Goal: Task Accomplishment & Management: Use online tool/utility

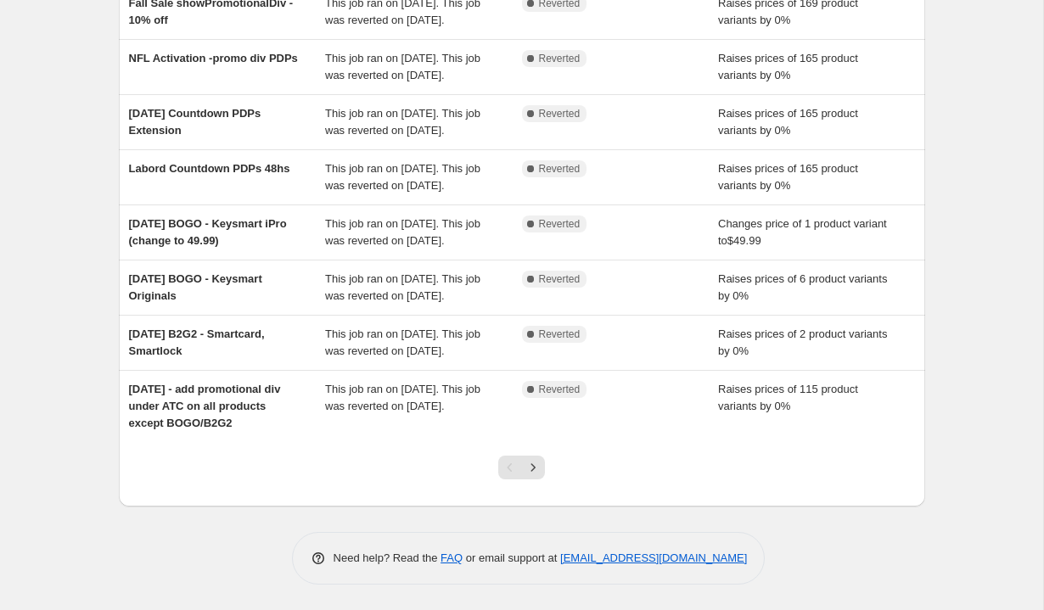
scroll to position [386, 0]
click at [534, 471] on icon "Next" at bounding box center [533, 467] width 4 height 8
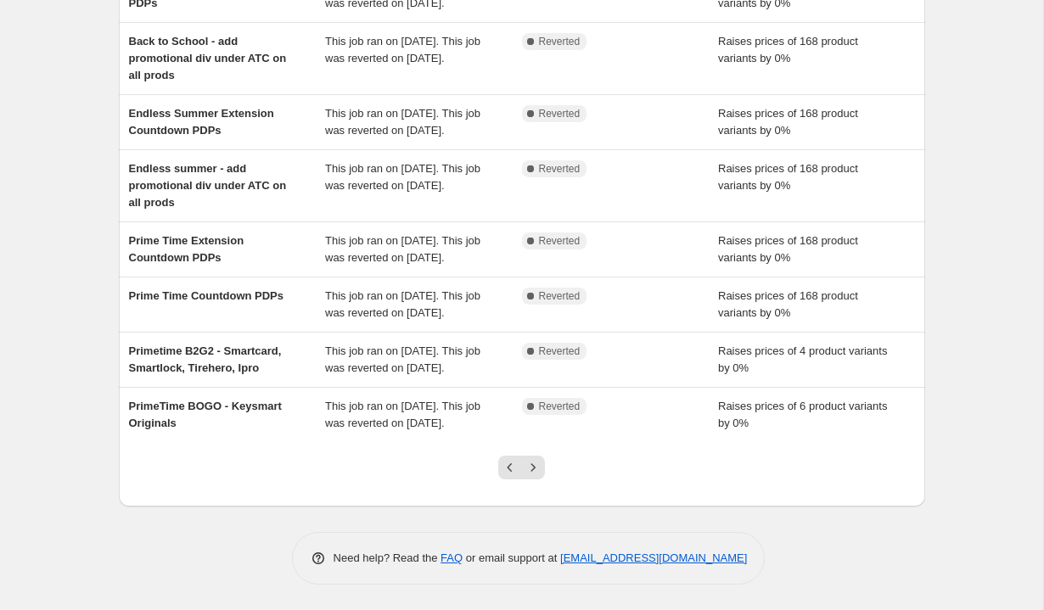
scroll to position [427, 0]
click at [536, 471] on icon "Next" at bounding box center [533, 467] width 17 height 17
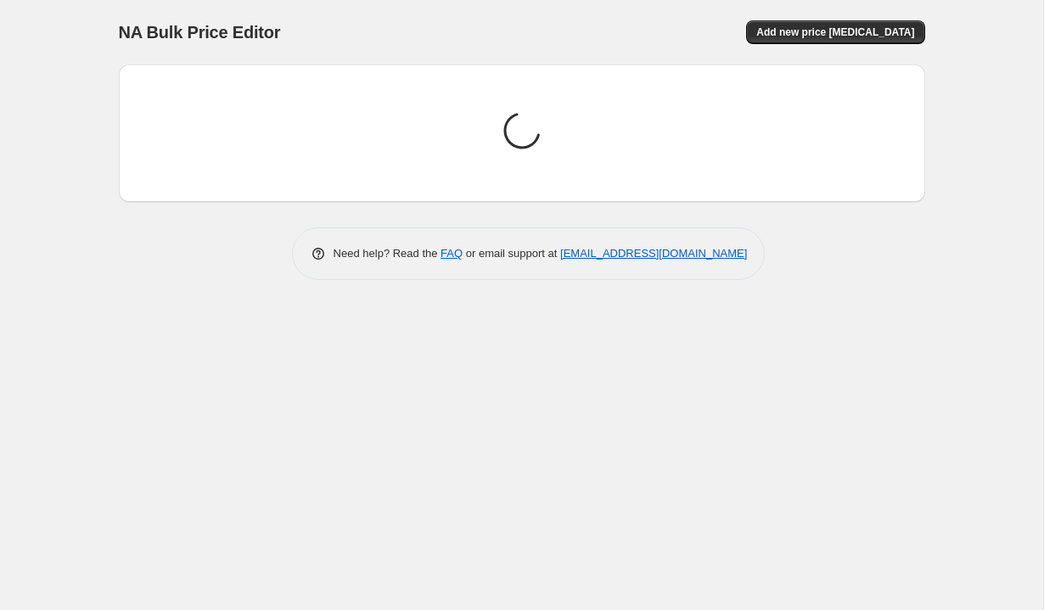
scroll to position [0, 0]
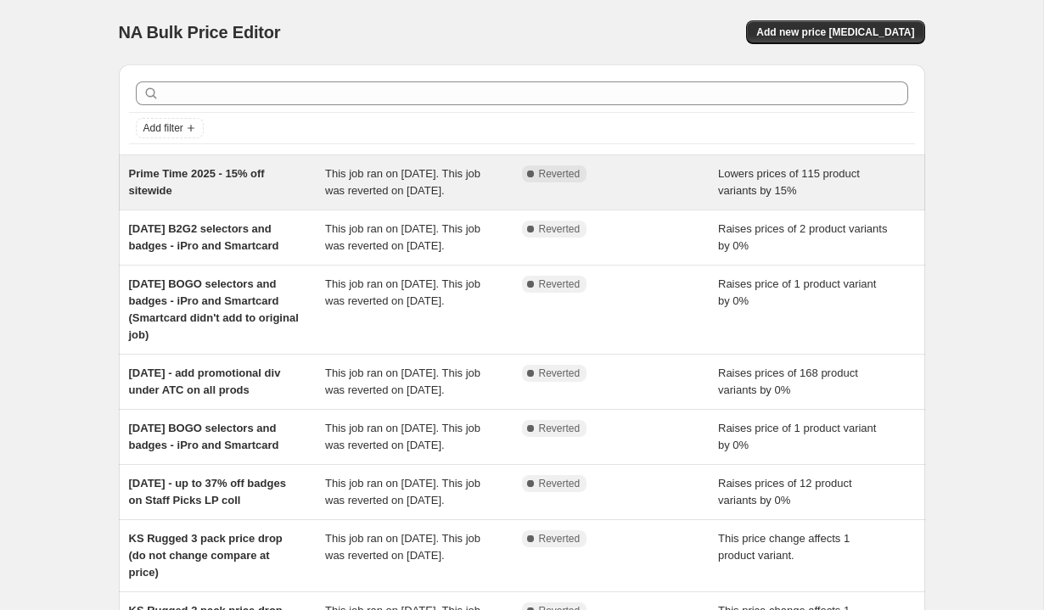
click at [188, 199] on div "Prime Time 2025 - 15% off sitewide" at bounding box center [227, 183] width 197 height 34
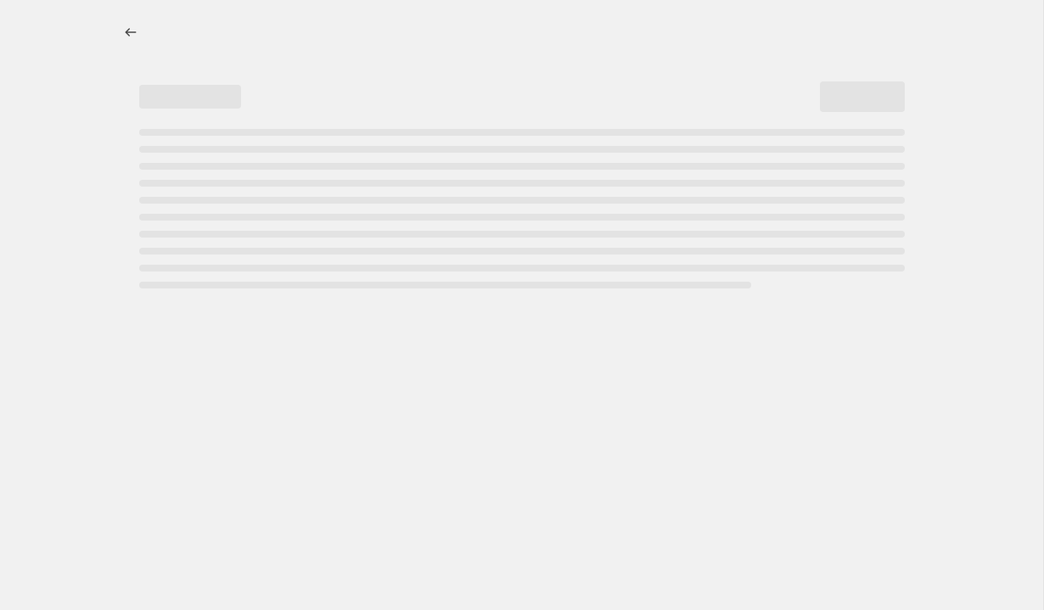
select select "percentage"
select select "tag"
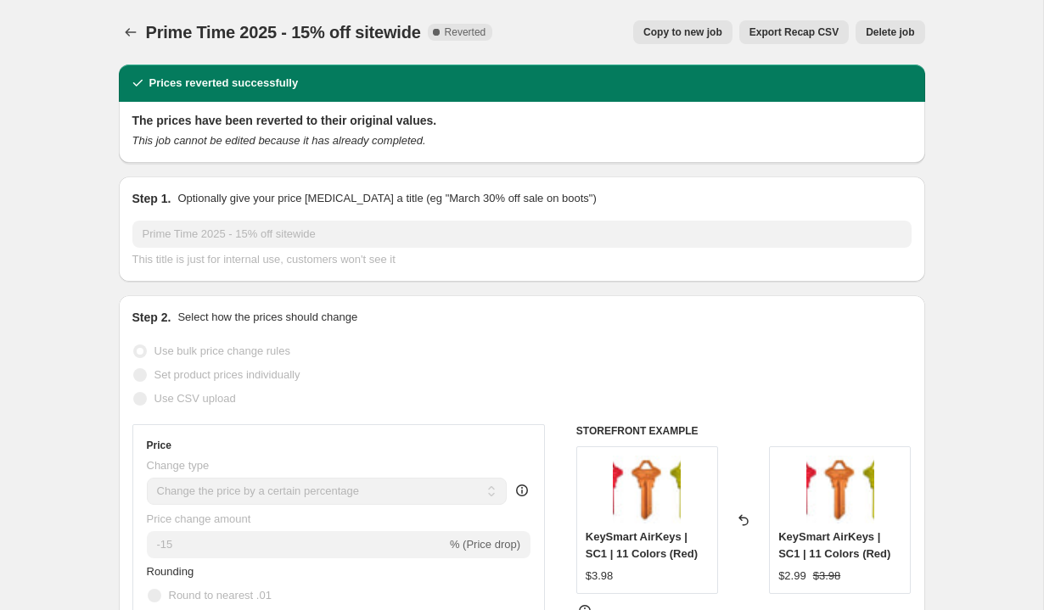
click at [691, 25] on button "Copy to new job" at bounding box center [682, 32] width 99 height 24
select select "percentage"
select select "tag"
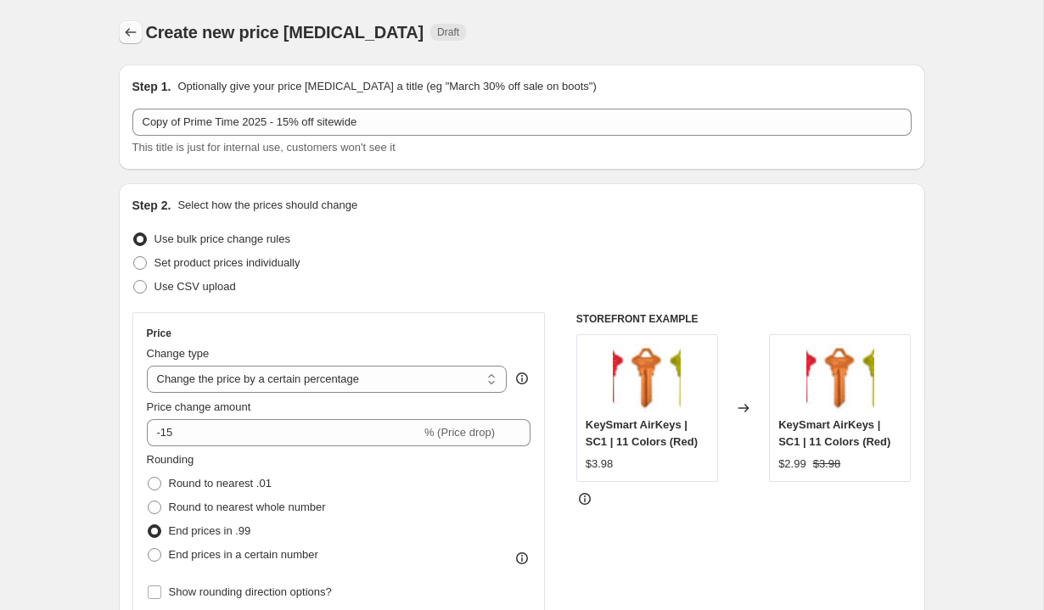
click at [130, 31] on icon "Price change jobs" at bounding box center [130, 32] width 17 height 17
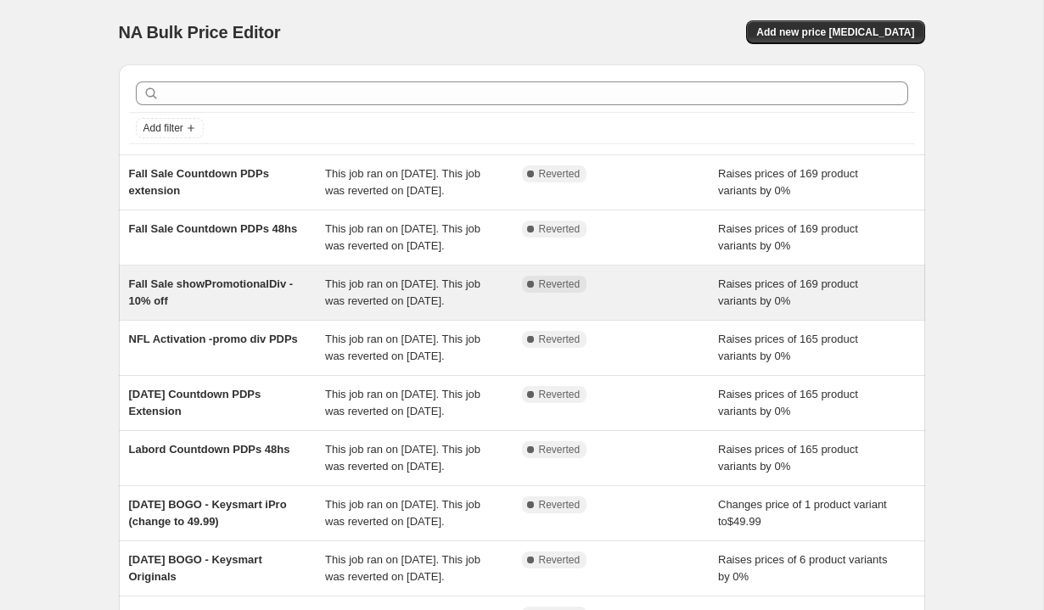
scroll to position [434, 0]
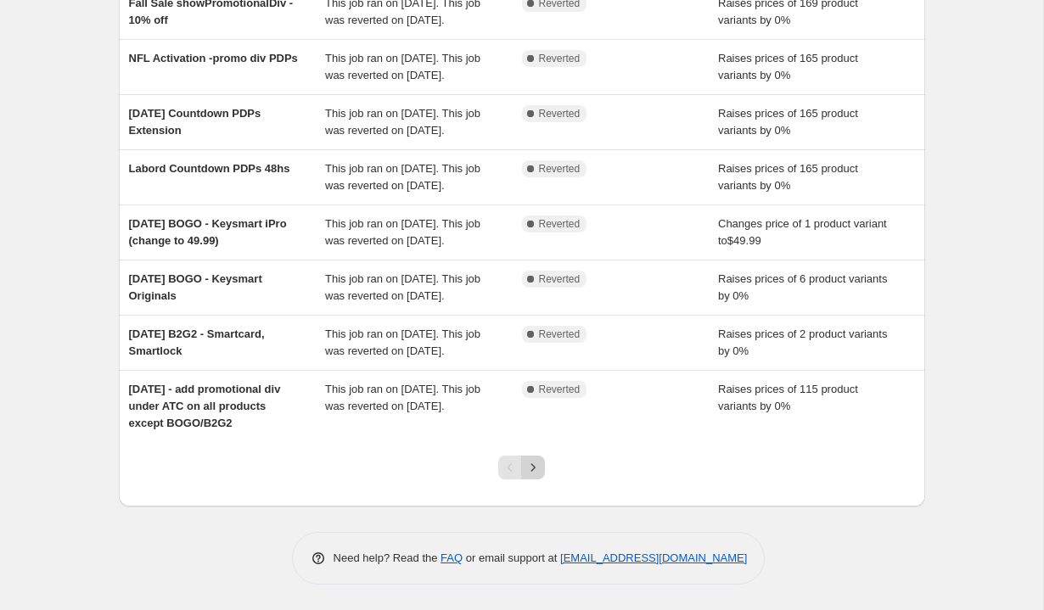
click at [528, 472] on icon "Next" at bounding box center [533, 467] width 17 height 17
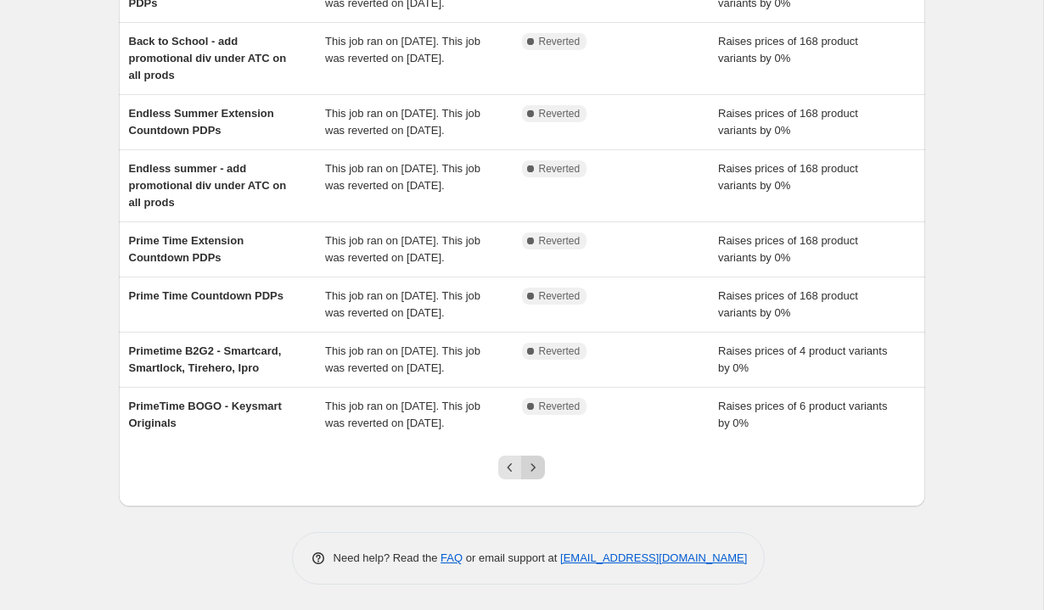
click at [536, 470] on icon "Next" at bounding box center [533, 467] width 17 height 17
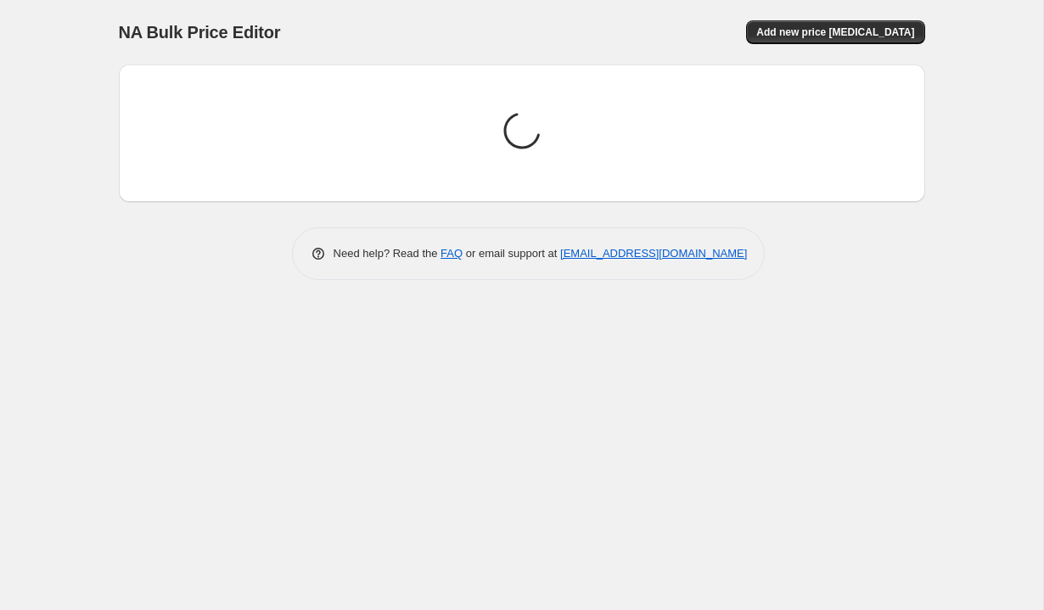
scroll to position [0, 0]
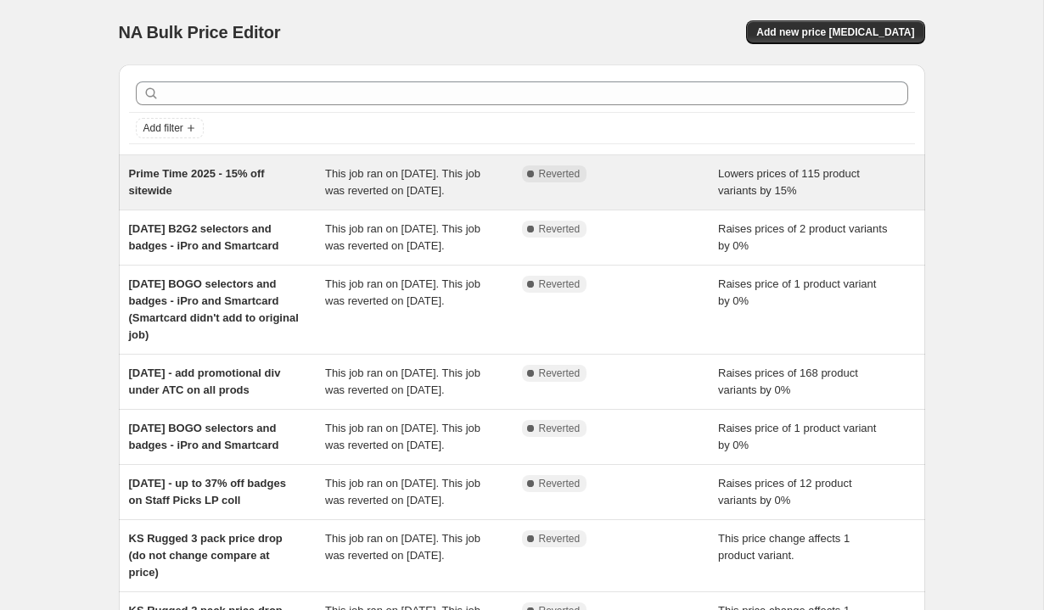
click at [191, 193] on div "Prime Time 2025 - 15% off sitewide" at bounding box center [227, 183] width 197 height 34
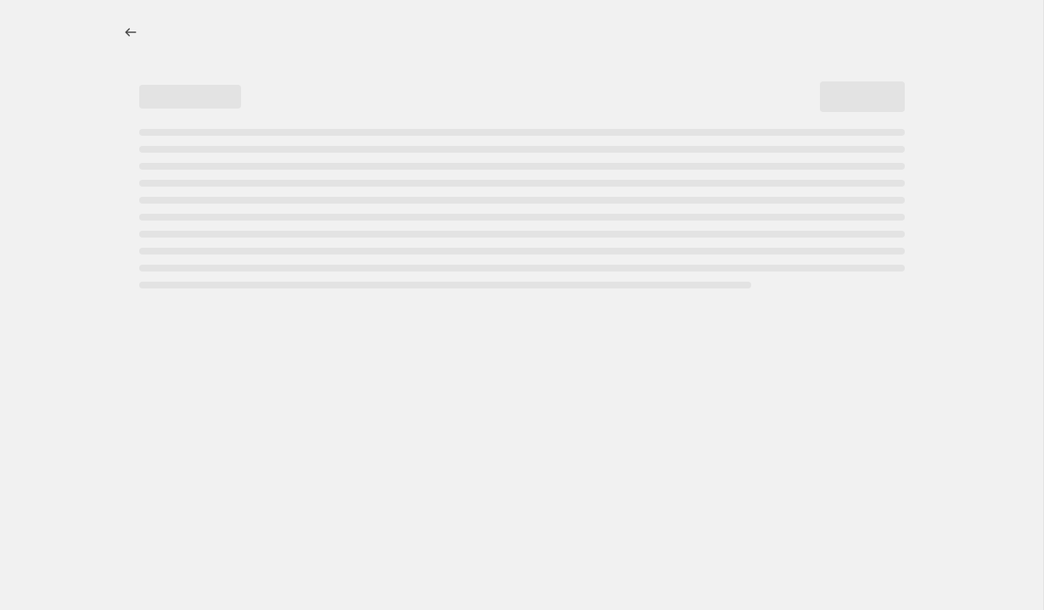
select select "percentage"
select select "tag"
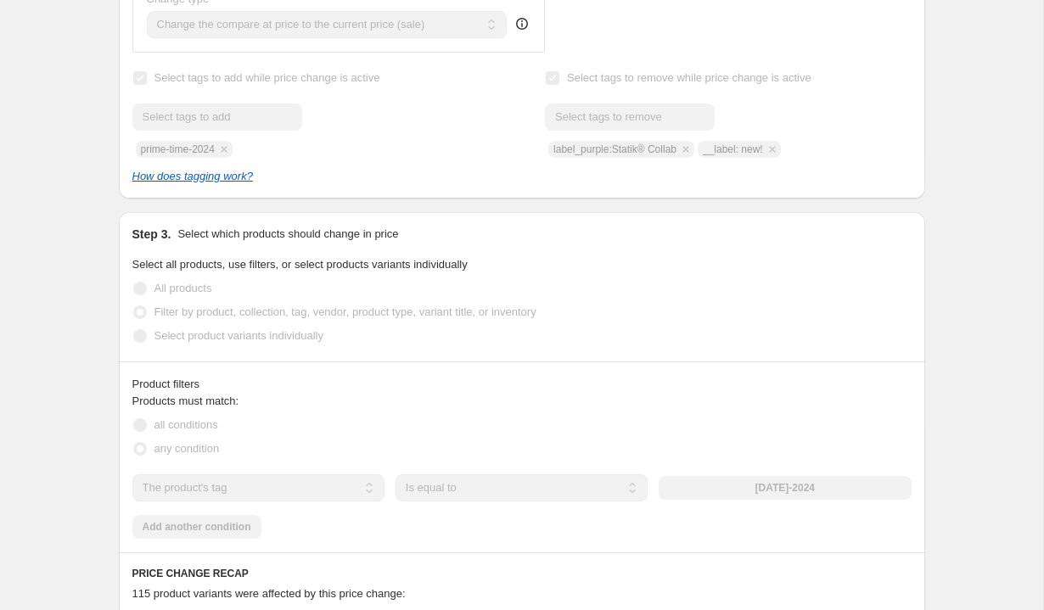
scroll to position [785, 0]
click at [174, 149] on div "Submit prime-time-2024" at bounding box center [315, 133] width 366 height 54
copy span "prime-time-2024"
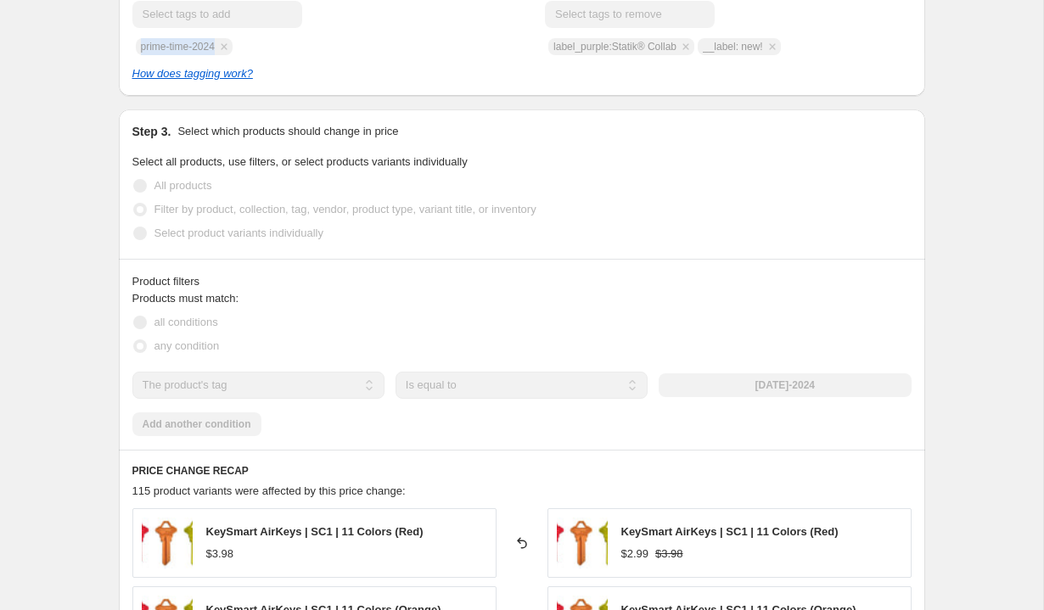
scroll to position [969, 0]
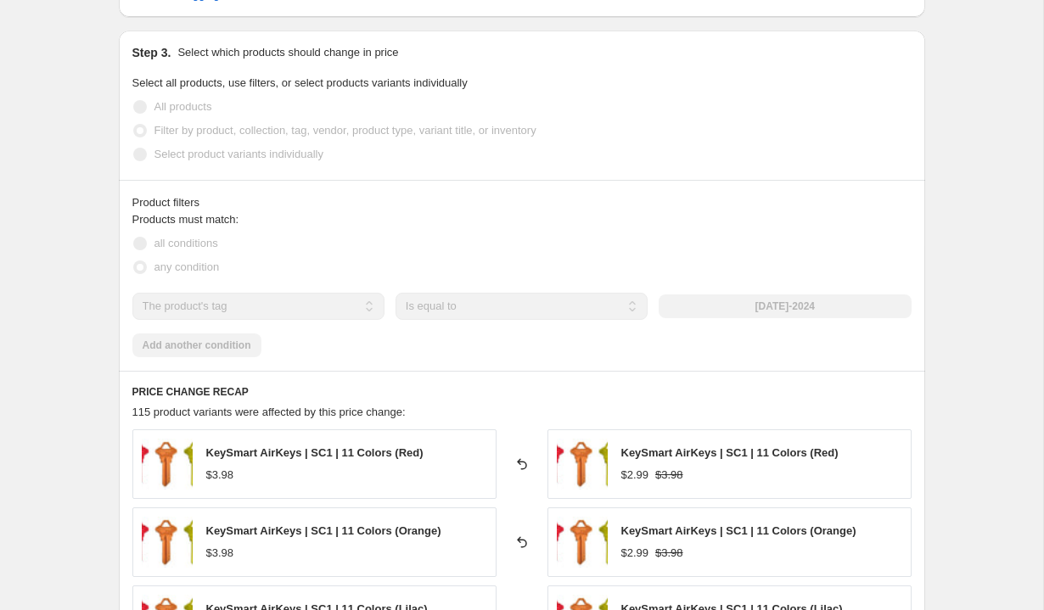
click at [767, 305] on div "labor-day-2024" at bounding box center [785, 307] width 252 height 24
drag, startPoint x: 831, startPoint y: 303, endPoint x: 764, endPoint y: 308, distance: 67.3
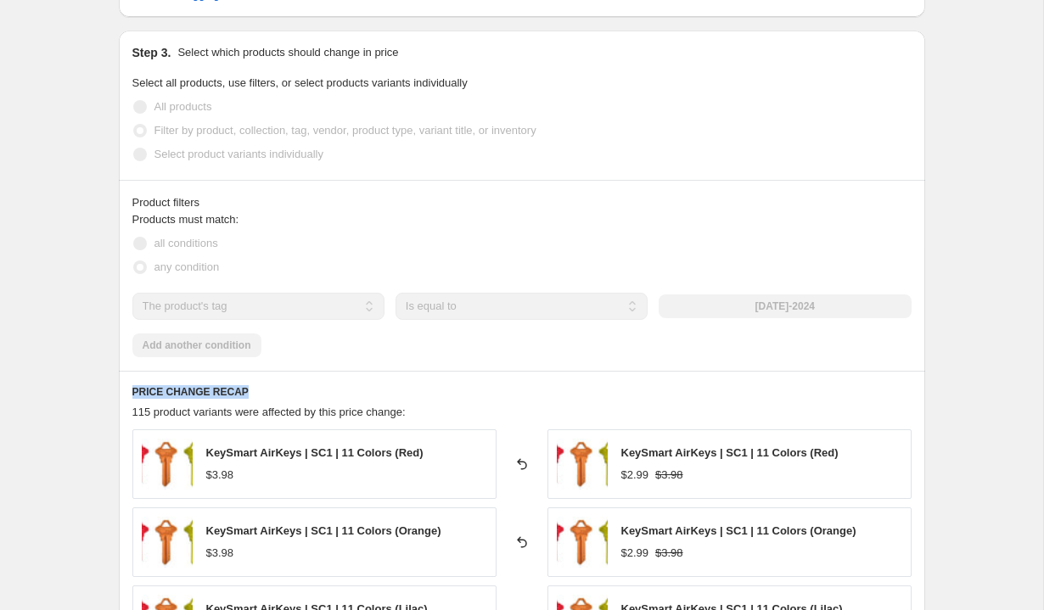
click at [764, 308] on div "labor-day-2024" at bounding box center [785, 307] width 252 height 24
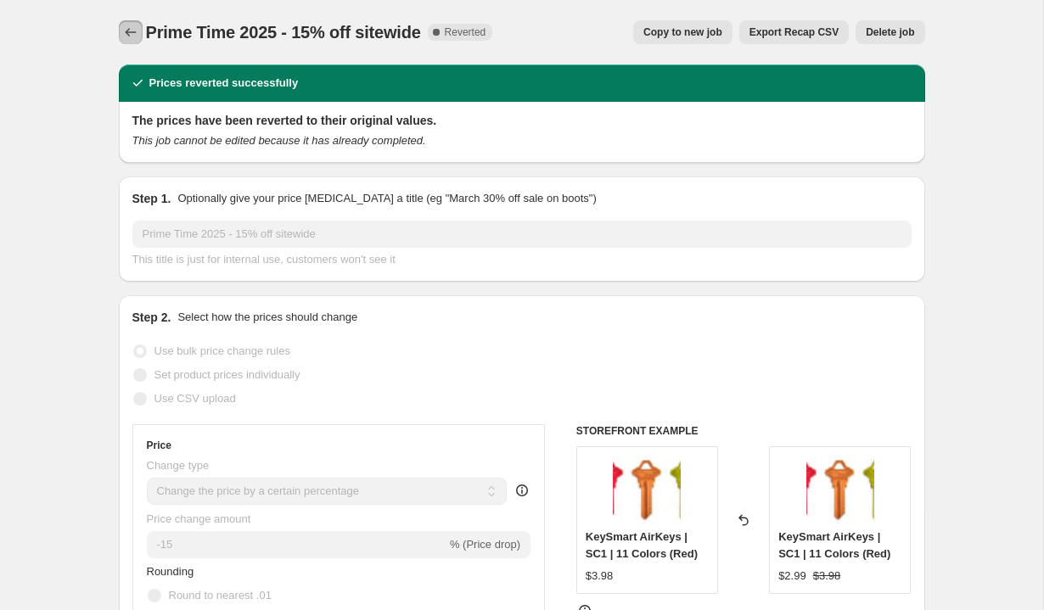
click at [127, 32] on icon "Price change jobs" at bounding box center [130, 32] width 17 height 17
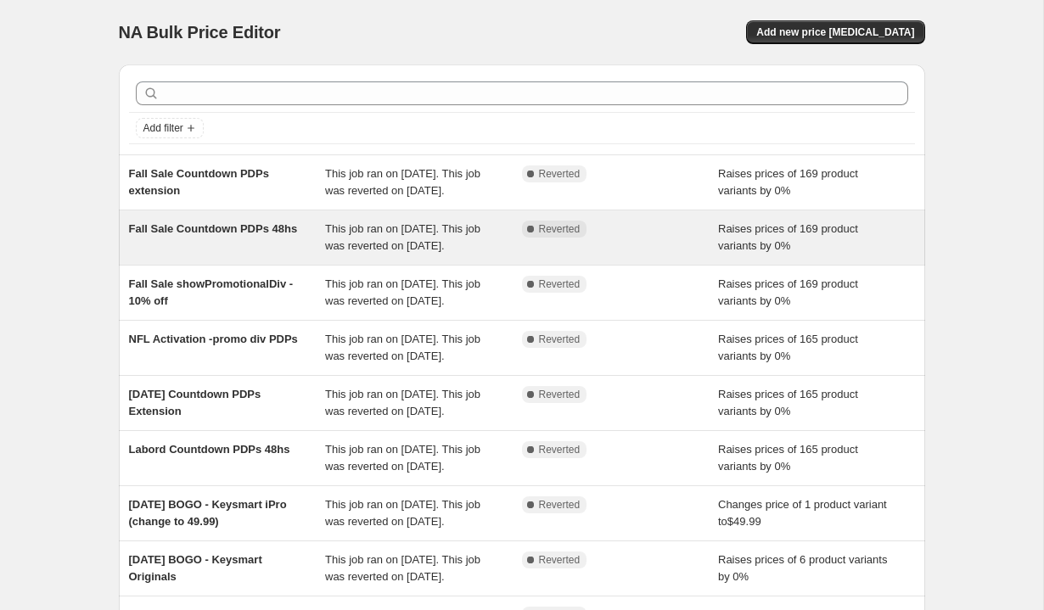
scroll to position [434, 0]
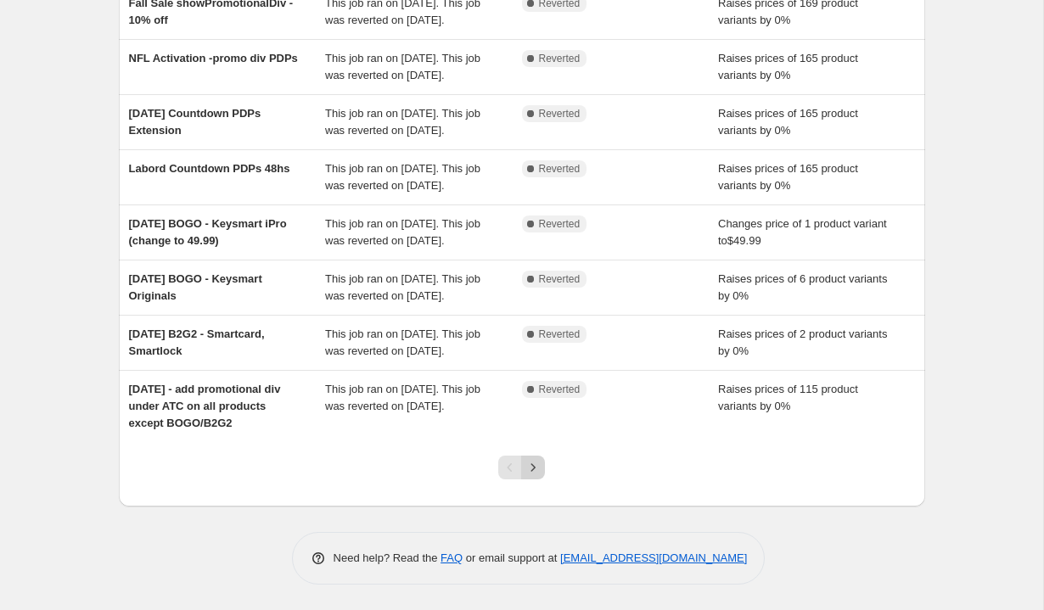
click at [537, 469] on icon "Next" at bounding box center [533, 467] width 17 height 17
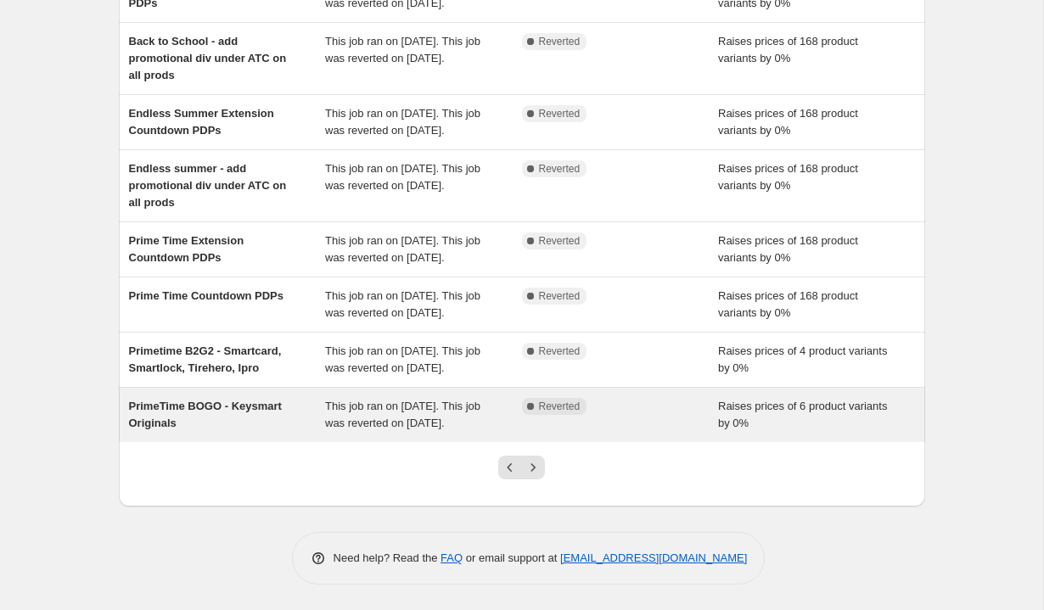
click at [294, 407] on div "PrimeTime BOGO - Keysmart Originals" at bounding box center [227, 415] width 197 height 34
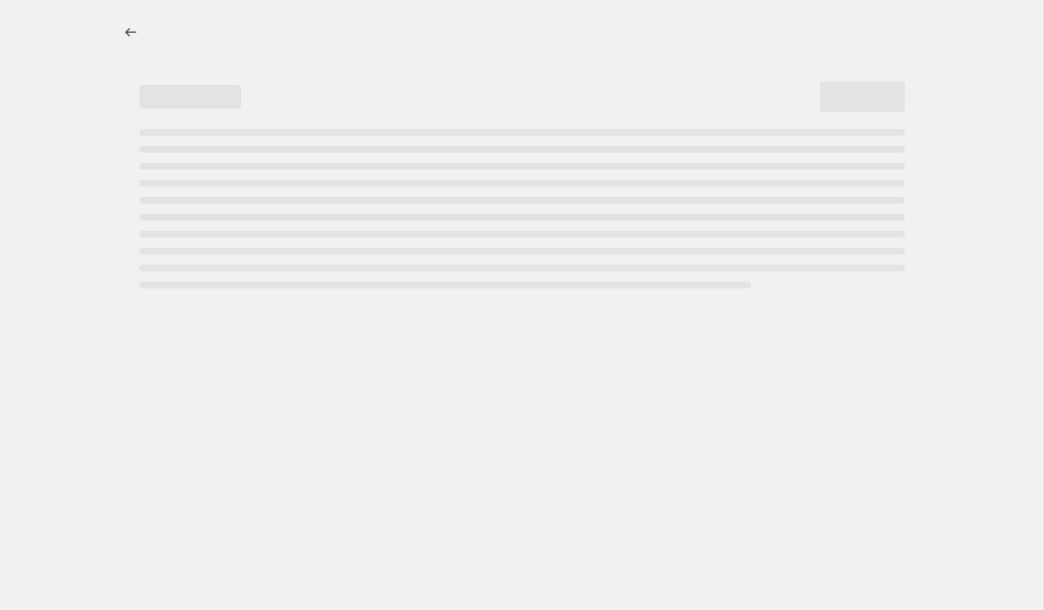
select select "percentage"
select select "no_change"
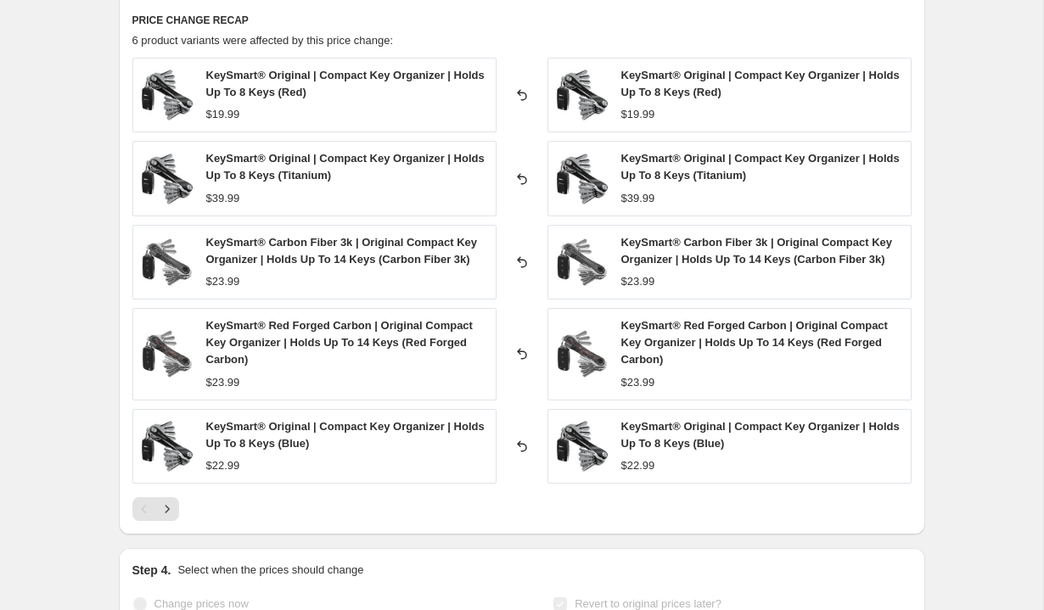
scroll to position [1190, 0]
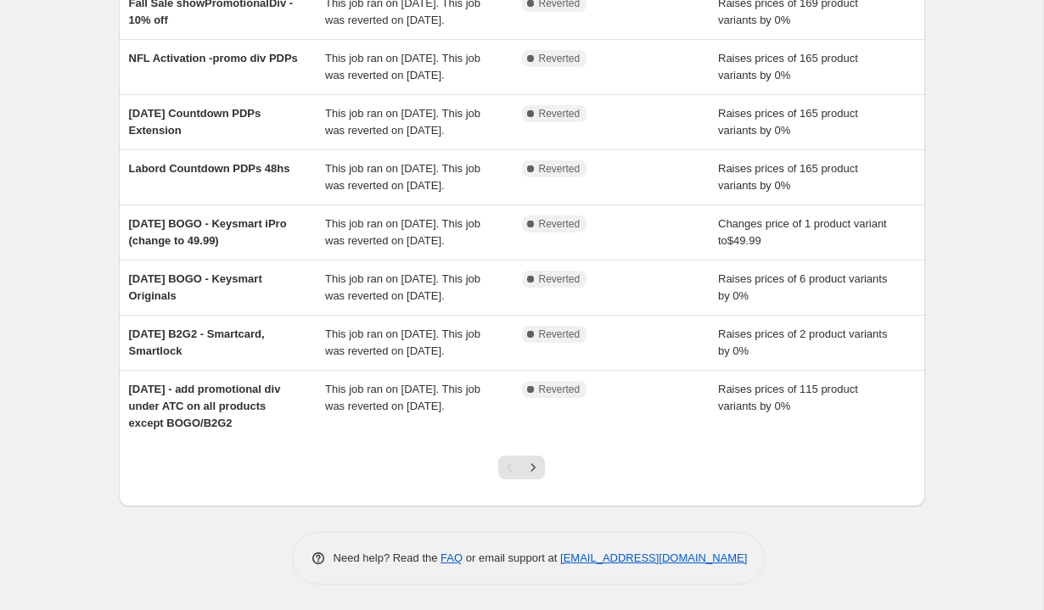
scroll to position [434, 0]
click at [534, 474] on icon "Next" at bounding box center [533, 467] width 17 height 17
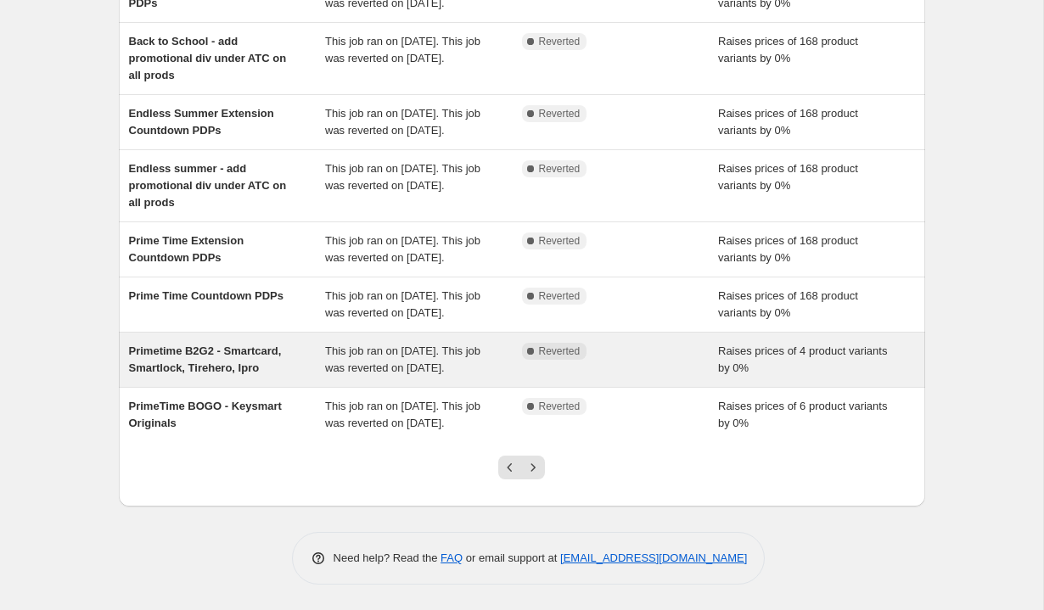
click at [256, 345] on span "Primetime B2G2 - Smartcard, Smartlock, Tirehero, Ipro" at bounding box center [205, 360] width 153 height 30
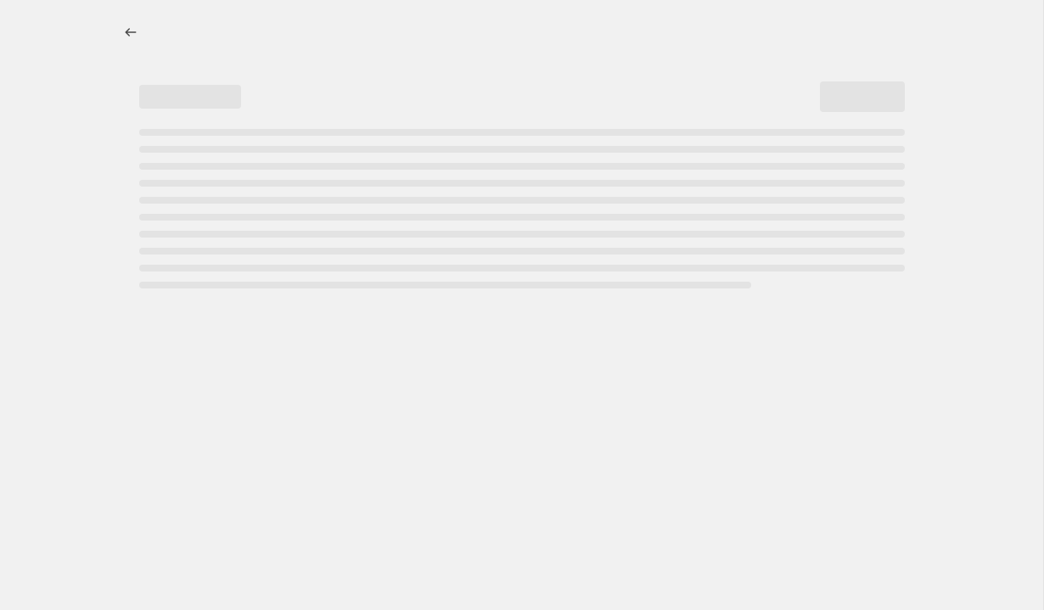
select select "percentage"
select select "remove"
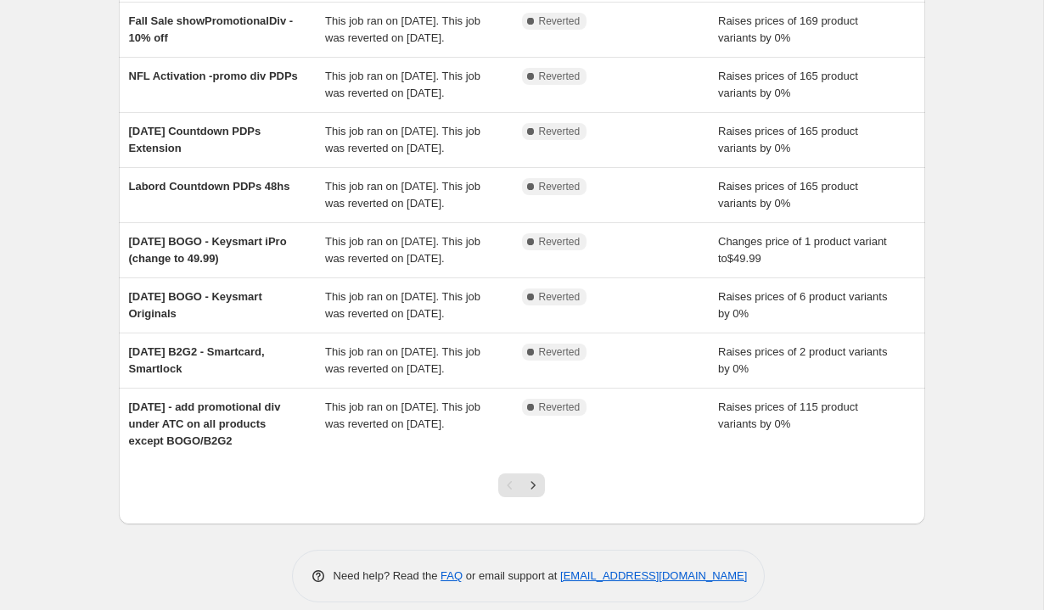
scroll to position [434, 0]
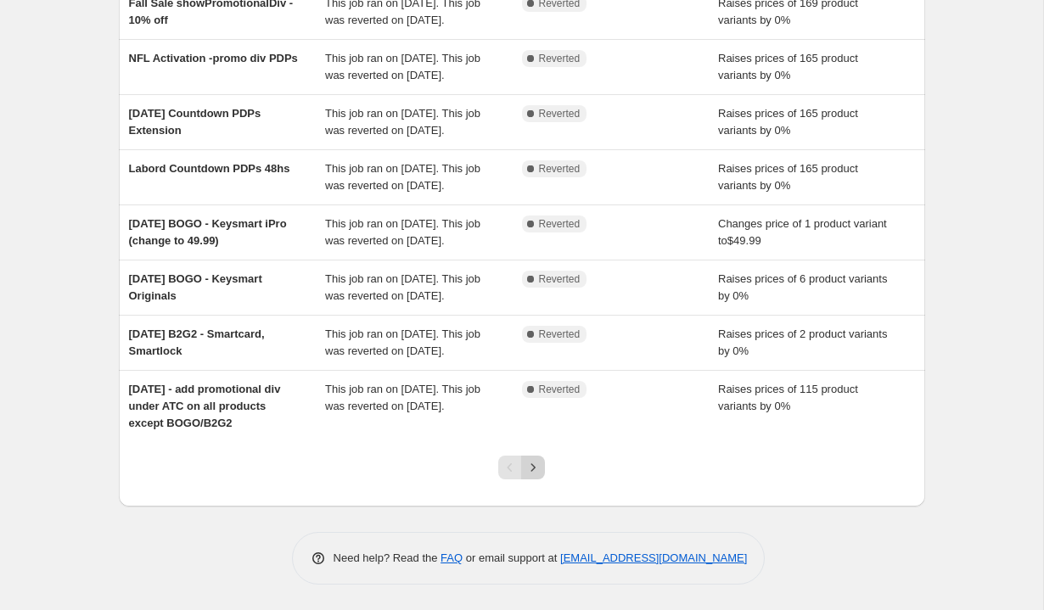
click at [532, 466] on icon "Next" at bounding box center [533, 467] width 17 height 17
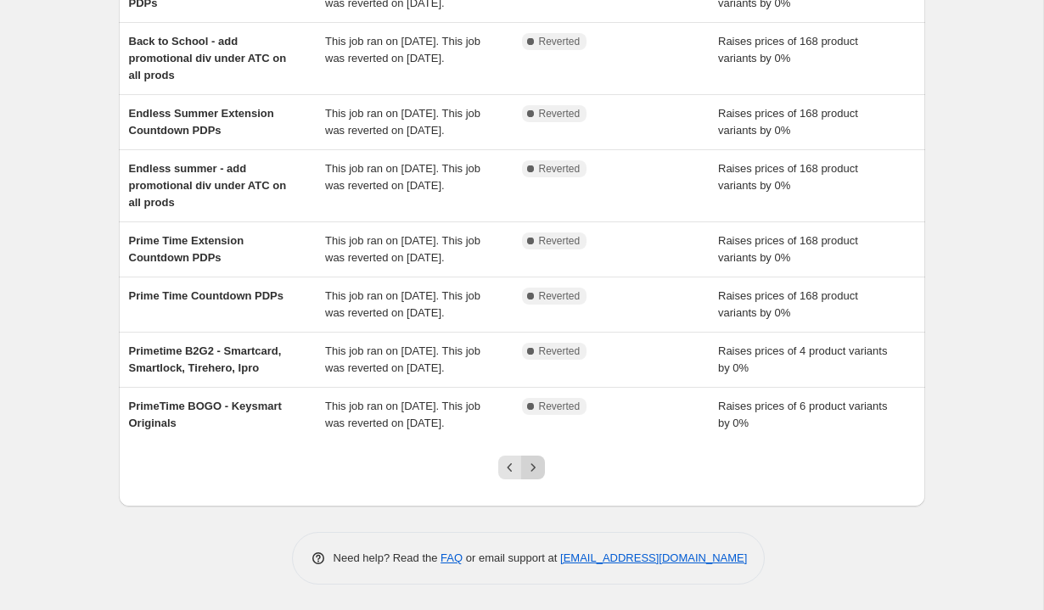
click at [537, 466] on icon "Next" at bounding box center [533, 467] width 17 height 17
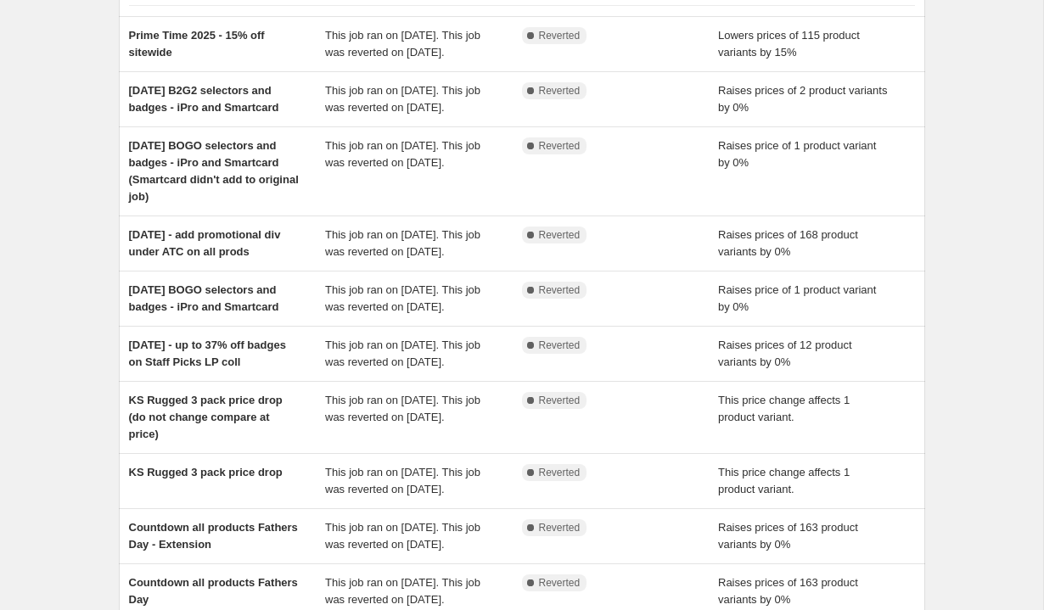
scroll to position [451, 0]
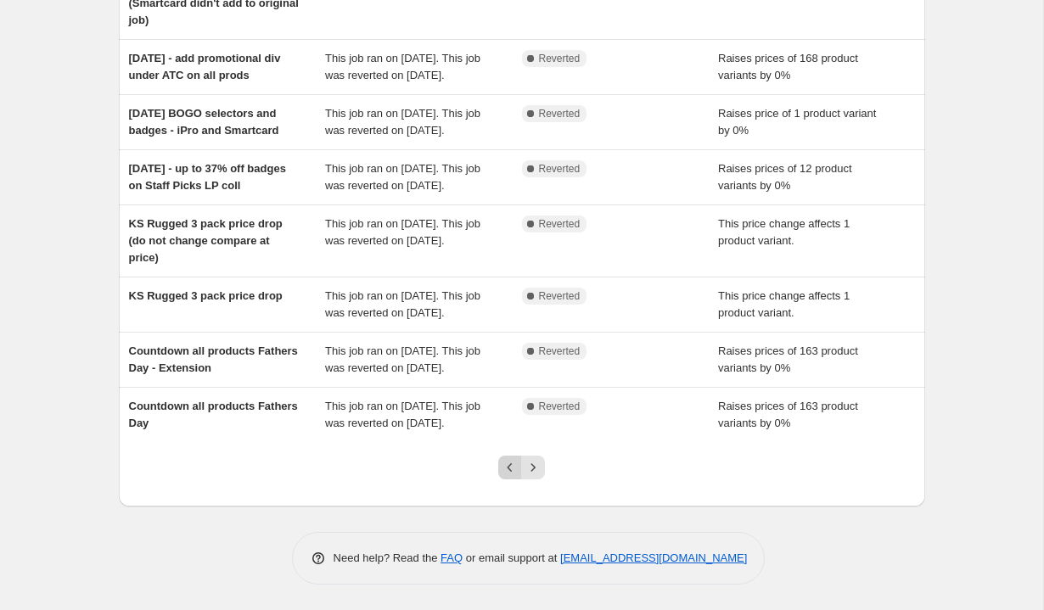
click at [508, 473] on icon "Previous" at bounding box center [510, 467] width 17 height 17
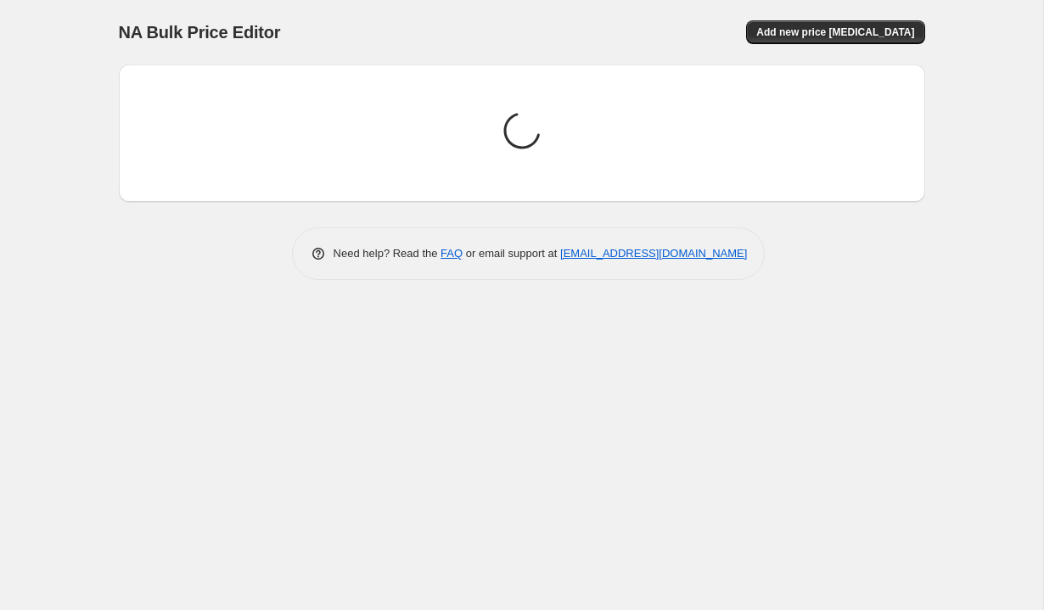
scroll to position [0, 0]
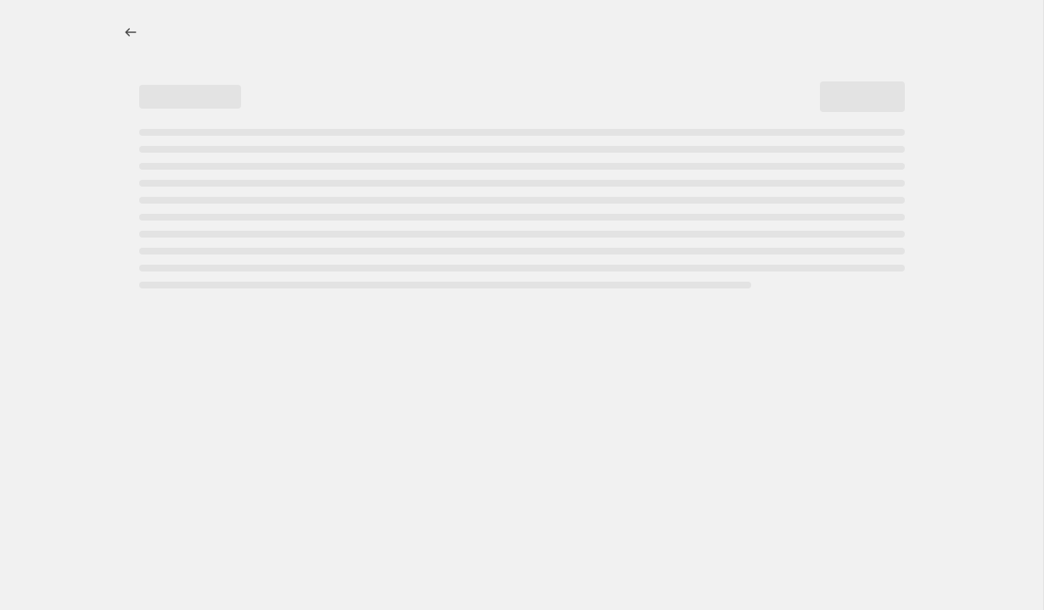
select select "percentage"
select select "tag"
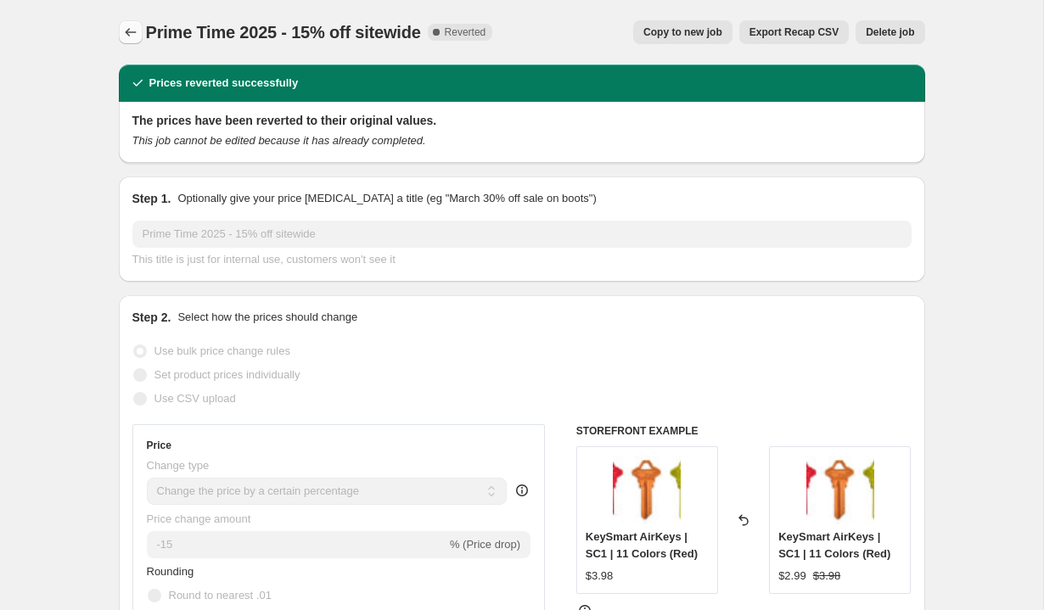
click at [131, 31] on icon "Price change jobs" at bounding box center [130, 32] width 17 height 17
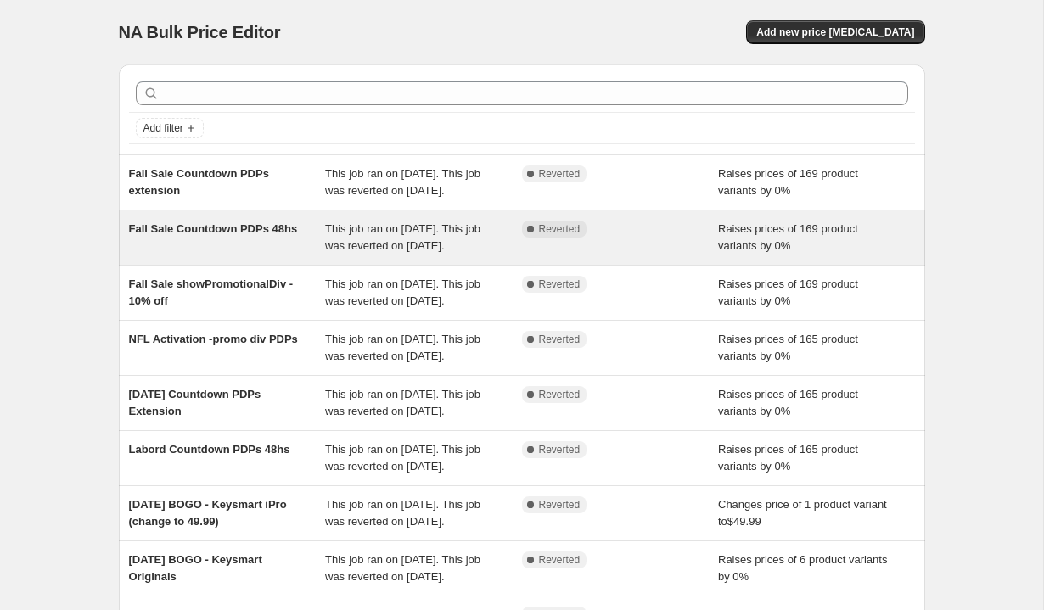
scroll to position [434, 0]
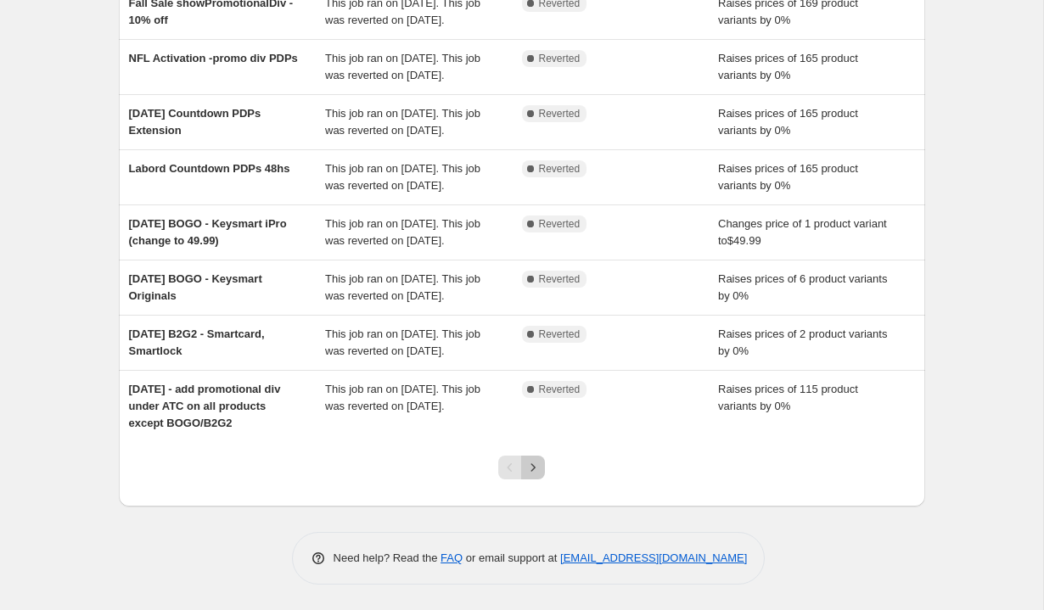
click at [529, 465] on icon "Next" at bounding box center [533, 467] width 17 height 17
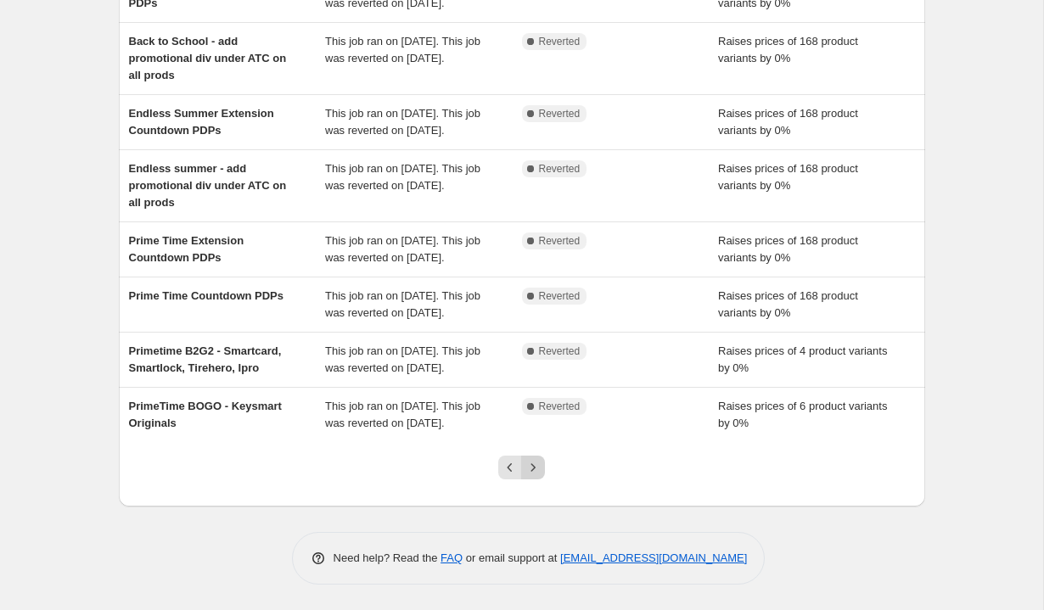
click at [529, 471] on icon "Next" at bounding box center [533, 467] width 17 height 17
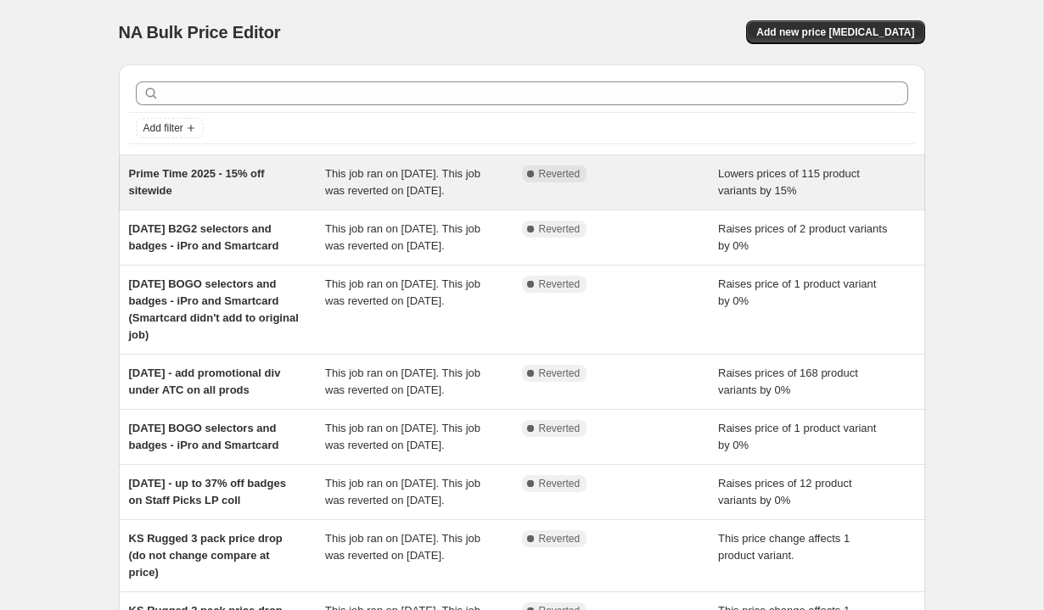
click at [633, 199] on div "Complete Reverted" at bounding box center [620, 183] width 197 height 34
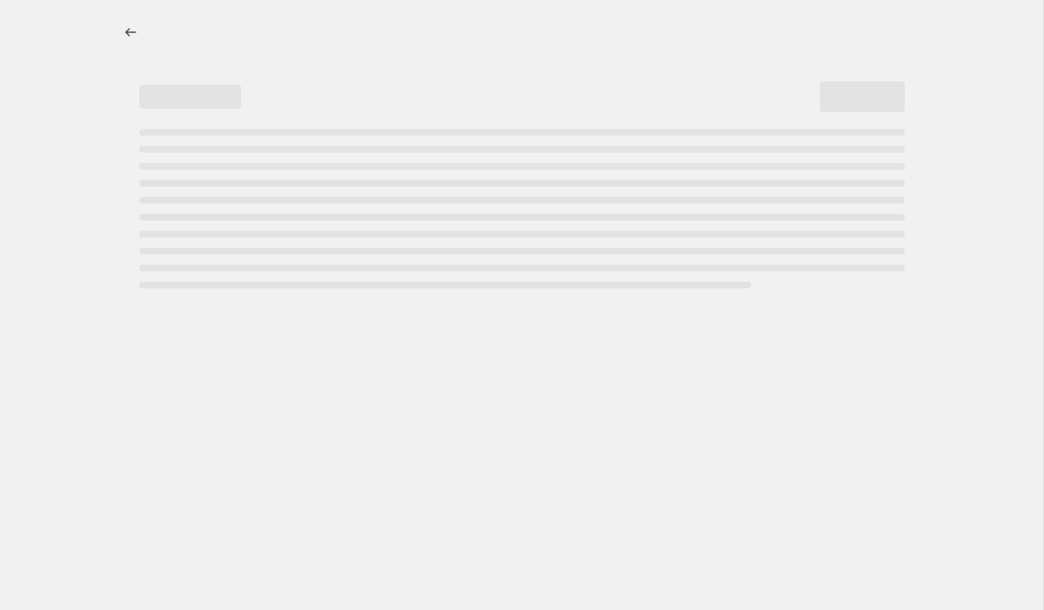
select select "percentage"
select select "tag"
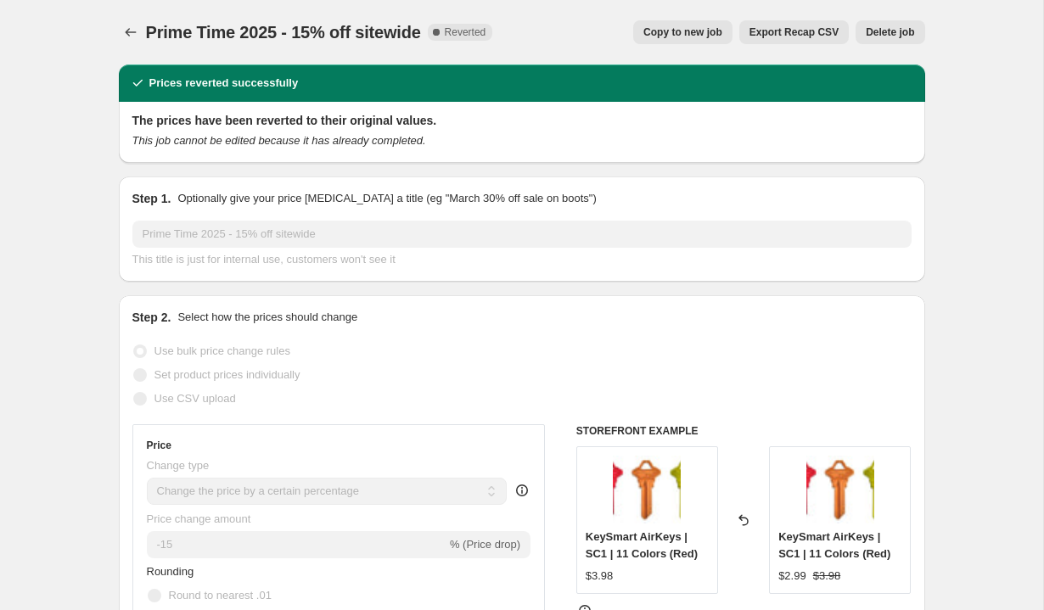
click at [704, 31] on span "Copy to new job" at bounding box center [682, 32] width 79 height 14
select select "percentage"
select select "tag"
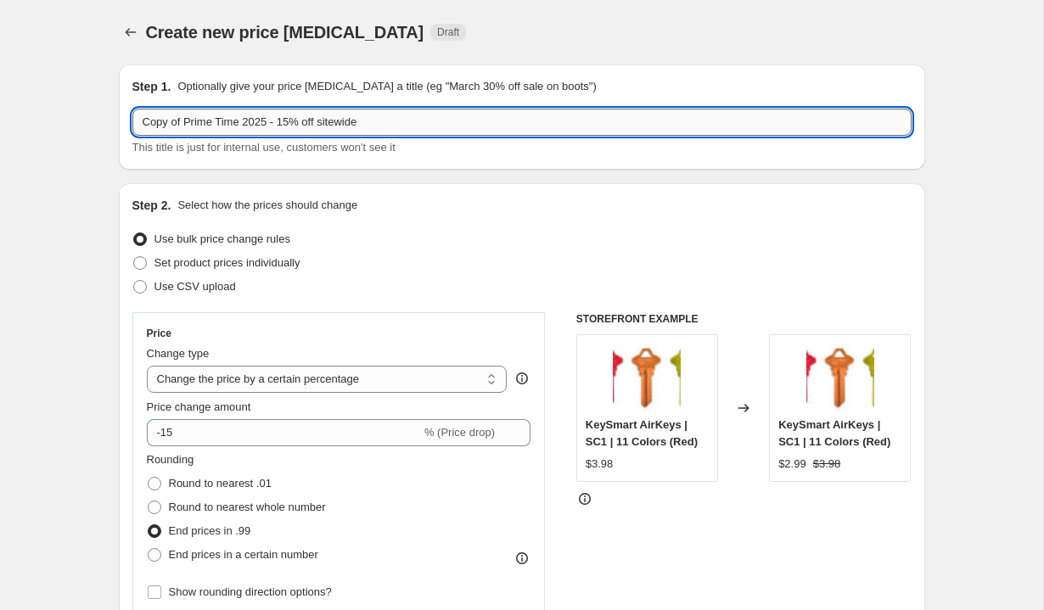
click at [179, 125] on input "Copy of Prime Time 2025 - 15% off sitewide" at bounding box center [521, 122] width 779 height 27
click at [227, 121] on input "Prime Time 2025 - 15% off sitewide" at bounding box center [521, 122] width 779 height 27
type input "Prime Time 2025 October - 15% off sitewide"
click at [437, 224] on div "Step 2. Select how the prices should change Use bulk price change rules Set pro…" at bounding box center [521, 529] width 779 height 664
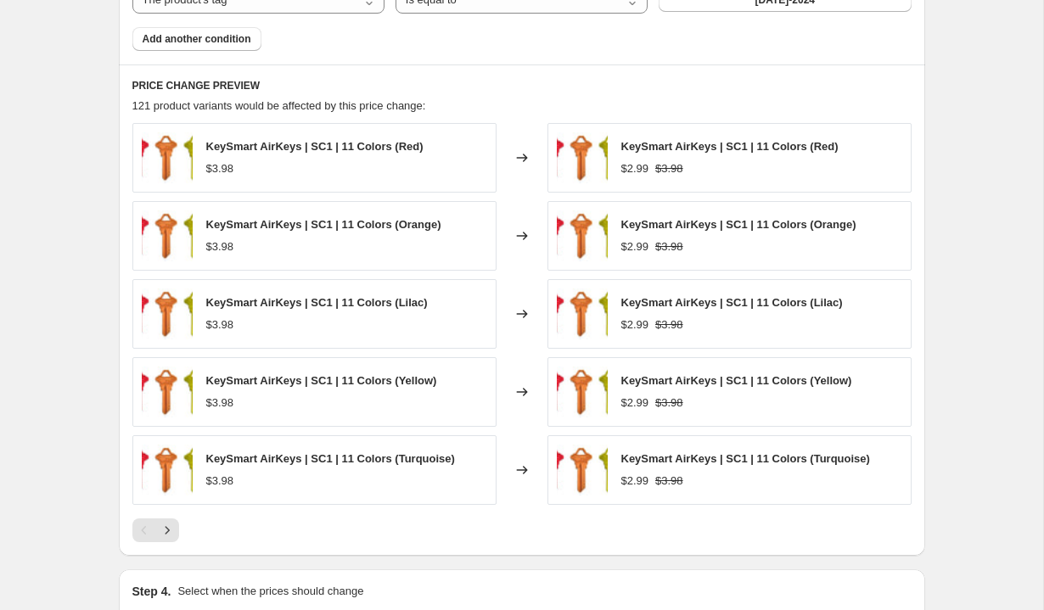
scroll to position [1210, 0]
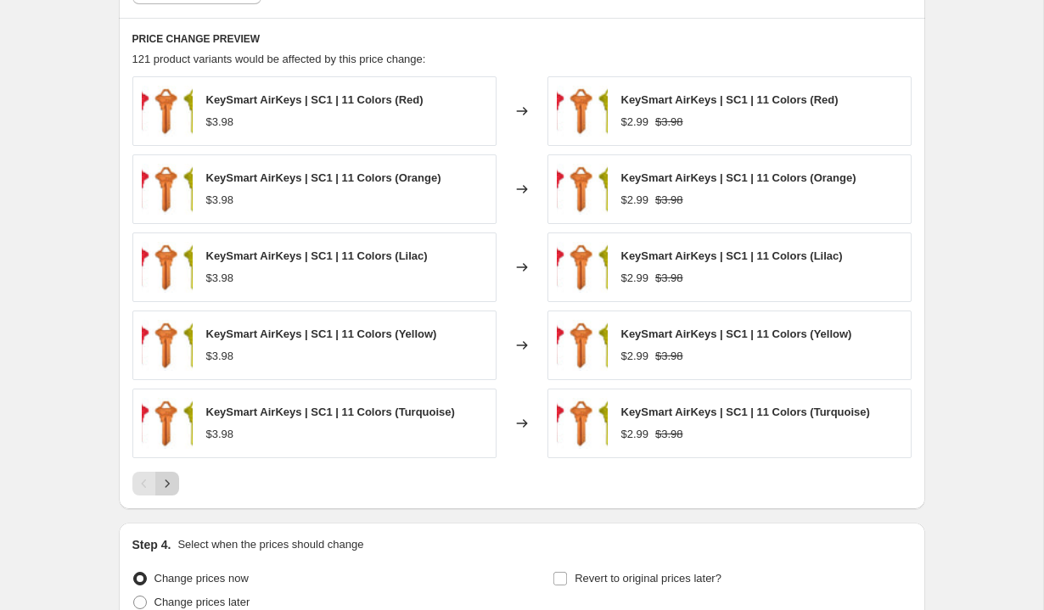
click at [174, 480] on icon "Next" at bounding box center [167, 483] width 17 height 17
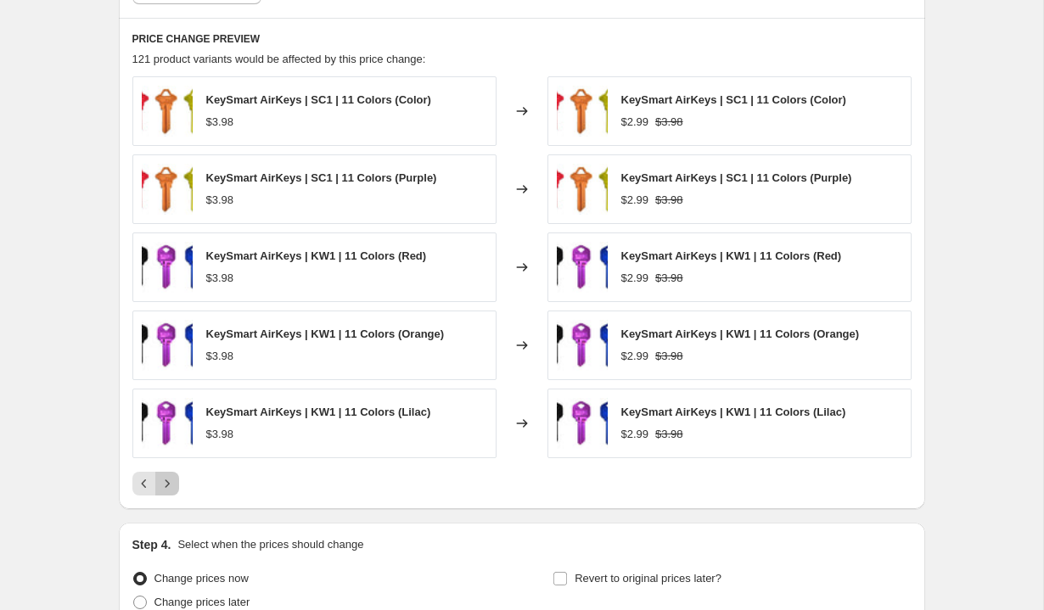
click at [174, 480] on icon "Next" at bounding box center [167, 483] width 17 height 17
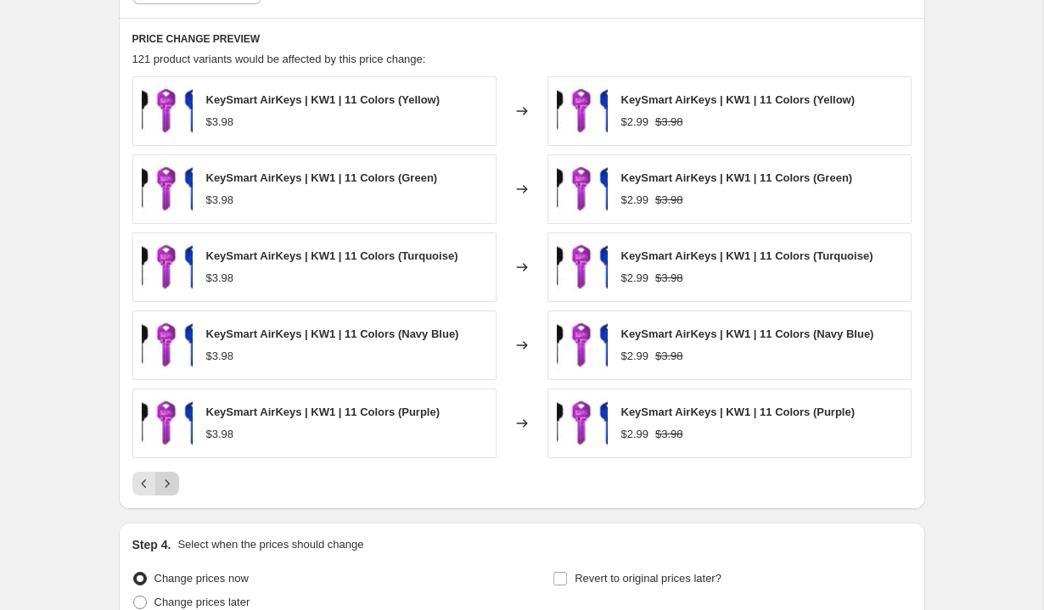
click at [174, 480] on icon "Next" at bounding box center [167, 483] width 17 height 17
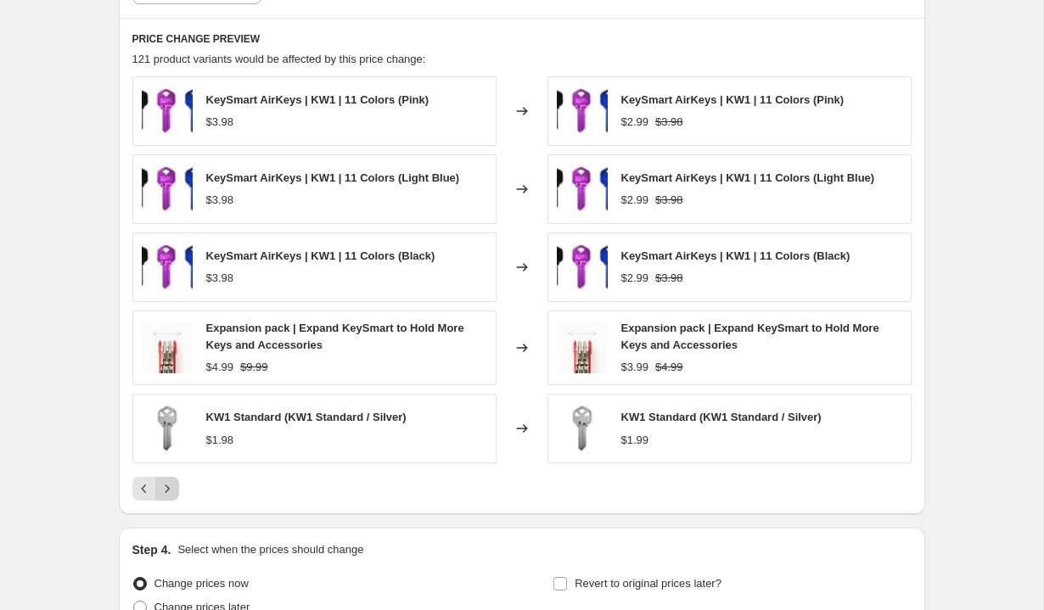
click at [174, 480] on button "Next" at bounding box center [167, 489] width 24 height 24
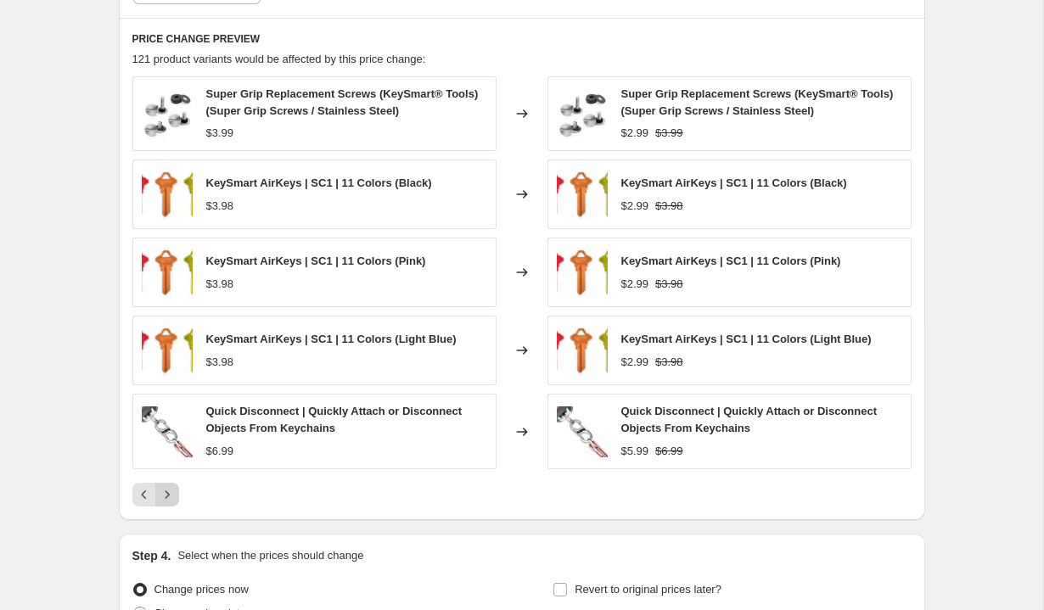
click at [174, 480] on div "Super Grip Replacement Screws (KeySmart® Tools) (Super Grip Screws / Stainless …" at bounding box center [521, 291] width 779 height 430
click at [172, 500] on icon "Next" at bounding box center [167, 494] width 17 height 17
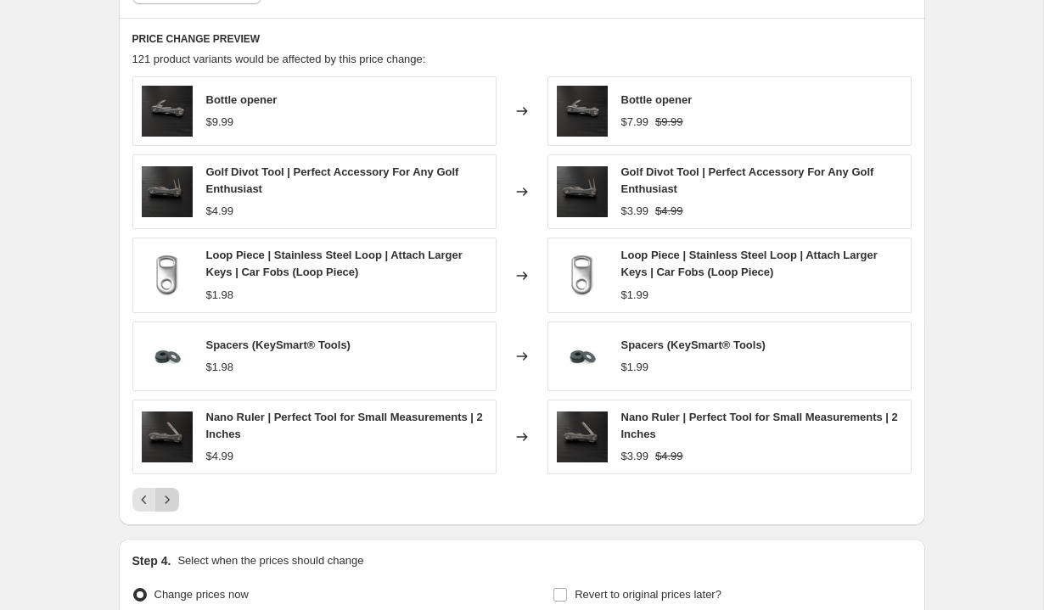
click at [172, 500] on icon "Next" at bounding box center [167, 499] width 17 height 17
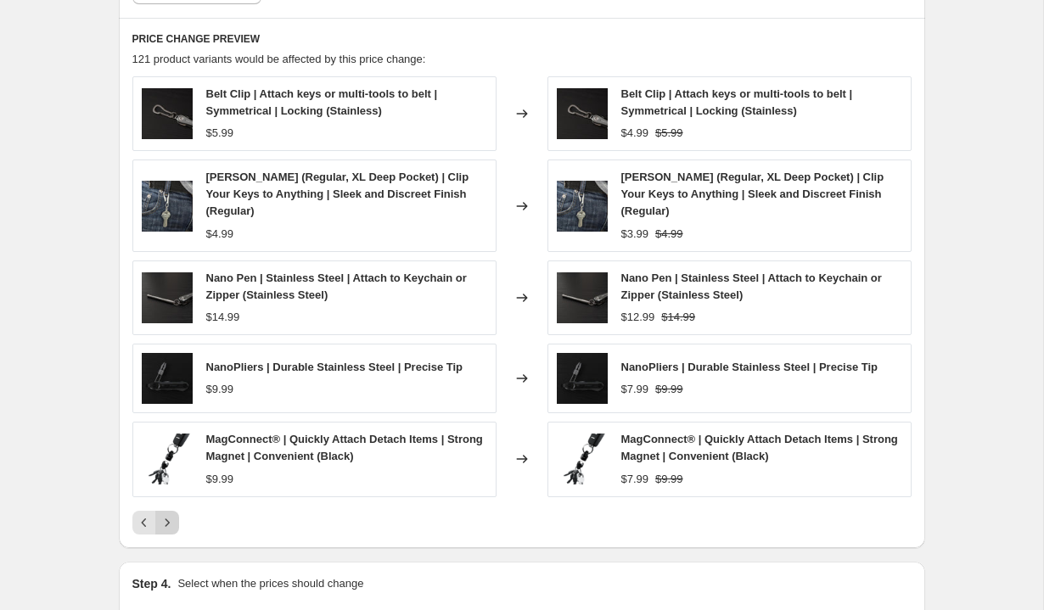
click at [172, 514] on icon "Next" at bounding box center [167, 522] width 17 height 17
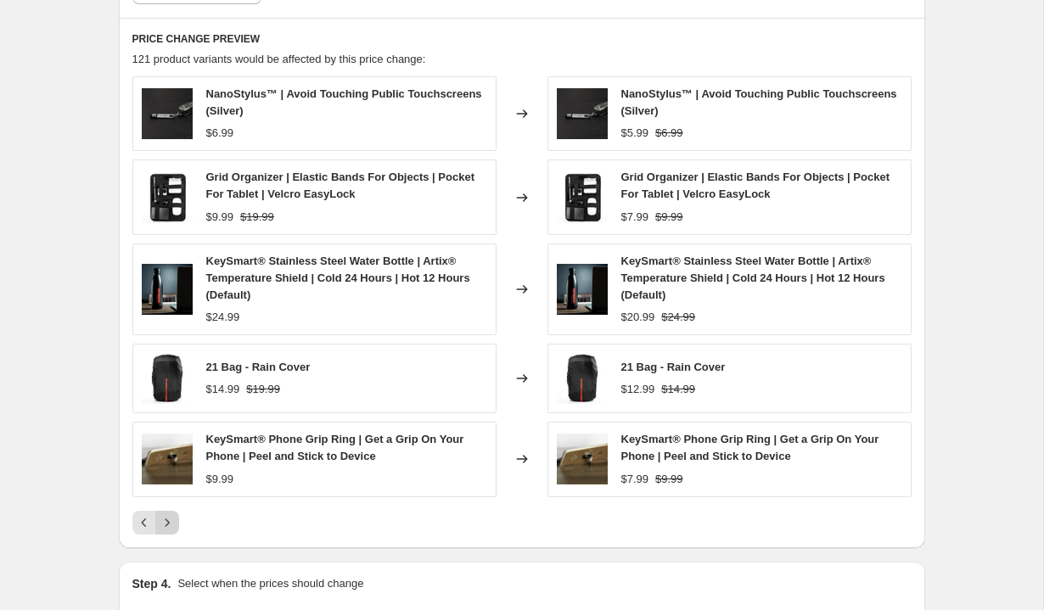
click at [170, 518] on icon "Next" at bounding box center [167, 522] width 17 height 17
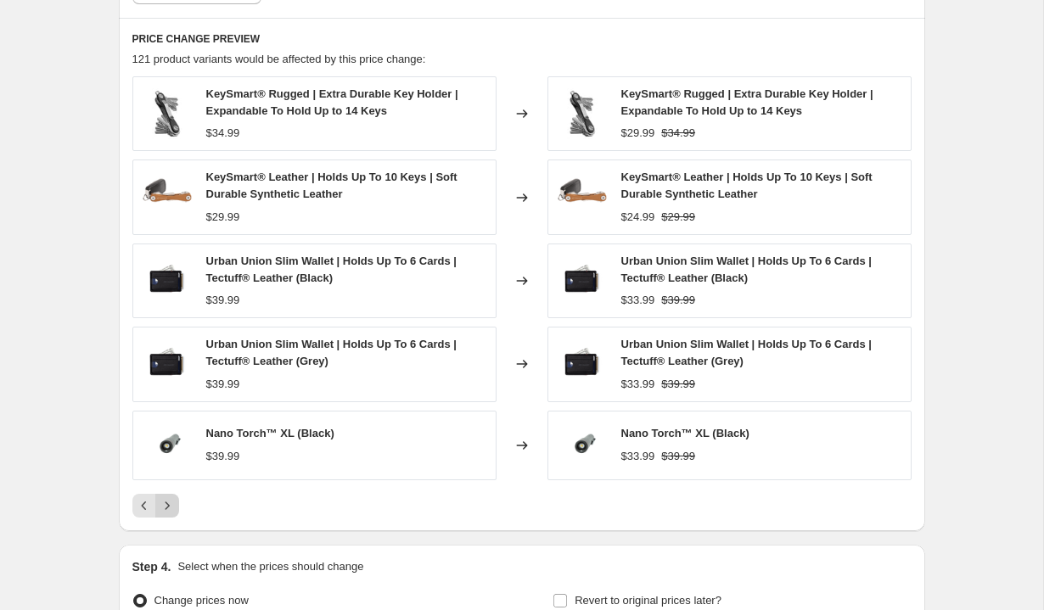
click at [169, 508] on icon "Next" at bounding box center [167, 505] width 17 height 17
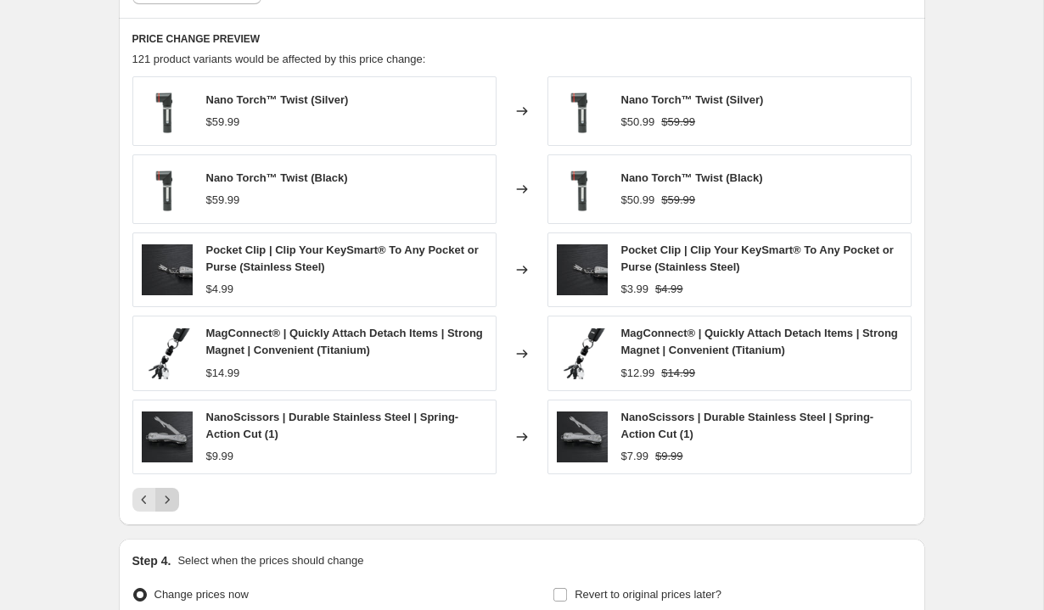
click at [169, 508] on button "Next" at bounding box center [167, 500] width 24 height 24
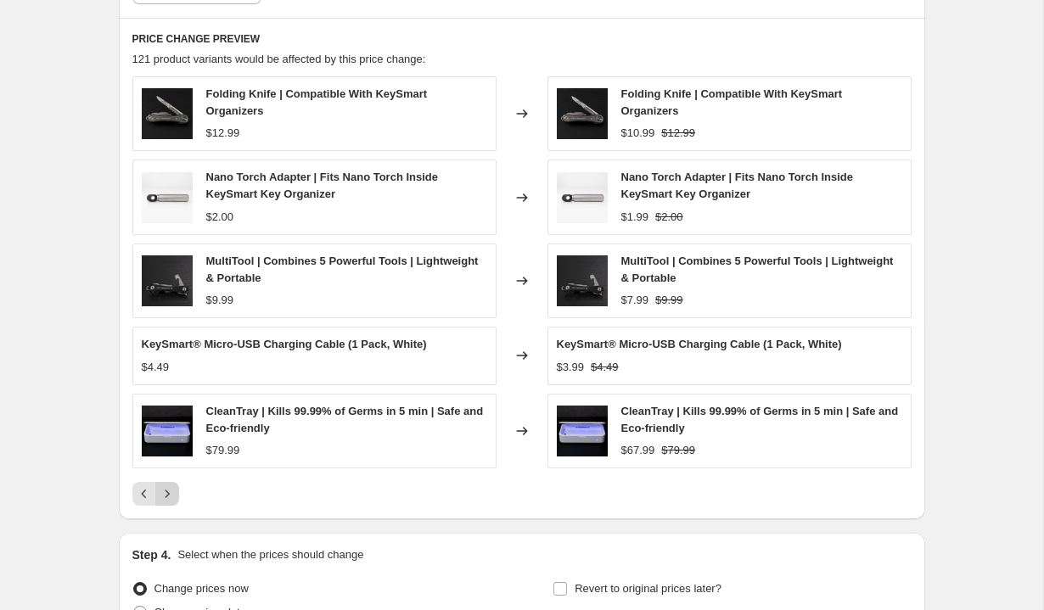
click at [172, 501] on icon "Next" at bounding box center [167, 494] width 17 height 17
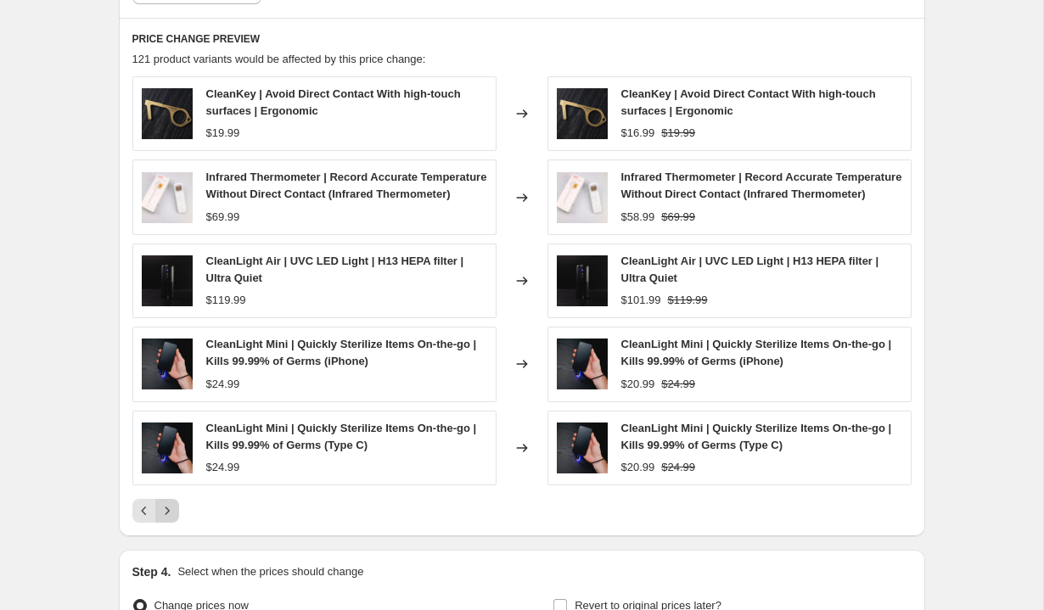
click at [171, 518] on button "Next" at bounding box center [167, 511] width 24 height 24
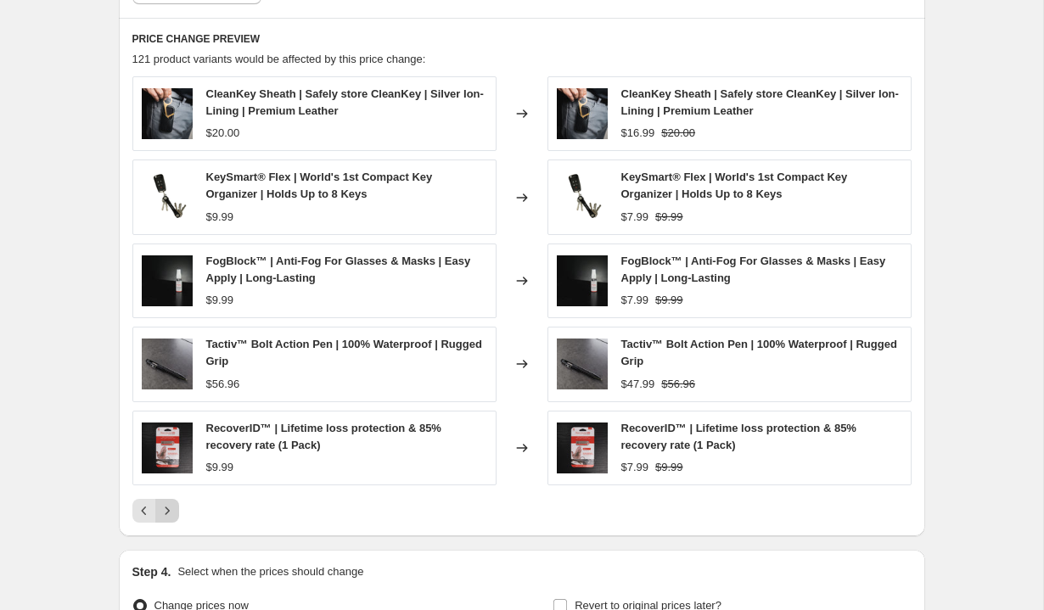
click at [171, 518] on icon "Next" at bounding box center [167, 511] width 17 height 17
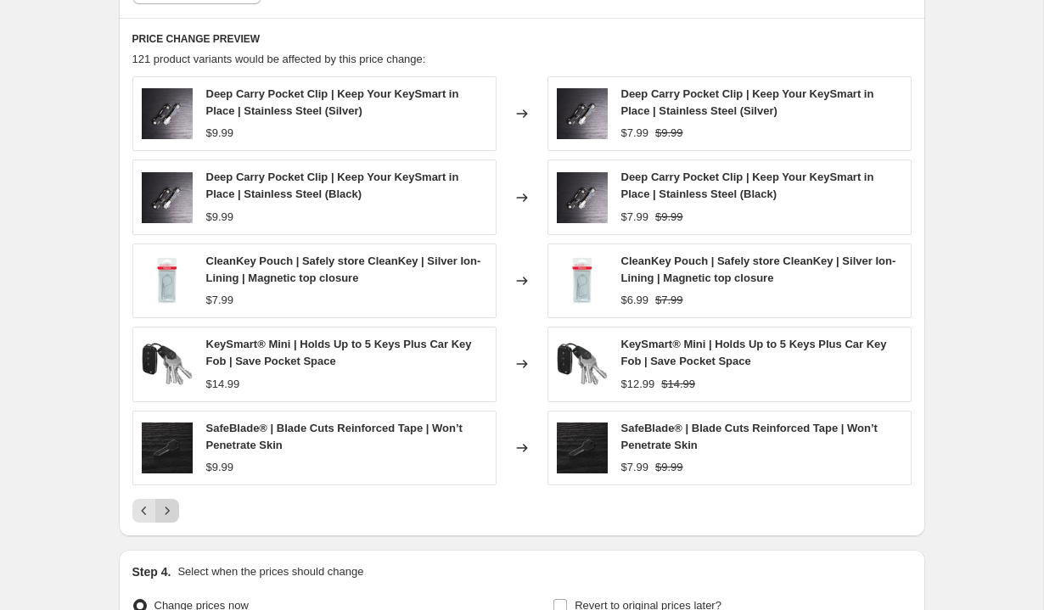
click at [171, 518] on icon "Next" at bounding box center [167, 511] width 17 height 17
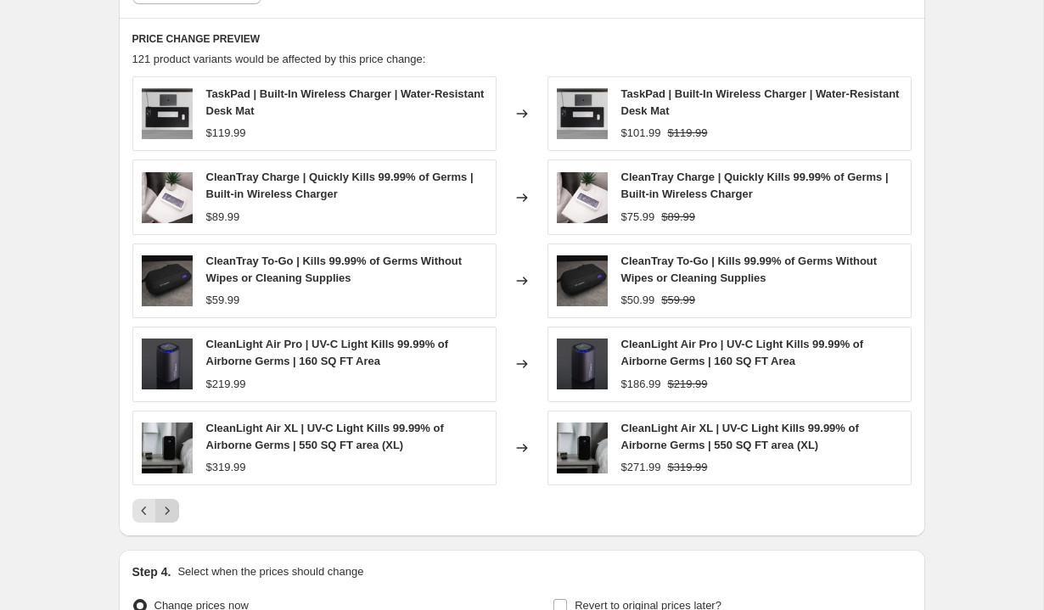
click at [171, 518] on icon "Next" at bounding box center [167, 511] width 17 height 17
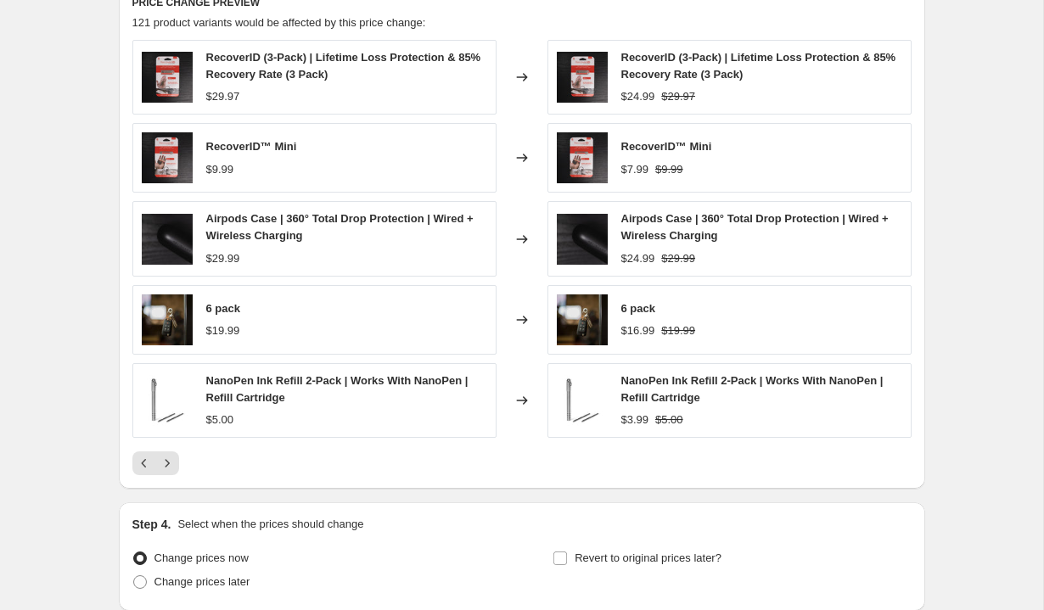
scroll to position [1389, 0]
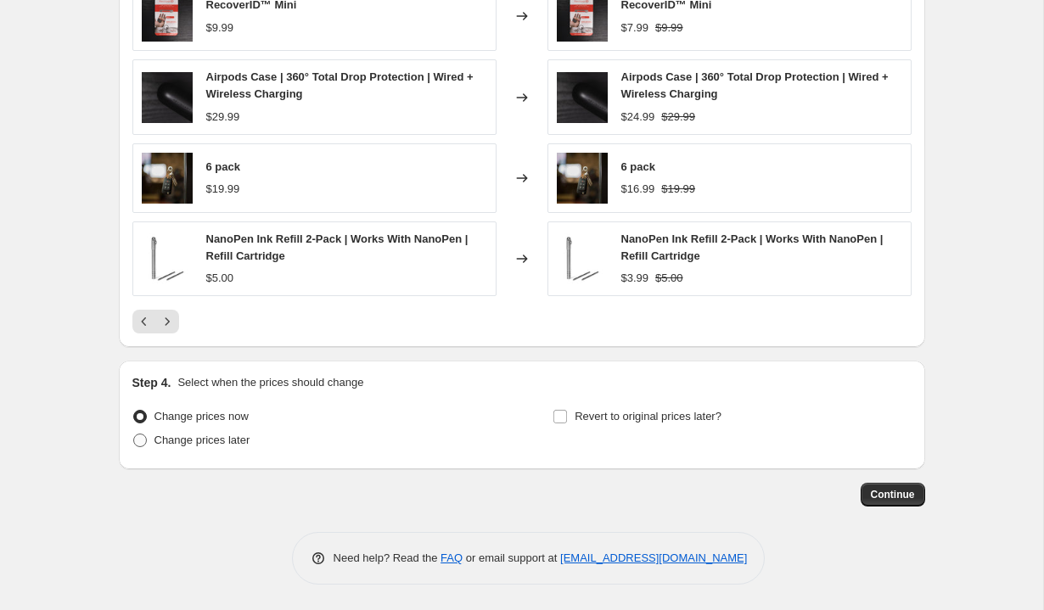
click at [216, 443] on span "Change prices later" at bounding box center [202, 440] width 96 height 13
click at [134, 435] on input "Change prices later" at bounding box center [133, 434] width 1 height 1
radio input "true"
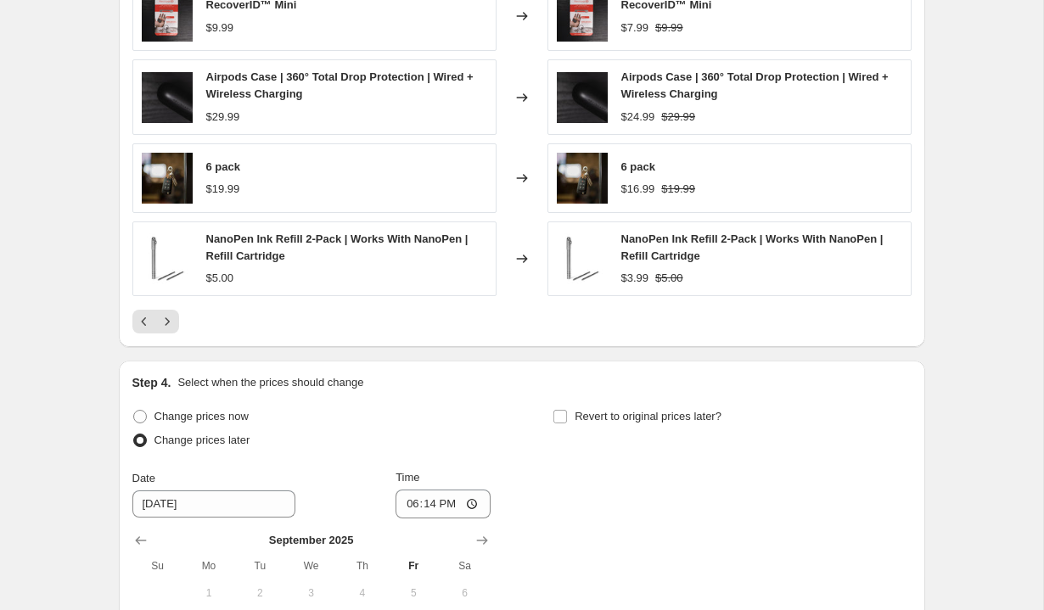
scroll to position [1679, 0]
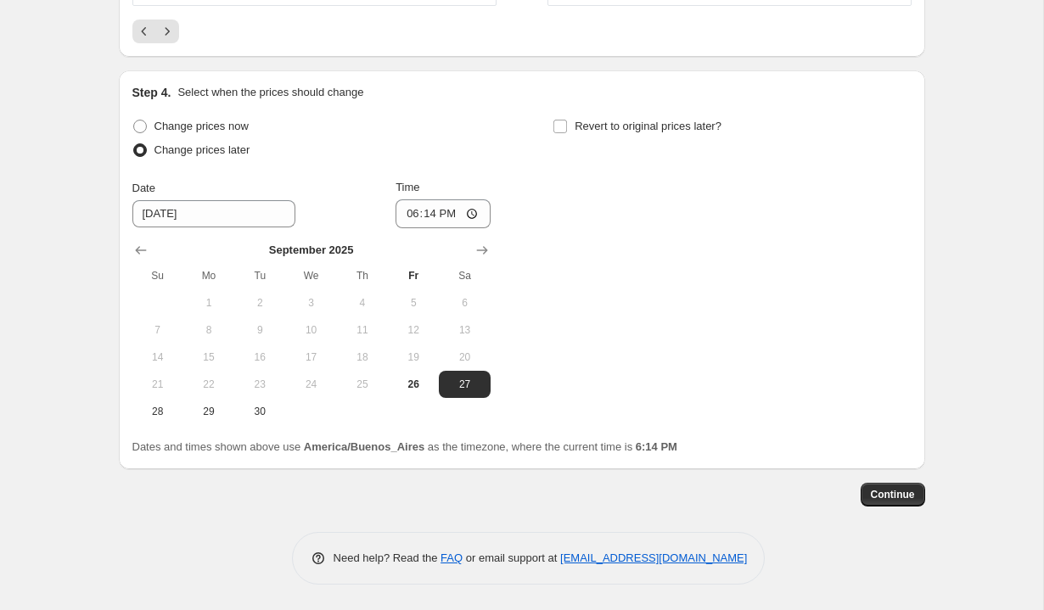
click at [478, 234] on div "September 2025 Su Mo Tu We Th Fr Sa 1 2 3 4 5 6 7 8 9 10 11 12 13 14 15 16 17 1…" at bounding box center [305, 326] width 372 height 197
click at [479, 239] on button "Show next month, October 2025" at bounding box center [482, 251] width 24 height 24
click at [359, 295] on button "2" at bounding box center [362, 302] width 51 height 27
type input "10/2/2025"
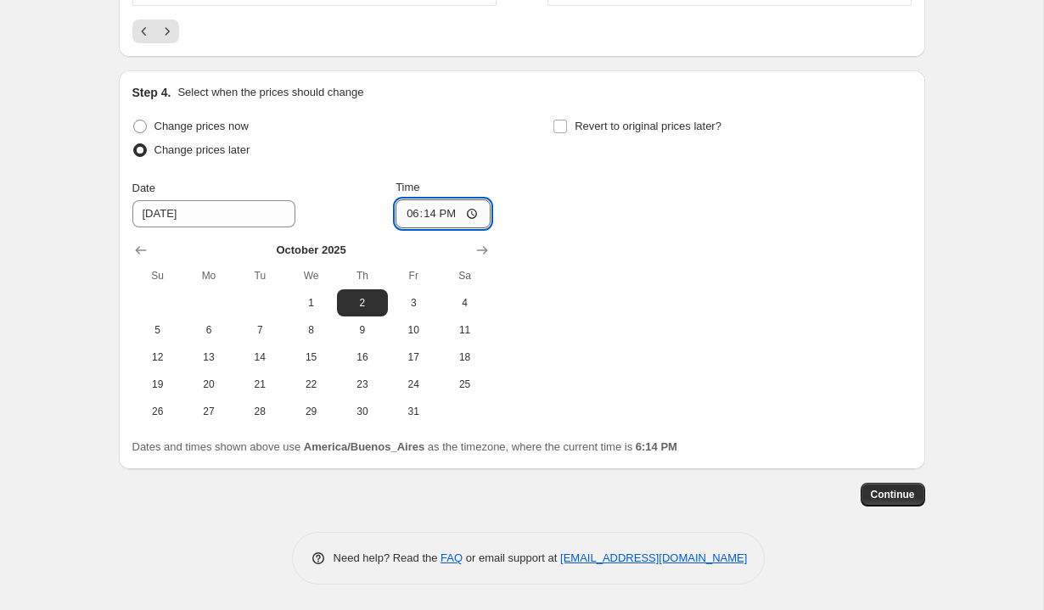
click at [412, 211] on input "18:14" at bounding box center [443, 213] width 95 height 29
click at [451, 215] on input "14:00" at bounding box center [443, 213] width 95 height 29
type input "02:00"
click at [585, 168] on div "Change prices now Change prices later Date 10/2/2025 Time 02:00 October 2025 Su…" at bounding box center [521, 270] width 779 height 311
click at [593, 128] on span "Revert to original prices later?" at bounding box center [648, 126] width 147 height 13
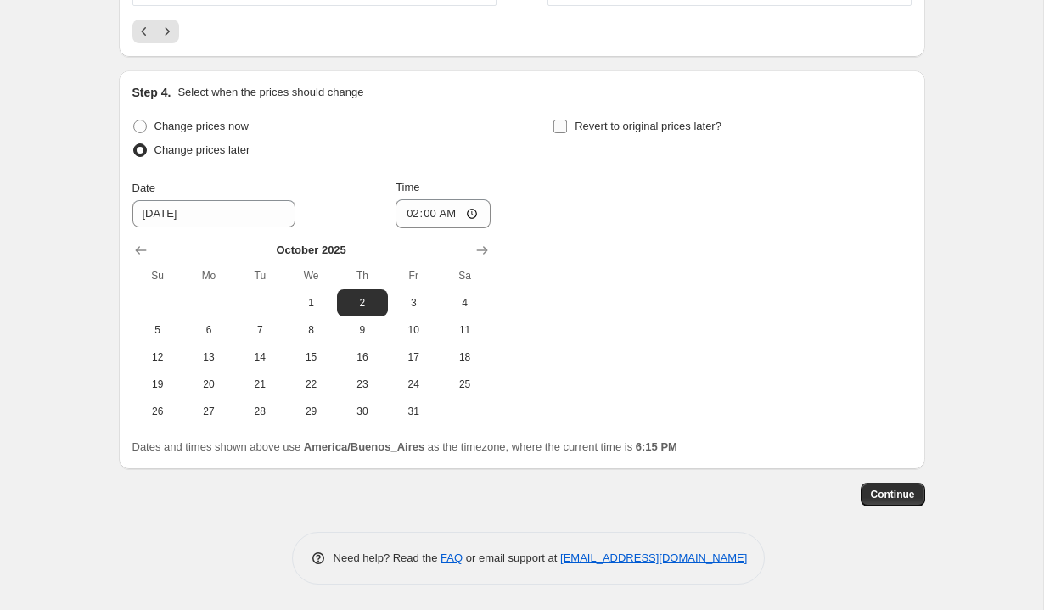
click at [567, 128] on input "Revert to original prices later?" at bounding box center [560, 127] width 14 height 14
checkbox input "true"
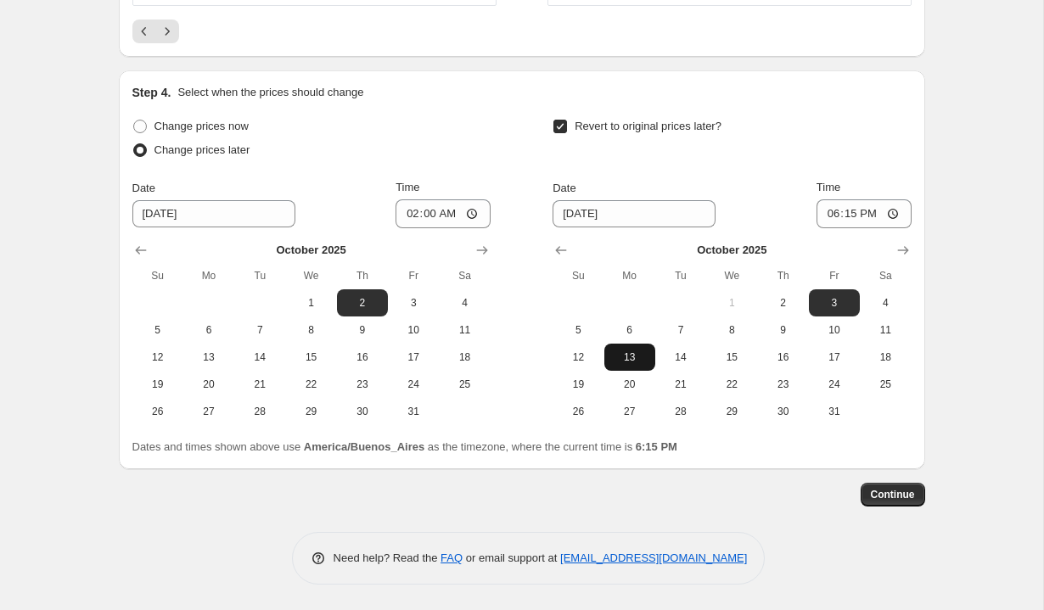
click at [646, 356] on span "13" at bounding box center [629, 358] width 37 height 14
type input "10/13/2025"
click at [829, 214] on input "18:15" at bounding box center [864, 213] width 95 height 29
click at [866, 211] on input "14:00" at bounding box center [864, 213] width 95 height 29
type input "02:00"
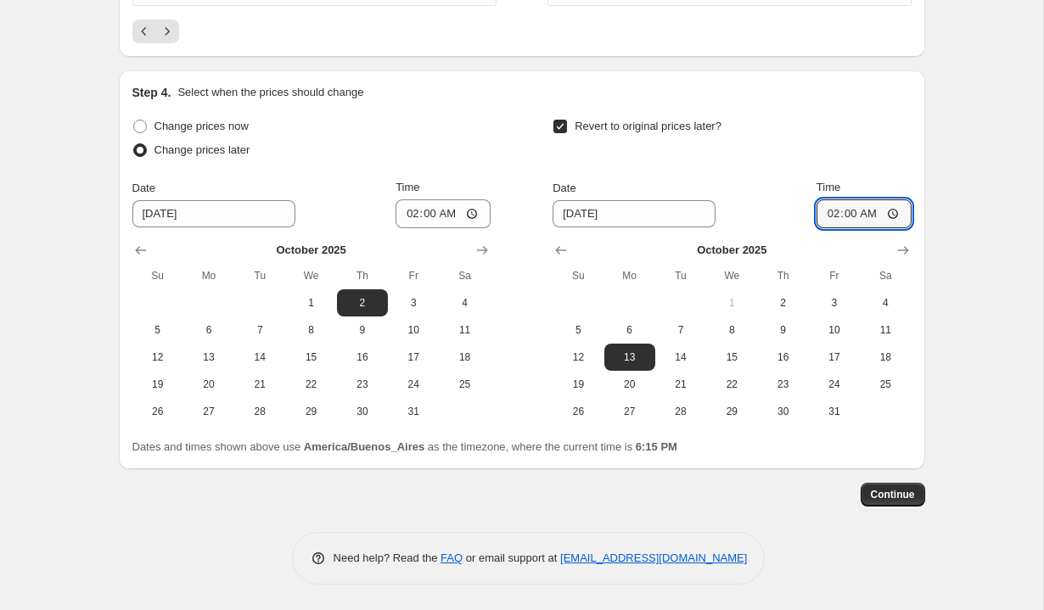
click at [883, 179] on div "Time" at bounding box center [864, 187] width 95 height 17
click at [890, 503] on button "Continue" at bounding box center [893, 495] width 65 height 24
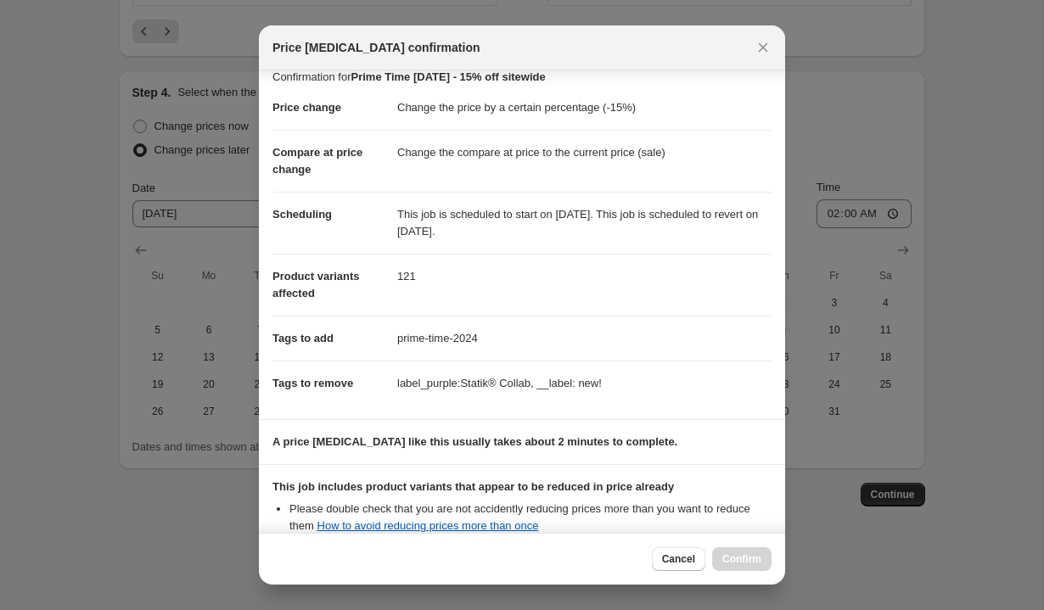
scroll to position [0, 0]
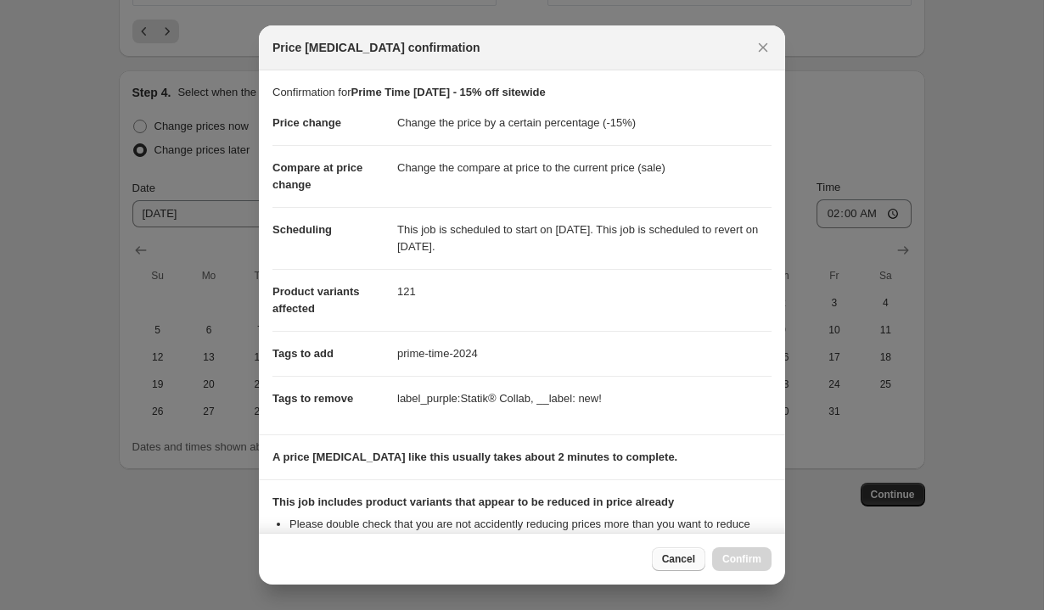
click at [676, 562] on span "Cancel" at bounding box center [678, 560] width 33 height 14
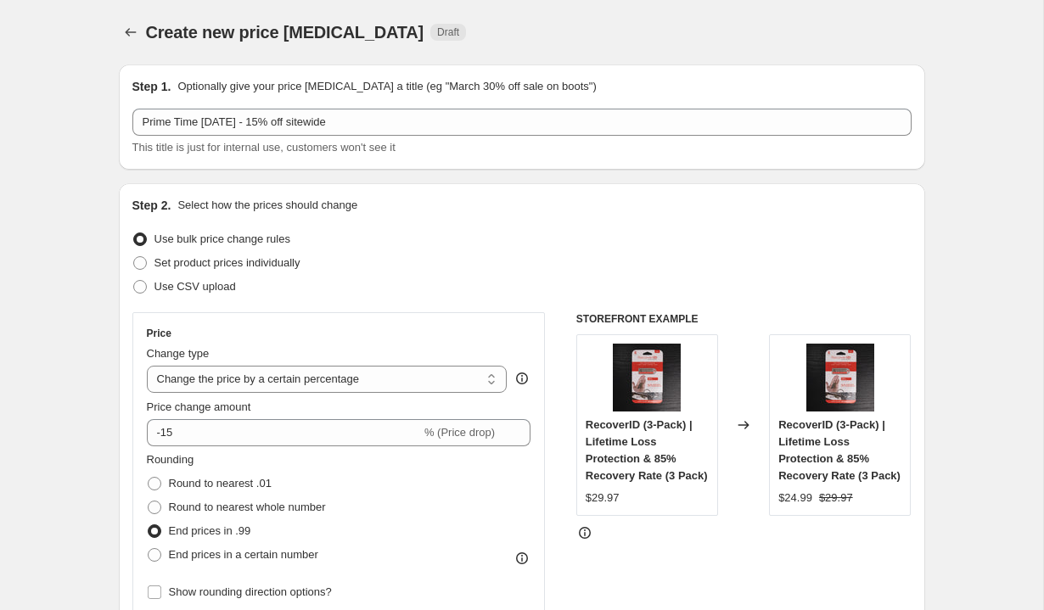
scroll to position [1679, 0]
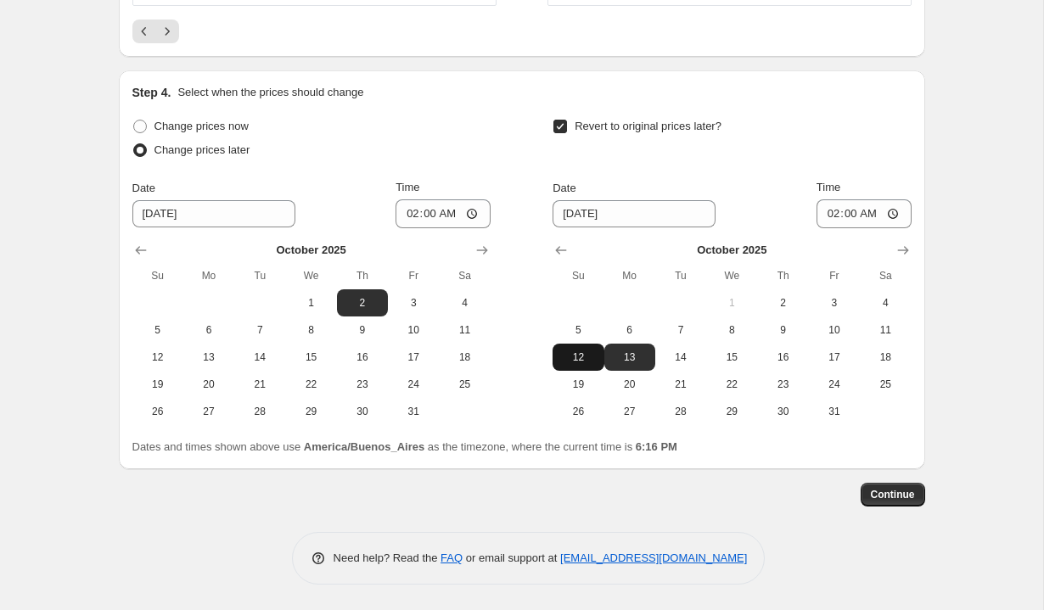
click at [586, 358] on span "12" at bounding box center [577, 358] width 37 height 14
type input "10/12/2025"
click at [873, 497] on span "Continue" at bounding box center [893, 495] width 44 height 14
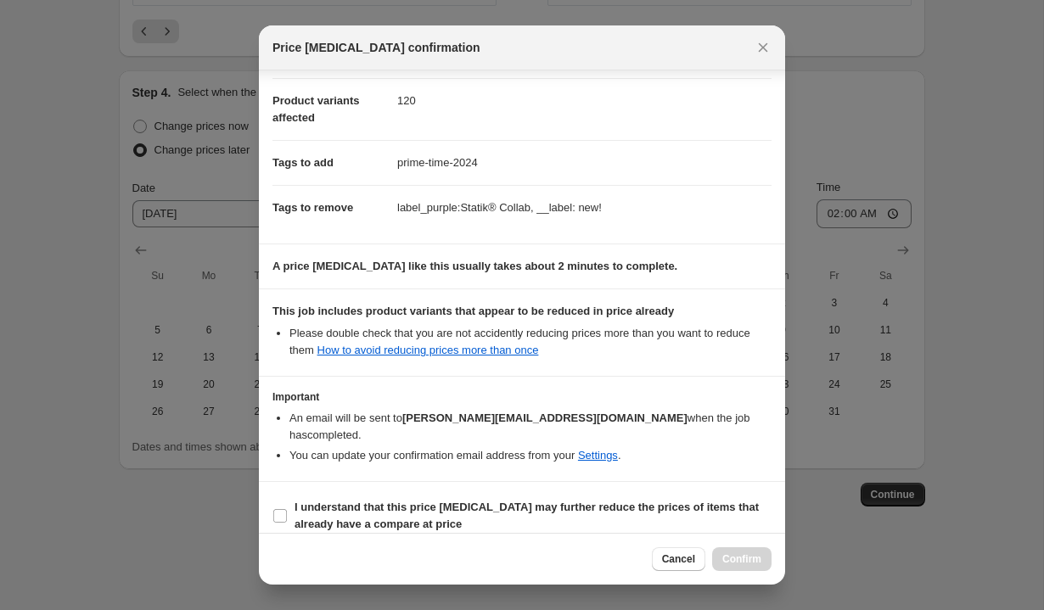
scroll to position [0, 0]
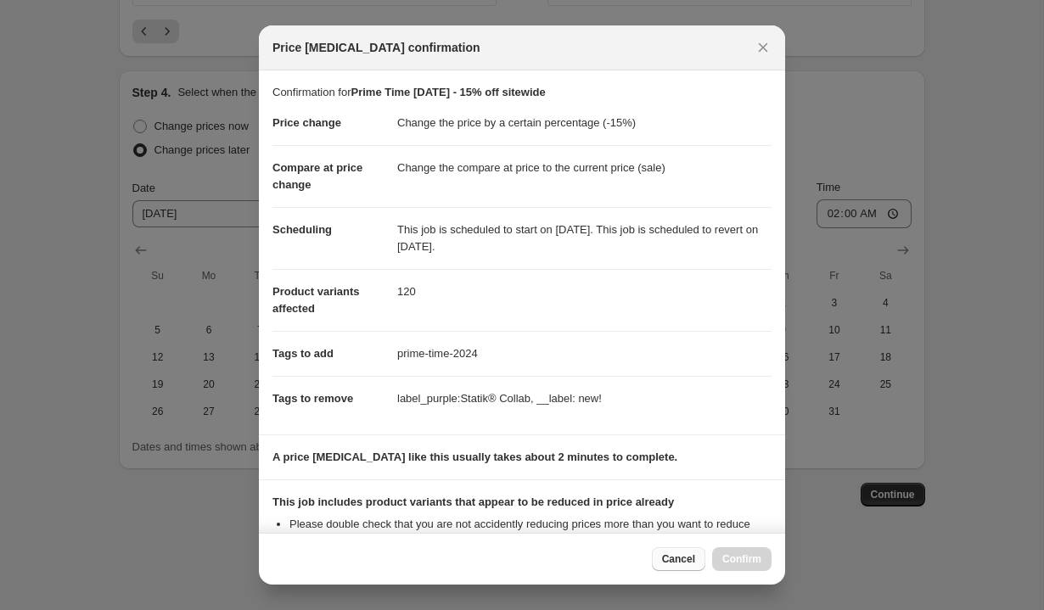
click at [677, 557] on span "Cancel" at bounding box center [678, 560] width 33 height 14
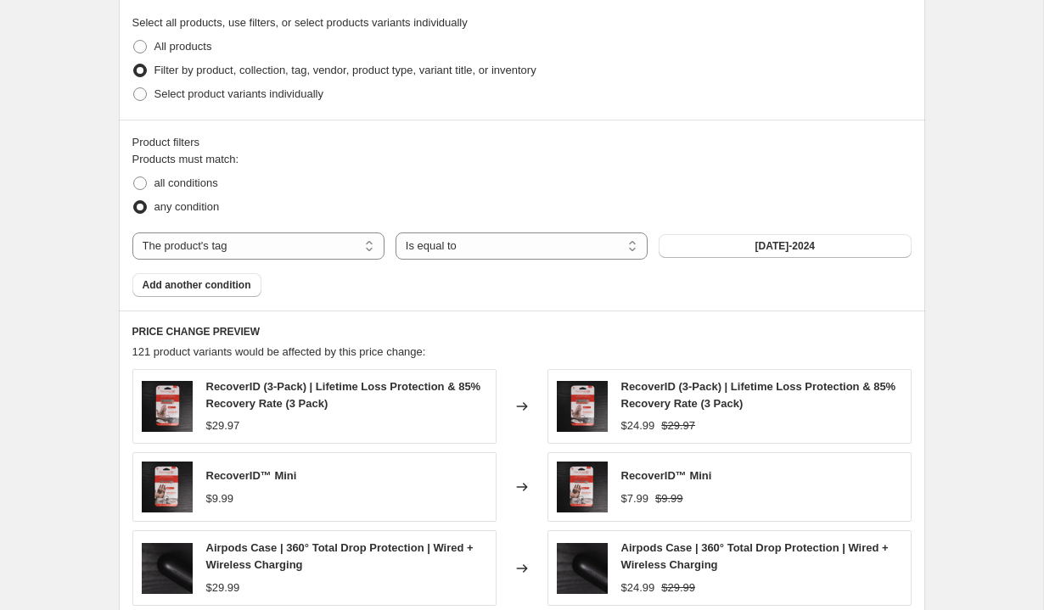
scroll to position [907, 0]
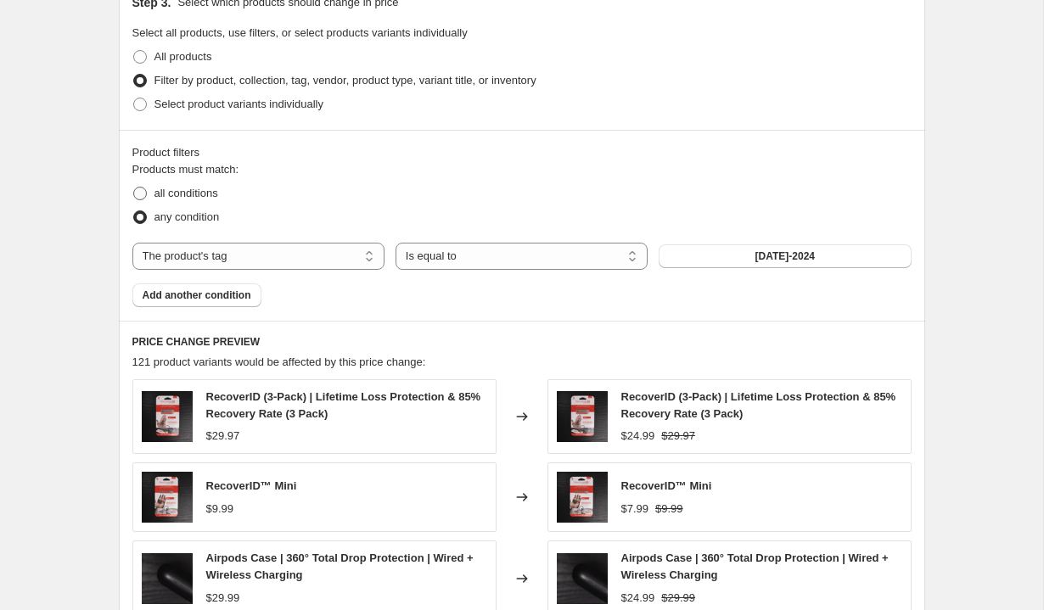
click at [183, 188] on span "all conditions" at bounding box center [186, 193] width 64 height 13
click at [134, 188] on input "all conditions" at bounding box center [133, 187] width 1 height 1
radio input "true"
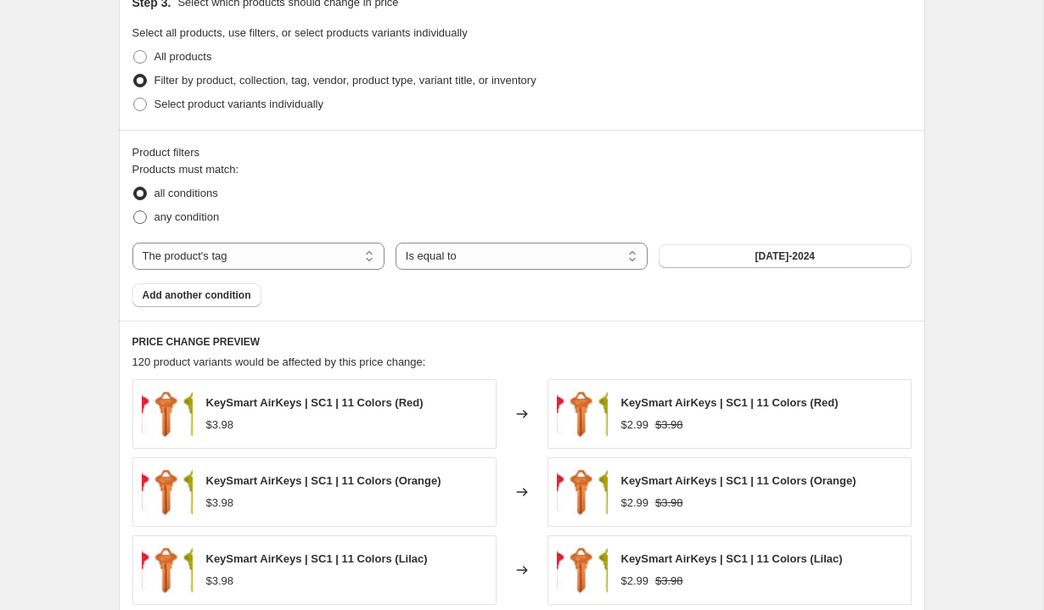
click at [188, 216] on span "any condition" at bounding box center [186, 217] width 65 height 13
click at [134, 211] on input "any condition" at bounding box center [133, 211] width 1 height 1
radio input "true"
click at [786, 260] on span "labor-day-2024" at bounding box center [784, 257] width 59 height 14
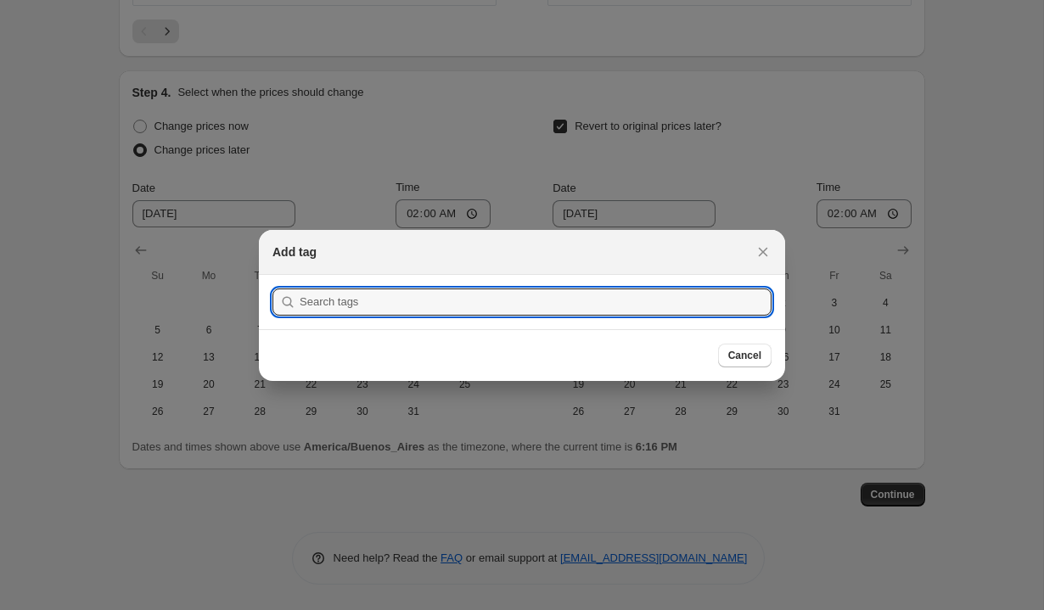
scroll to position [0, 0]
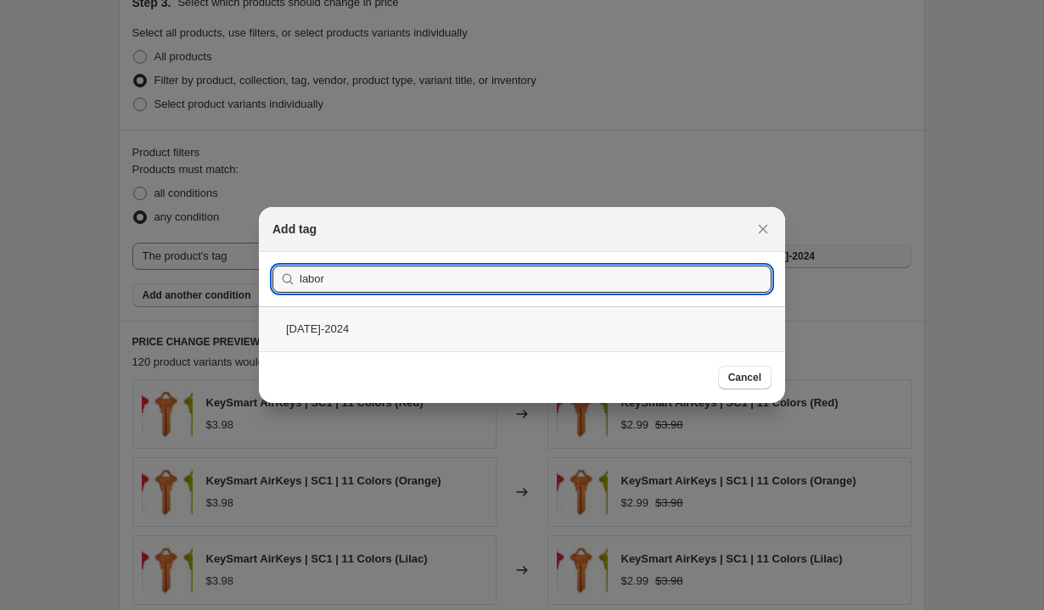
type input "labor"
click at [373, 329] on div "labor-day-2024" at bounding box center [522, 328] width 526 height 45
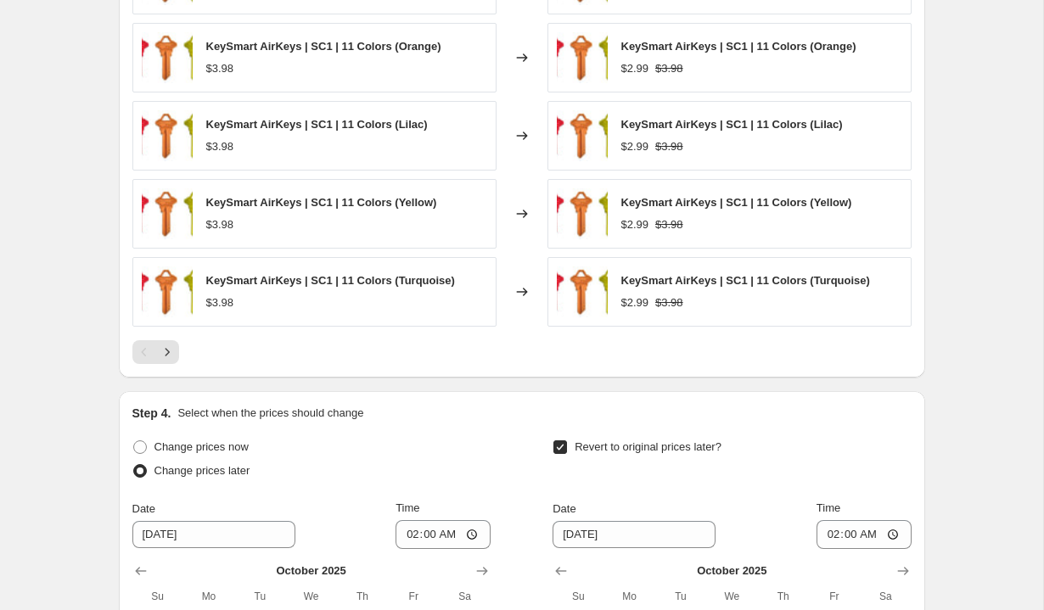
scroll to position [1384, 0]
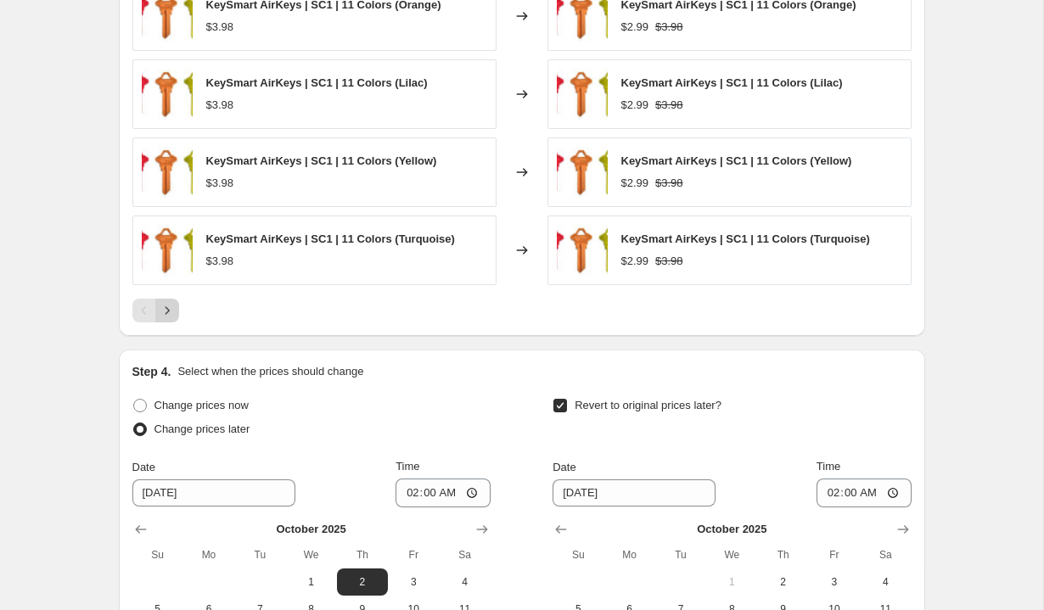
click at [170, 305] on icon "Next" at bounding box center [167, 310] width 17 height 17
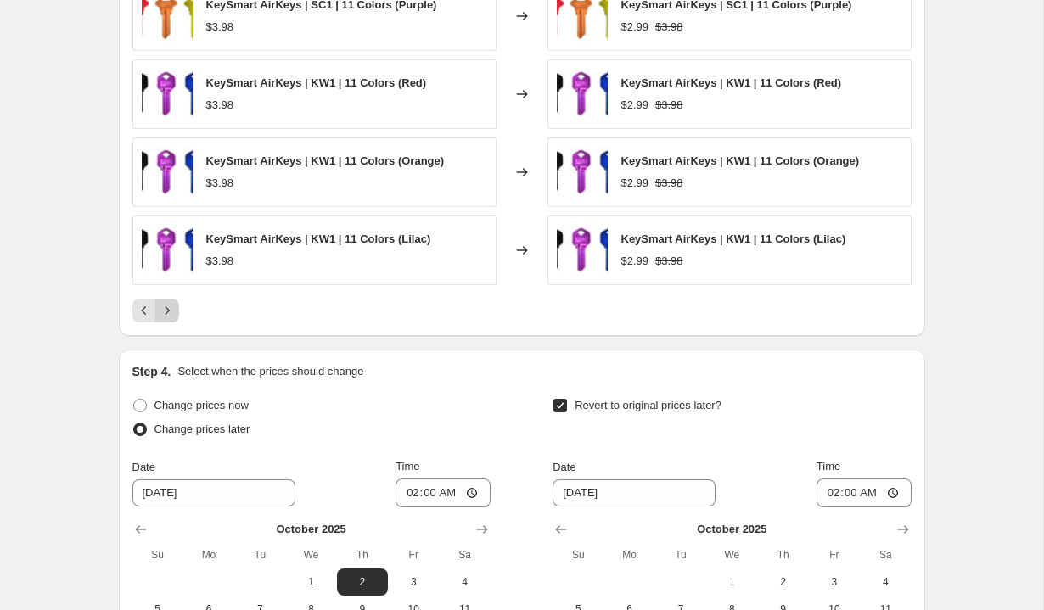
click at [170, 305] on icon "Next" at bounding box center [167, 310] width 17 height 17
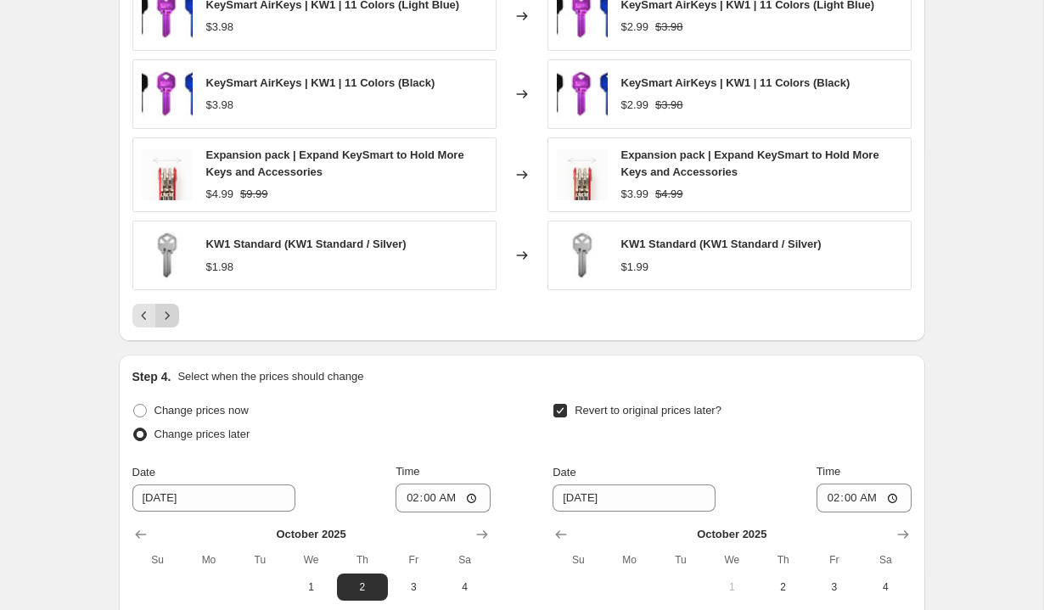
click at [170, 305] on button "Next" at bounding box center [167, 316] width 24 height 24
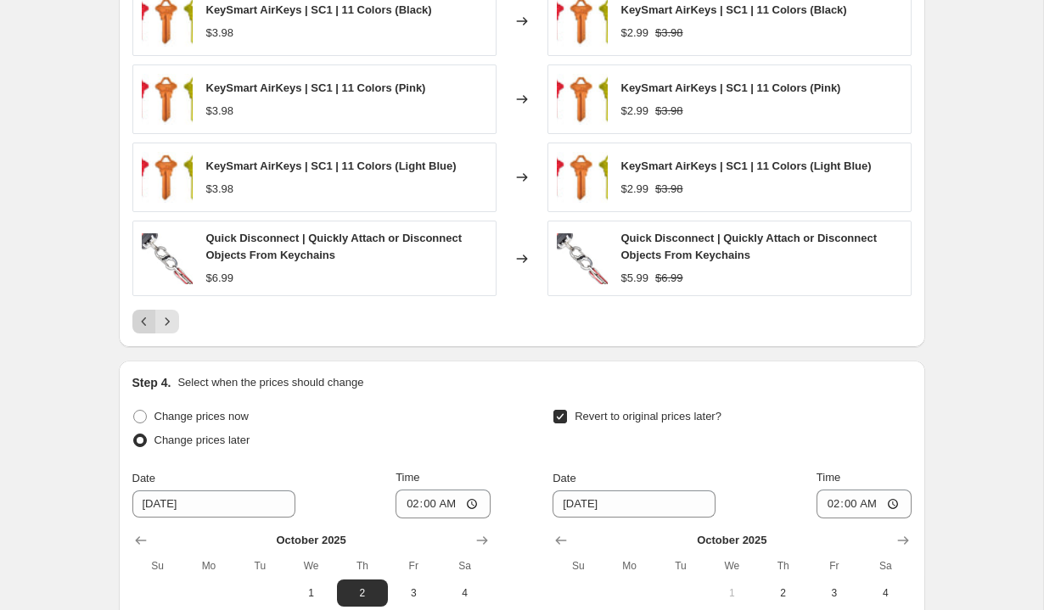
click at [145, 322] on icon "Previous" at bounding box center [144, 321] width 17 height 17
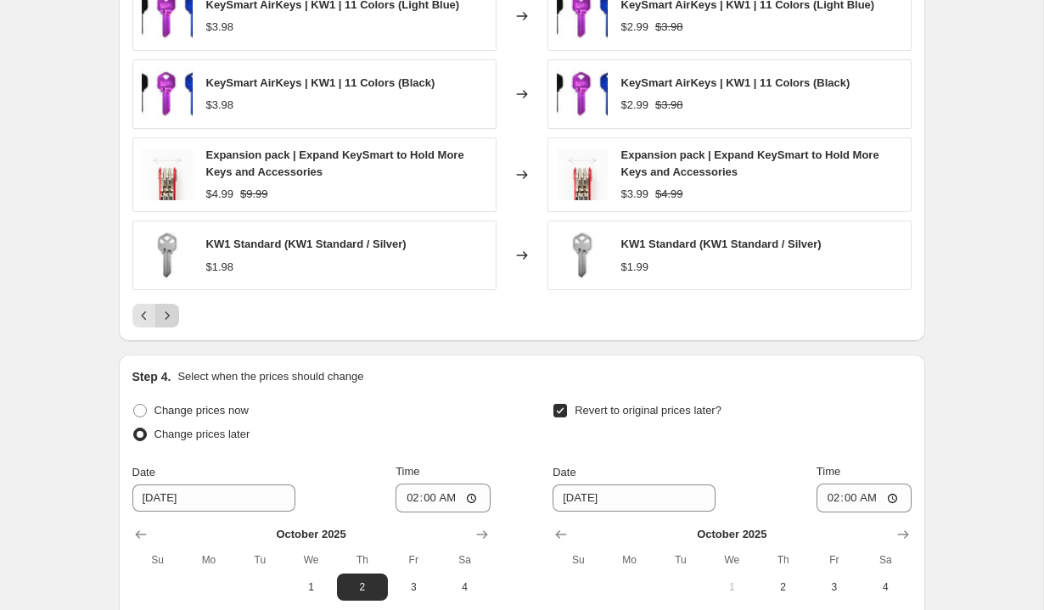
click at [168, 312] on icon "Next" at bounding box center [167, 315] width 17 height 17
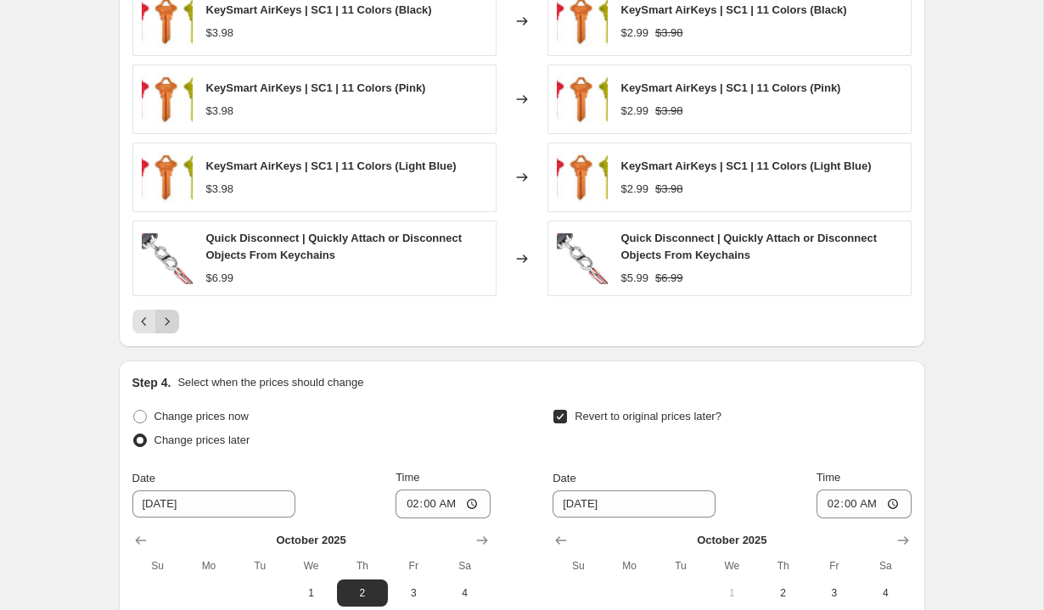
click at [168, 312] on button "Next" at bounding box center [167, 322] width 24 height 24
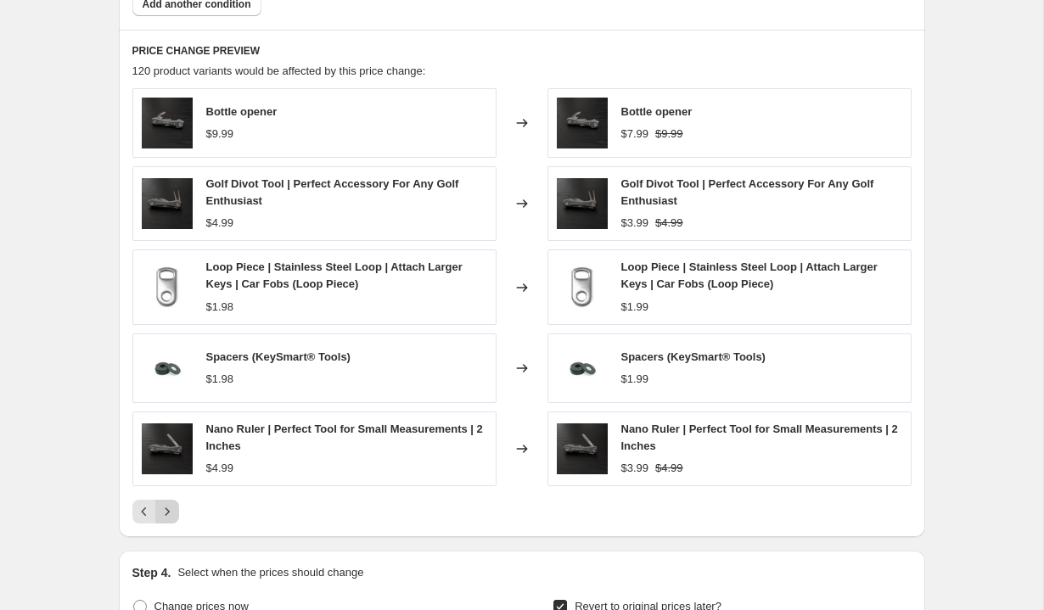
scroll to position [1198, 0]
click at [176, 516] on button "Next" at bounding box center [167, 513] width 24 height 24
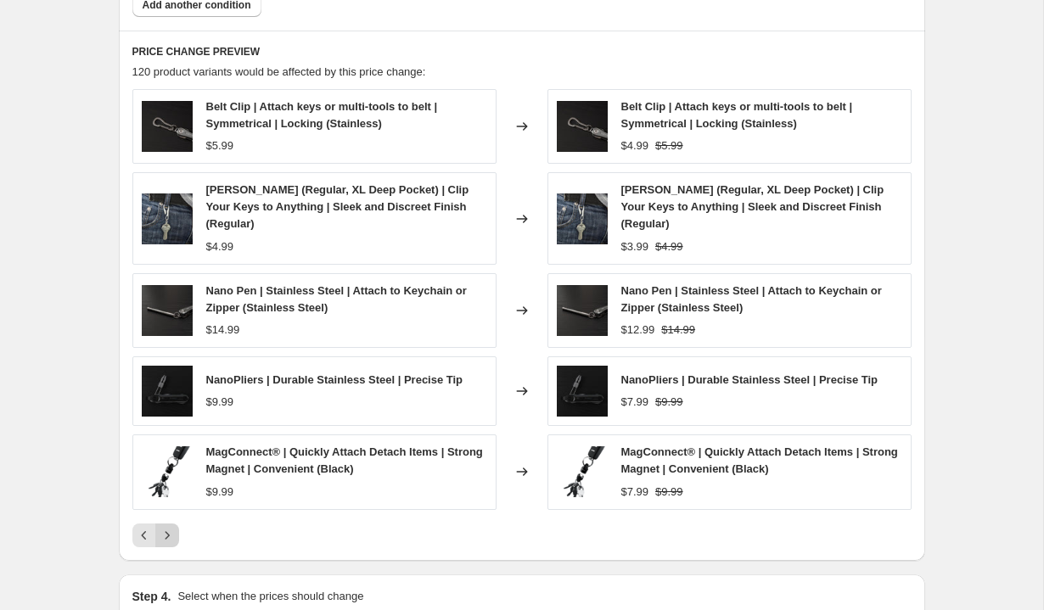
click at [176, 524] on button "Next" at bounding box center [167, 536] width 24 height 24
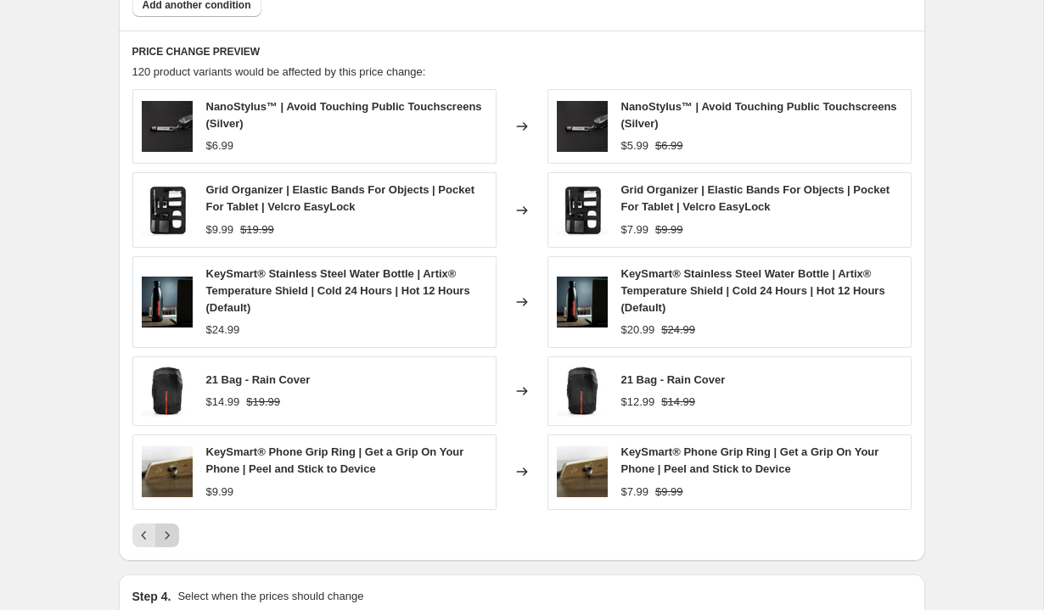
click at [176, 516] on div "NanoStylus™ | Avoid Touching Public Touchscreens (Silver) $6.99 Changed to Nano…" at bounding box center [521, 318] width 779 height 458
click at [168, 536] on icon "Next" at bounding box center [167, 535] width 4 height 8
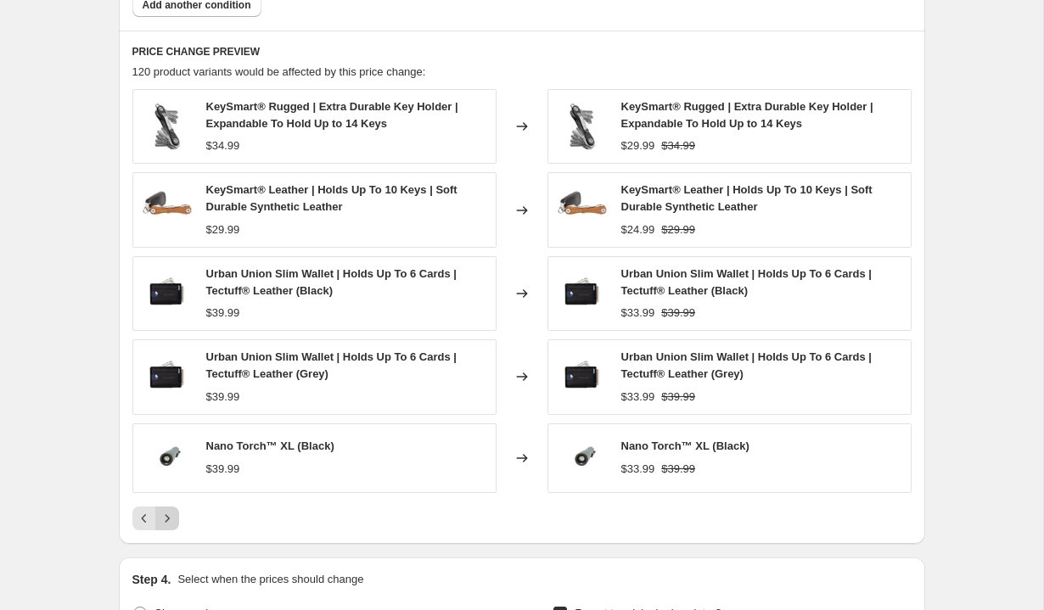
click at [168, 536] on div "PRICE CHANGE PREVIEW 120 product variants would be affected by this price chang…" at bounding box center [522, 288] width 806 height 514
click at [170, 522] on icon "Next" at bounding box center [167, 518] width 17 height 17
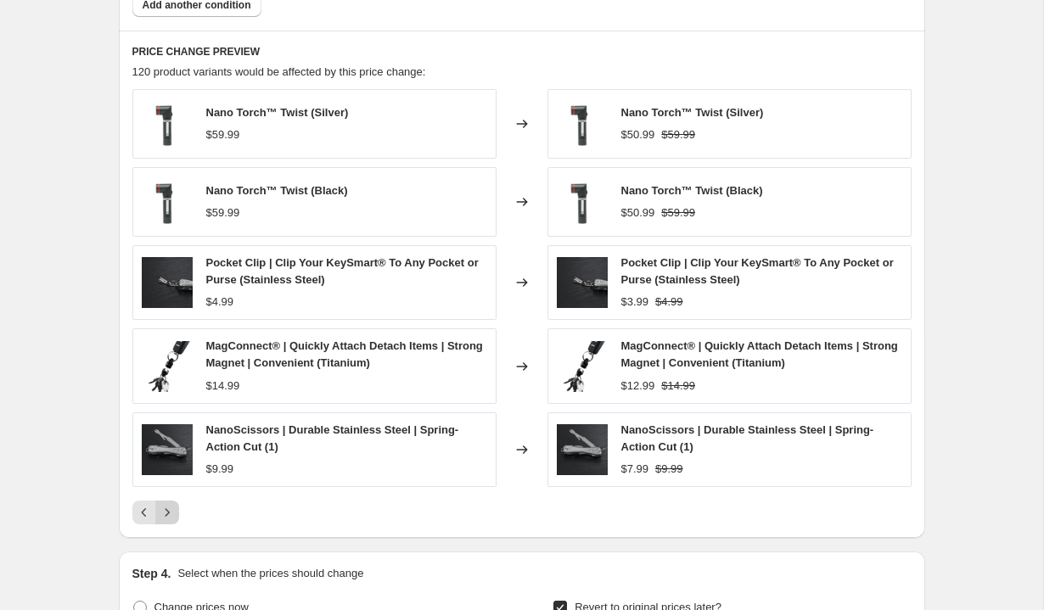
click at [170, 522] on button "Next" at bounding box center [167, 513] width 24 height 24
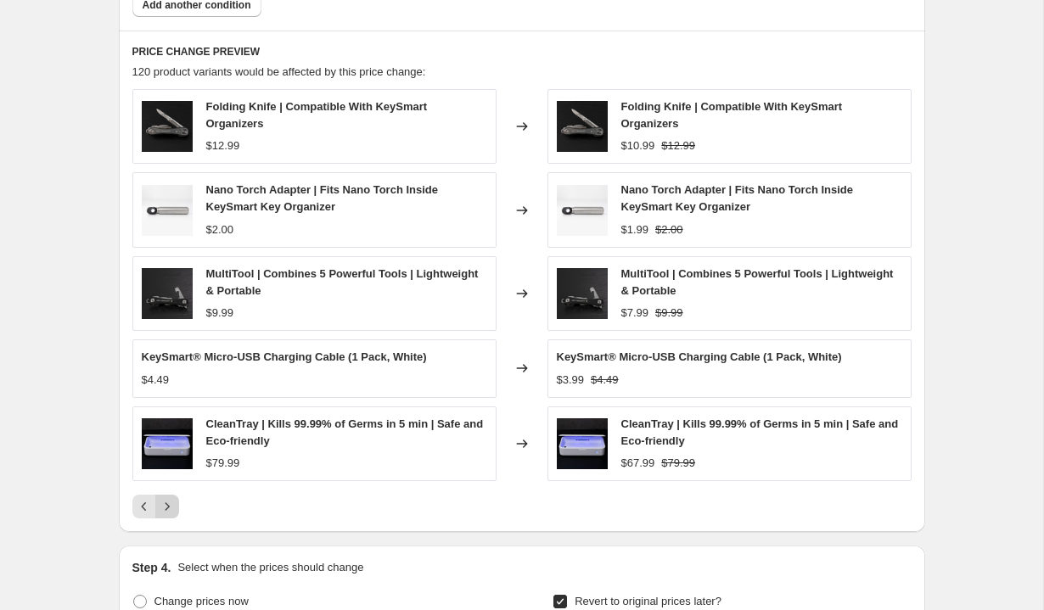
click at [170, 513] on icon "Next" at bounding box center [167, 506] width 17 height 17
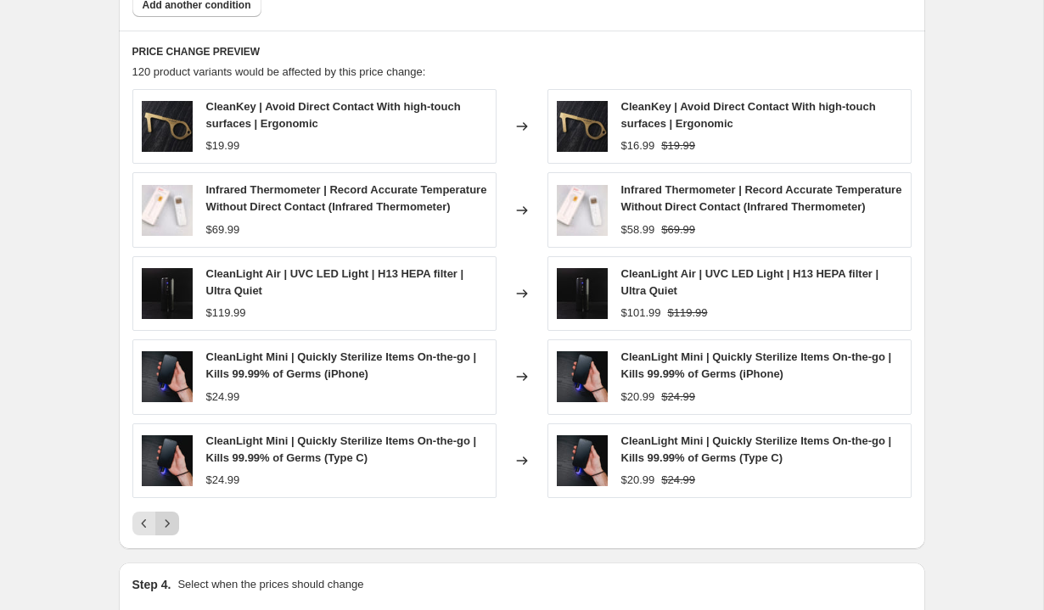
click at [169, 532] on icon "Next" at bounding box center [167, 523] width 17 height 17
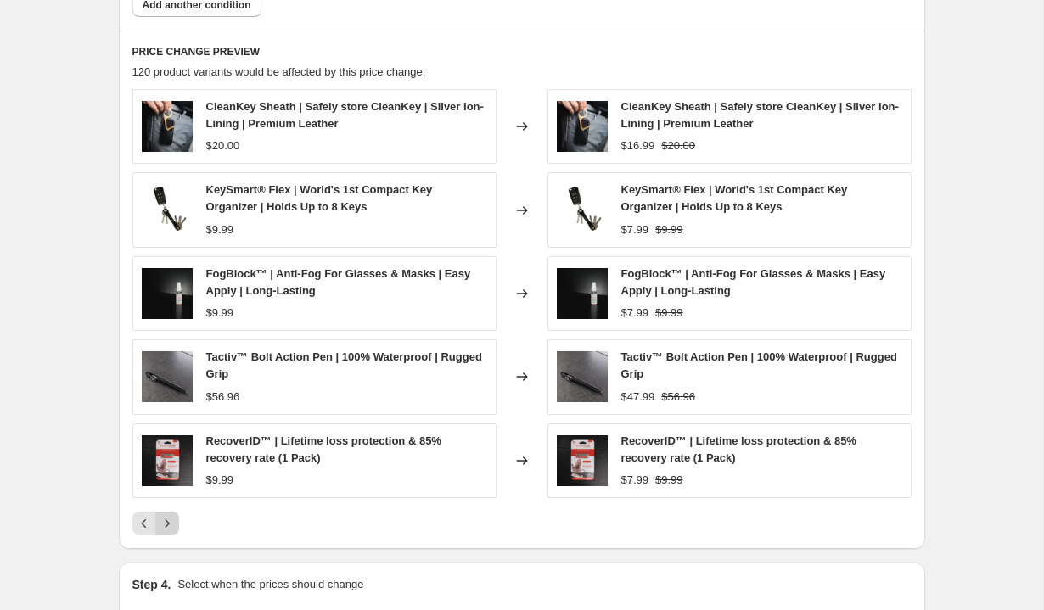
click at [170, 521] on icon "Next" at bounding box center [167, 523] width 17 height 17
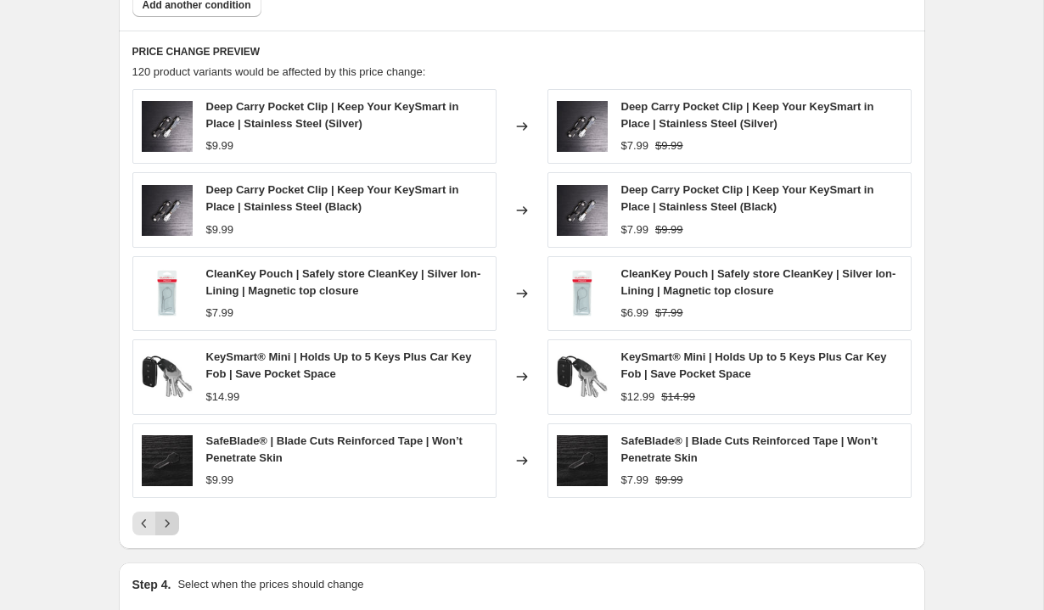
click at [176, 529] on button "Next" at bounding box center [167, 524] width 24 height 24
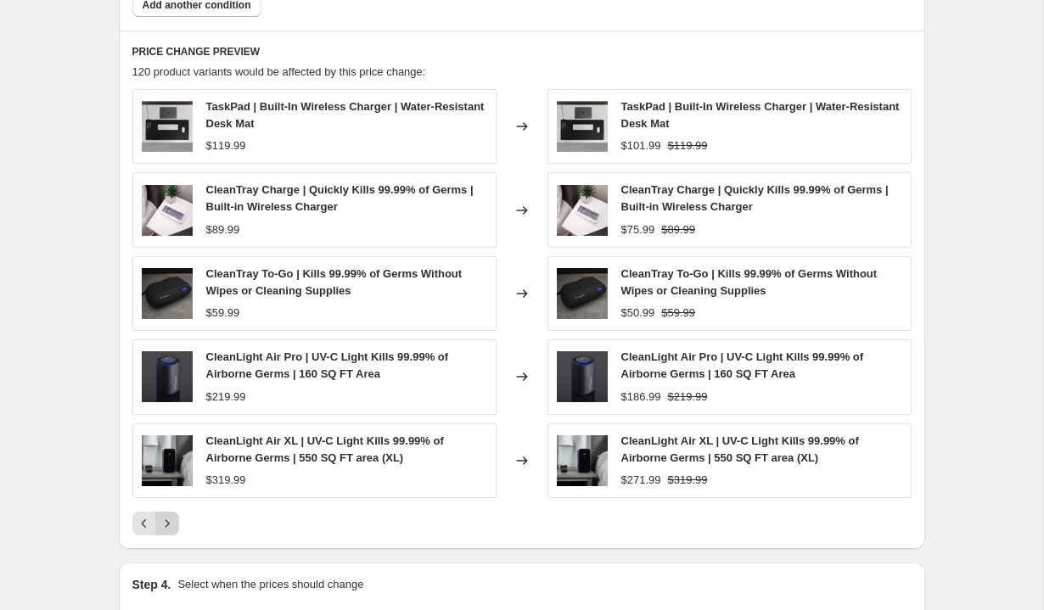
click at [165, 525] on icon "Next" at bounding box center [167, 523] width 17 height 17
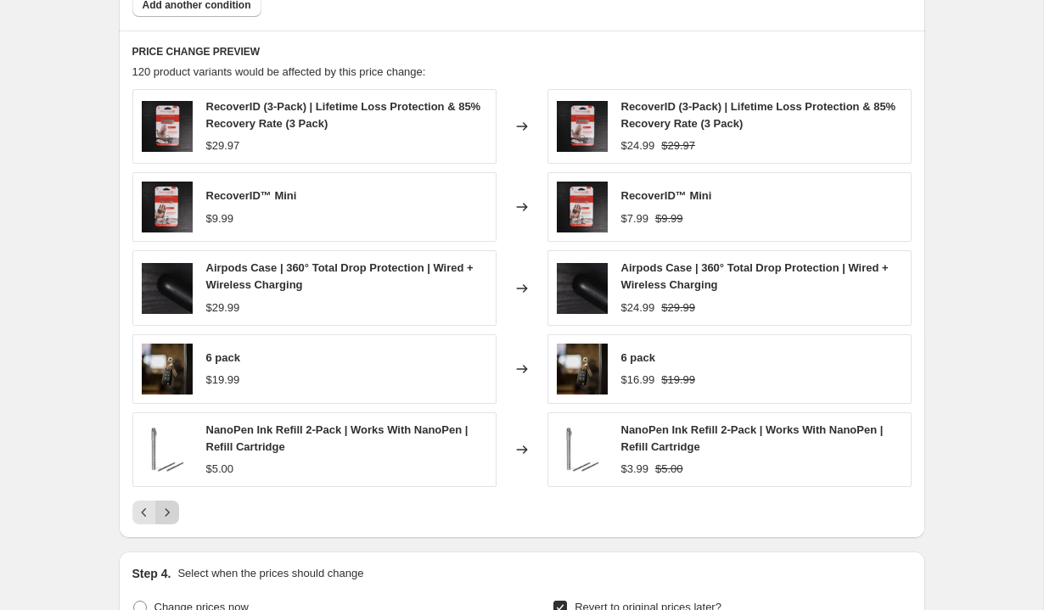
click at [165, 525] on div "PRICE CHANGE PREVIEW 120 product variants would be affected by this price chang…" at bounding box center [522, 285] width 806 height 508
click at [170, 511] on icon "Next" at bounding box center [167, 512] width 17 height 17
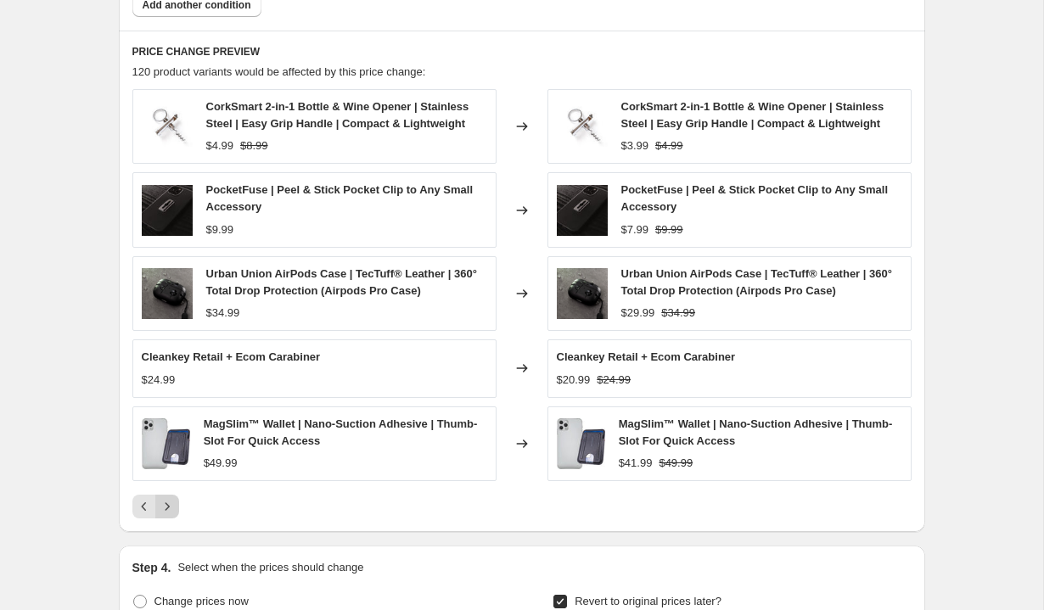
click at [168, 506] on icon "Next" at bounding box center [167, 507] width 4 height 8
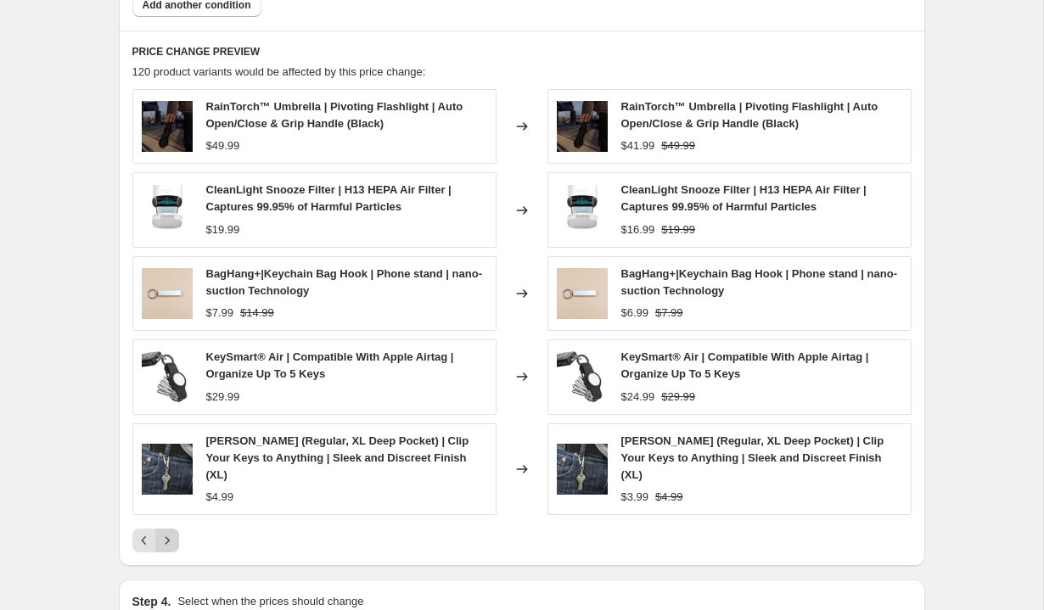
click at [167, 532] on icon "Next" at bounding box center [167, 540] width 17 height 17
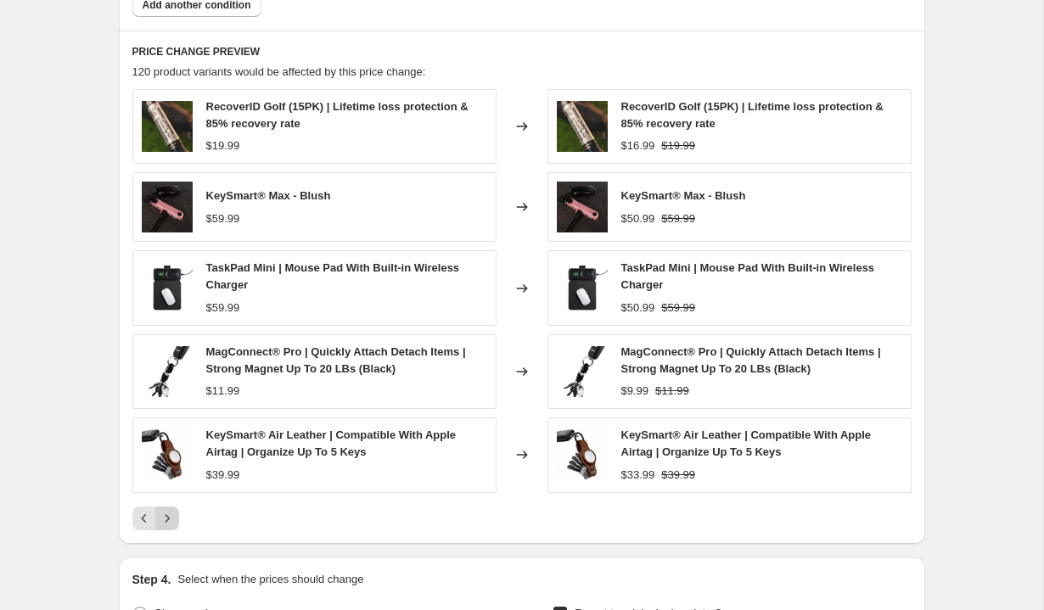
click at [175, 522] on icon "Next" at bounding box center [167, 518] width 17 height 17
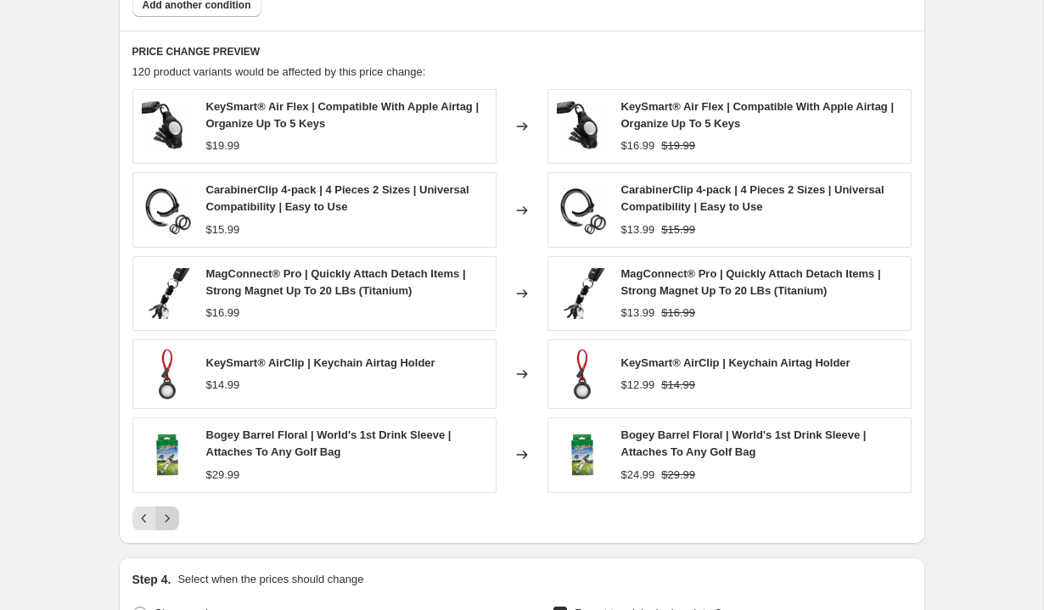
click at [167, 514] on icon "Next" at bounding box center [167, 518] width 17 height 17
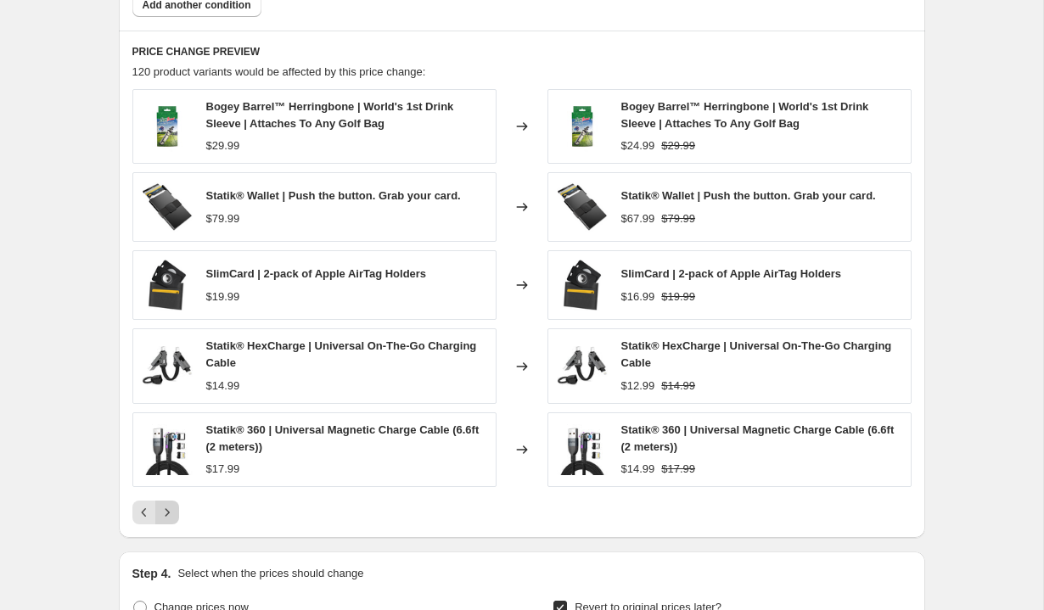
click at [166, 514] on icon "Next" at bounding box center [167, 512] width 17 height 17
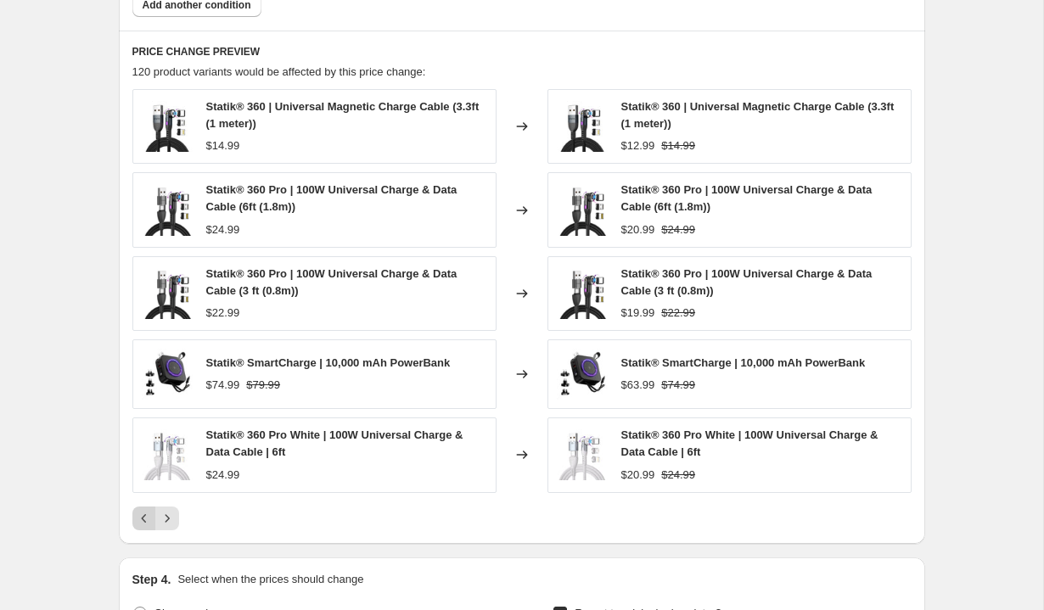
click at [132, 519] on button "Previous" at bounding box center [144, 519] width 24 height 24
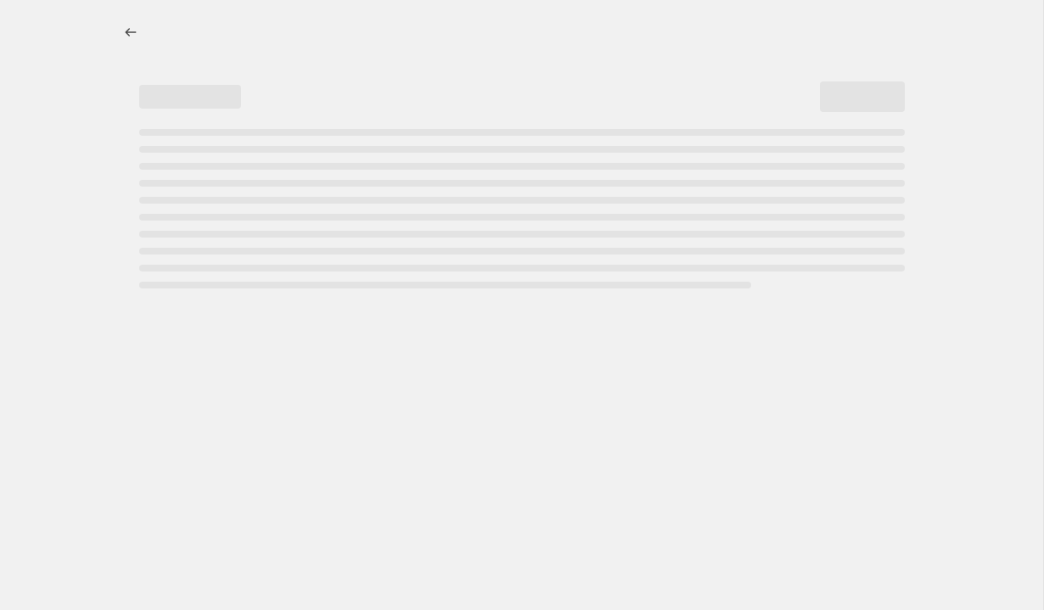
select select "percentage"
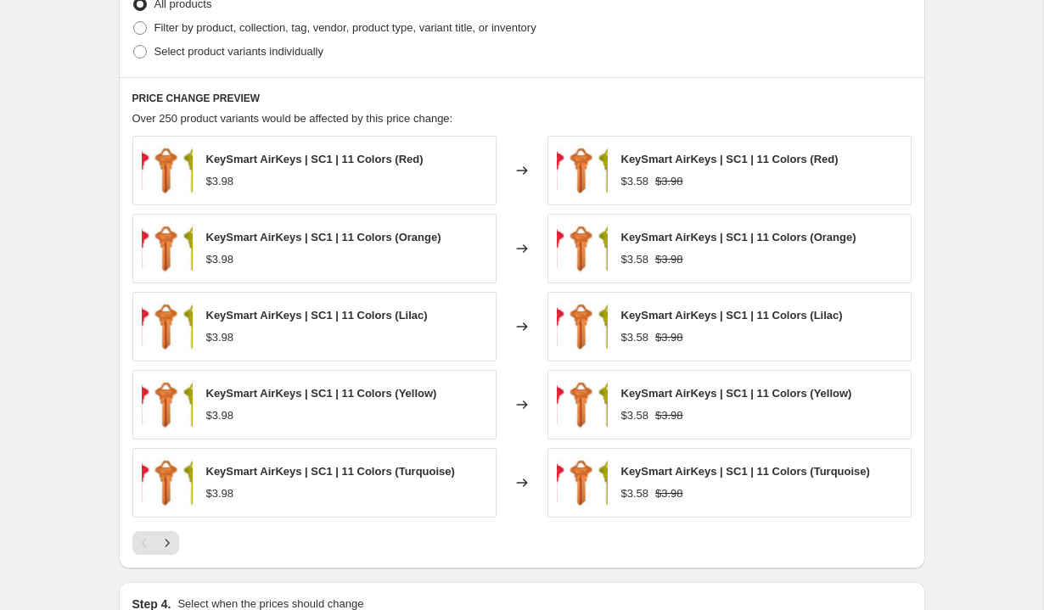
scroll to position [866, 0]
click at [171, 540] on icon "Next" at bounding box center [167, 542] width 17 height 17
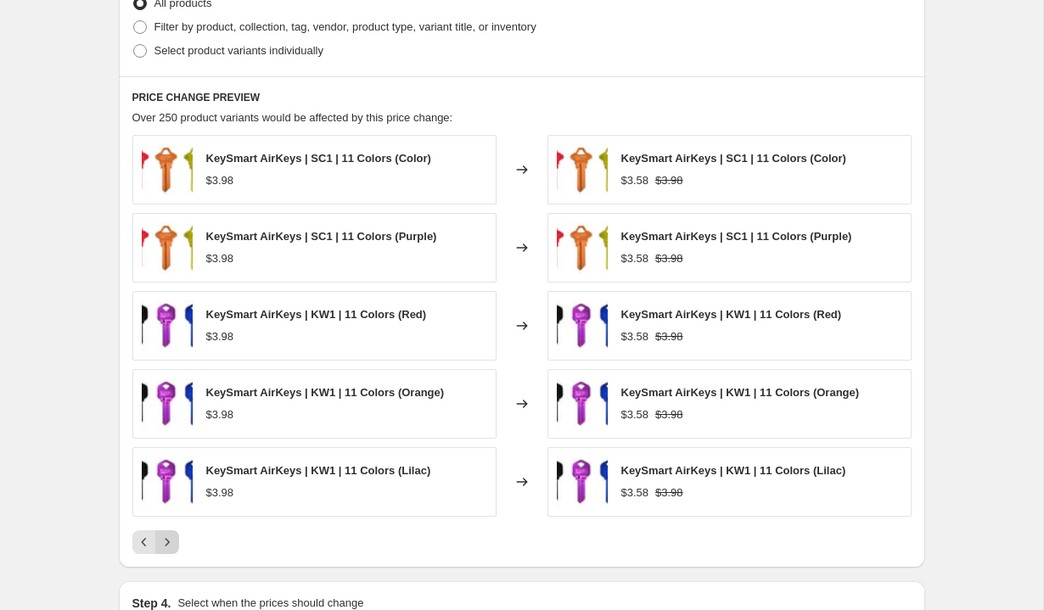
click at [171, 540] on icon "Next" at bounding box center [167, 542] width 17 height 17
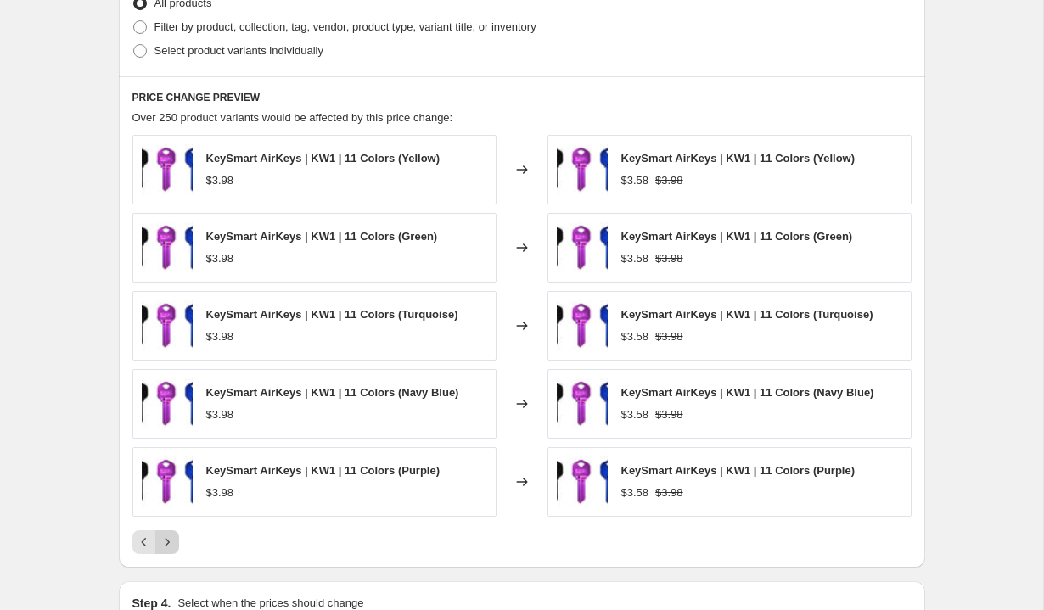
click at [171, 540] on icon "Next" at bounding box center [167, 542] width 17 height 17
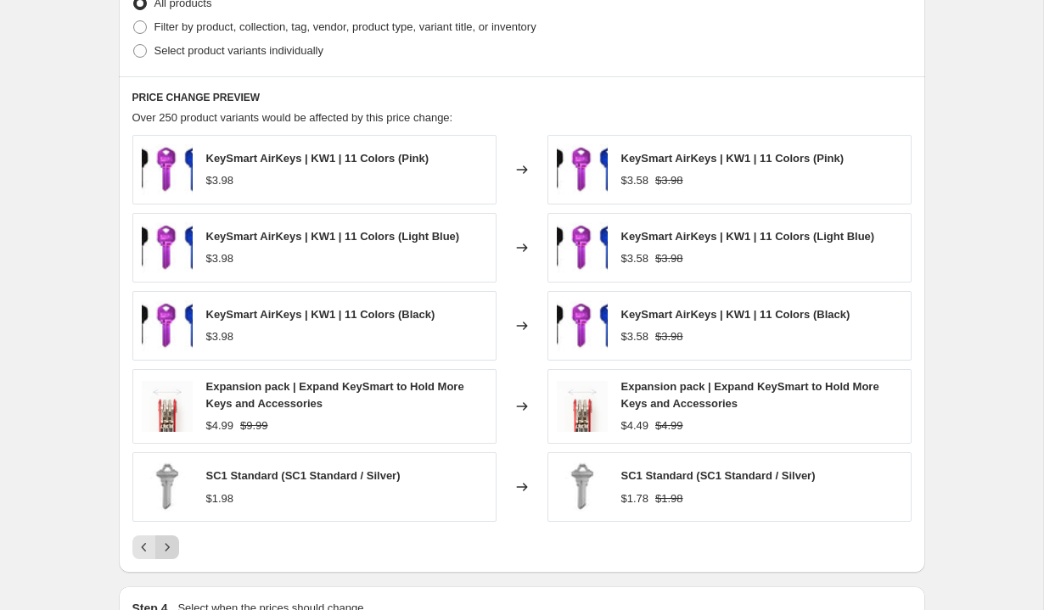
click at [171, 540] on icon "Next" at bounding box center [167, 547] width 17 height 17
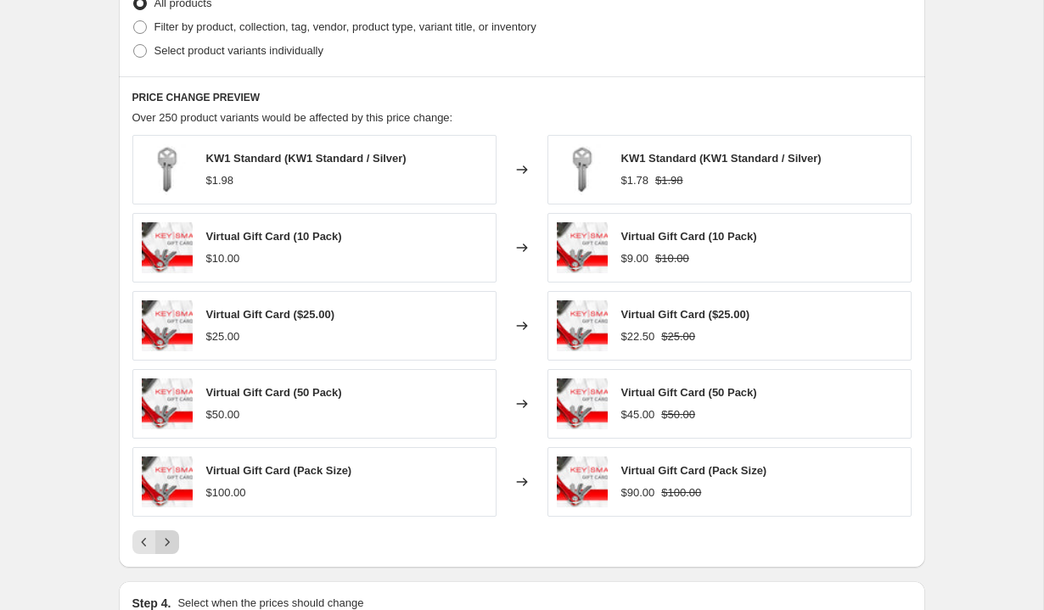
click at [171, 540] on icon "Next" at bounding box center [167, 542] width 17 height 17
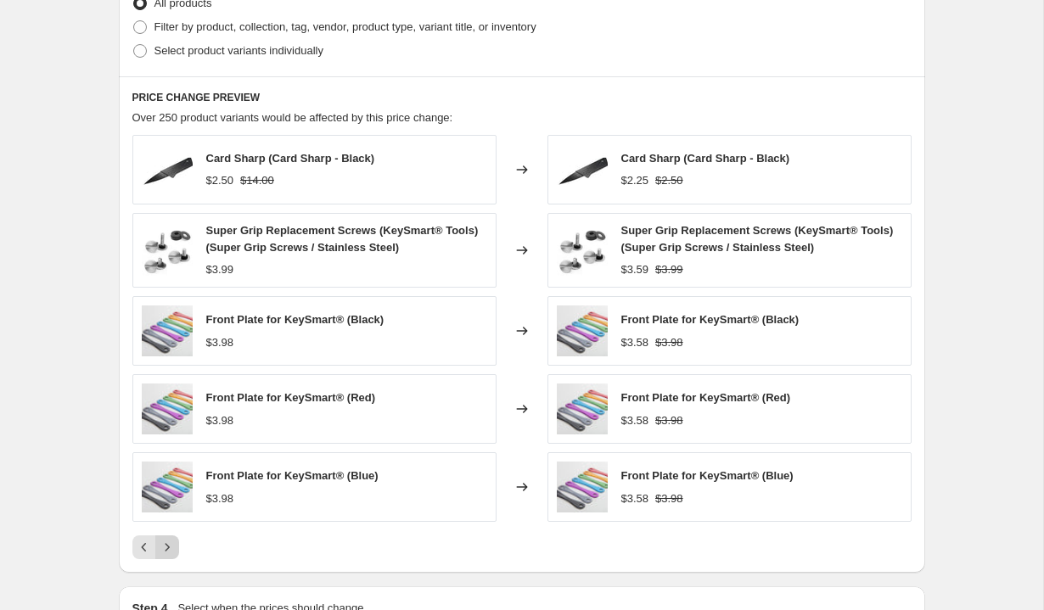
click at [171, 540] on icon "Next" at bounding box center [167, 547] width 17 height 17
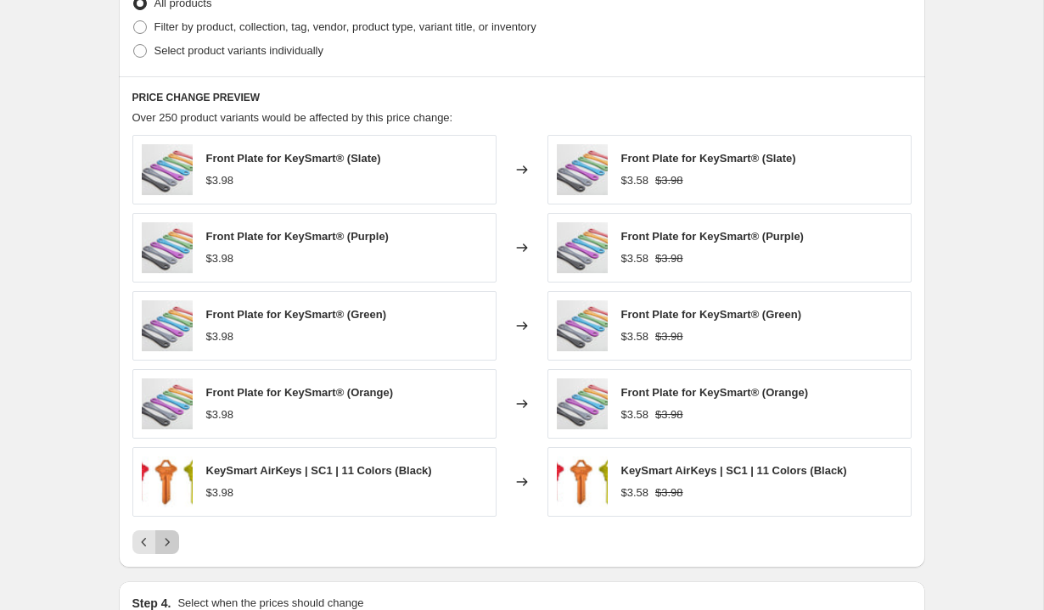
click at [171, 540] on icon "Next" at bounding box center [167, 542] width 17 height 17
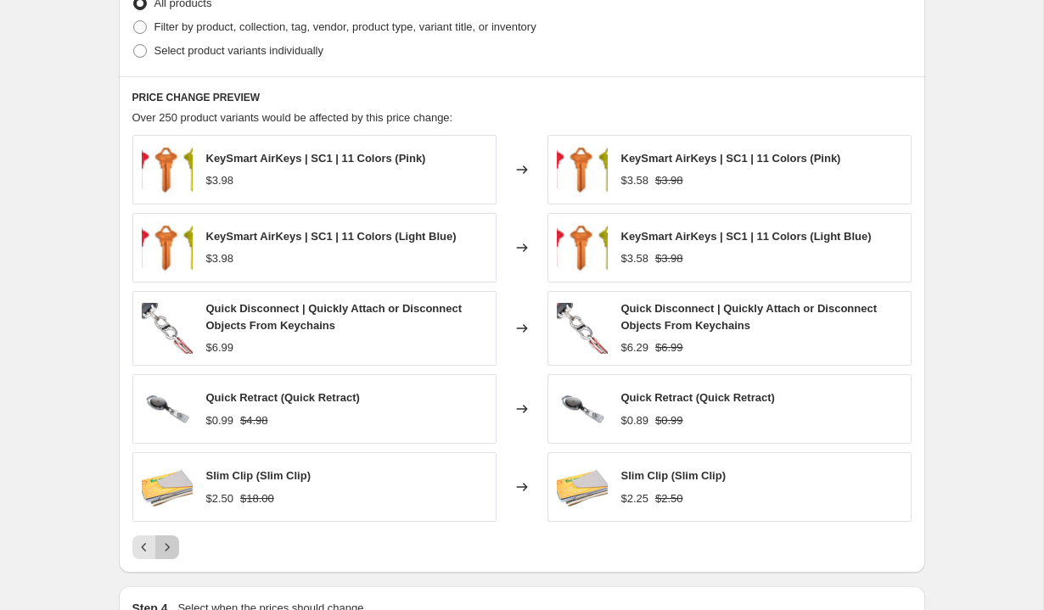
click at [171, 540] on icon "Next" at bounding box center [167, 547] width 17 height 17
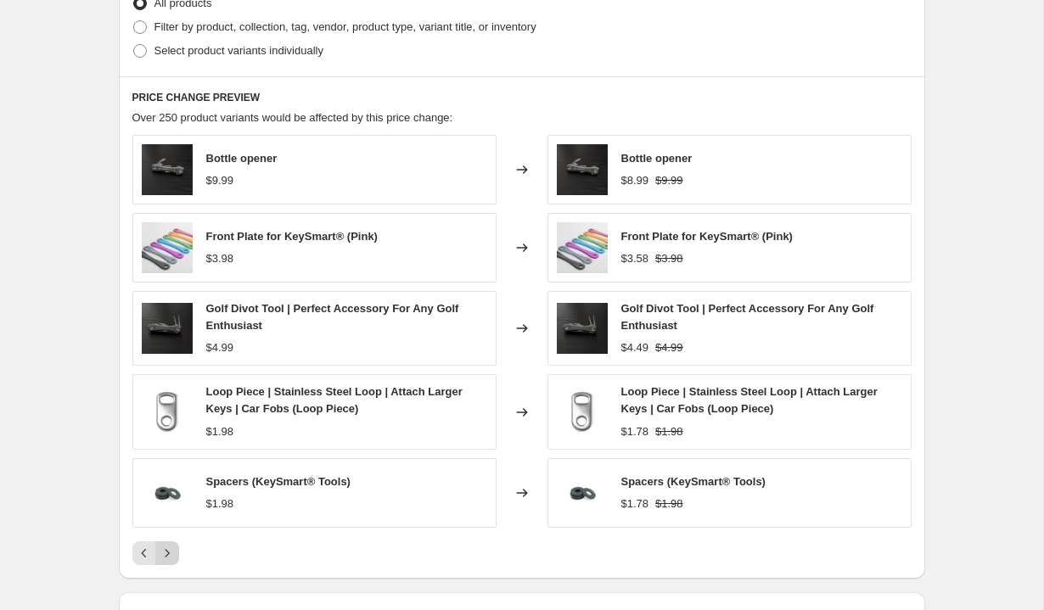
click at [171, 540] on div "Bottle opener $9.99 Changed to Bottle opener $8.99 $9.99 Front Plate for KeySma…" at bounding box center [521, 350] width 779 height 430
click at [171, 553] on icon "Next" at bounding box center [167, 553] width 17 height 17
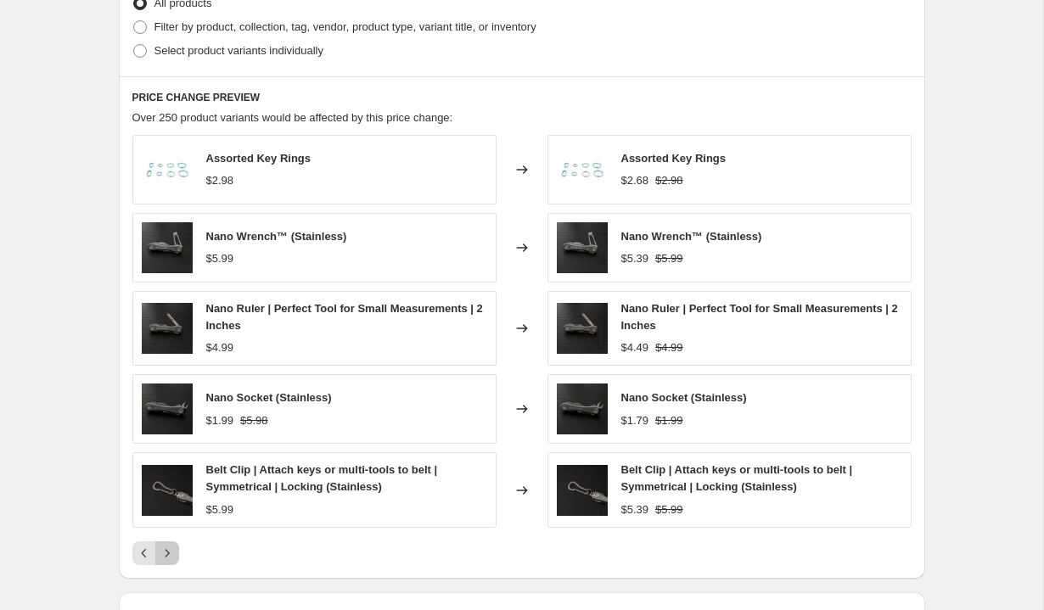
click at [171, 553] on icon "Next" at bounding box center [167, 553] width 17 height 17
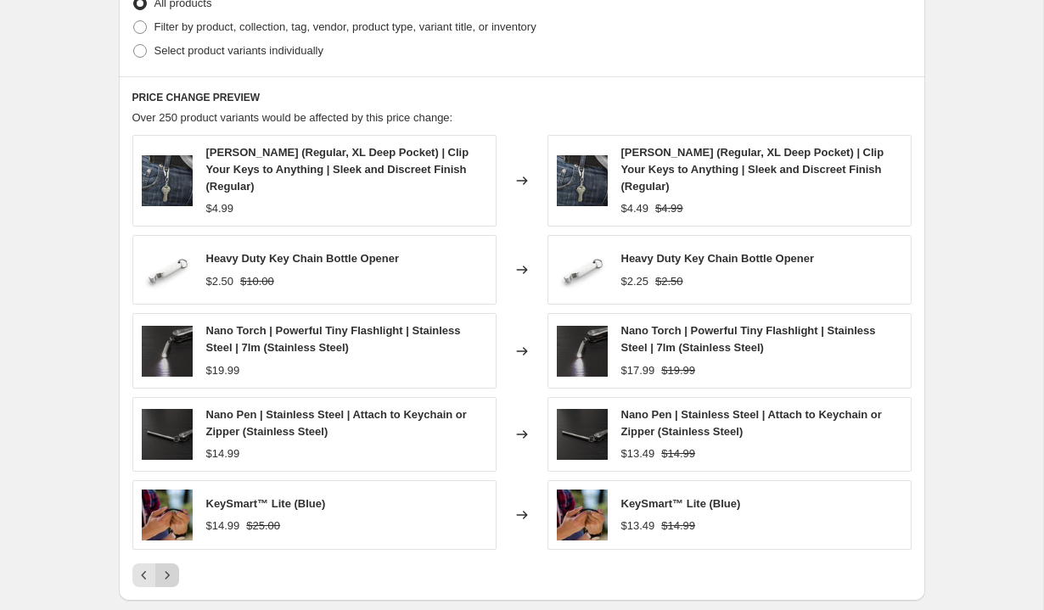
click at [171, 567] on icon "Next" at bounding box center [167, 575] width 17 height 17
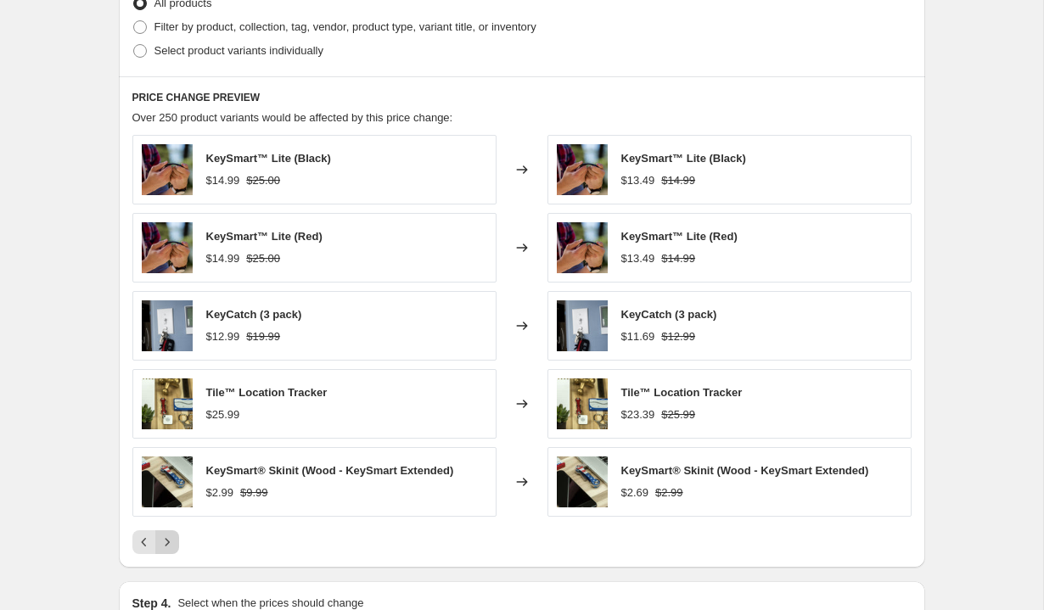
click at [171, 553] on button "Next" at bounding box center [167, 543] width 24 height 24
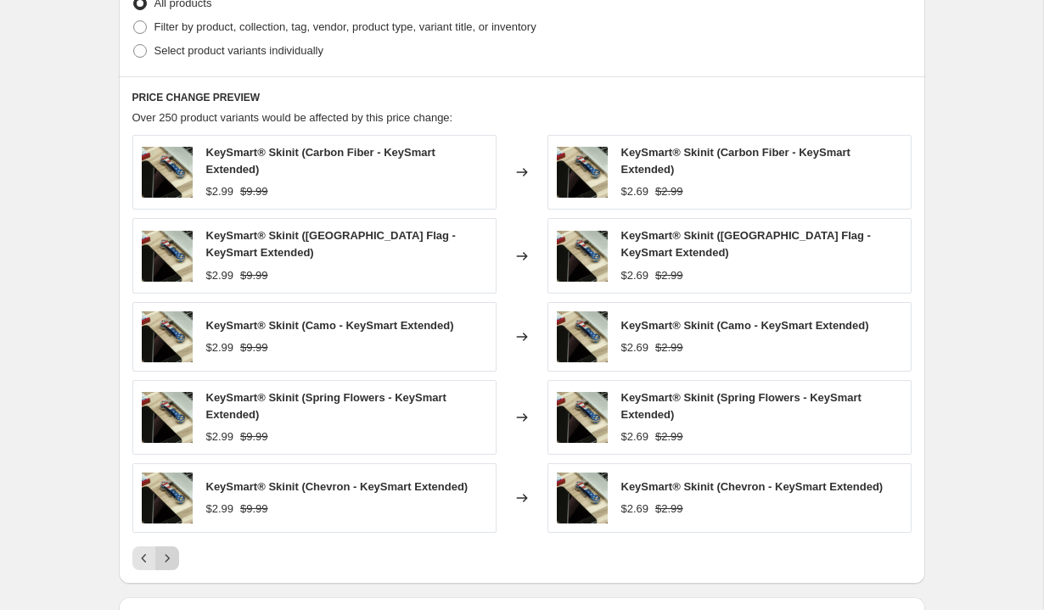
click at [171, 553] on icon "Next" at bounding box center [167, 558] width 17 height 17
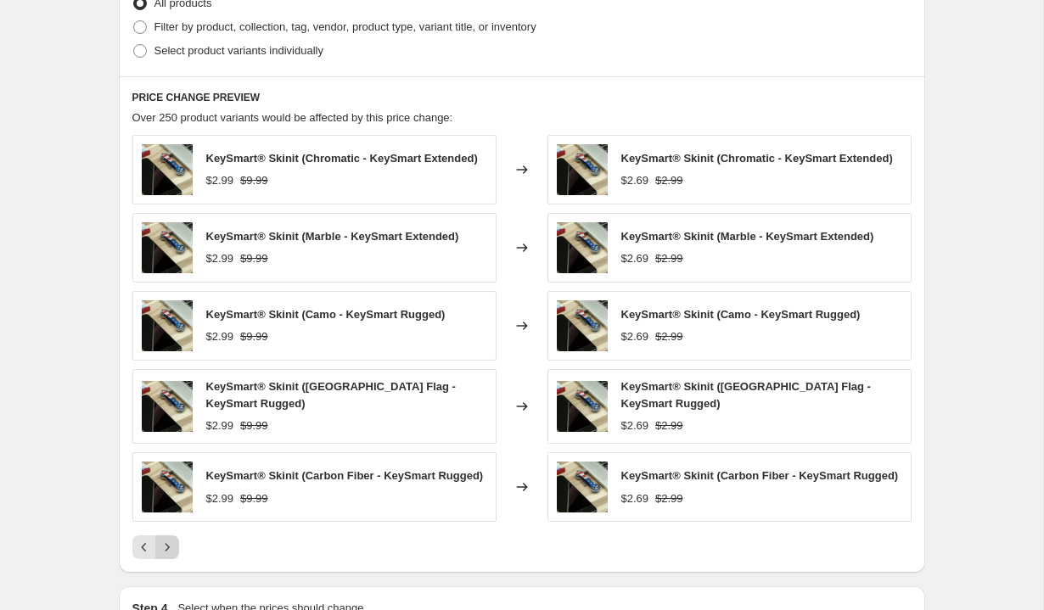
click at [171, 553] on icon "Next" at bounding box center [167, 547] width 17 height 17
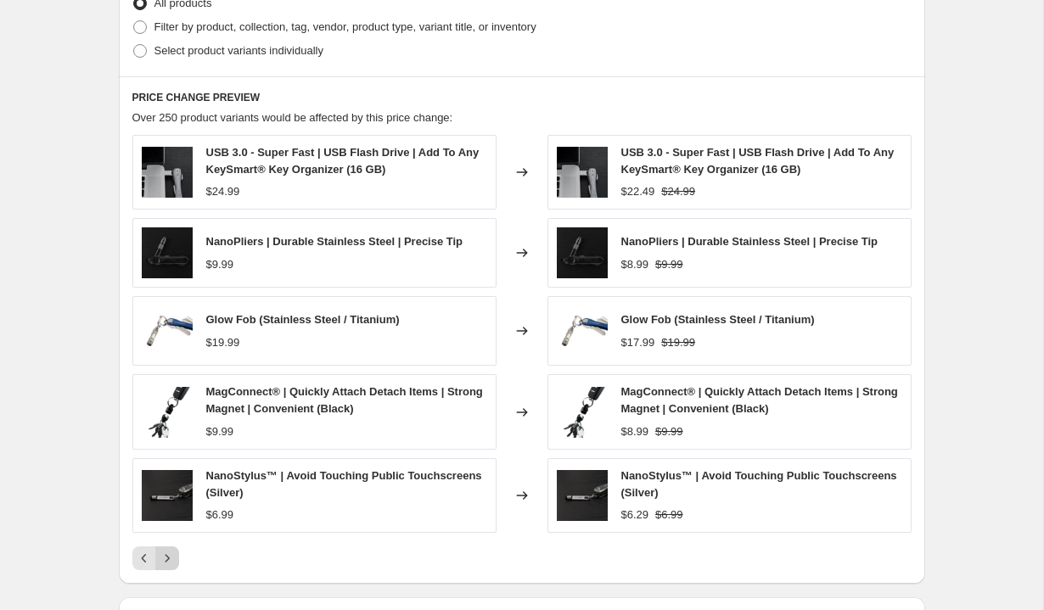
click at [171, 553] on icon "Next" at bounding box center [167, 558] width 17 height 17
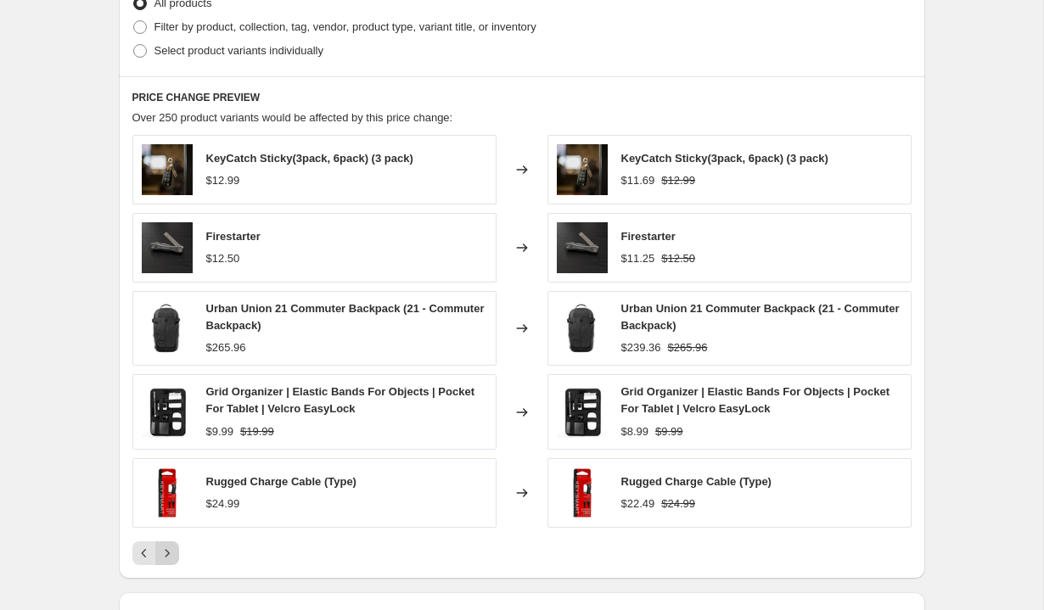
click at [171, 553] on icon "Next" at bounding box center [167, 553] width 17 height 17
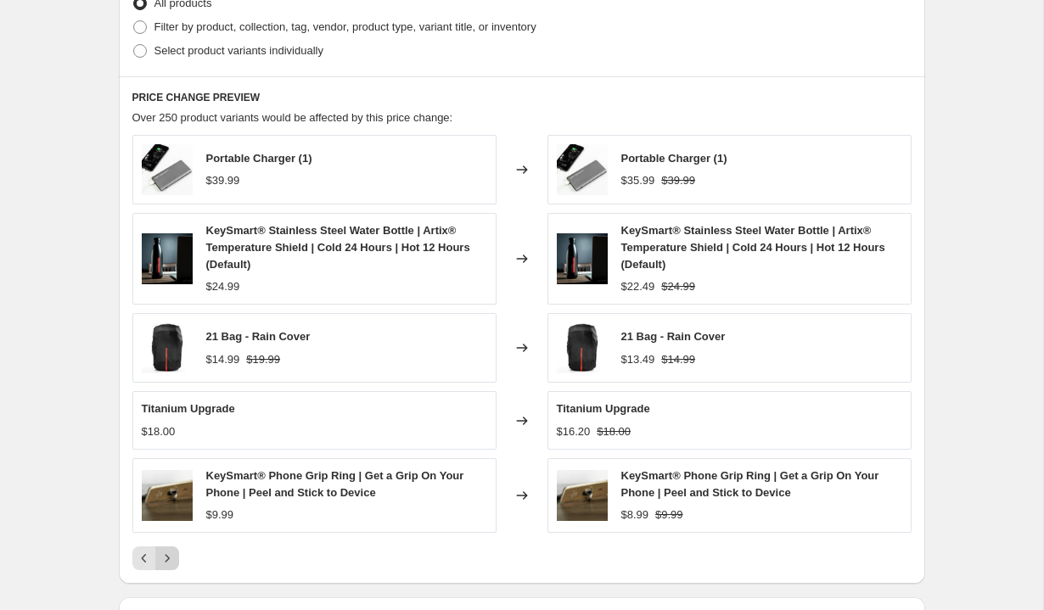
click at [171, 553] on icon "Next" at bounding box center [167, 558] width 17 height 17
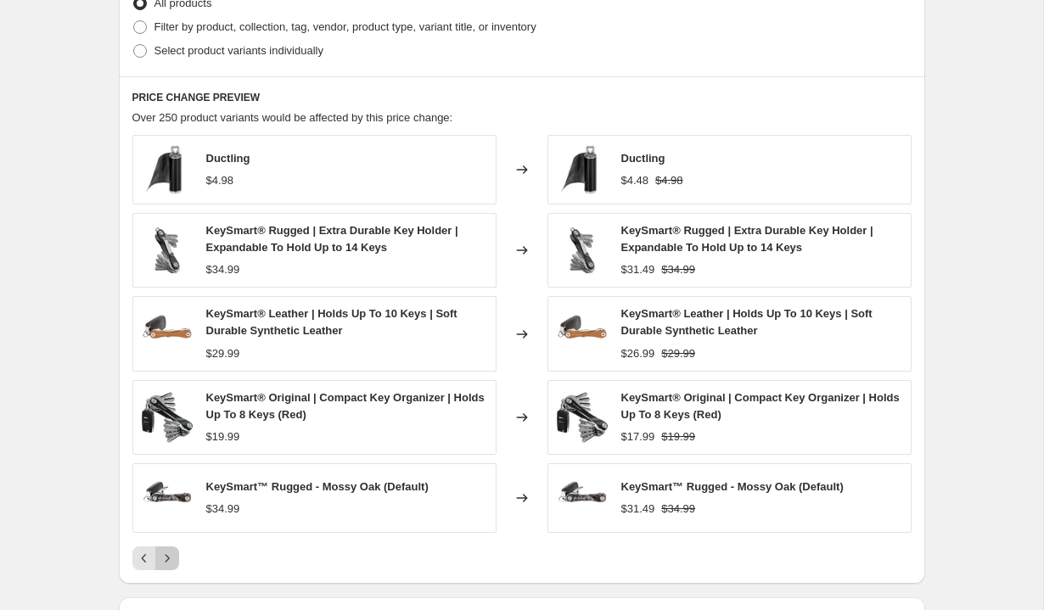
click at [171, 553] on icon "Next" at bounding box center [167, 558] width 17 height 17
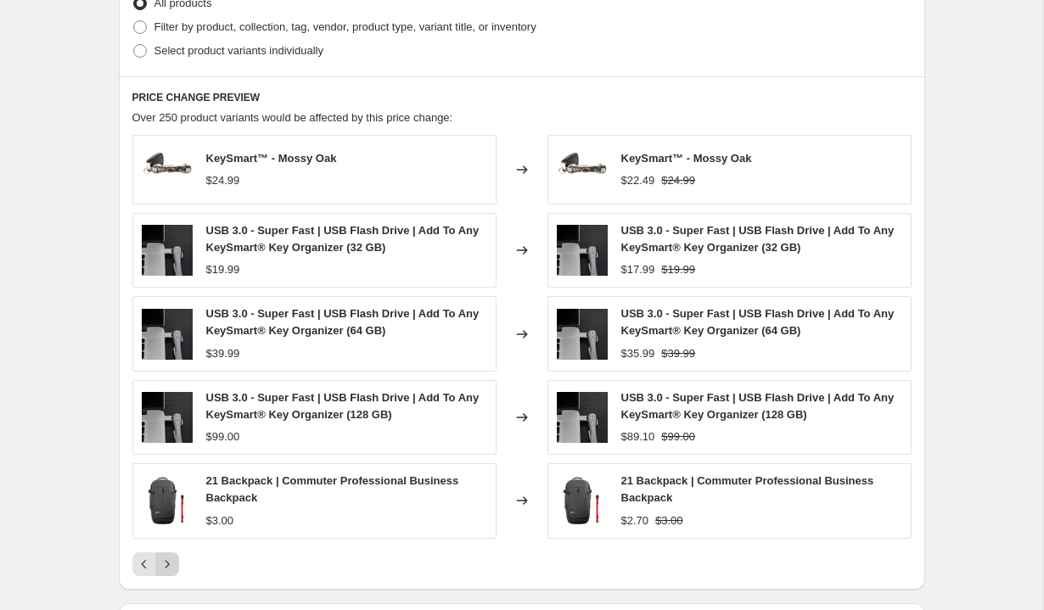
click at [171, 553] on button "Next" at bounding box center [167, 565] width 24 height 24
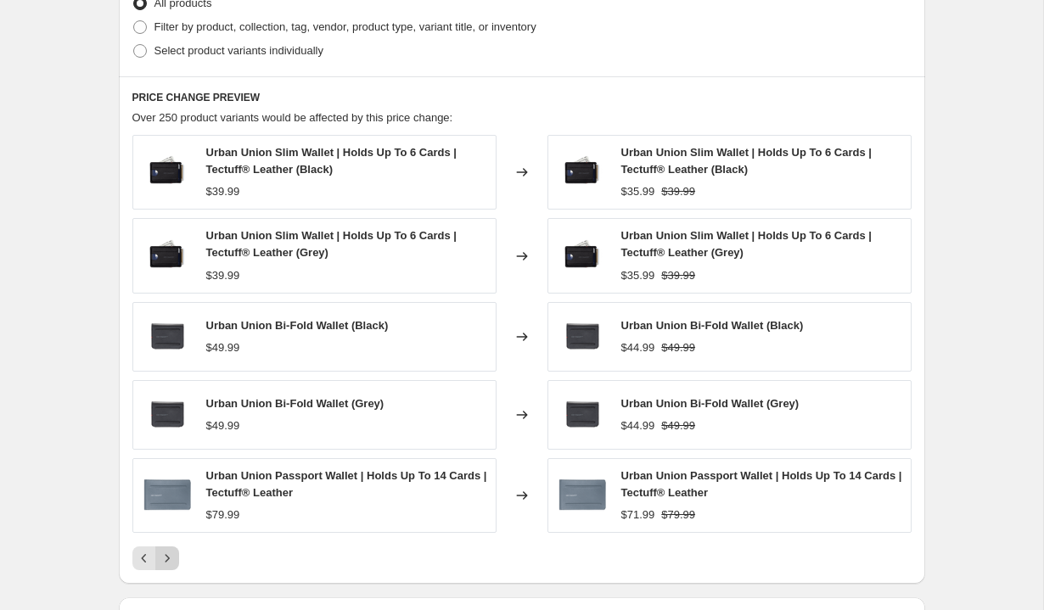
click at [167, 557] on icon "Next" at bounding box center [167, 558] width 17 height 17
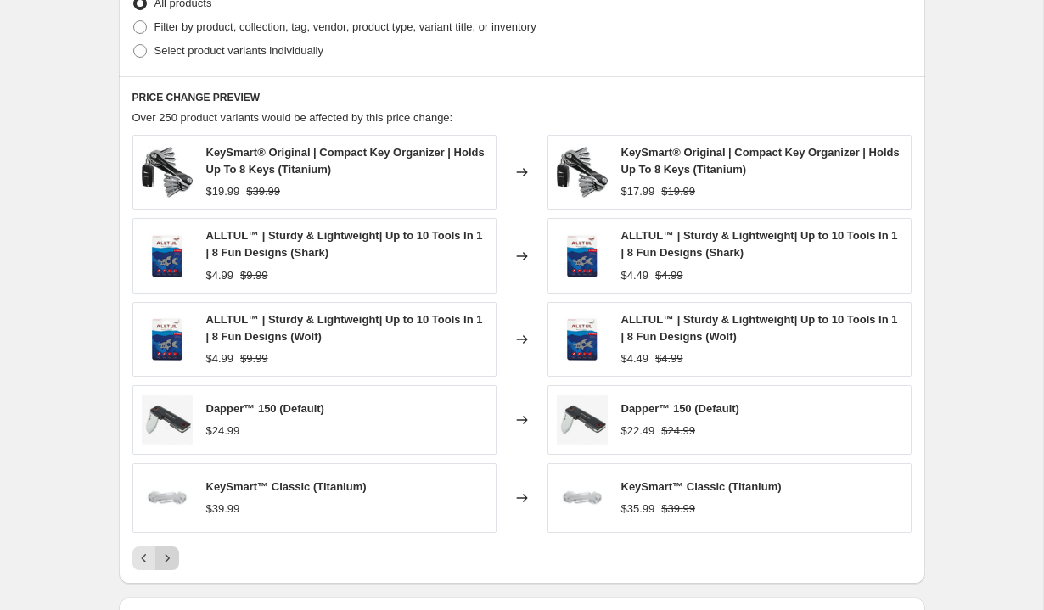
click at [167, 557] on icon "Next" at bounding box center [167, 558] width 17 height 17
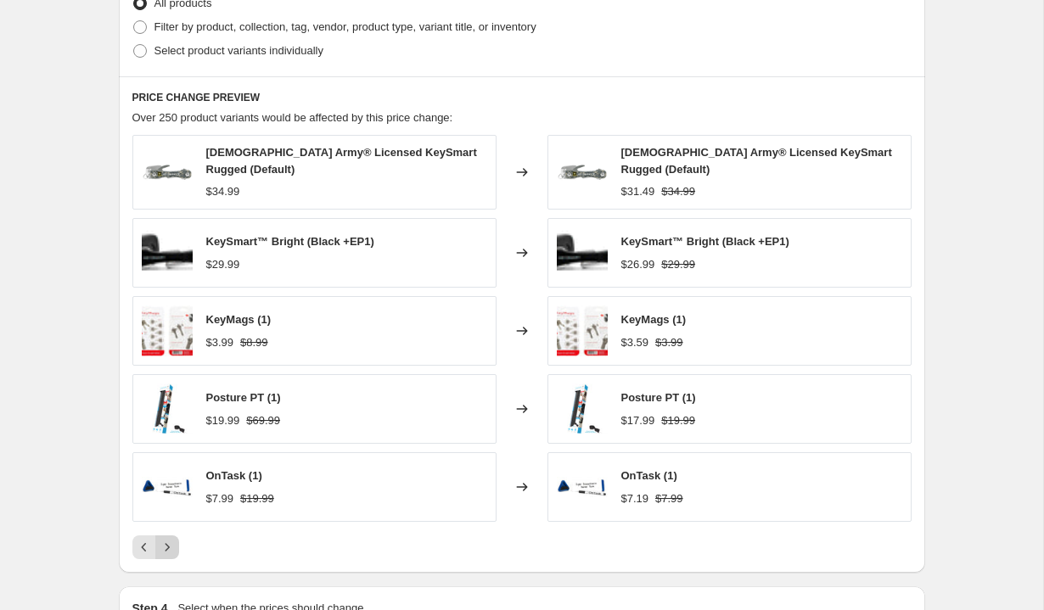
click at [167, 557] on div "PRICE CHANGE PREVIEW Over 250 product variants would be affected by this price …" at bounding box center [522, 324] width 806 height 497
click at [170, 543] on icon "Next" at bounding box center [167, 547] width 17 height 17
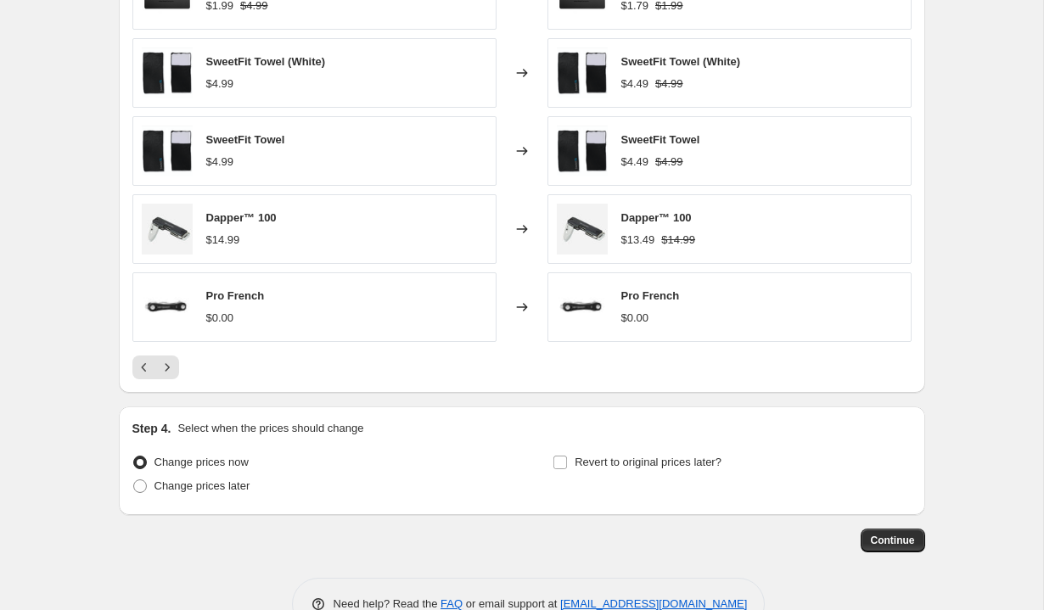
scroll to position [1047, 0]
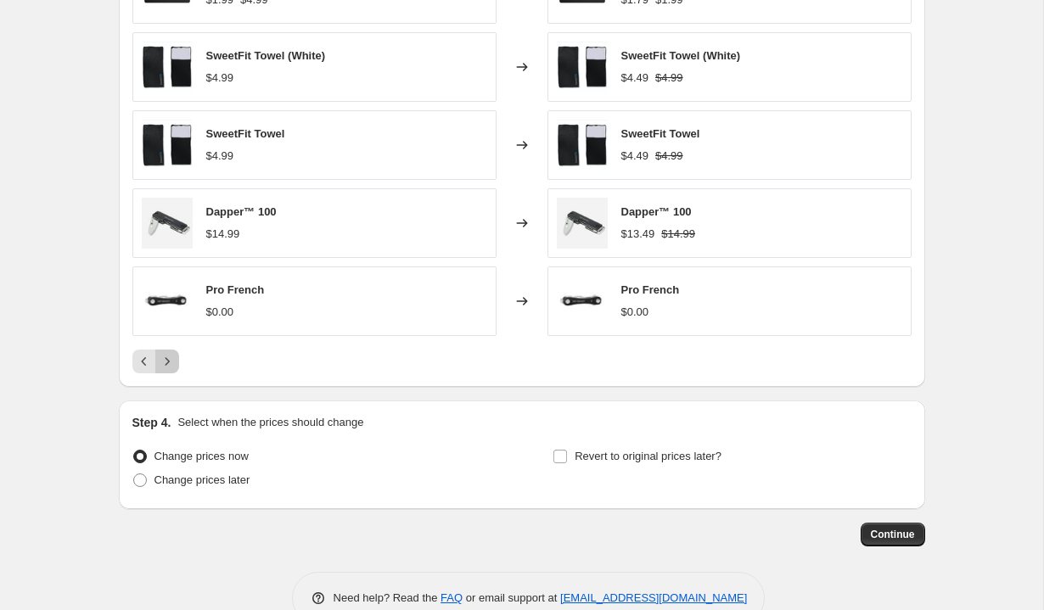
click at [167, 364] on icon "Next" at bounding box center [167, 361] width 17 height 17
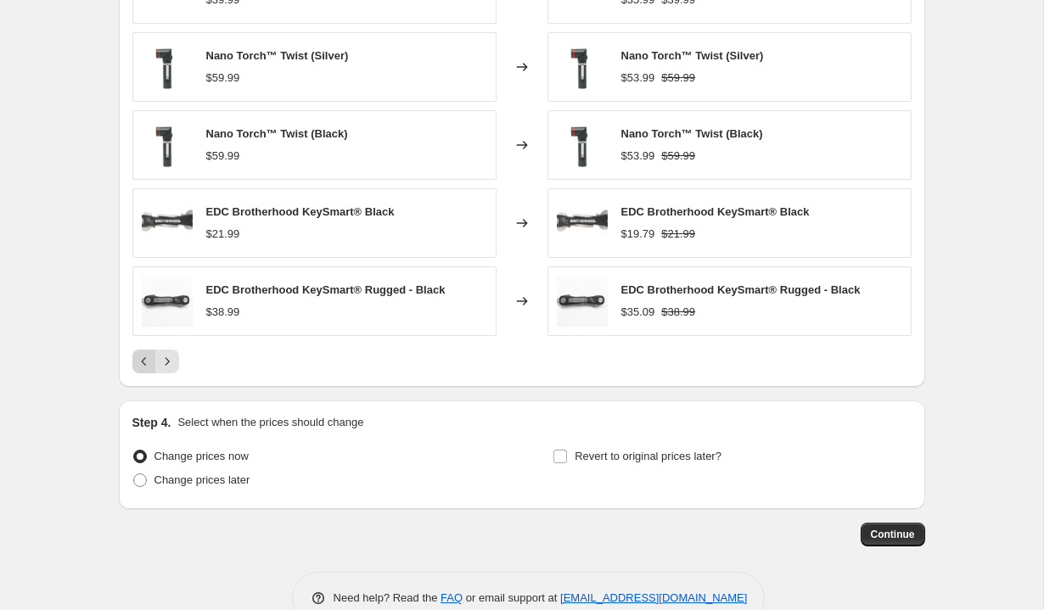
click at [140, 365] on icon "Previous" at bounding box center [144, 361] width 17 height 17
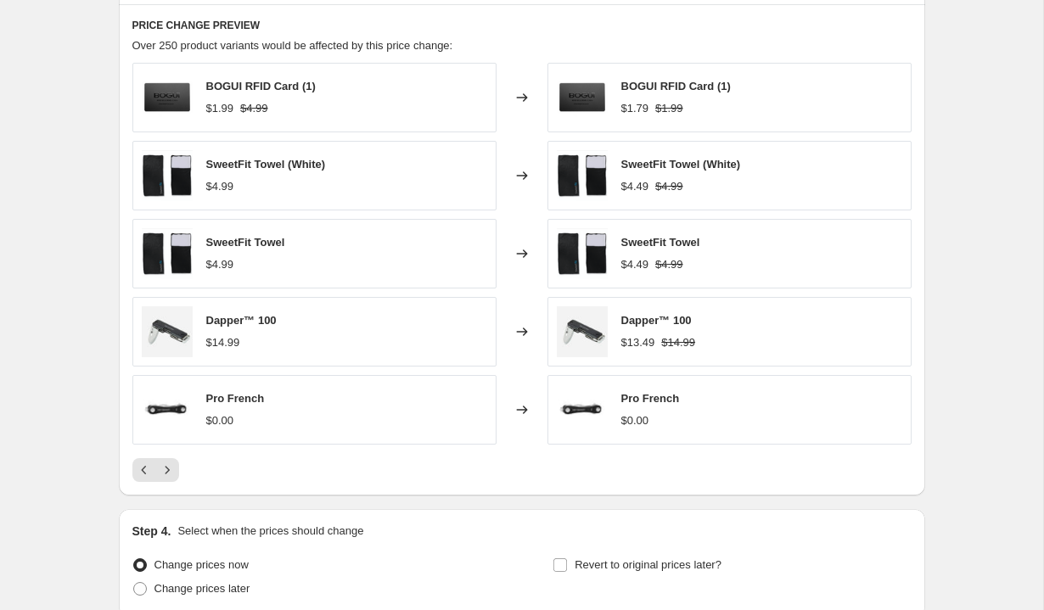
scroll to position [929, 0]
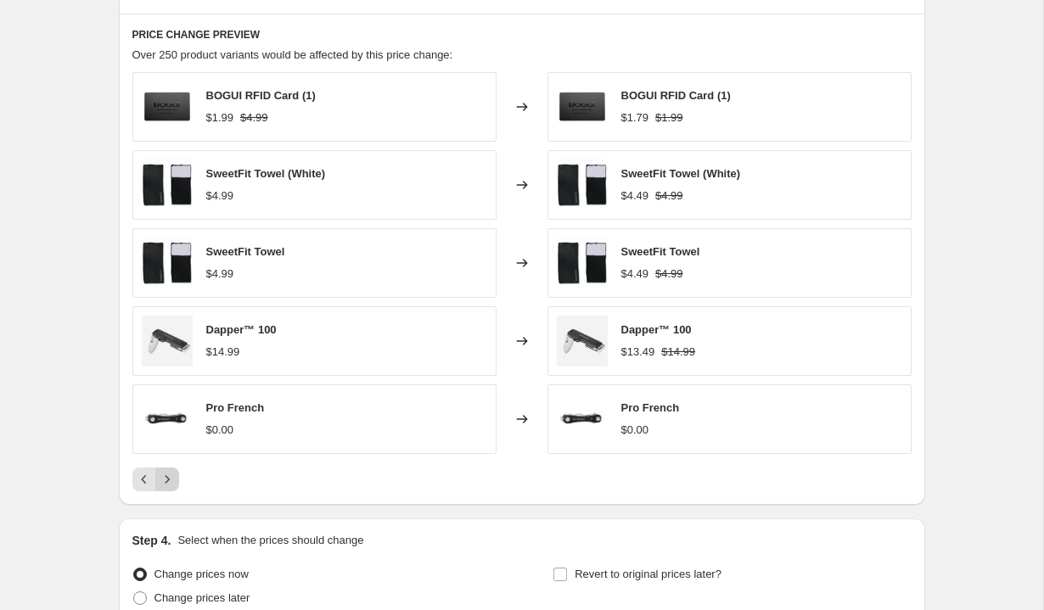
click at [171, 475] on icon "Next" at bounding box center [167, 479] width 17 height 17
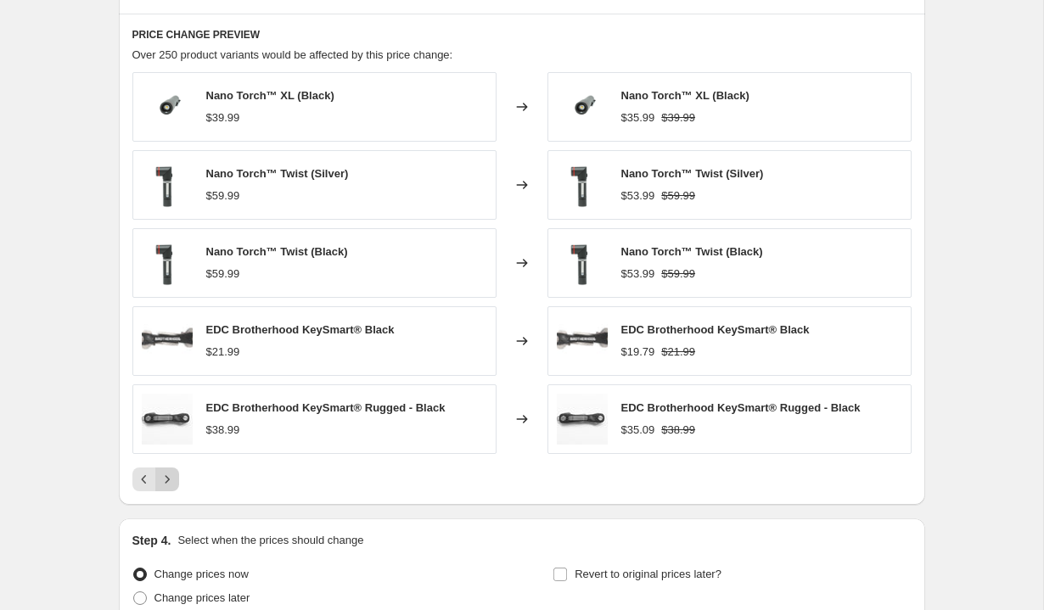
click at [171, 475] on icon "Next" at bounding box center [167, 479] width 17 height 17
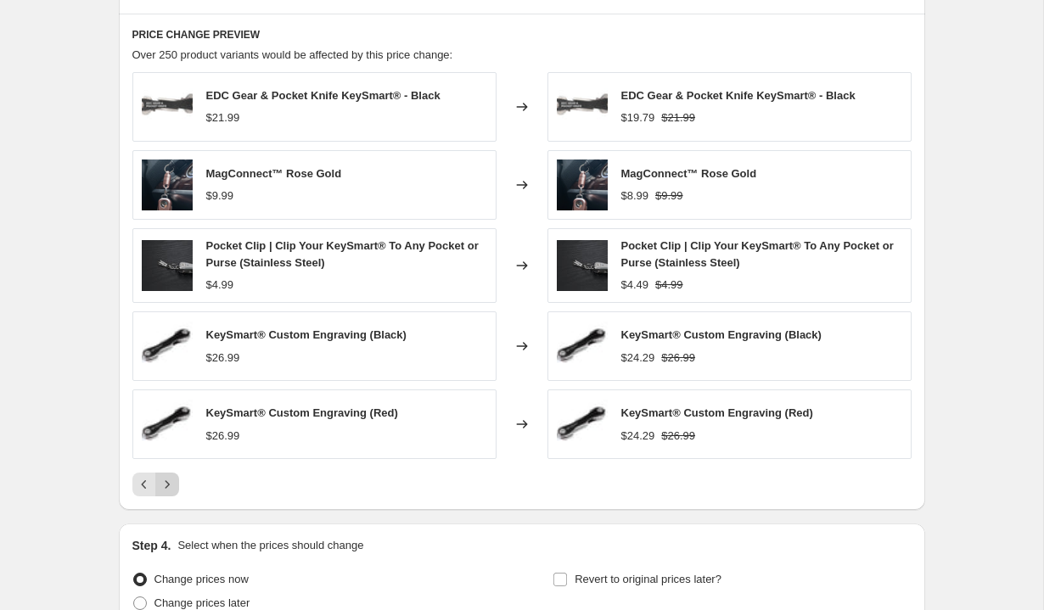
click at [171, 475] on button "Next" at bounding box center [167, 485] width 24 height 24
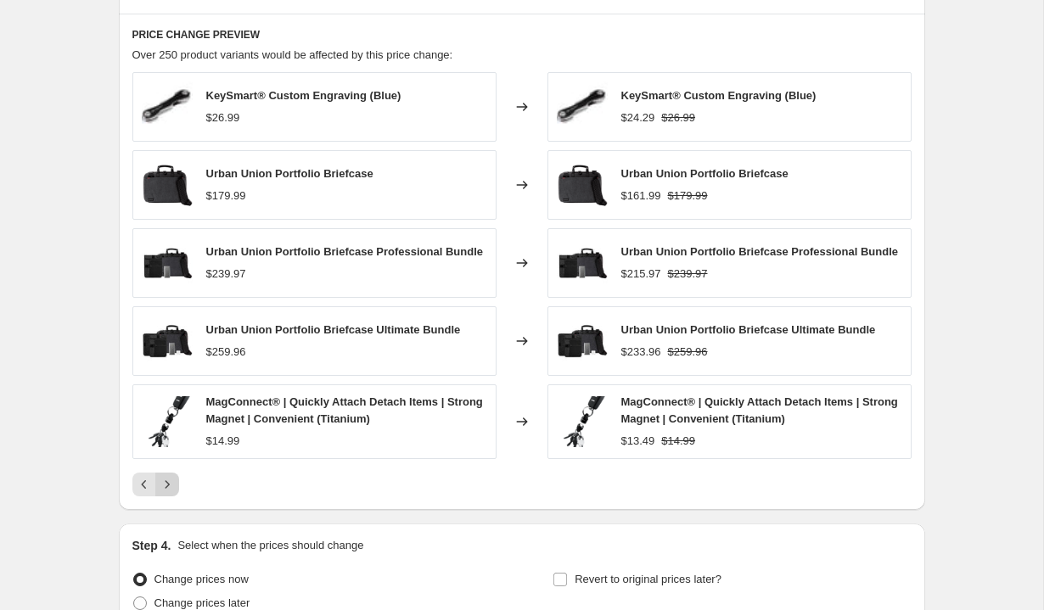
click at [171, 482] on icon "Next" at bounding box center [167, 484] width 17 height 17
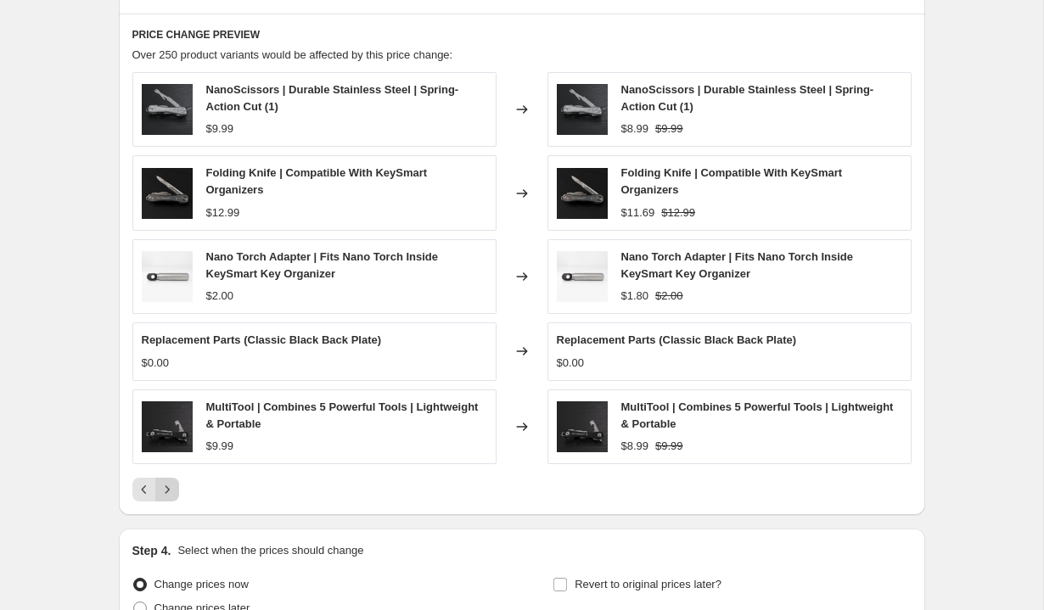
click at [175, 486] on icon "Next" at bounding box center [167, 489] width 17 height 17
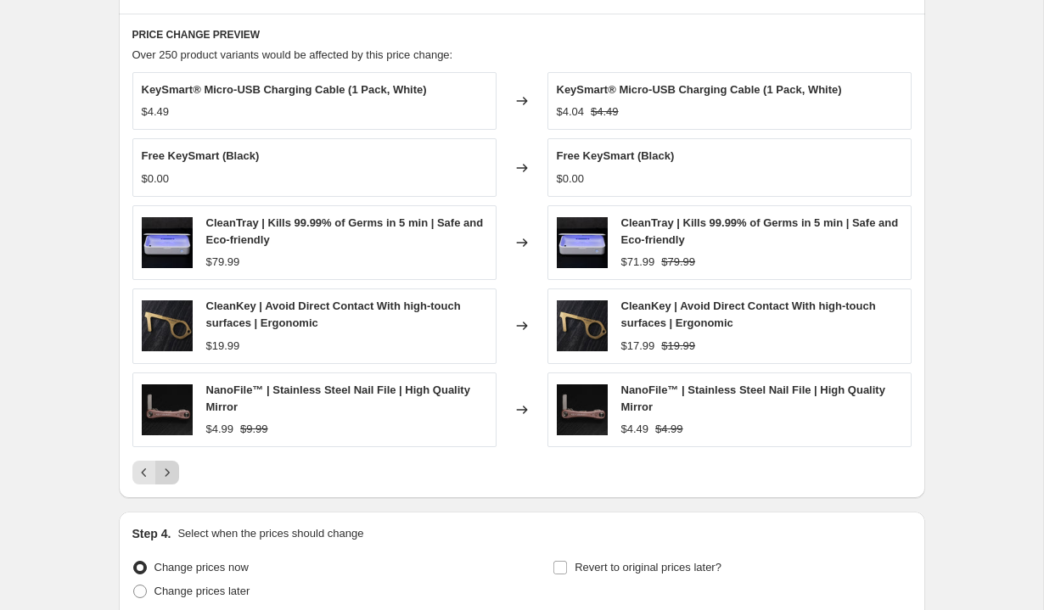
click at [172, 469] on icon "Next" at bounding box center [167, 472] width 17 height 17
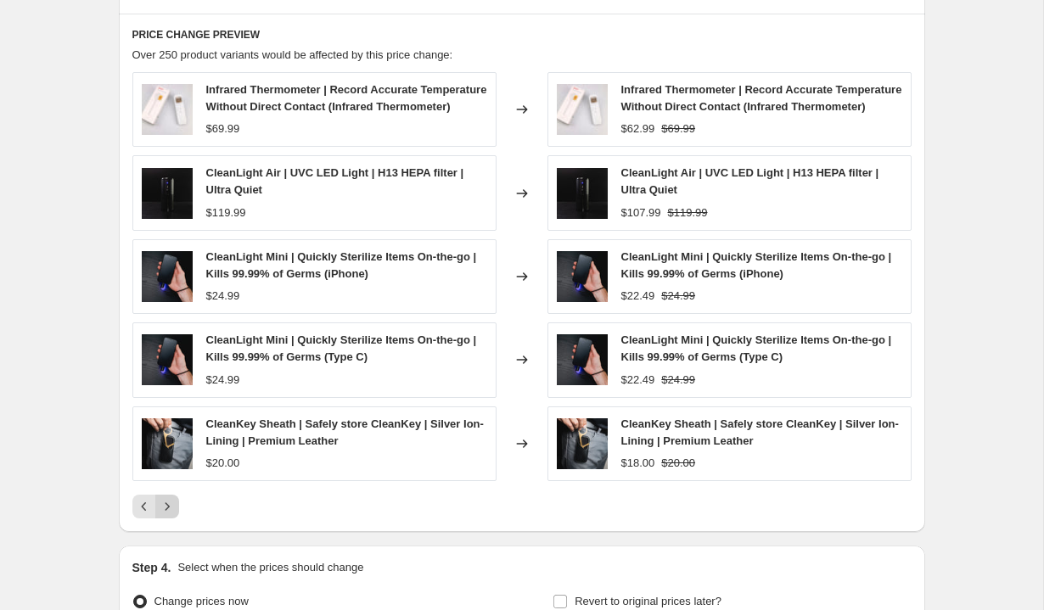
click at [171, 515] on icon "Next" at bounding box center [167, 506] width 17 height 17
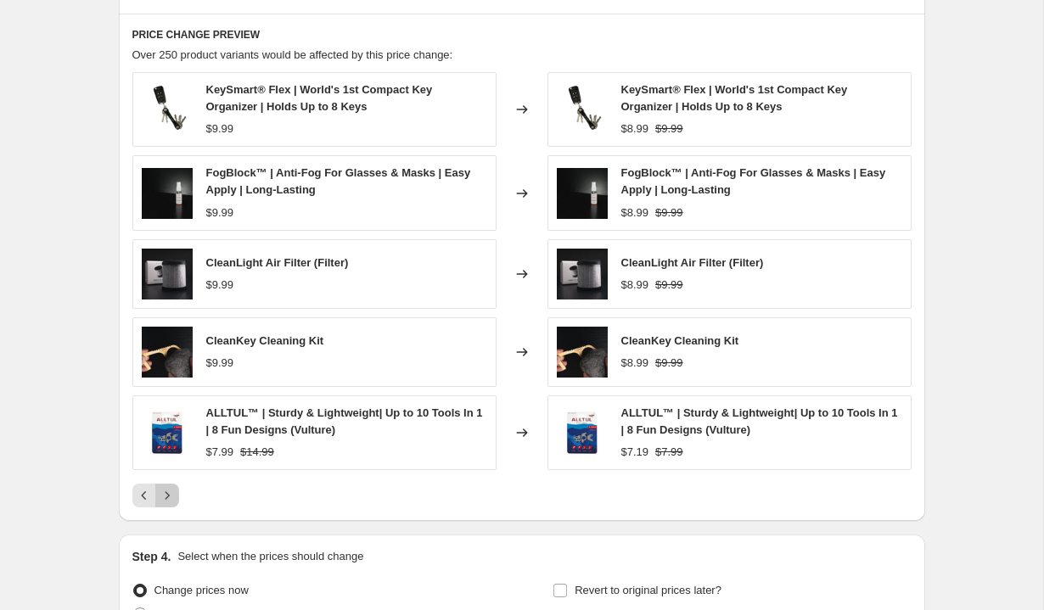
click at [171, 493] on icon "Next" at bounding box center [167, 495] width 17 height 17
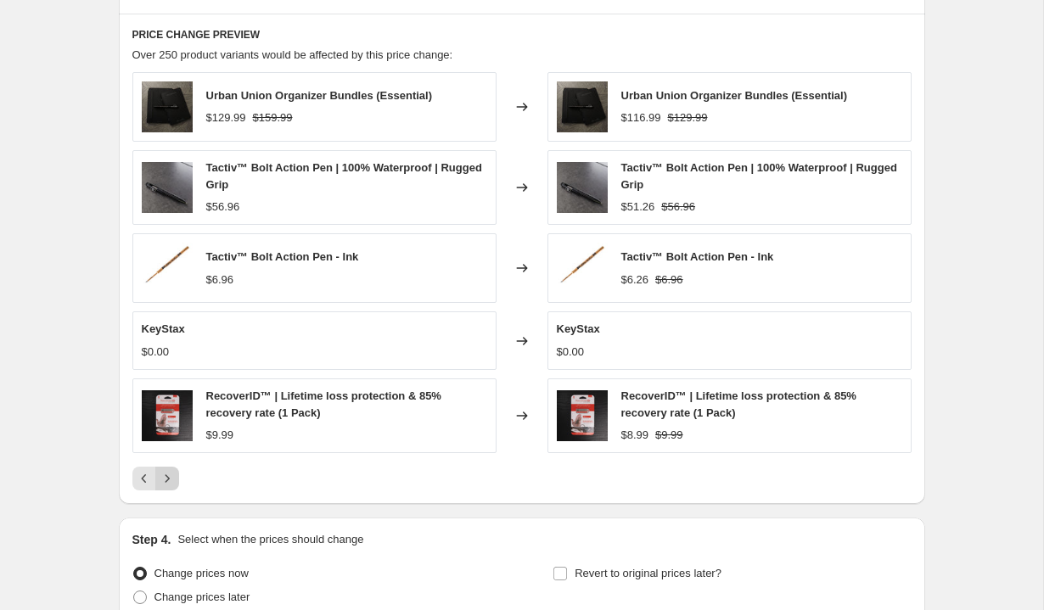
click at [171, 475] on icon "Next" at bounding box center [167, 478] width 17 height 17
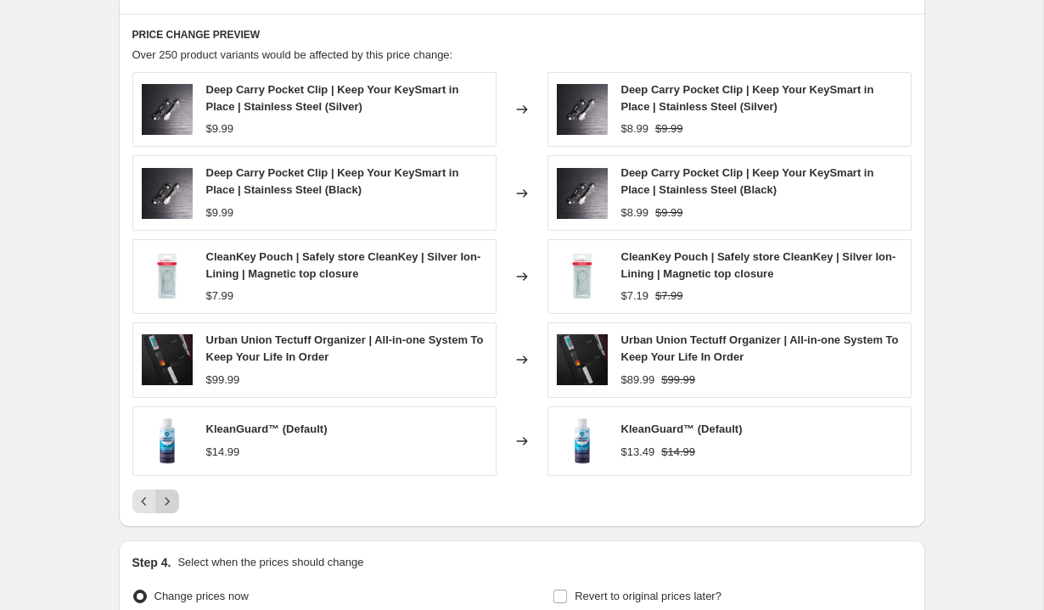
click at [171, 506] on icon "Next" at bounding box center [167, 501] width 17 height 17
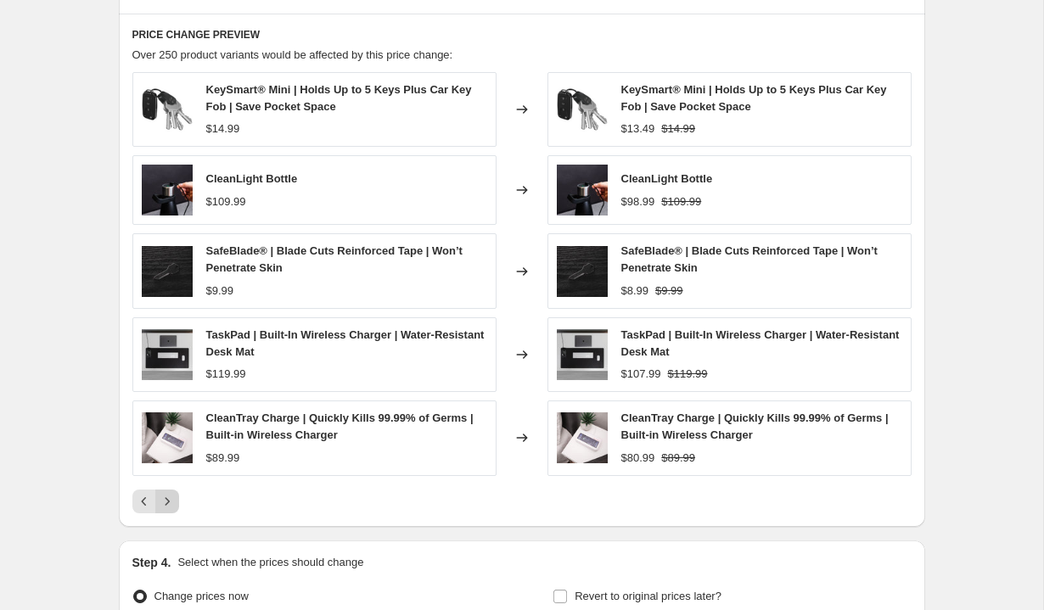
click at [171, 506] on icon "Next" at bounding box center [167, 501] width 17 height 17
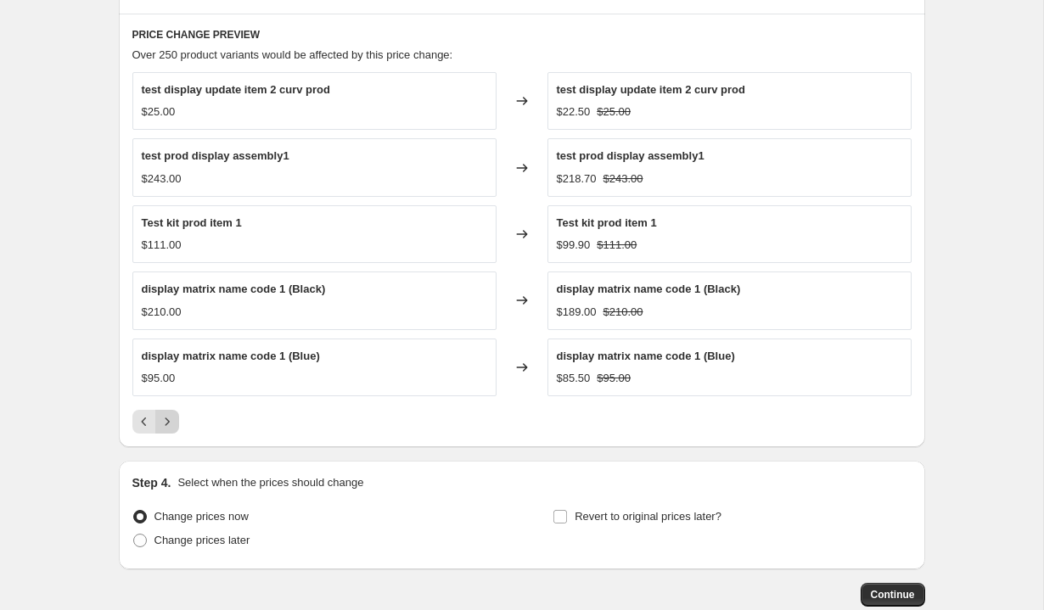
click at [169, 418] on icon "Next" at bounding box center [167, 421] width 17 height 17
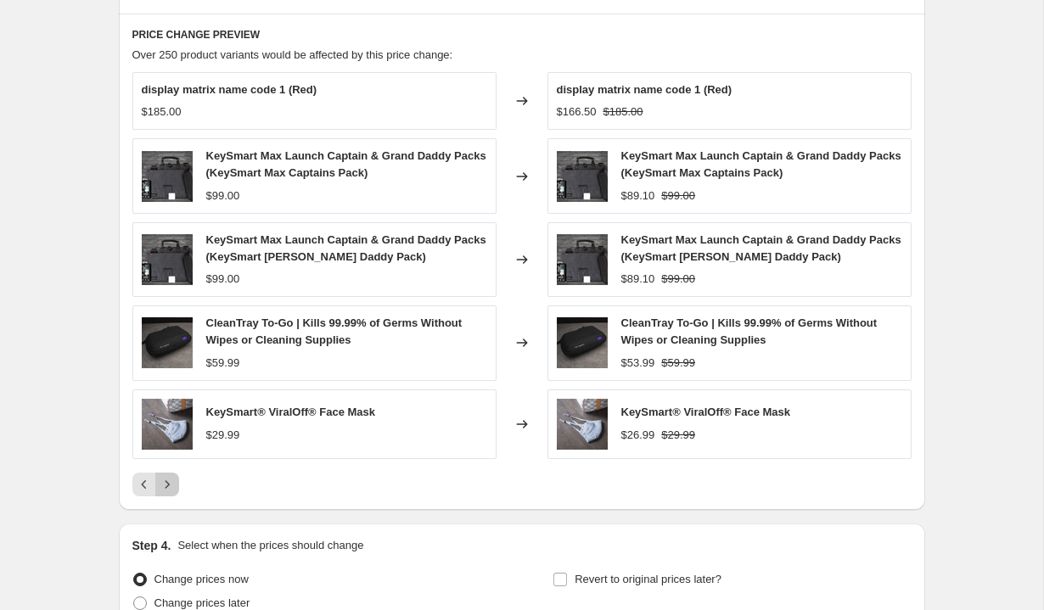
click at [166, 483] on icon "Next" at bounding box center [167, 484] width 17 height 17
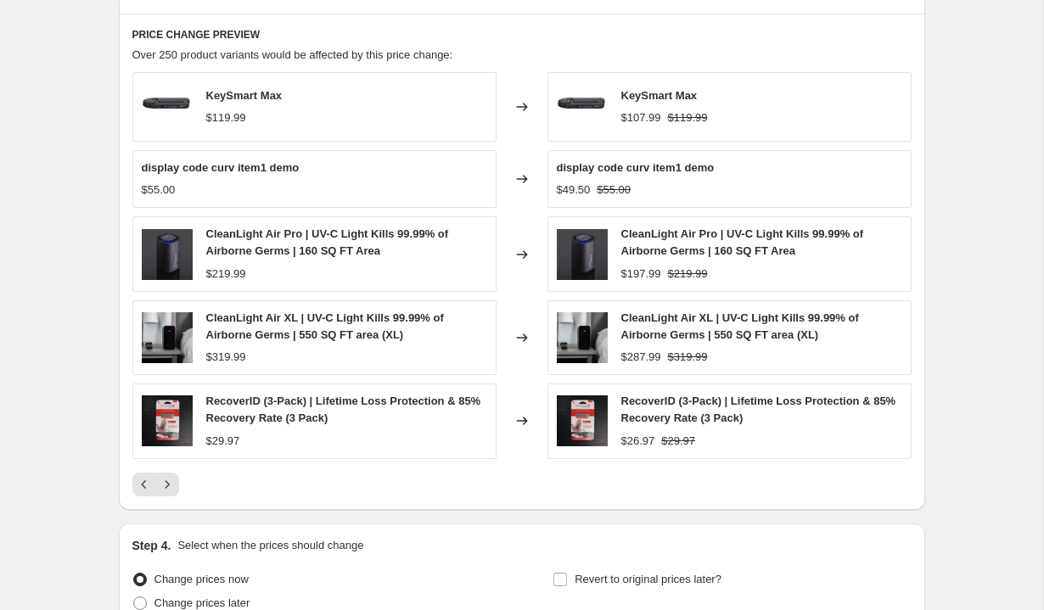
scroll to position [1091, 0]
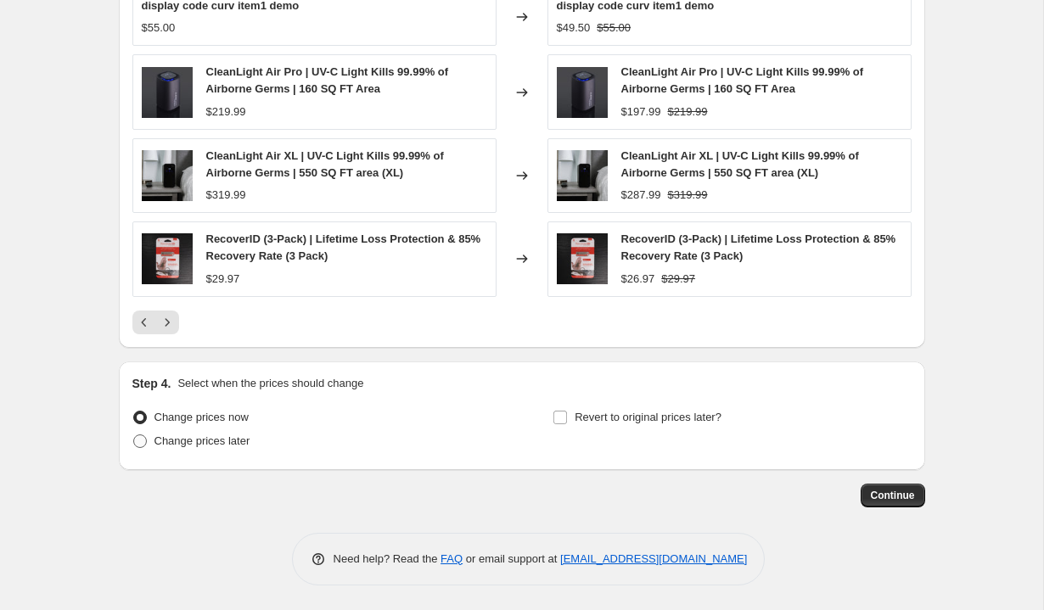
click at [233, 436] on span "Change prices later" at bounding box center [202, 441] width 96 height 13
click at [134, 435] on input "Change prices later" at bounding box center [133, 435] width 1 height 1
radio input "true"
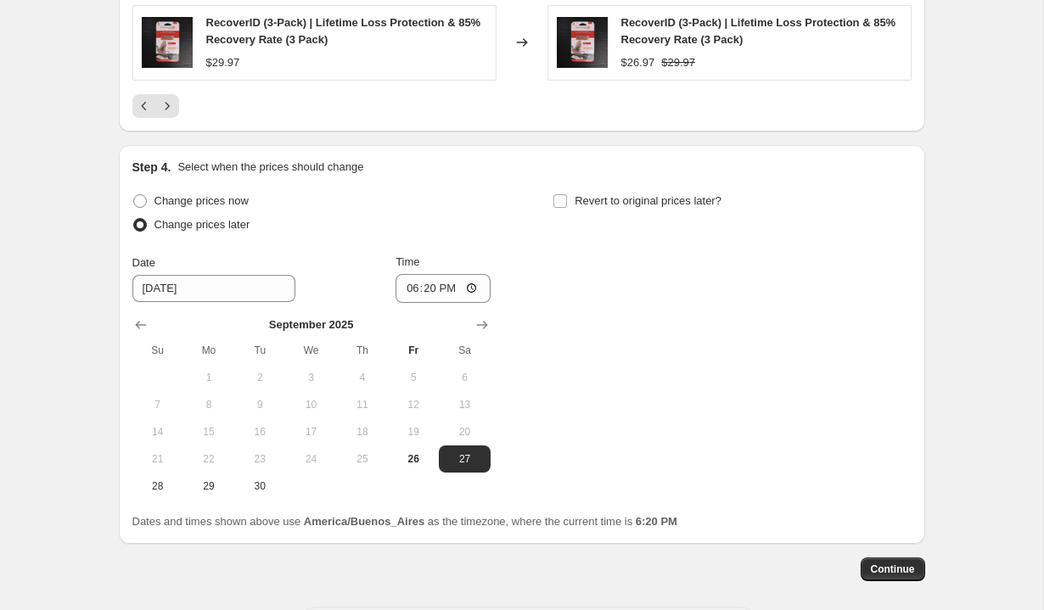
scroll to position [1309, 0]
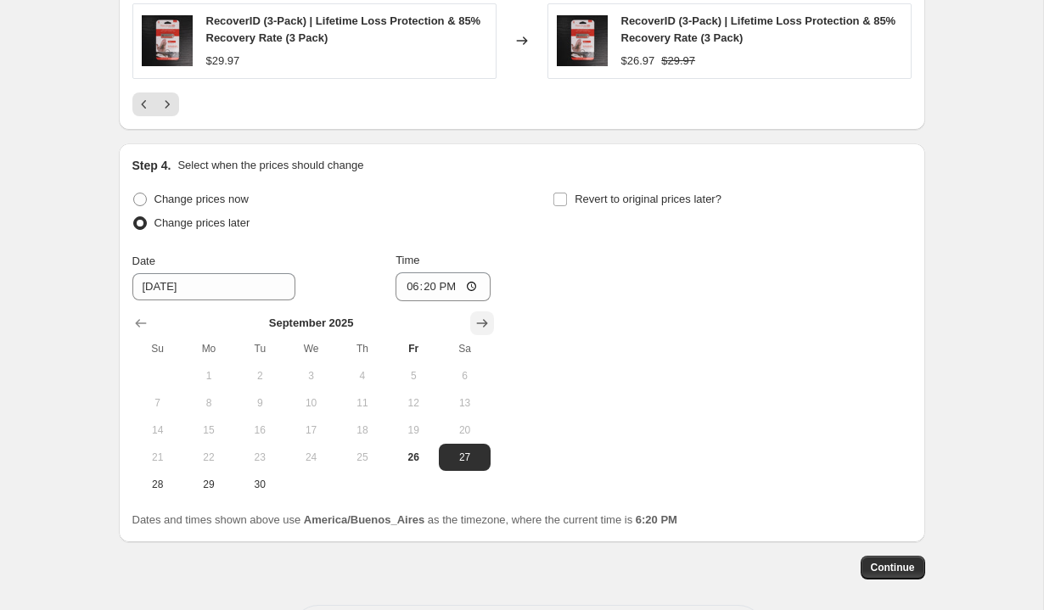
click at [486, 322] on icon "Show next month, October 2025" at bounding box center [481, 323] width 11 height 8
click at [355, 379] on span "2" at bounding box center [362, 376] width 37 height 14
type input "10/2/2025"
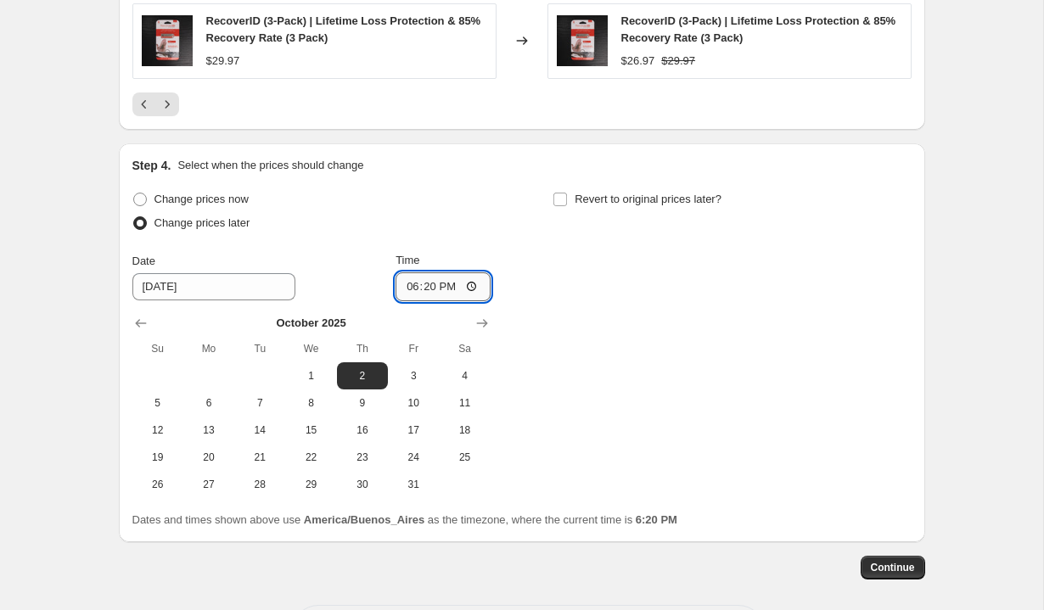
click at [411, 289] on input "18:20" at bounding box center [443, 286] width 95 height 29
type input "02:00"
click at [589, 197] on span "Revert to original prices later?" at bounding box center [648, 199] width 147 height 13
click at [567, 197] on input "Revert to original prices later?" at bounding box center [560, 200] width 14 height 14
checkbox input "true"
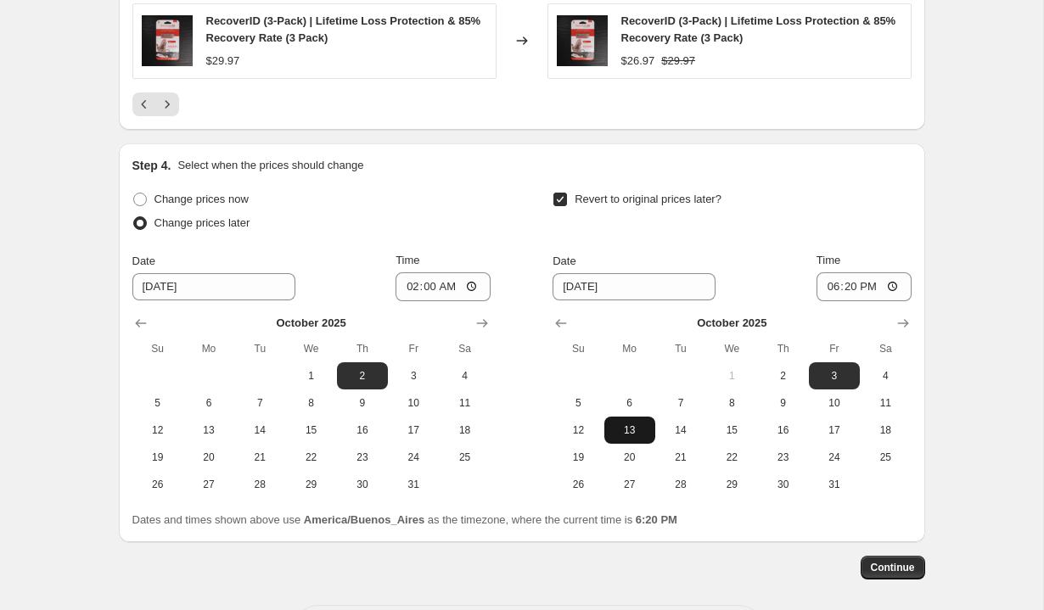
click at [637, 437] on button "13" at bounding box center [629, 430] width 51 height 27
type input "10/13/2025"
click at [829, 286] on input "18:20" at bounding box center [864, 286] width 95 height 29
click at [869, 283] on input "14:00" at bounding box center [864, 286] width 95 height 29
type input "02:00"
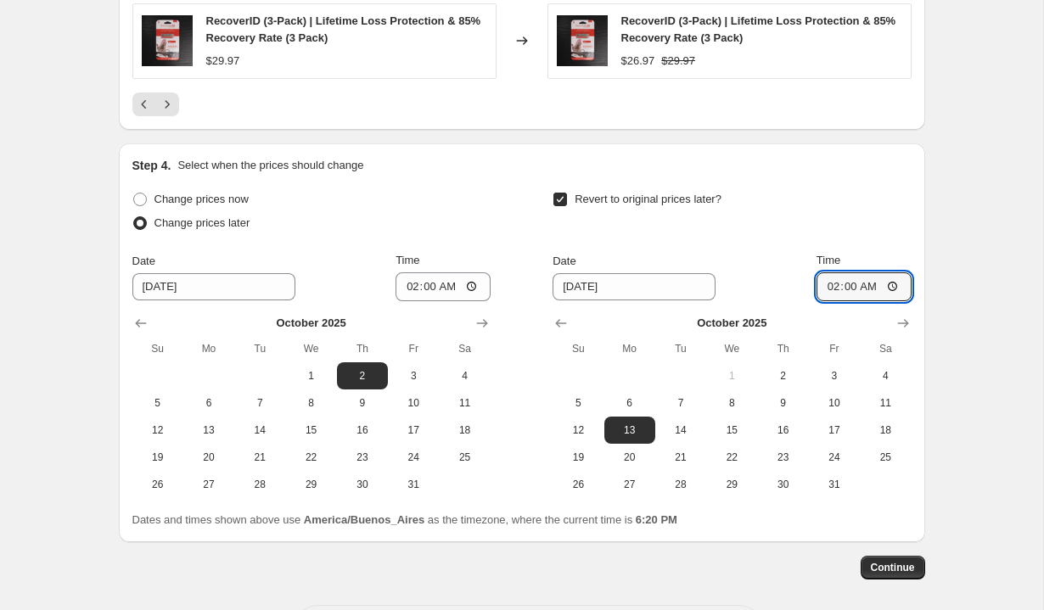
click at [884, 250] on div "Revert to original prices later? Date 10/13/2025 Time 02:00 October 2025 Su Mo …" at bounding box center [732, 343] width 358 height 311
click at [872, 568] on span "Continue" at bounding box center [893, 568] width 44 height 14
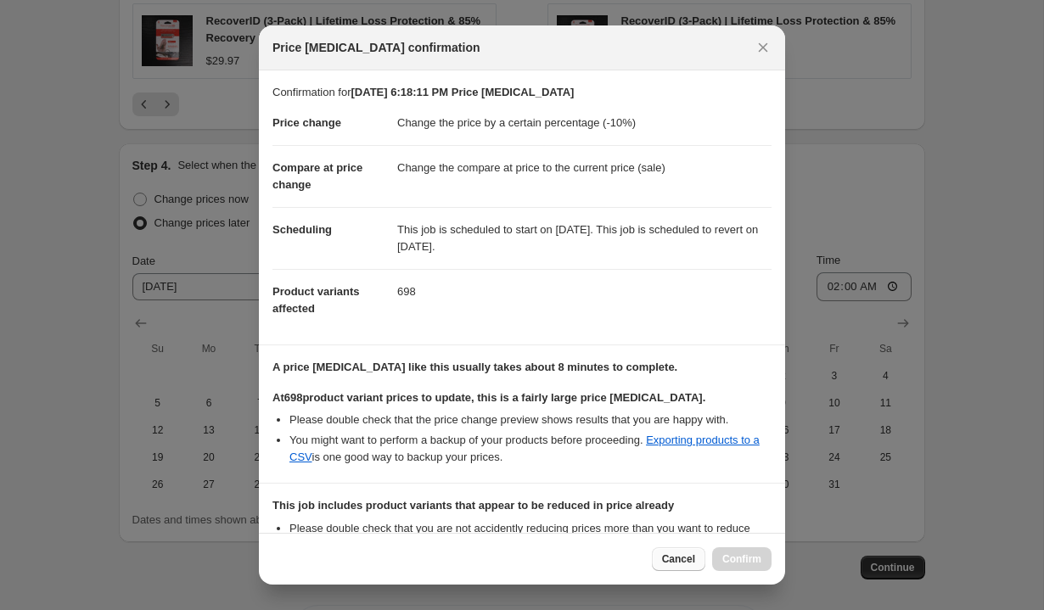
click at [669, 560] on span "Cancel" at bounding box center [678, 560] width 33 height 14
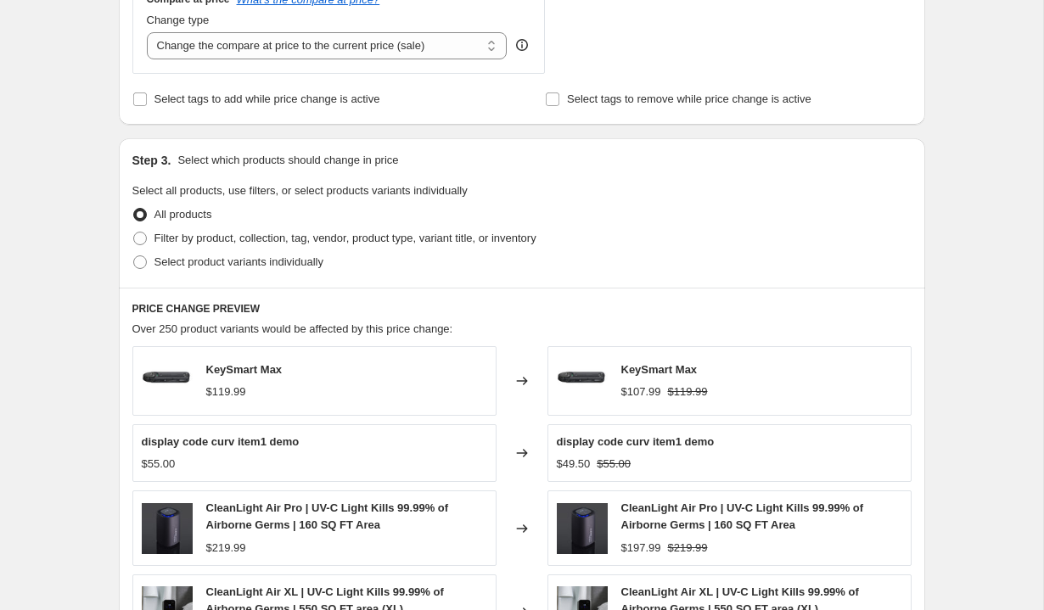
scroll to position [654, 0]
click at [321, 239] on span "Filter by product, collection, tag, vendor, product type, variant title, or inv…" at bounding box center [345, 239] width 382 height 13
click at [134, 233] on input "Filter by product, collection, tag, vendor, product type, variant title, or inv…" at bounding box center [133, 233] width 1 height 1
radio input "true"
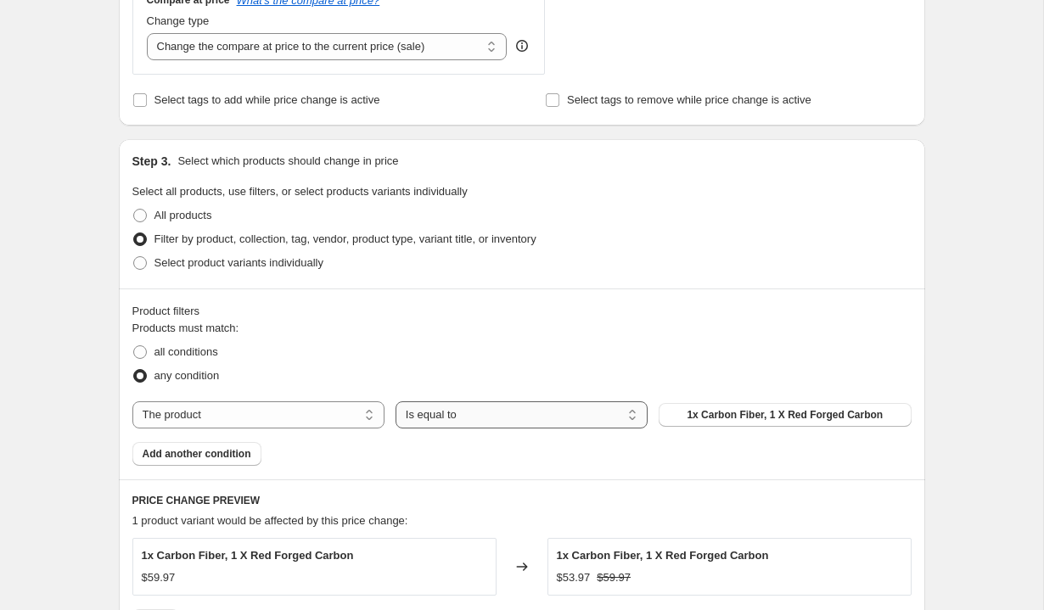
click at [434, 418] on select "Is equal to Is not equal to" at bounding box center [522, 415] width 252 height 27
click at [318, 409] on select "The product The product's collection The product's tag The product's vendor The…" at bounding box center [258, 415] width 252 height 27
select select "tag"
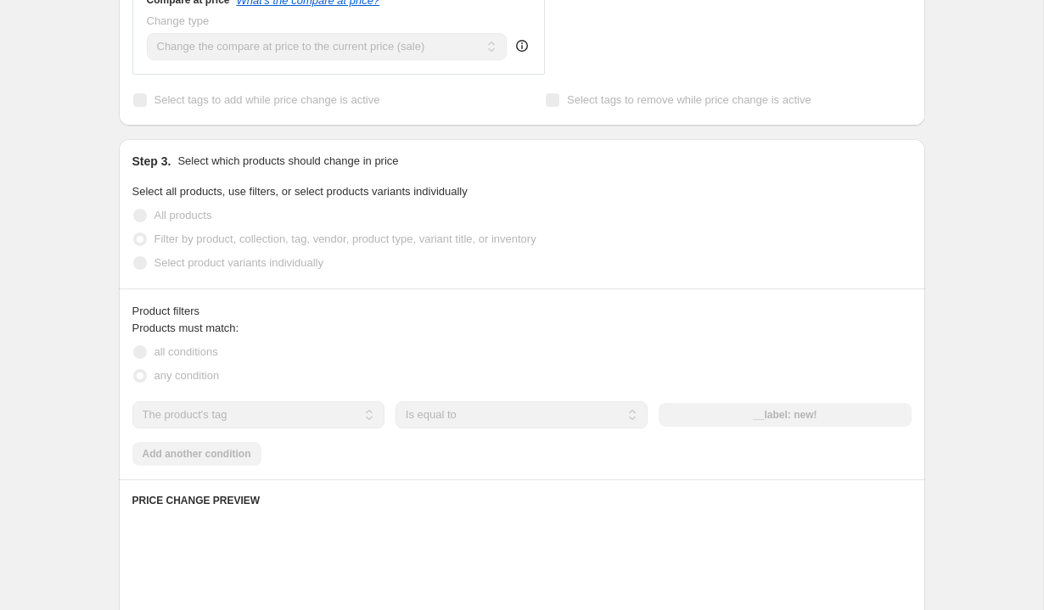
click at [567, 298] on div "Product filters Products must match: all conditions any condition The product T…" at bounding box center [522, 384] width 806 height 191
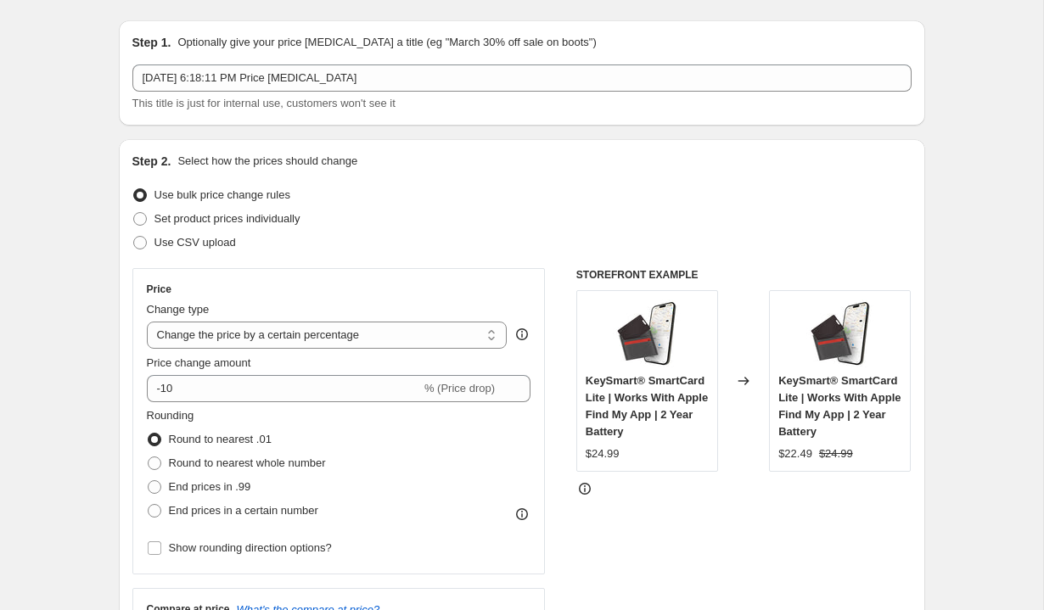
scroll to position [0, 0]
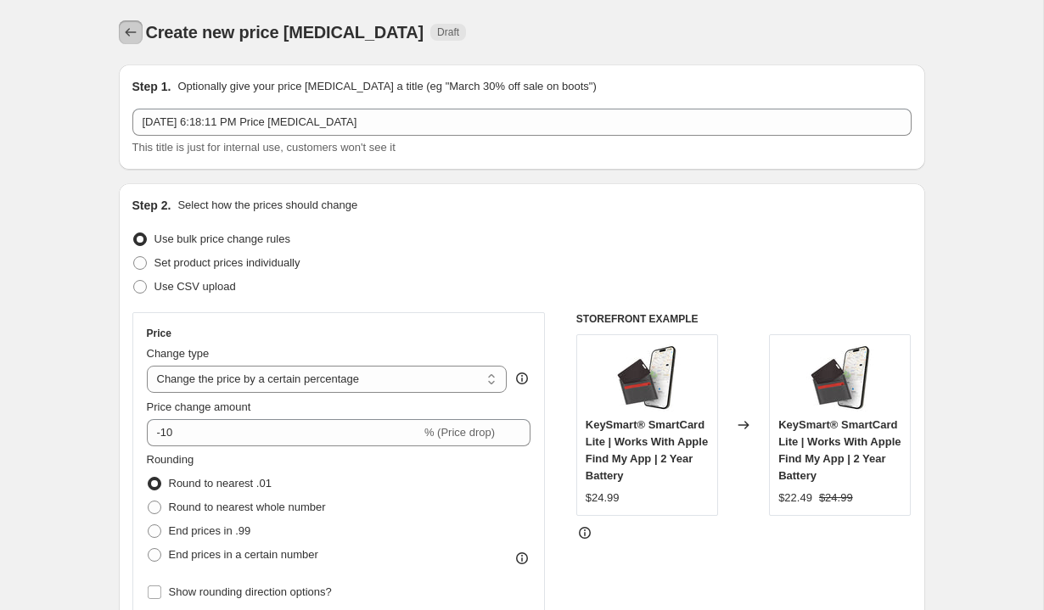
click at [130, 34] on icon "Price change jobs" at bounding box center [130, 32] width 17 height 17
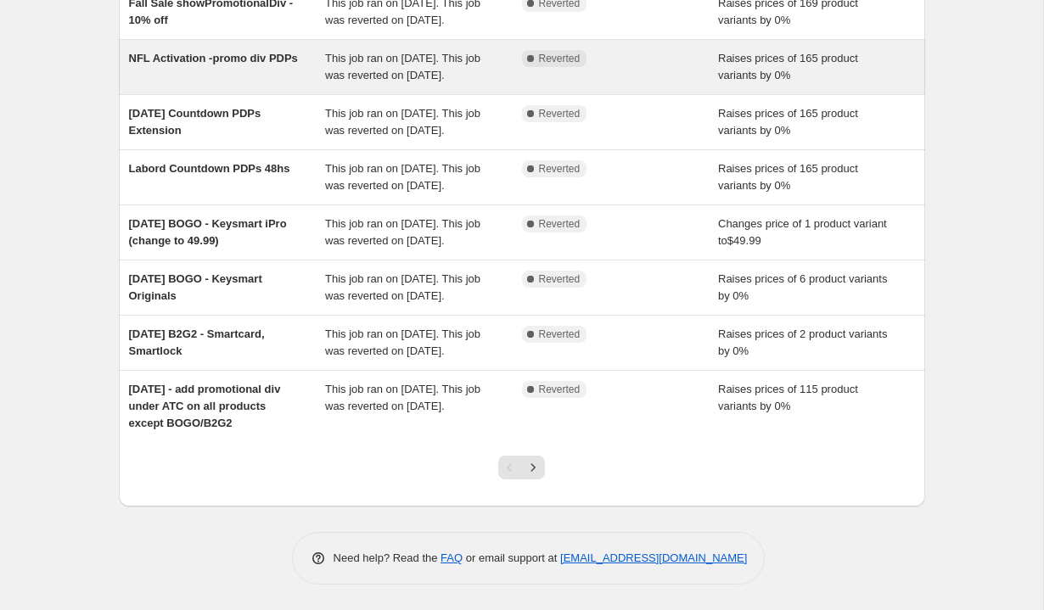
scroll to position [434, 0]
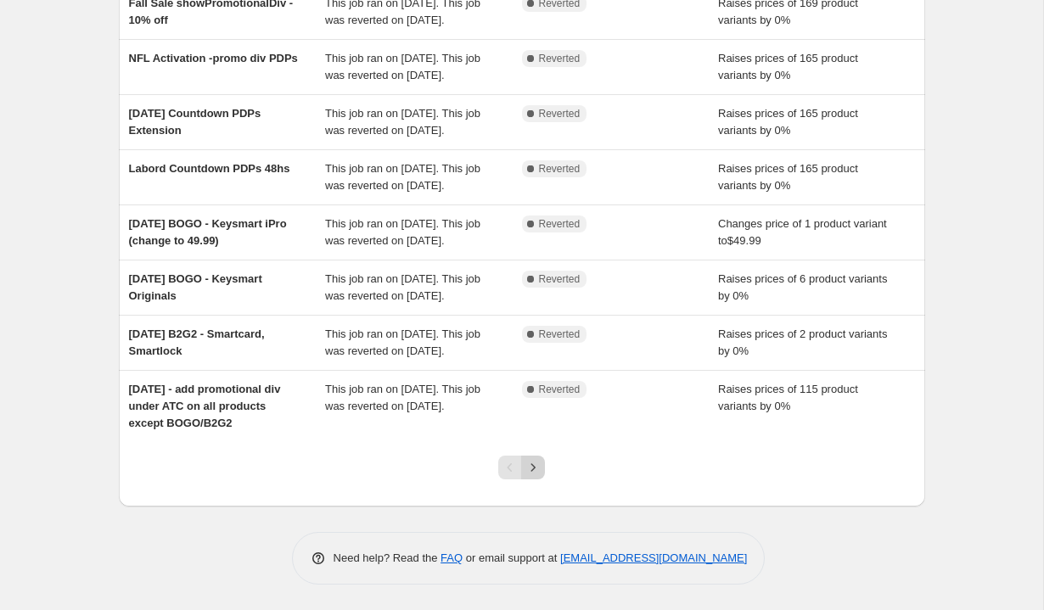
click at [535, 467] on icon "Next" at bounding box center [533, 467] width 17 height 17
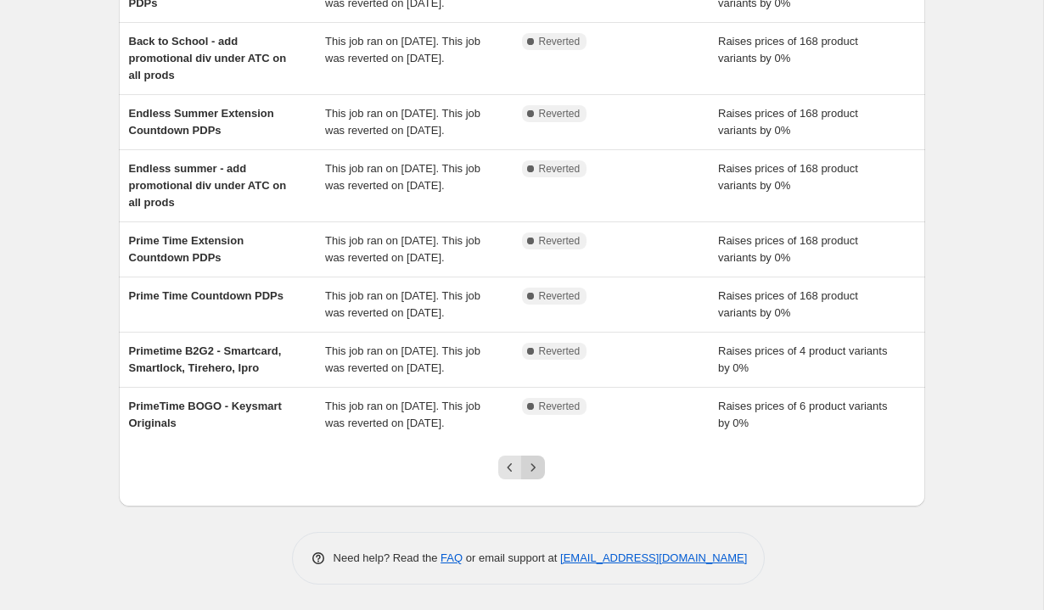
click at [533, 468] on icon "Next" at bounding box center [533, 467] width 17 height 17
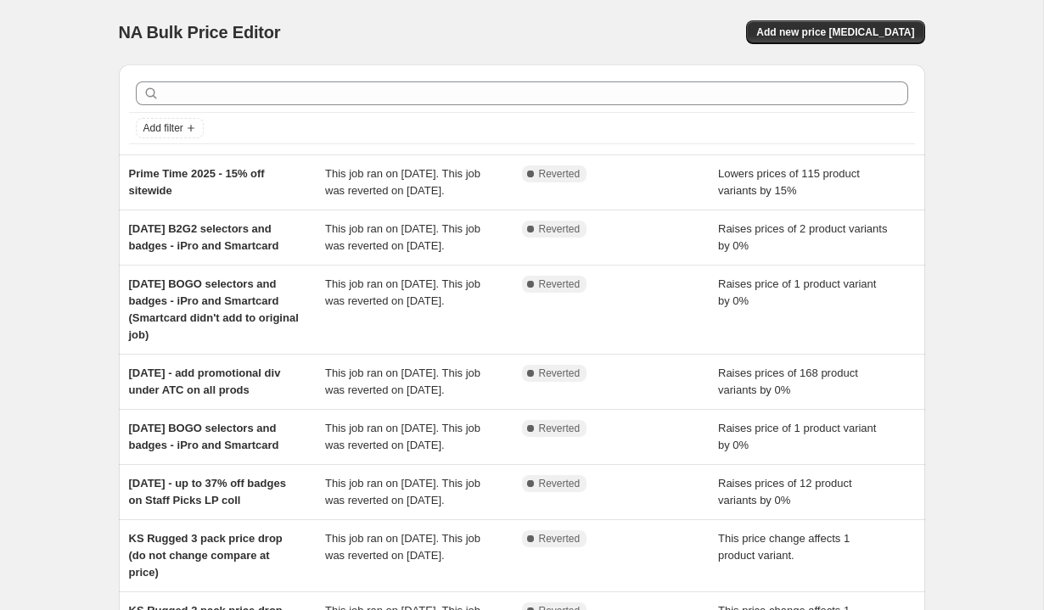
scroll to position [76, 0]
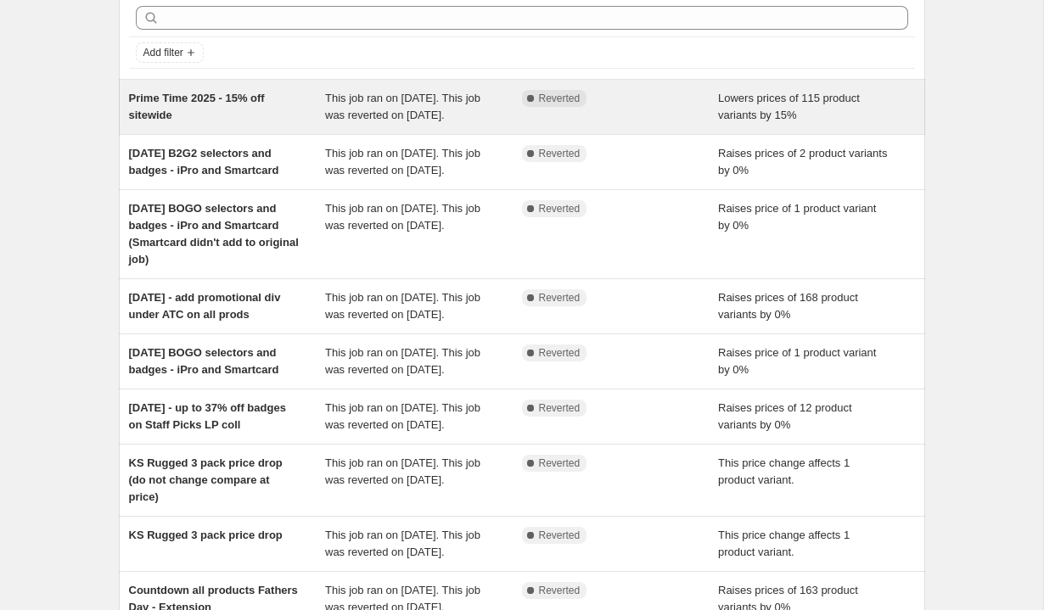
click at [357, 104] on span "This job ran on July 6, 2025. This job was reverted on July 21, 2025." at bounding box center [402, 107] width 155 height 30
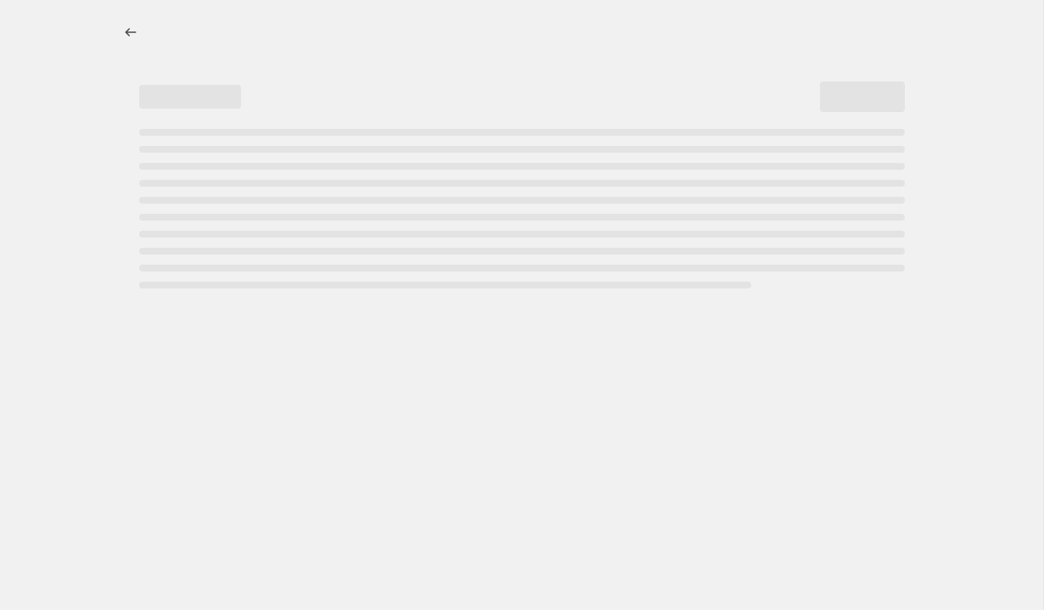
select select "percentage"
select select "tag"
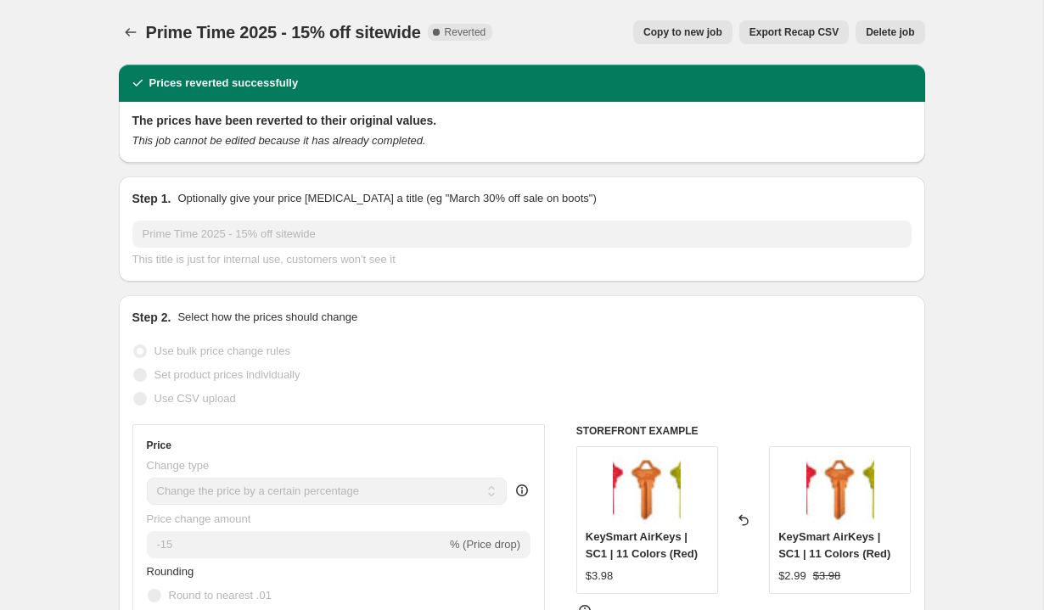
click at [667, 27] on span "Copy to new job" at bounding box center [682, 32] width 79 height 14
select select "percentage"
select select "tag"
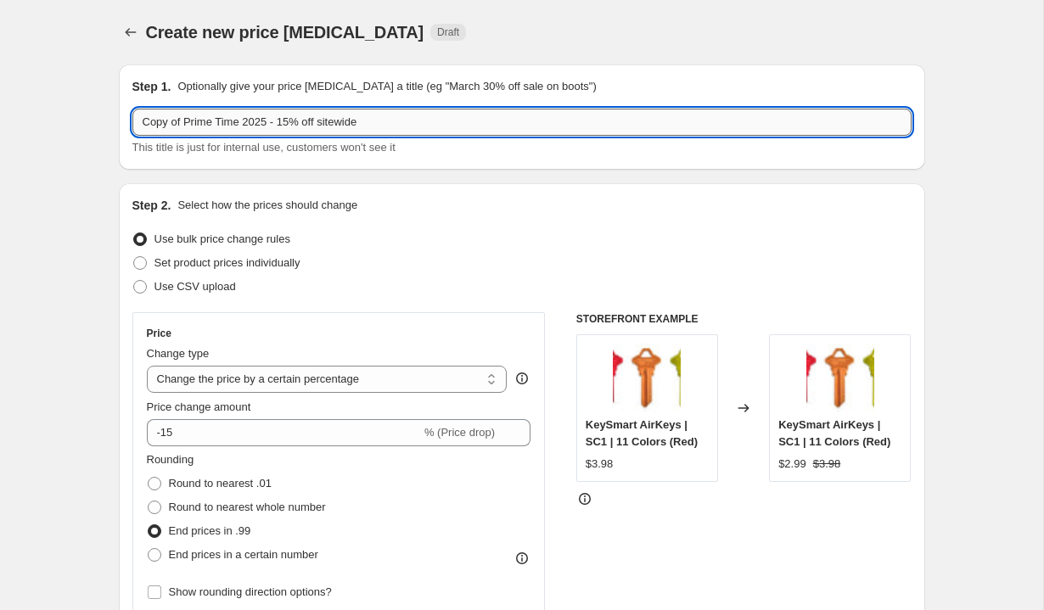
click at [332, 121] on input "Copy of Prime Time 2025 - 15% off sitewide" at bounding box center [521, 122] width 779 height 27
click at [186, 122] on input "Copy of Prime Time 2025 - 15% off sitewide" at bounding box center [521, 122] width 779 height 27
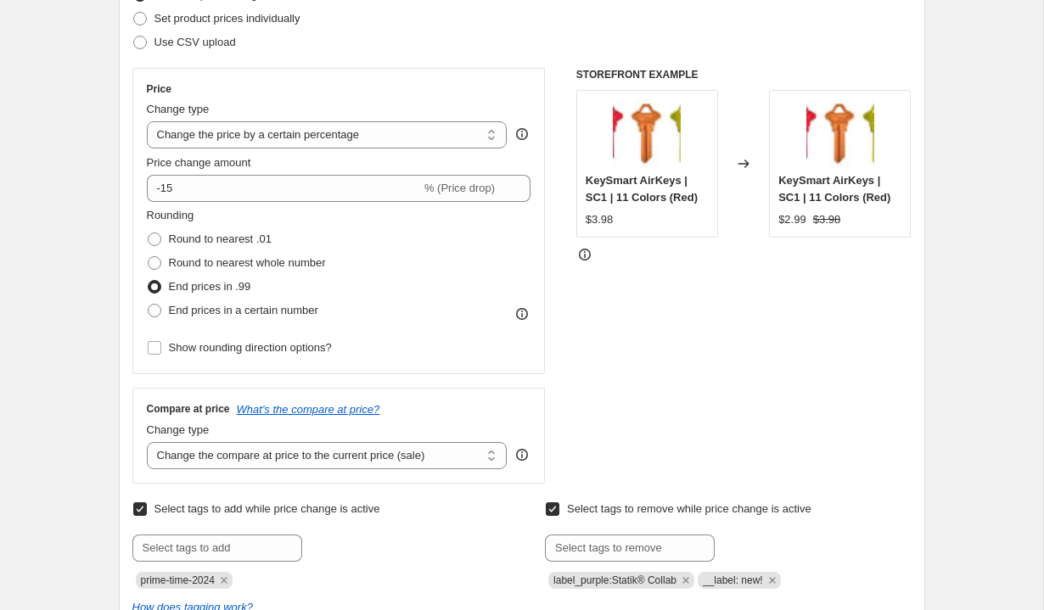
scroll to position [506, 0]
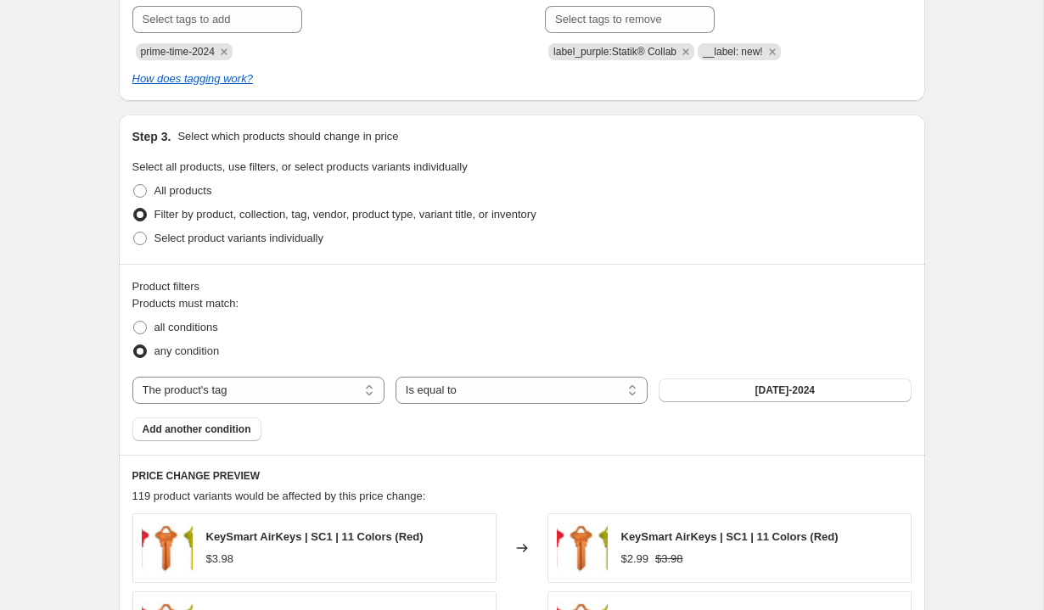
type input "Prime Time 2025 October - 15% off sitewide"
click at [463, 323] on div "all conditions" at bounding box center [521, 328] width 779 height 24
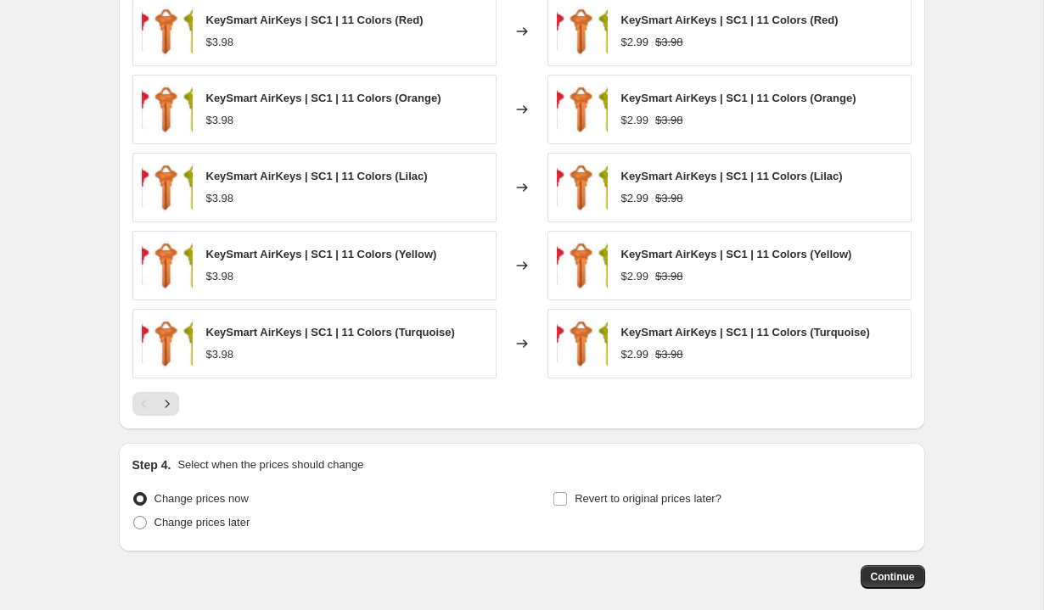
scroll to position [1373, 0]
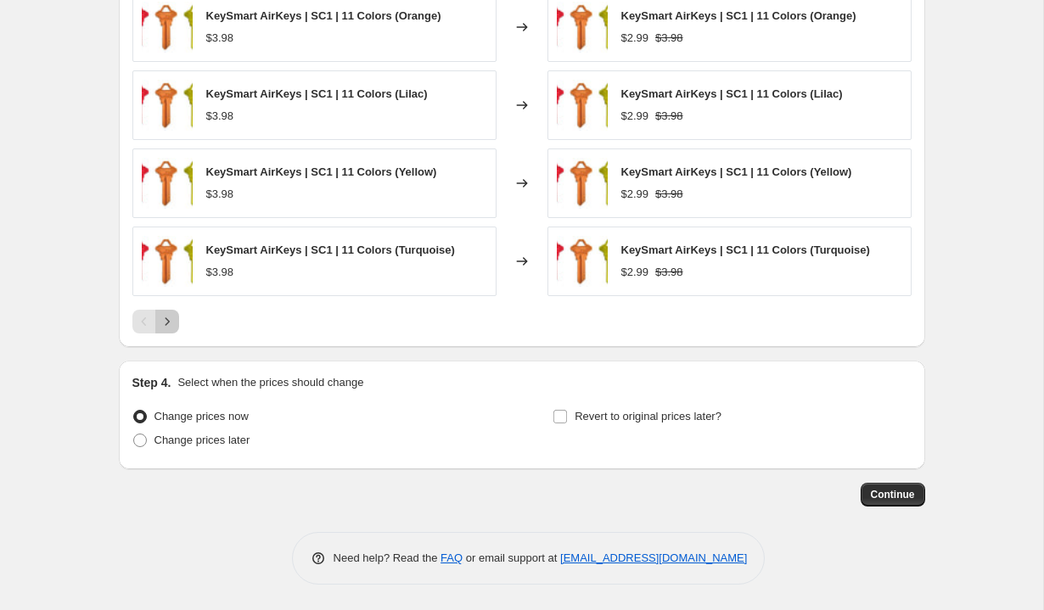
click at [177, 322] on button "Next" at bounding box center [167, 322] width 24 height 24
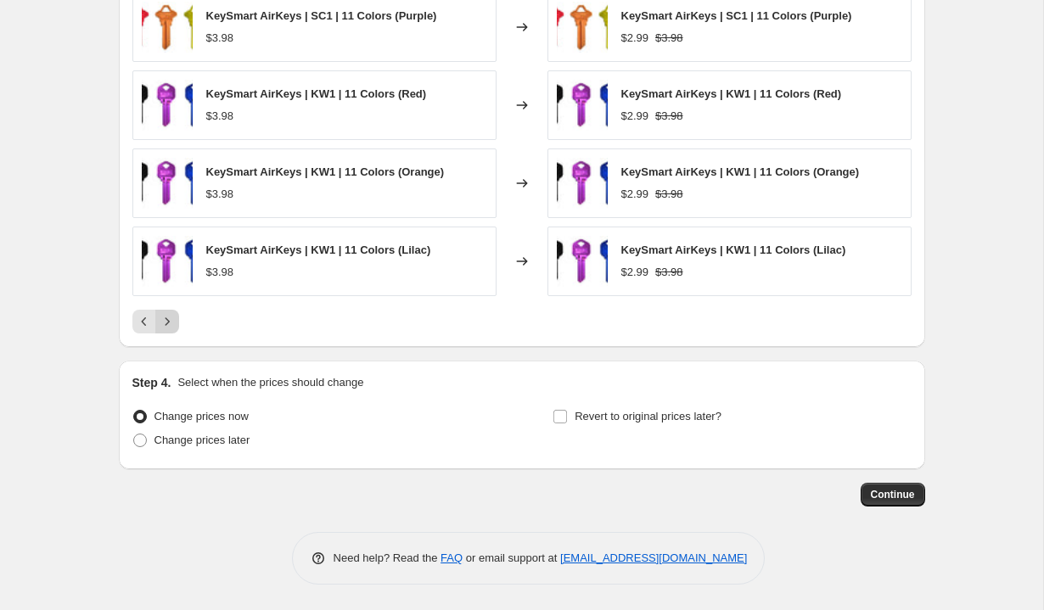
click at [177, 322] on button "Next" at bounding box center [167, 322] width 24 height 24
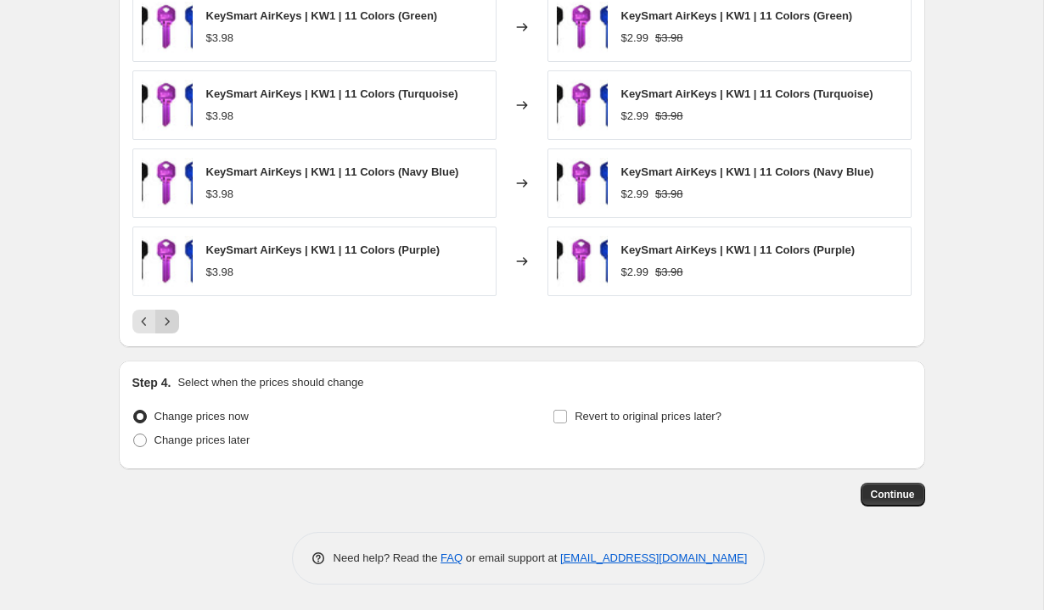
click at [177, 322] on button "Next" at bounding box center [167, 322] width 24 height 24
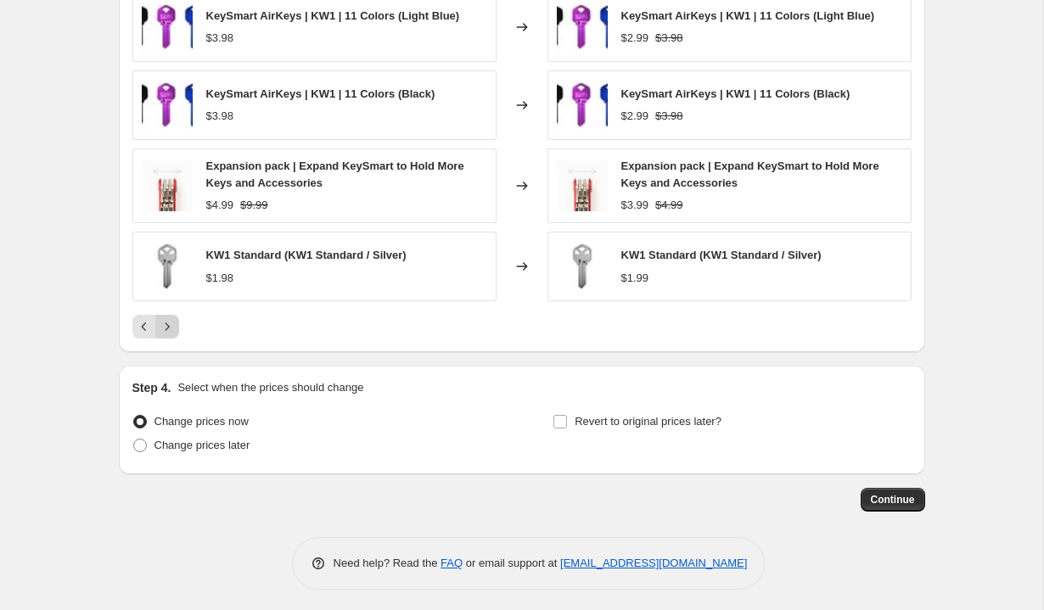
click at [177, 322] on button "Next" at bounding box center [167, 327] width 24 height 24
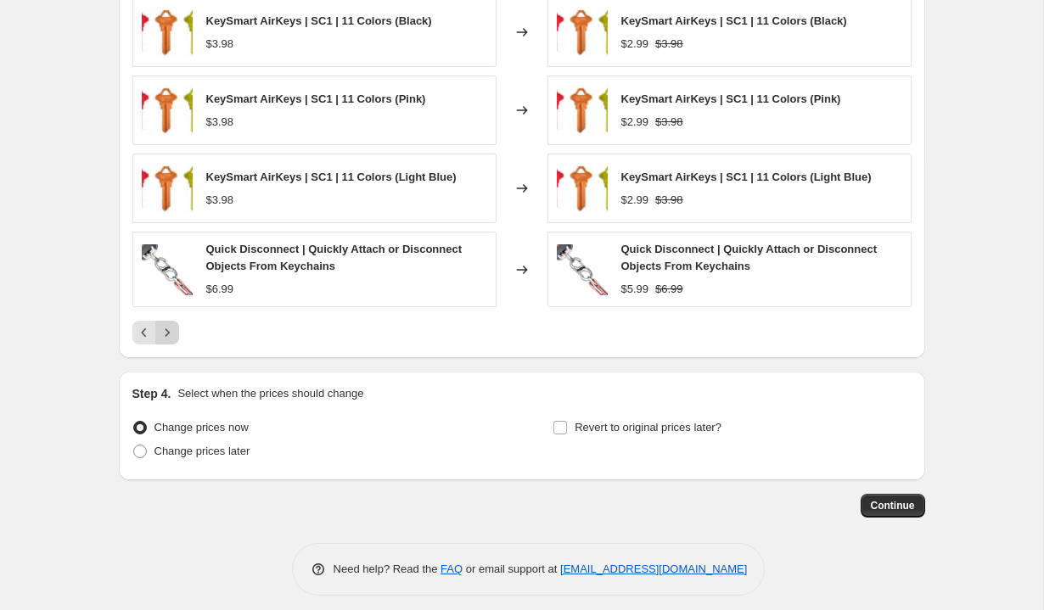
click at [177, 322] on div "Pagination" at bounding box center [167, 333] width 24 height 24
click at [170, 334] on icon "Next" at bounding box center [167, 332] width 17 height 17
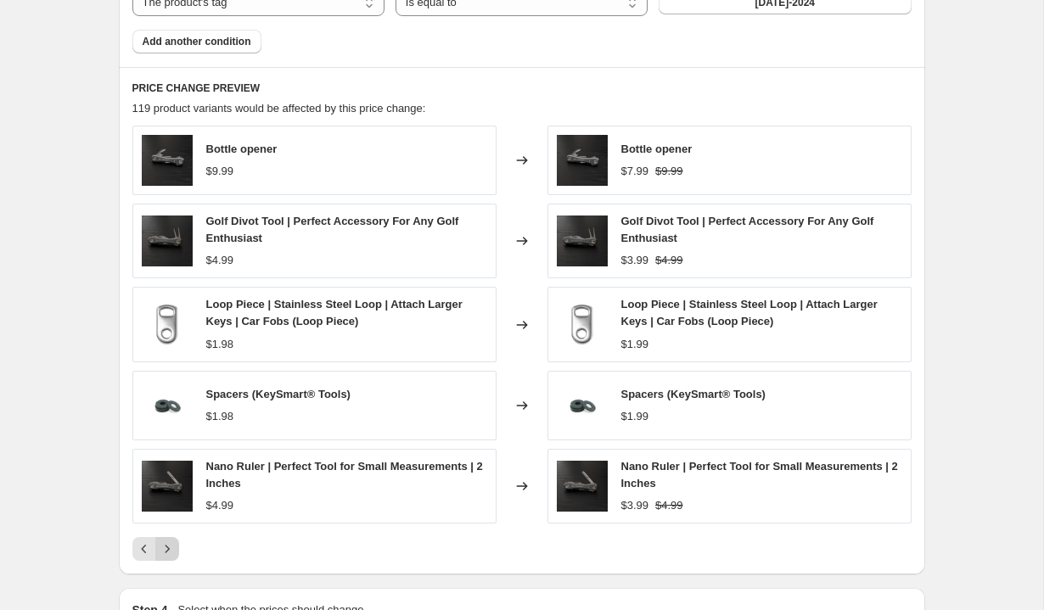
scroll to position [1153, 0]
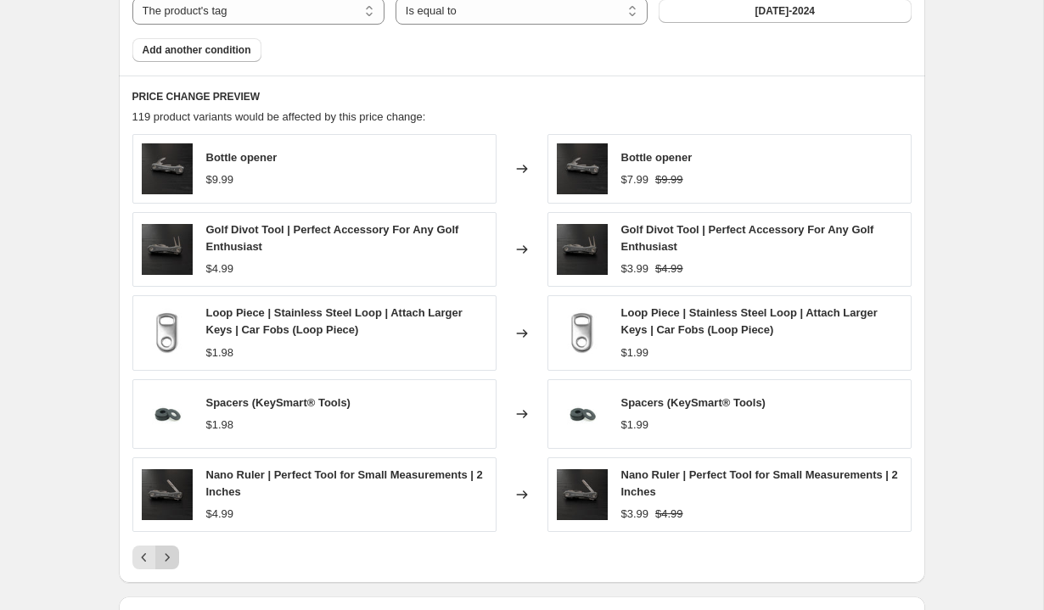
click at [164, 560] on icon "Next" at bounding box center [167, 557] width 17 height 17
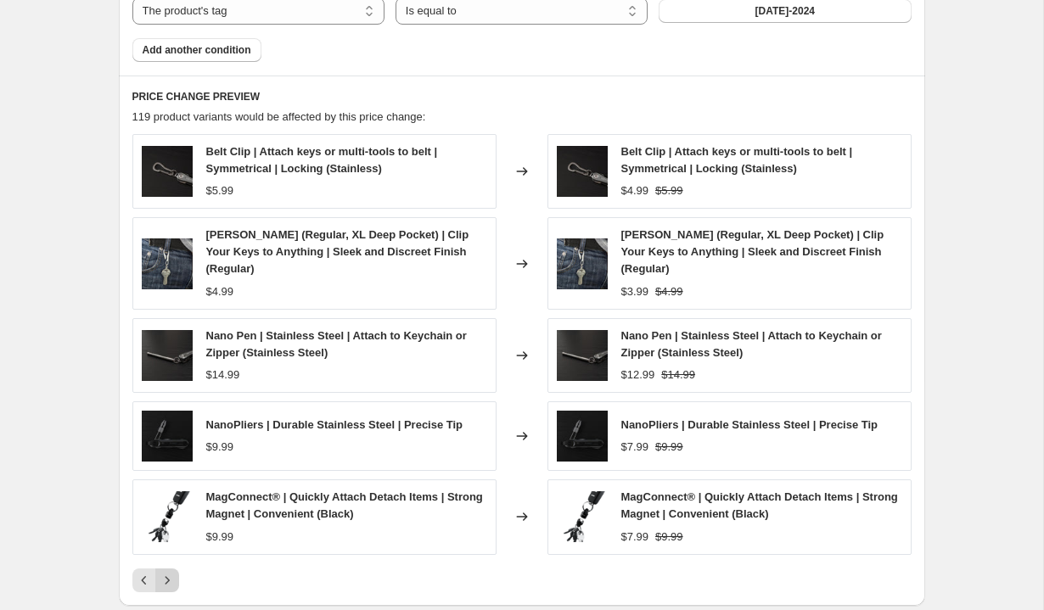
click at [164, 572] on icon "Next" at bounding box center [167, 580] width 17 height 17
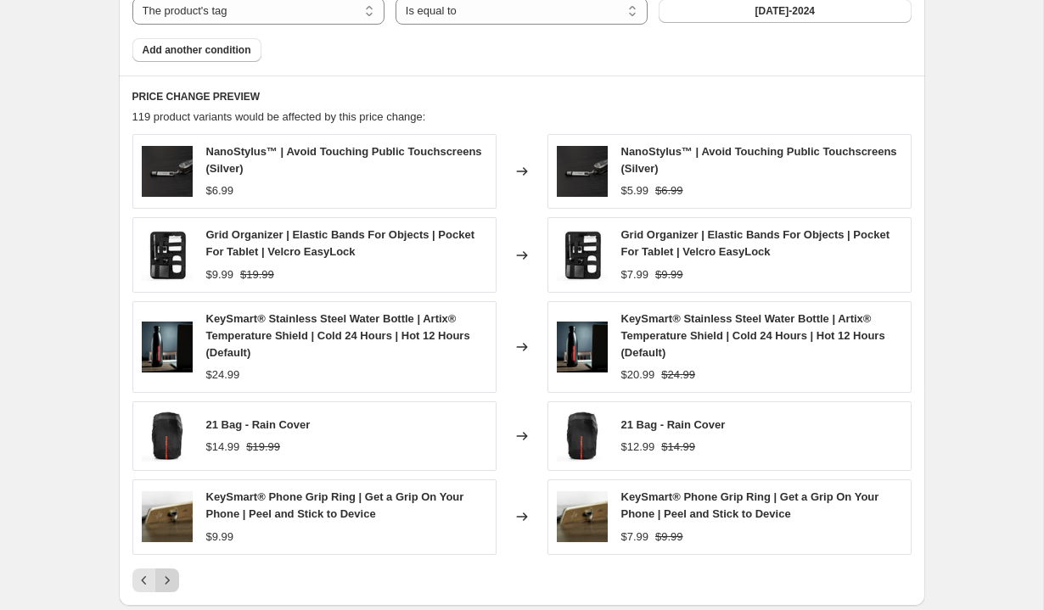
click at [164, 560] on div "NanoStylus™ | Avoid Touching Public Touchscreens (Silver) $6.99 Changed to Nano…" at bounding box center [521, 363] width 779 height 458
click at [167, 576] on icon "Next" at bounding box center [167, 580] width 17 height 17
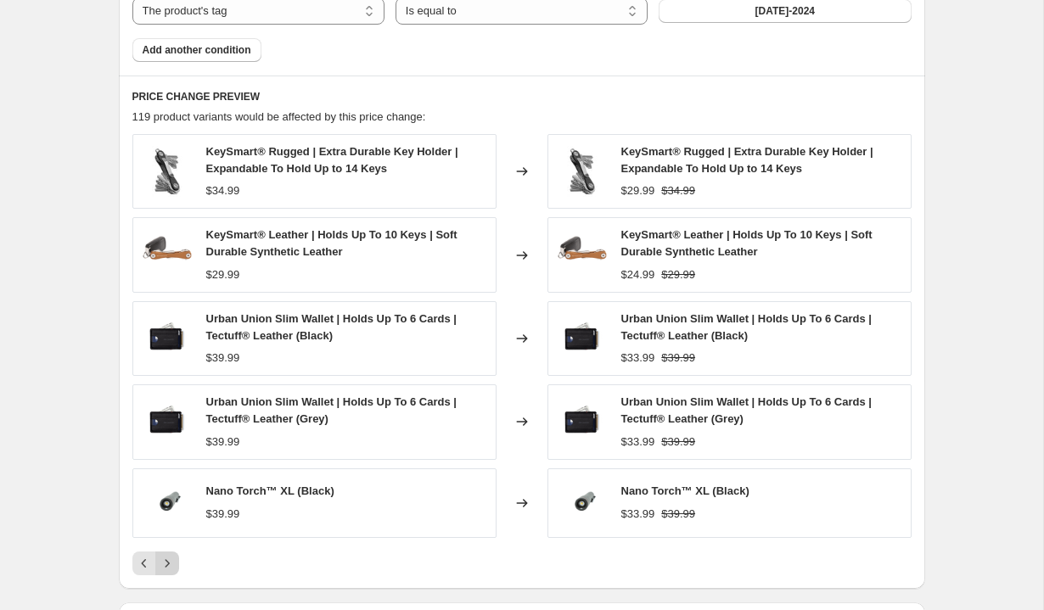
click at [168, 555] on icon "Next" at bounding box center [167, 563] width 17 height 17
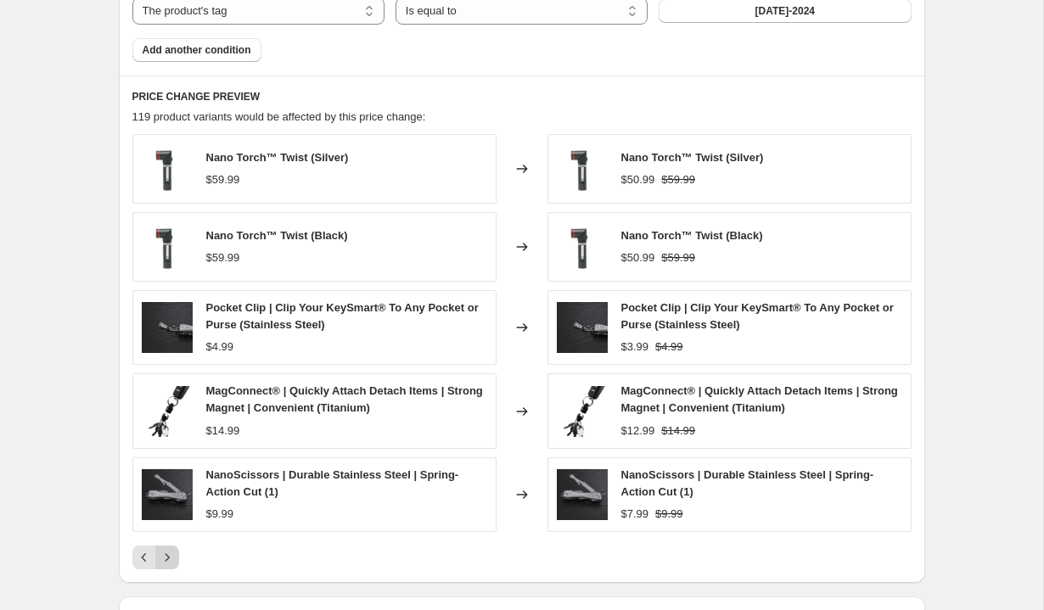
click at [169, 559] on icon "Next" at bounding box center [167, 557] width 17 height 17
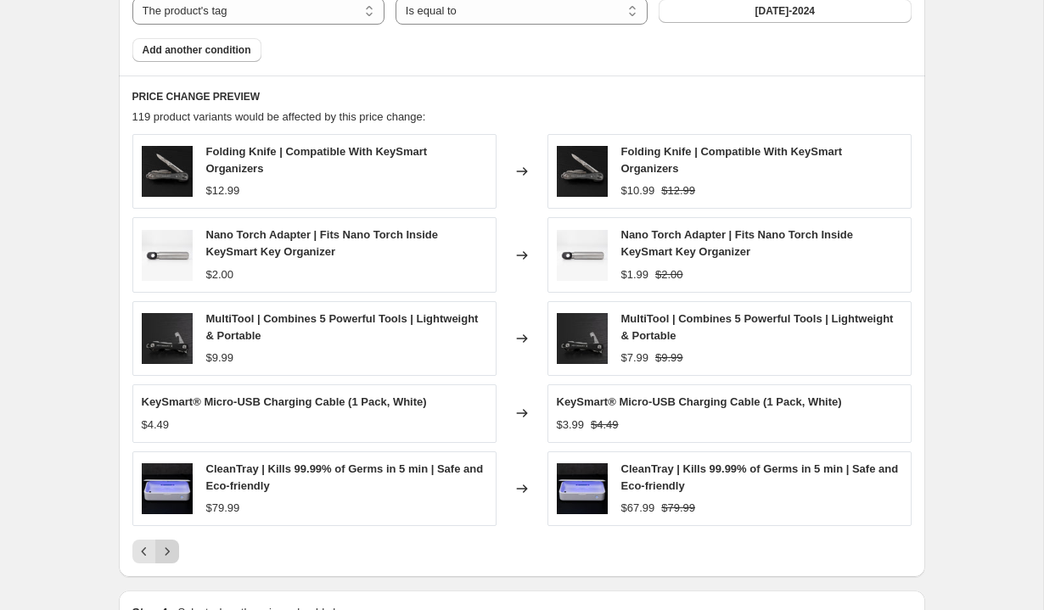
click at [169, 559] on icon "Next" at bounding box center [167, 551] width 17 height 17
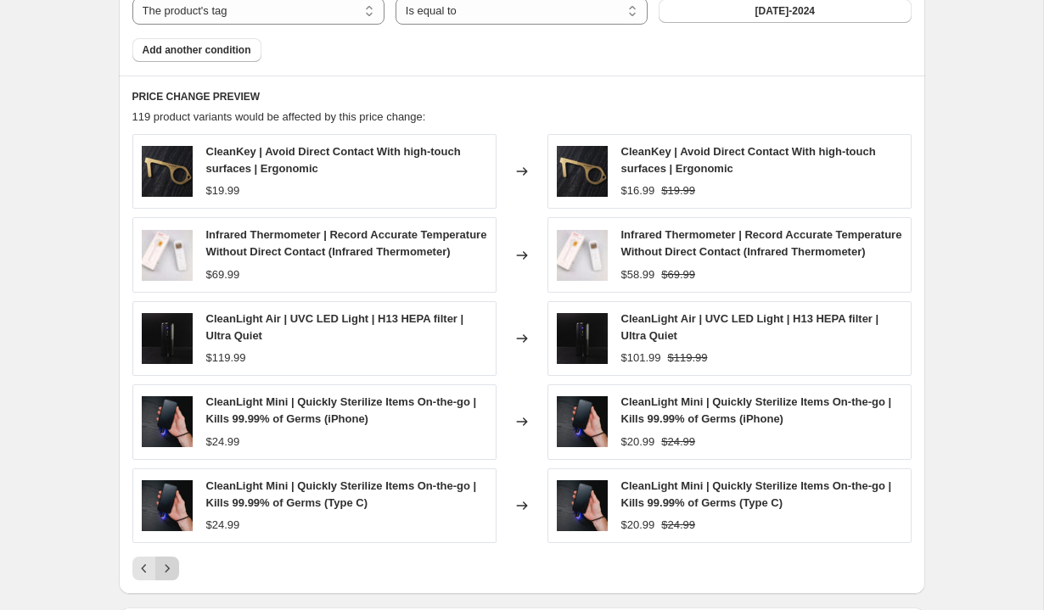
click at [171, 576] on button "Next" at bounding box center [167, 569] width 24 height 24
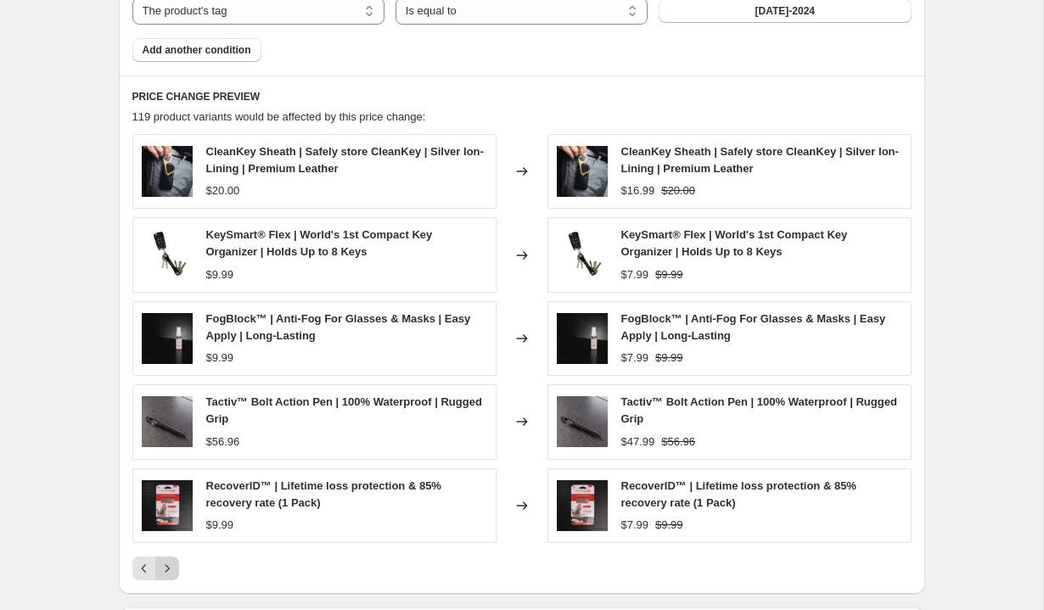
click at [173, 559] on button "Next" at bounding box center [167, 569] width 24 height 24
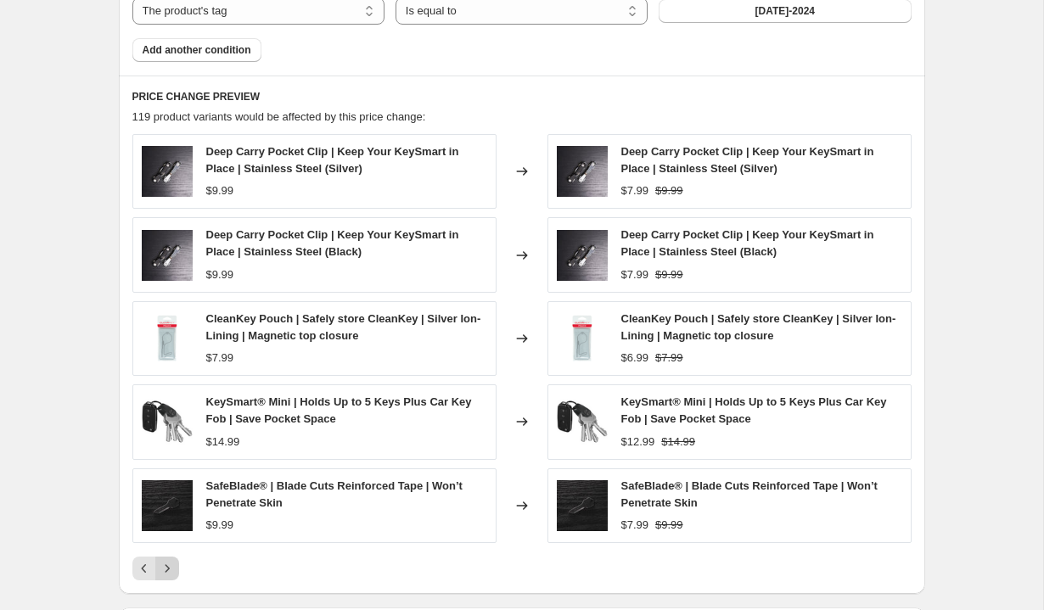
click at [173, 567] on icon "Next" at bounding box center [167, 568] width 17 height 17
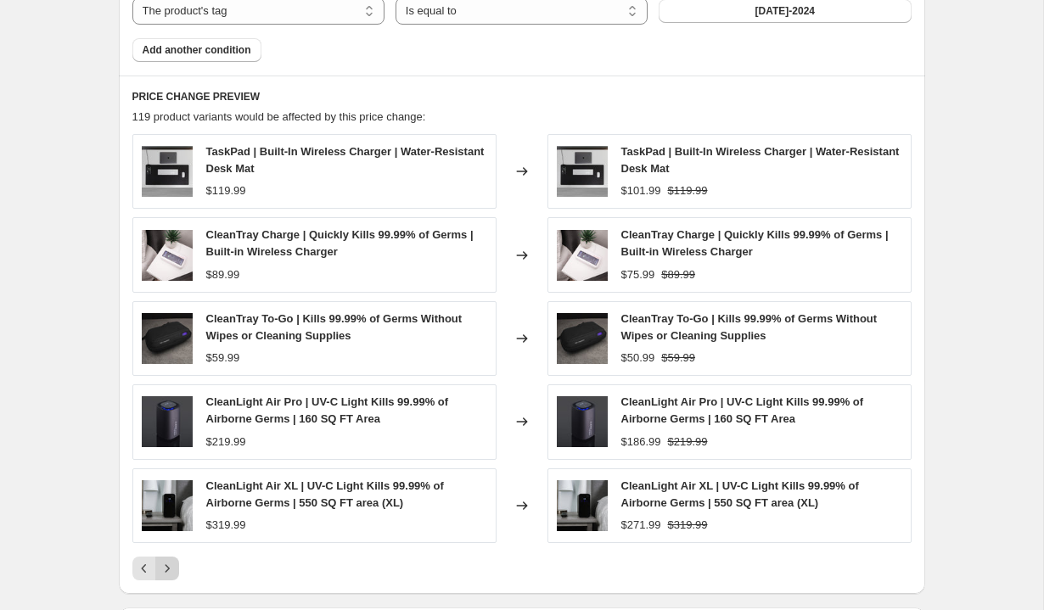
click at [167, 570] on icon "Next" at bounding box center [167, 568] width 4 height 8
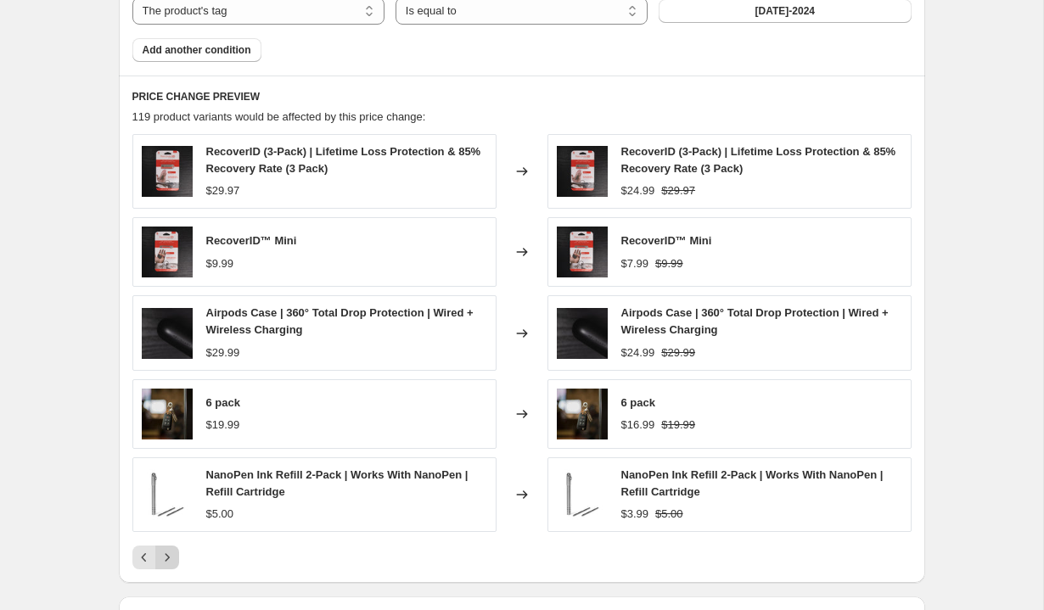
click at [167, 550] on icon "Next" at bounding box center [167, 557] width 17 height 17
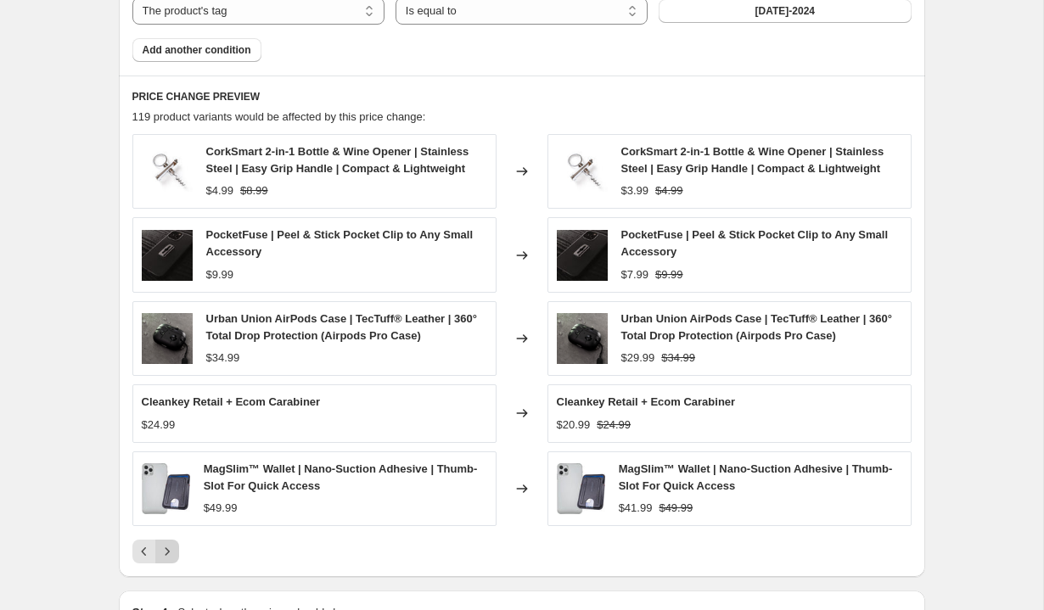
click at [167, 550] on icon "Next" at bounding box center [167, 551] width 17 height 17
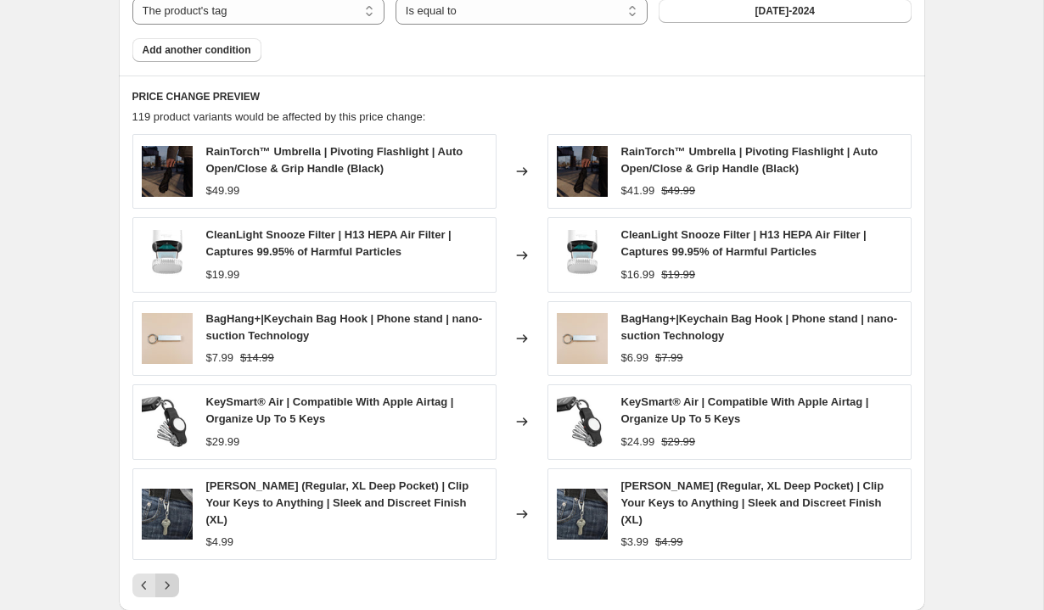
click at [167, 577] on icon "Next" at bounding box center [167, 585] width 17 height 17
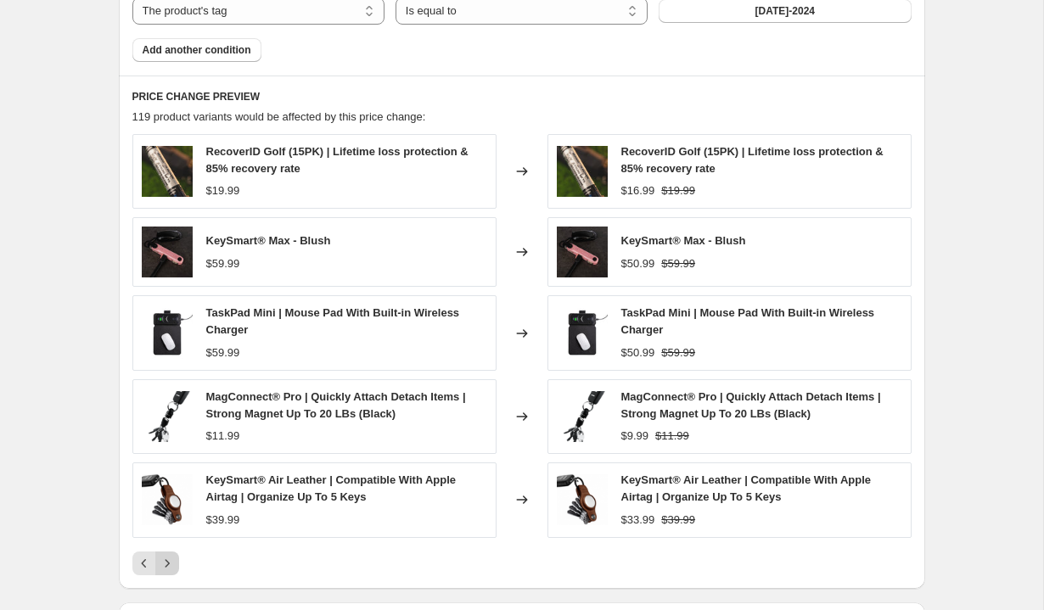
click at [167, 559] on icon "Next" at bounding box center [167, 563] width 17 height 17
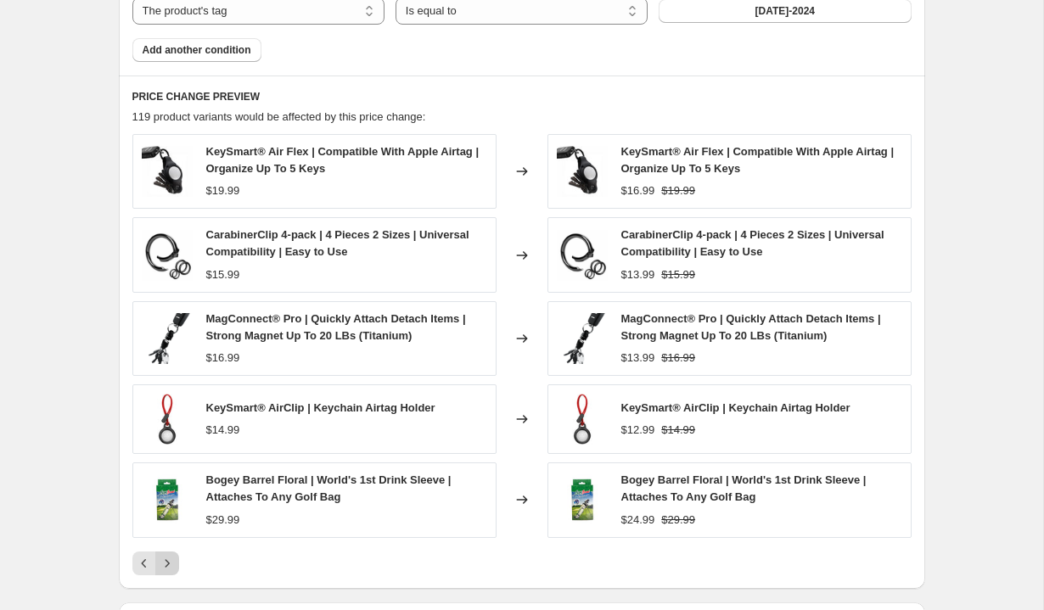
click at [167, 566] on icon "Next" at bounding box center [167, 563] width 17 height 17
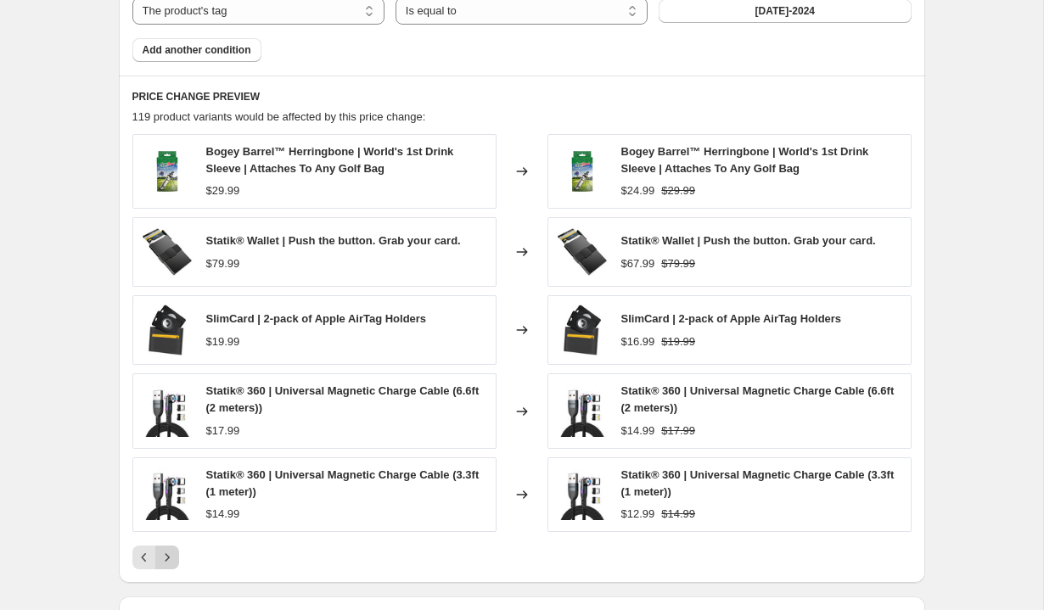
click at [167, 566] on button "Next" at bounding box center [167, 558] width 24 height 24
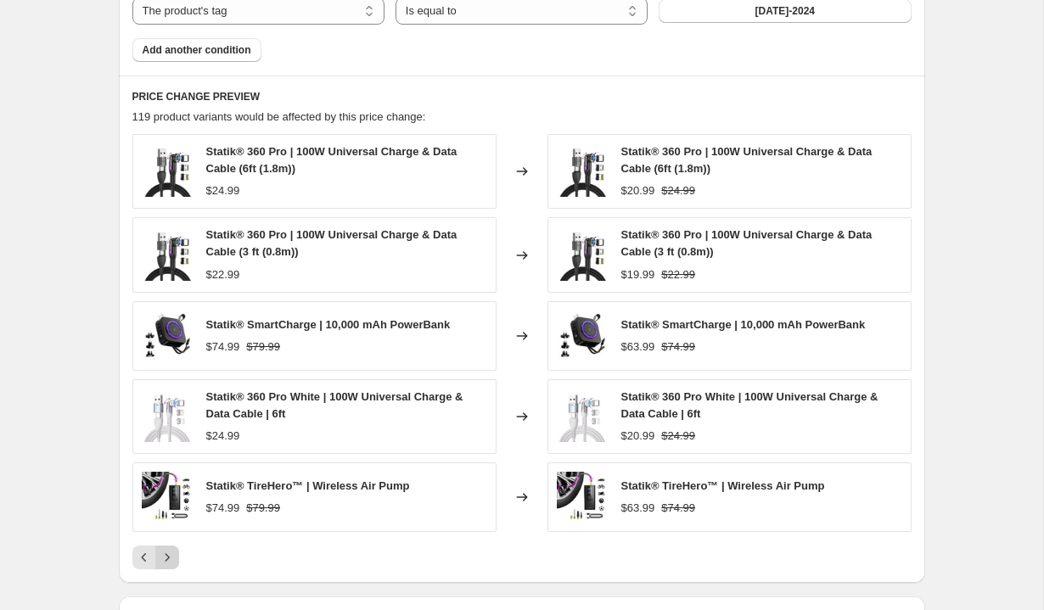
click at [167, 566] on button "Next" at bounding box center [167, 558] width 24 height 24
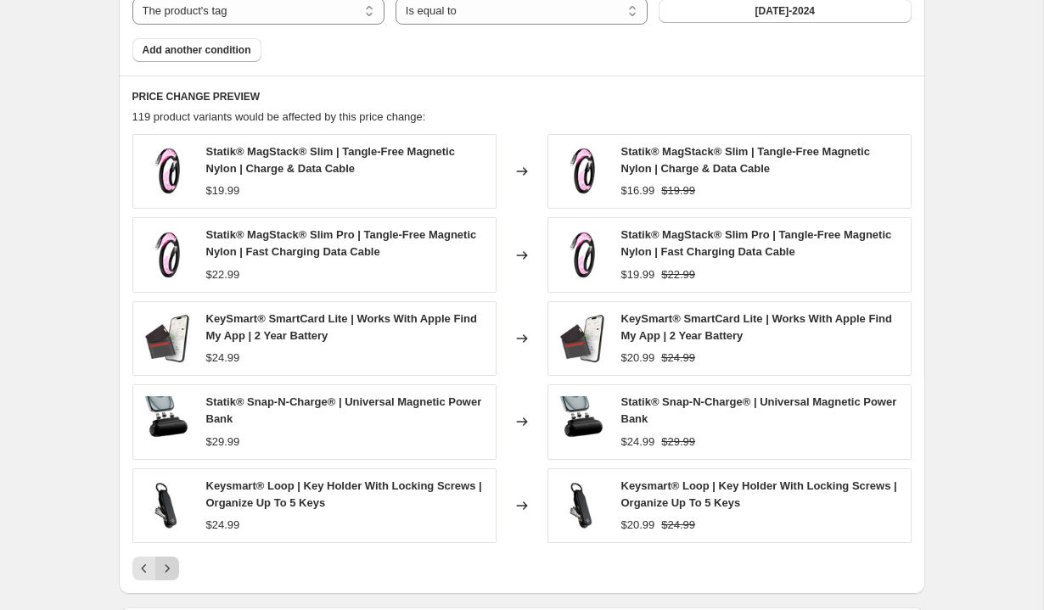
click at [167, 566] on icon "Next" at bounding box center [167, 568] width 17 height 17
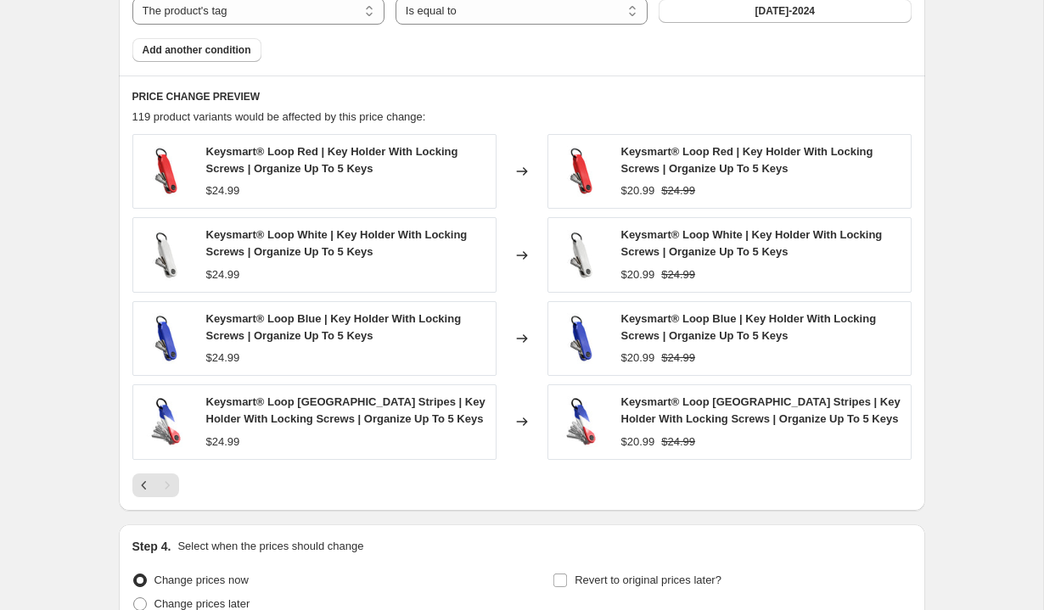
scroll to position [1316, 0]
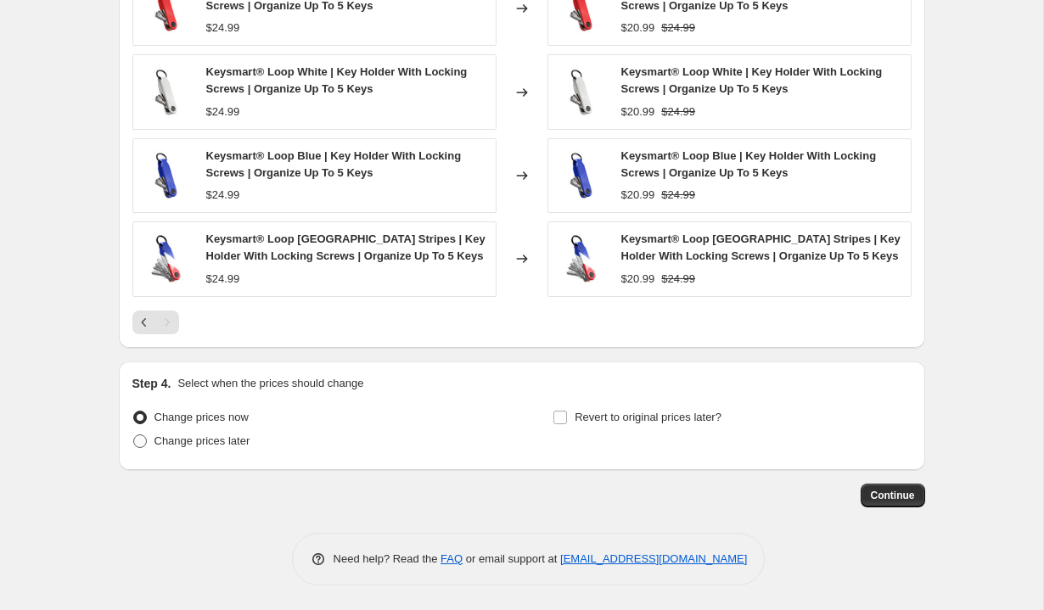
click at [212, 441] on span "Change prices later" at bounding box center [202, 441] width 96 height 13
click at [134, 435] on input "Change prices later" at bounding box center [133, 435] width 1 height 1
radio input "true"
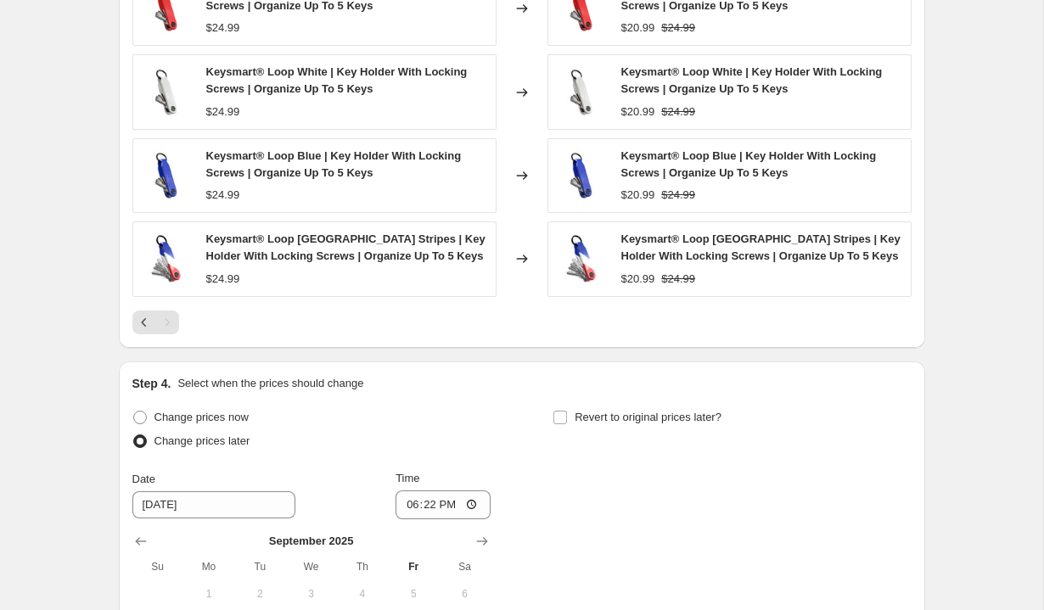
scroll to position [1494, 0]
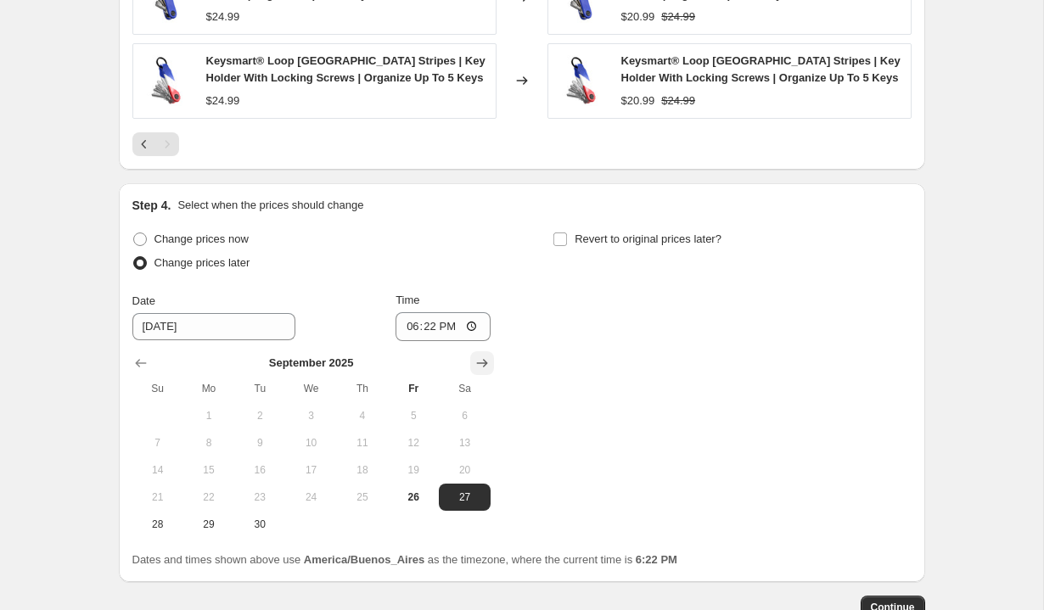
click at [485, 361] on icon "Show next month, October 2025" at bounding box center [481, 363] width 11 height 8
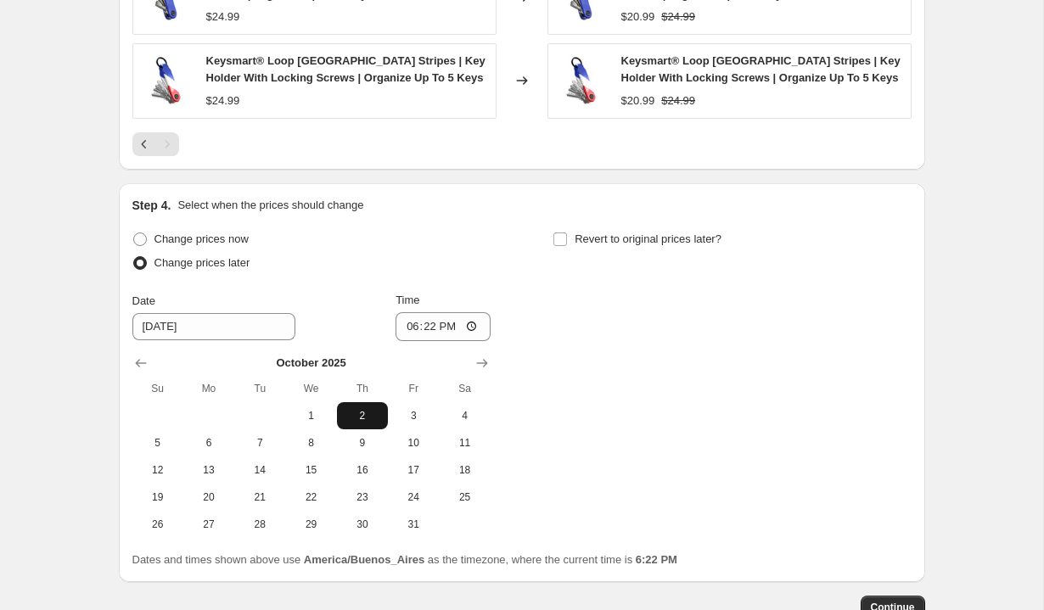
click at [362, 414] on span "2" at bounding box center [362, 416] width 37 height 14
type input "10/2/2025"
click at [411, 327] on input "18:22" at bounding box center [443, 326] width 95 height 29
type input "02:00"
click at [479, 276] on div "Change prices now Change prices later" at bounding box center [311, 252] width 358 height 51
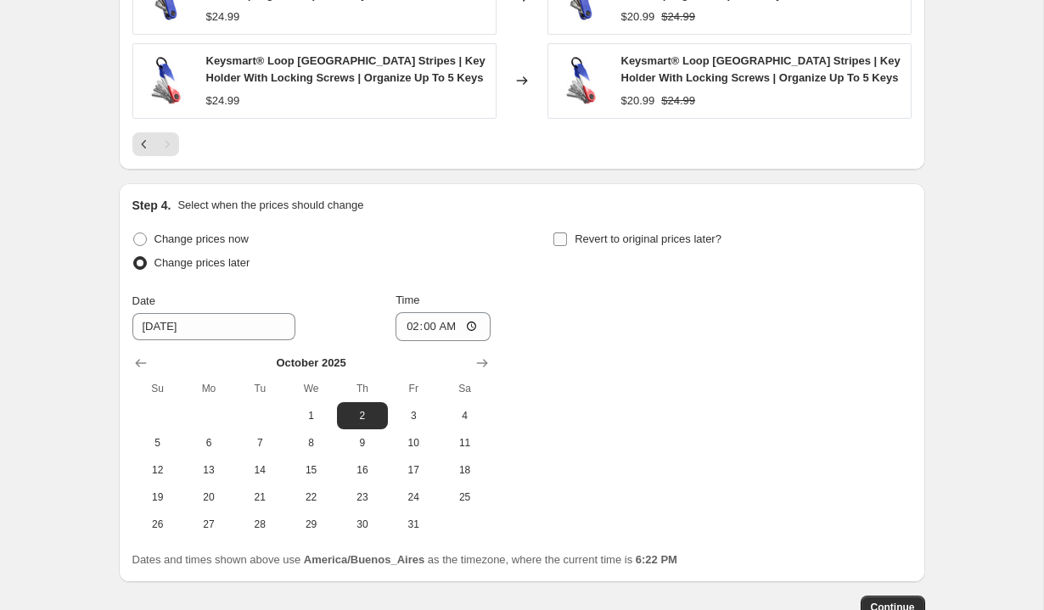
click at [576, 239] on span "Revert to original prices later?" at bounding box center [648, 239] width 147 height 13
click at [567, 239] on input "Revert to original prices later?" at bounding box center [560, 240] width 14 height 14
checkbox input "true"
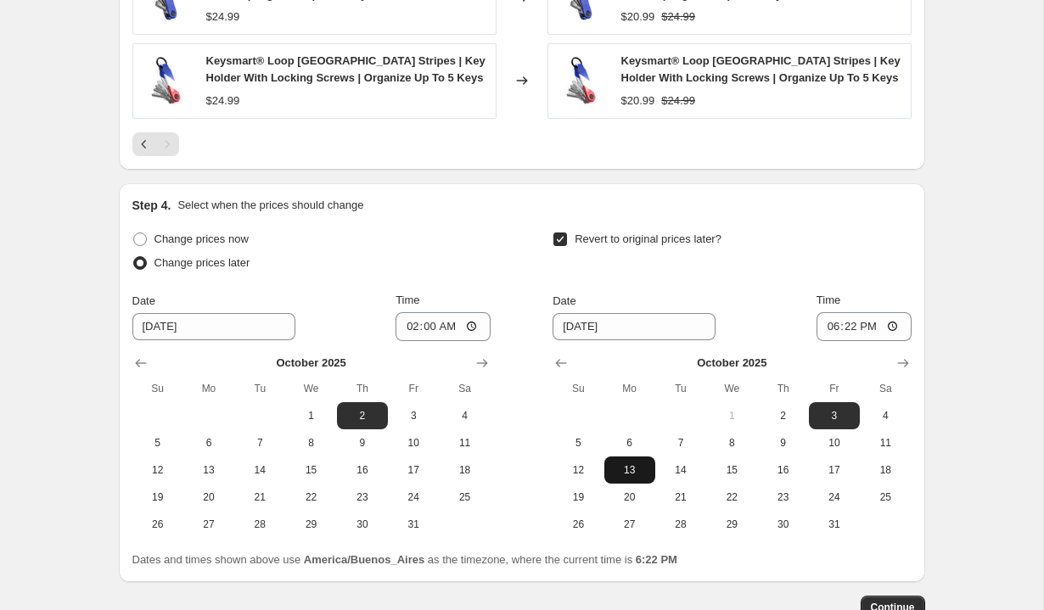
click at [637, 473] on span "13" at bounding box center [629, 470] width 37 height 14
type input "10/13/2025"
click at [831, 323] on input "18:22" at bounding box center [864, 326] width 95 height 29
click at [868, 323] on input "14:00" at bounding box center [864, 326] width 95 height 29
type input "02:00"
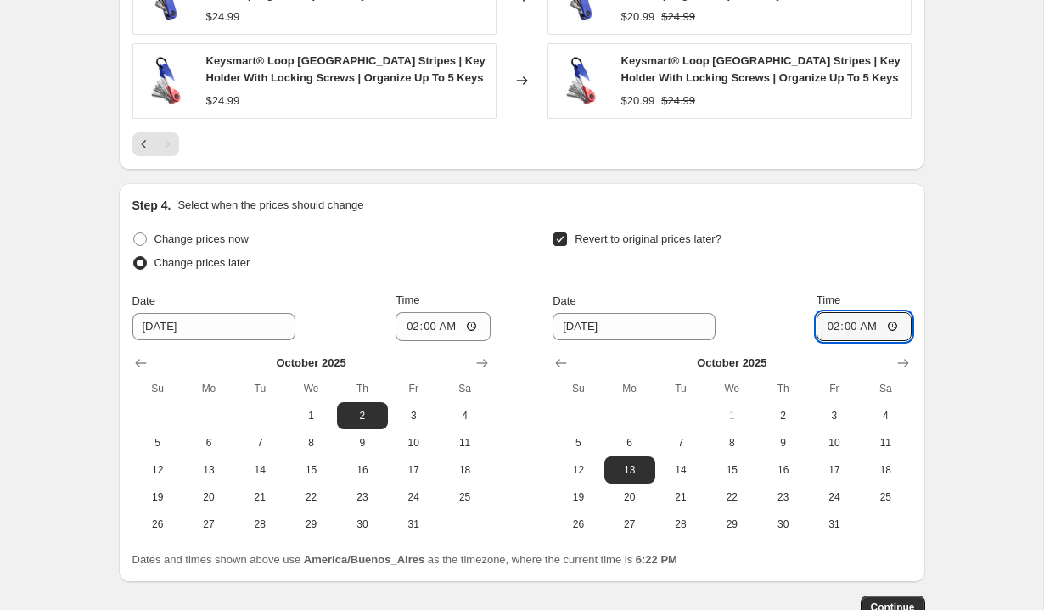
click at [883, 294] on div "Time" at bounding box center [864, 300] width 95 height 17
click at [893, 600] on button "Continue" at bounding box center [893, 608] width 65 height 24
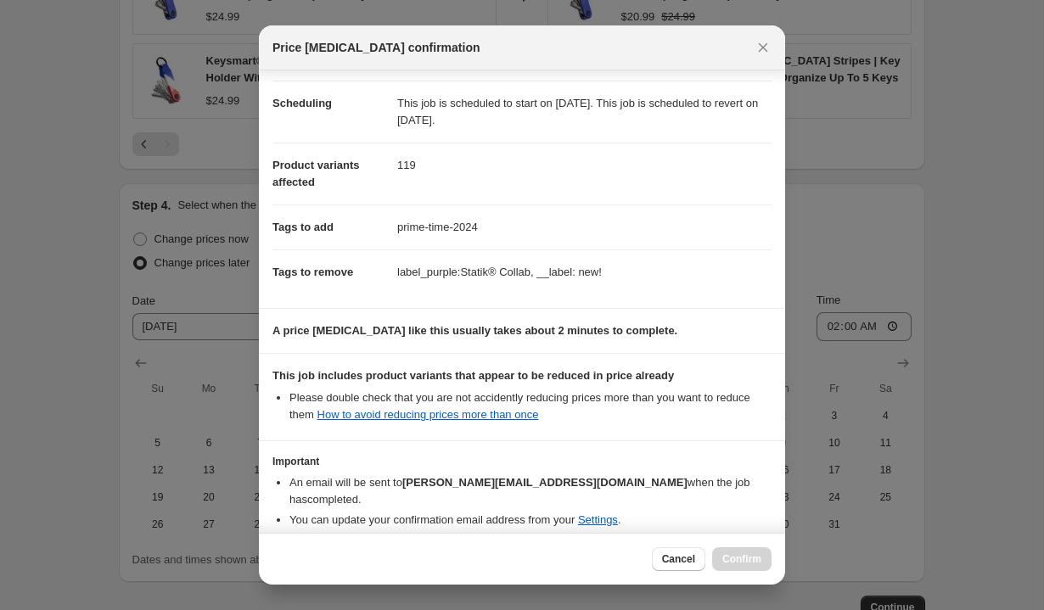
scroll to position [191, 0]
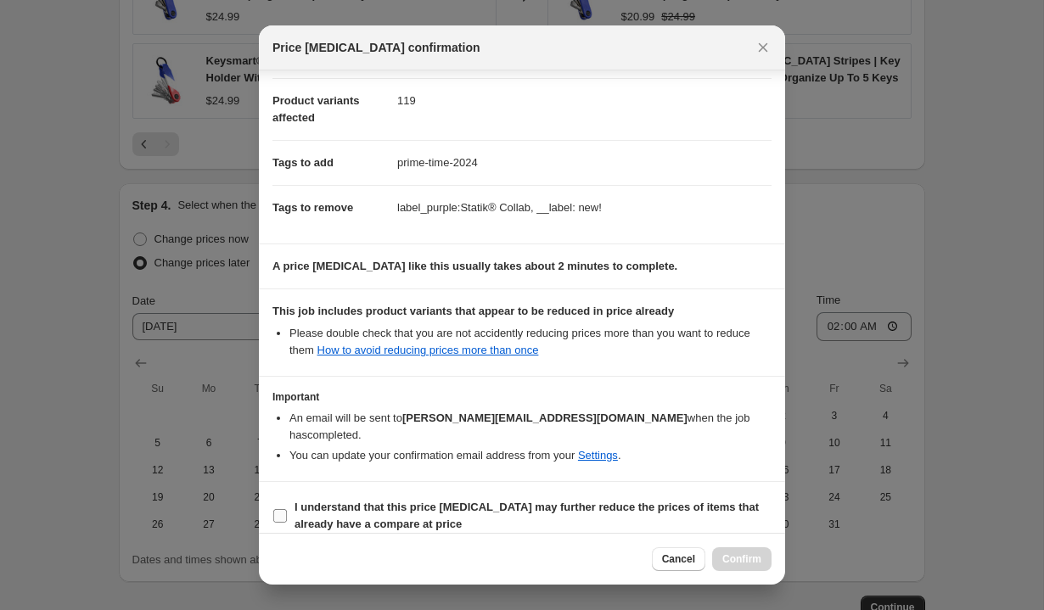
click at [413, 501] on b "I understand that this price change job may further reduce the prices of items …" at bounding box center [527, 516] width 464 height 30
click at [287, 509] on input "I understand that this price change job may further reduce the prices of items …" at bounding box center [280, 516] width 14 height 14
checkbox input "true"
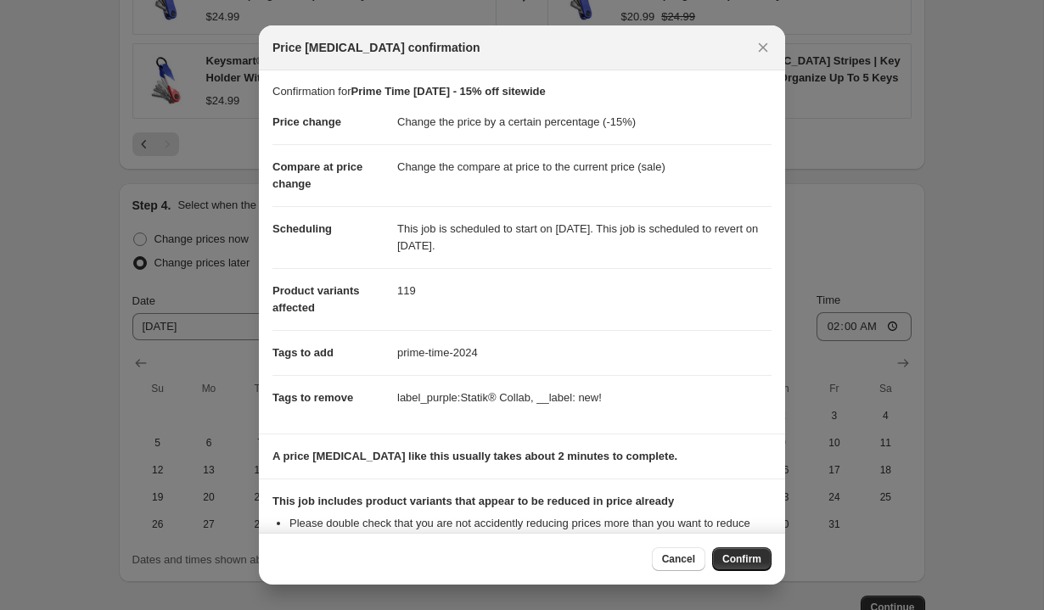
scroll to position [0, 0]
click at [732, 560] on span "Confirm" at bounding box center [741, 560] width 39 height 14
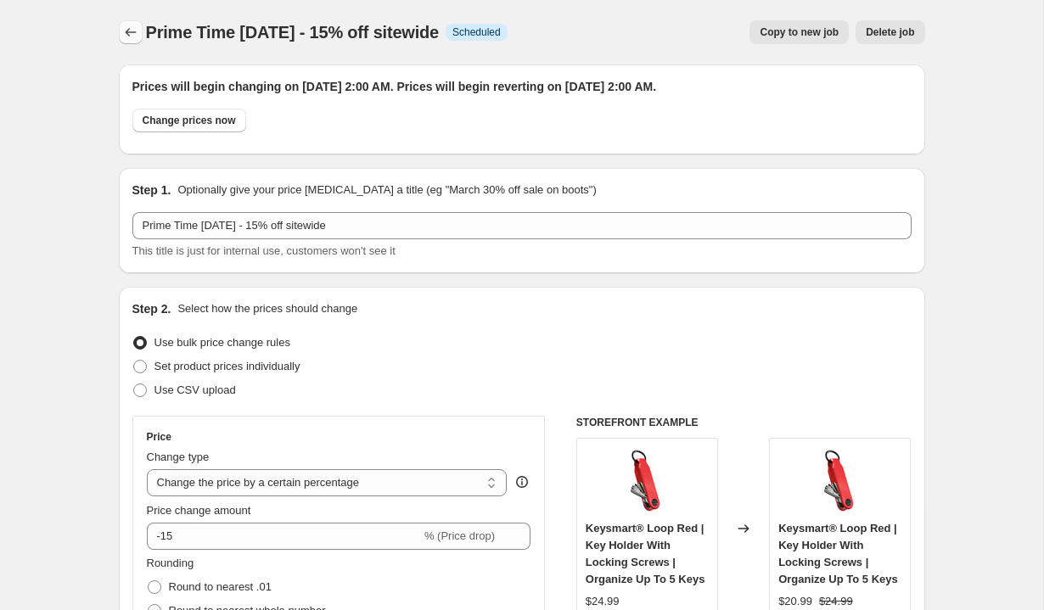
click at [131, 31] on icon "Price change jobs" at bounding box center [130, 32] width 17 height 17
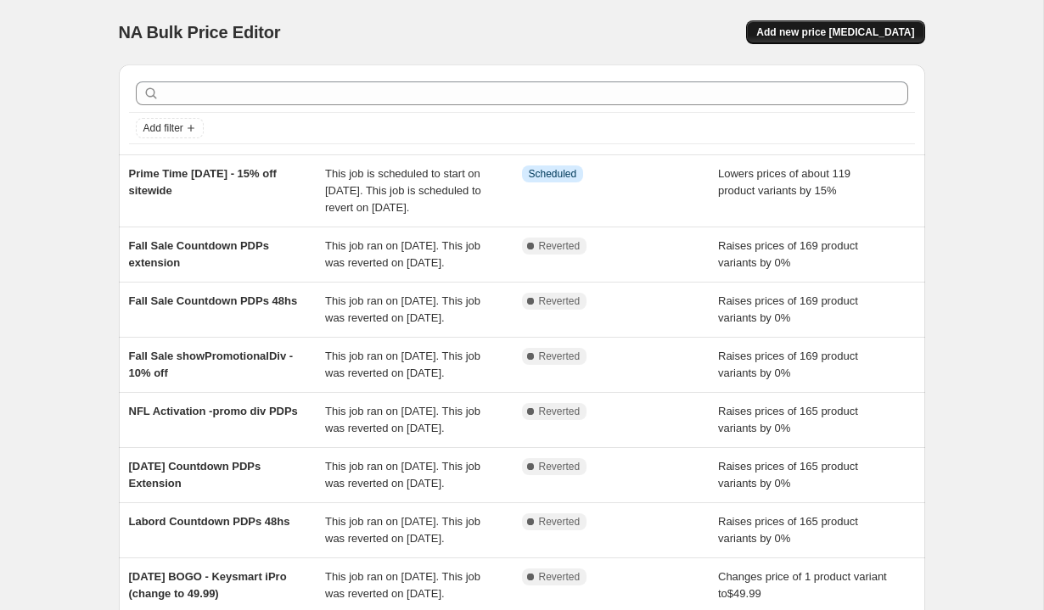
click at [824, 34] on span "Add new price change job" at bounding box center [835, 32] width 158 height 14
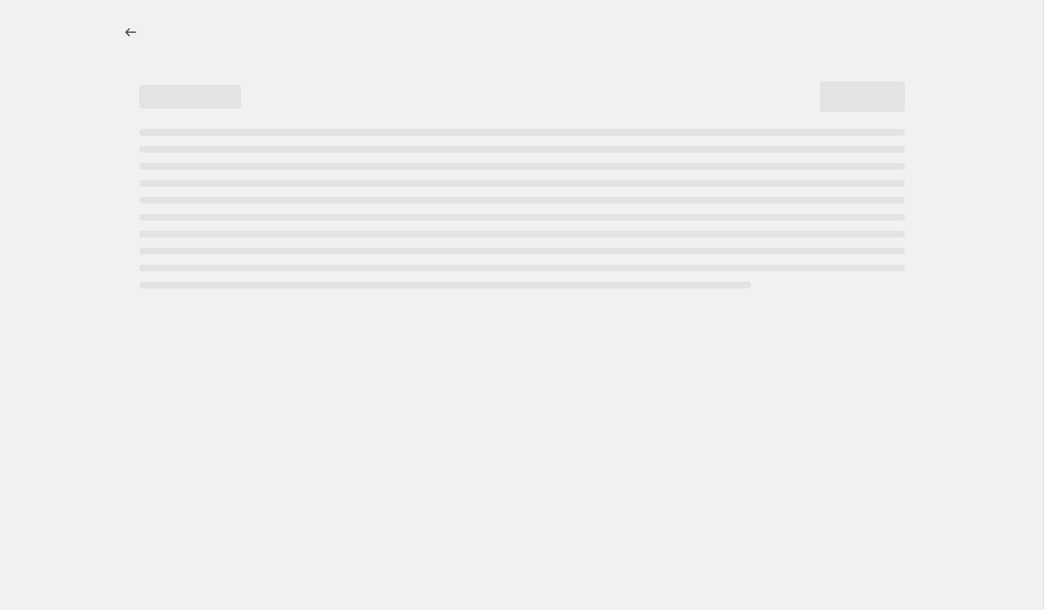
select select "percentage"
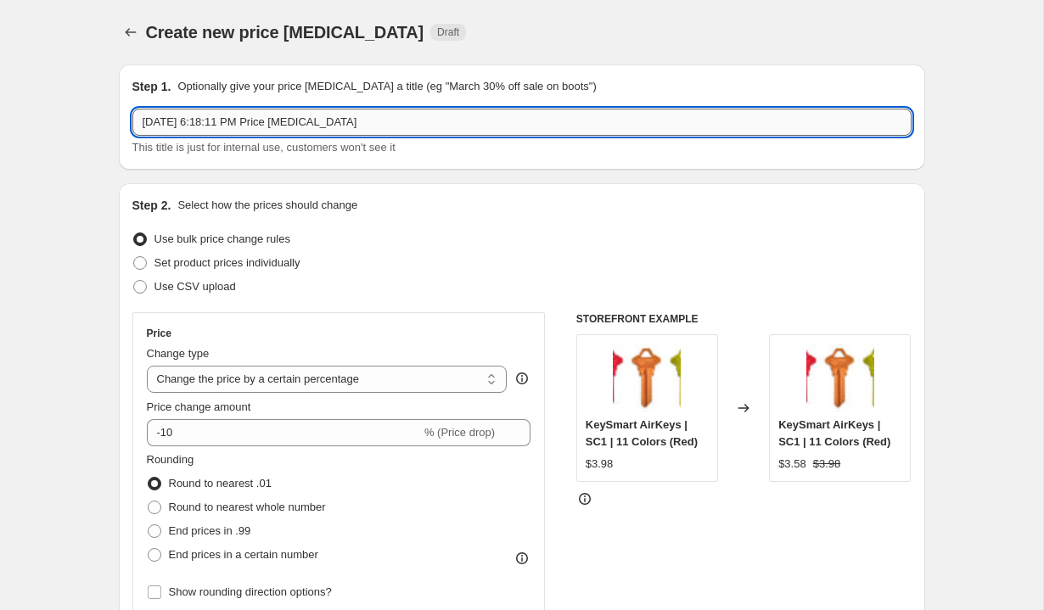
click at [249, 126] on input "Sep 26, 2025, 6:18:11 PM Price change job" at bounding box center [521, 122] width 779 height 27
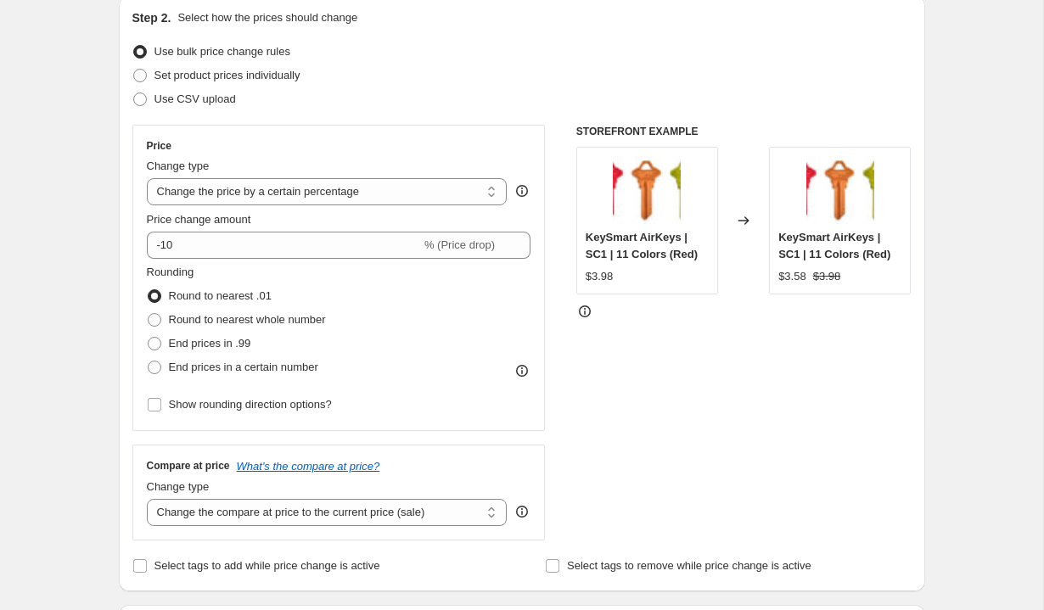
scroll to position [187, 0]
type input "B2G1 for Prime time - Smartcard, Smartlock, KS Original"
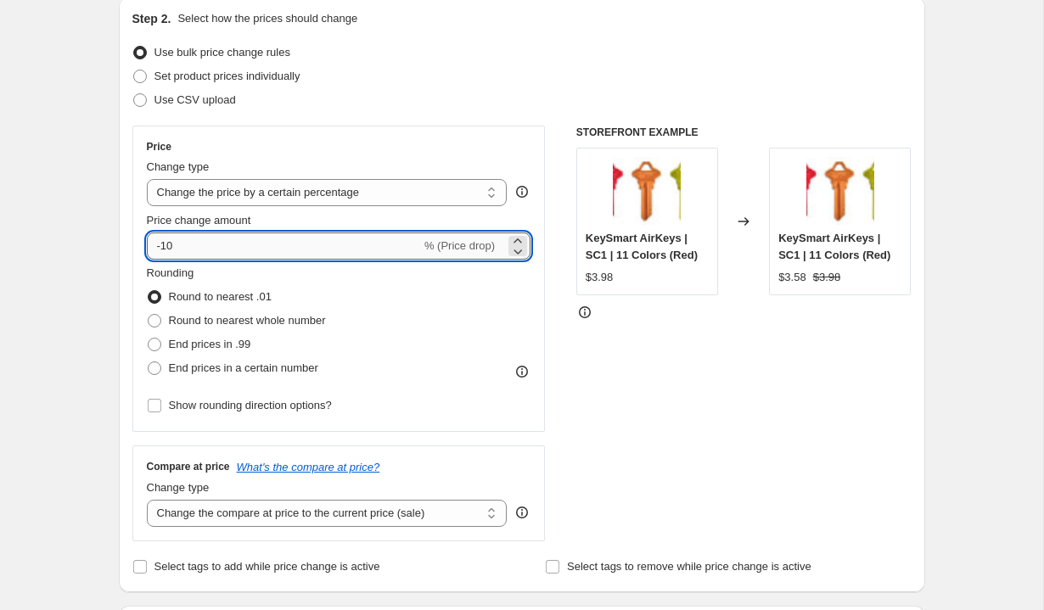
click at [232, 256] on input "-10" at bounding box center [284, 246] width 274 height 27
type input "-15"
click at [239, 341] on span "End prices in .99" at bounding box center [210, 344] width 82 height 13
click at [149, 339] on input "End prices in .99" at bounding box center [148, 338] width 1 height 1
radio input "true"
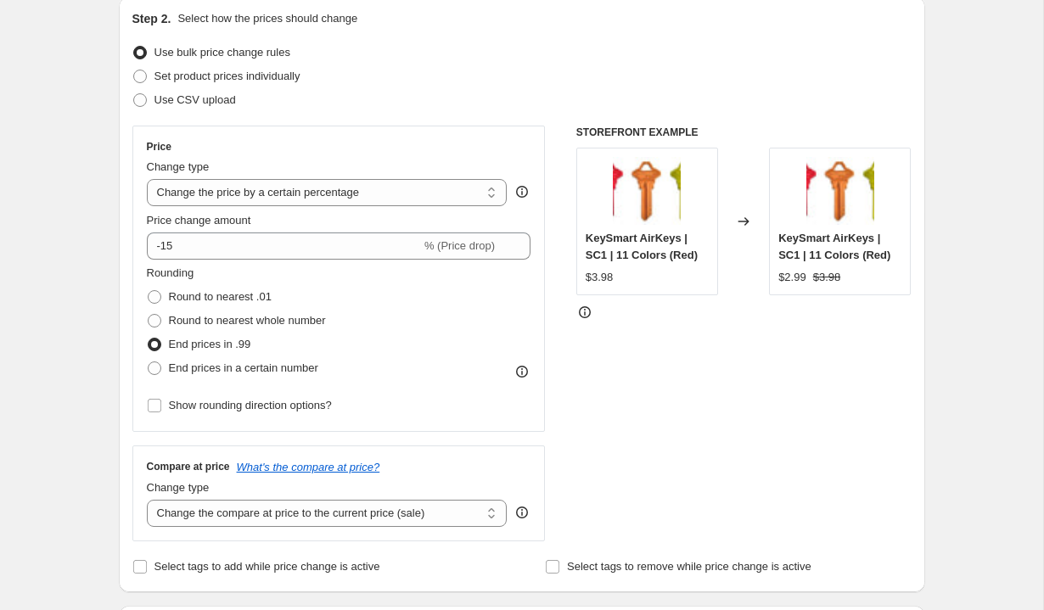
click at [554, 396] on div "Price Change type Change the price to a certain amount Change the price by a ce…" at bounding box center [521, 334] width 779 height 416
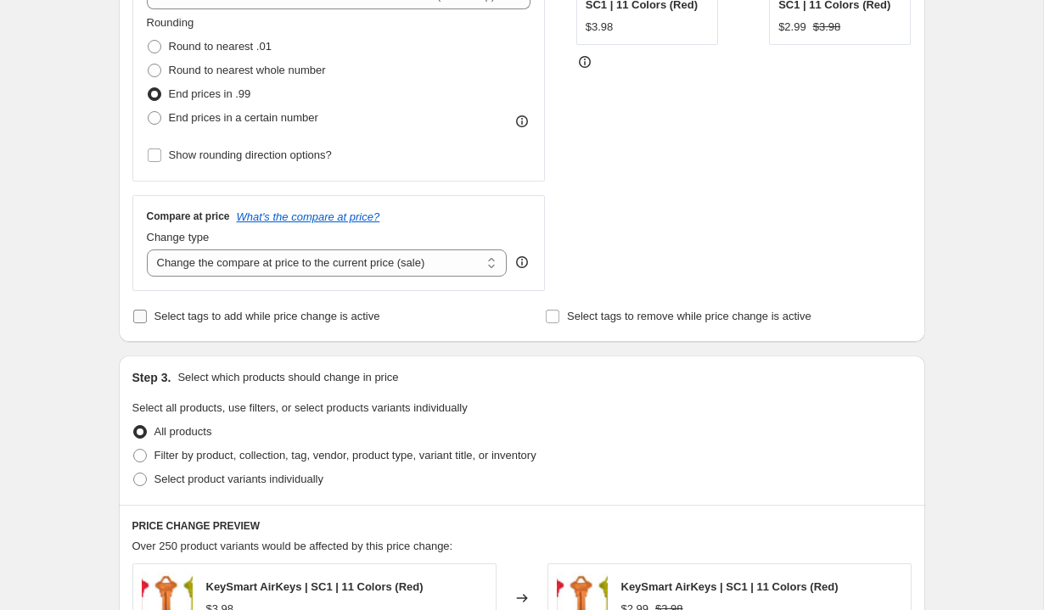
click at [299, 319] on span "Select tags to add while price change is active" at bounding box center [267, 316] width 226 height 13
click at [147, 319] on input "Select tags to add while price change is active" at bounding box center [140, 317] width 14 height 14
checkbox input "true"
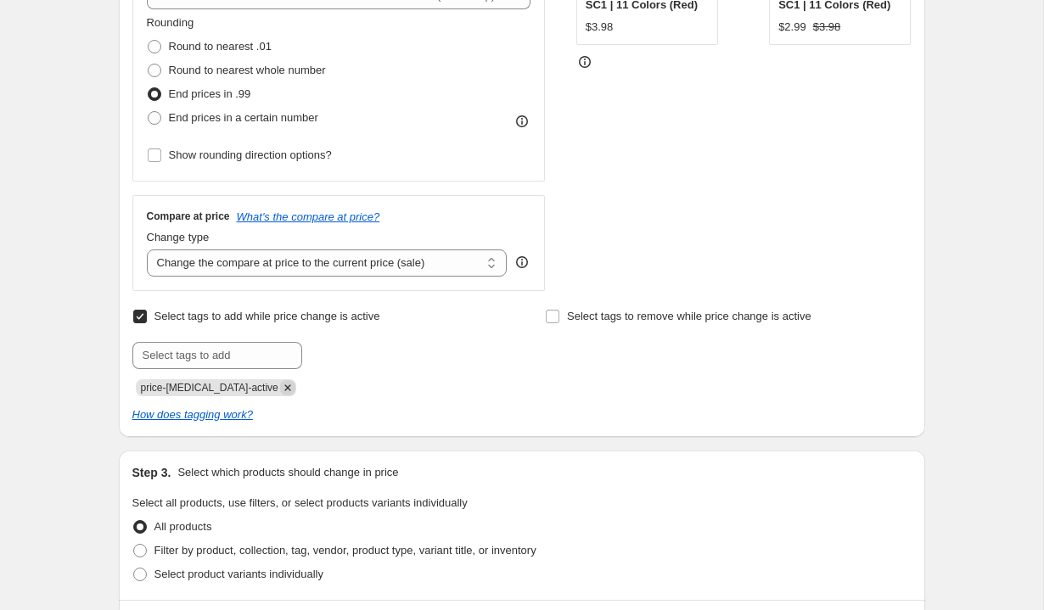
click at [280, 389] on icon "Remove price-change-job-active" at bounding box center [287, 387] width 15 height 15
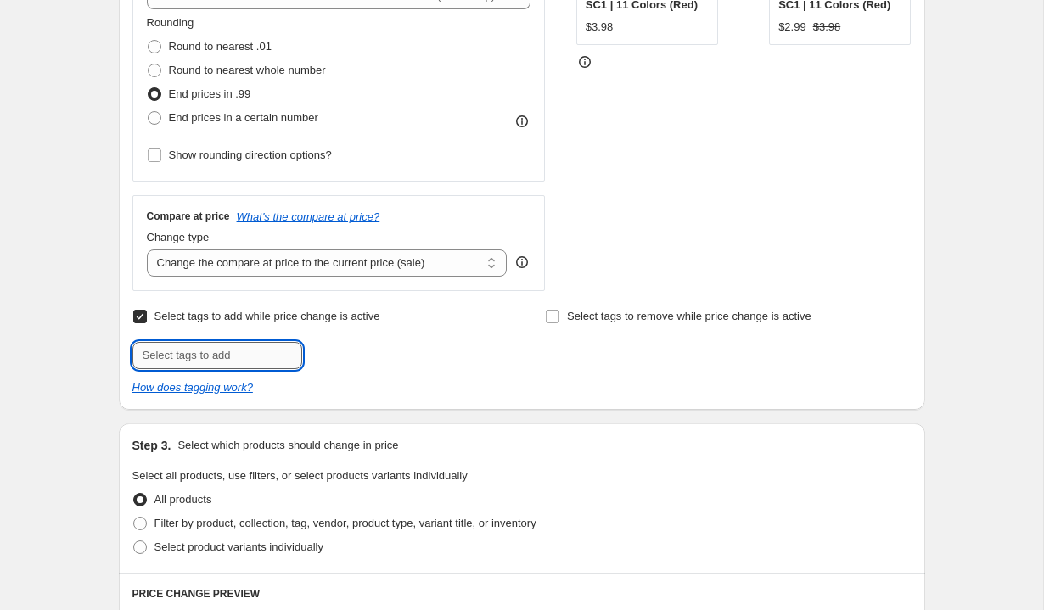
click at [192, 357] on input "text" at bounding box center [217, 355] width 170 height 27
paste input "__red_highlight:BUY 1 GET 1 FREE"
click at [227, 358] on input "__red_highlight:BUY 1 GET 1 FREE" at bounding box center [217, 355] width 170 height 27
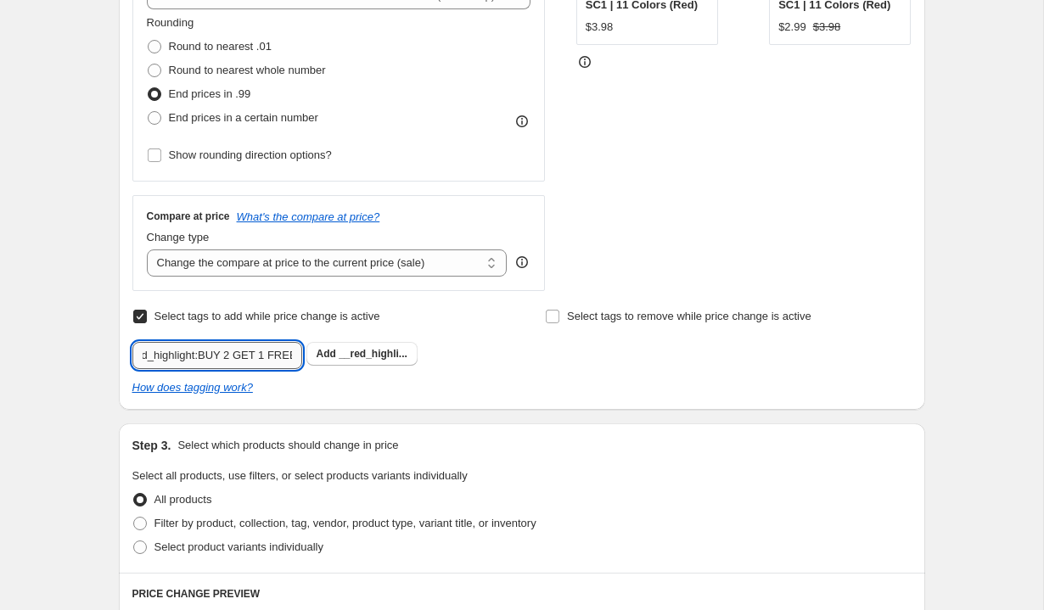
click at [250, 355] on input "__red_highlight:BUY 2 GET 1 FREE" at bounding box center [217, 355] width 170 height 27
type input "__red_highlight:BUY 2 GET 1 FREE"
click at [368, 349] on span "__red_highli..." at bounding box center [373, 354] width 69 height 12
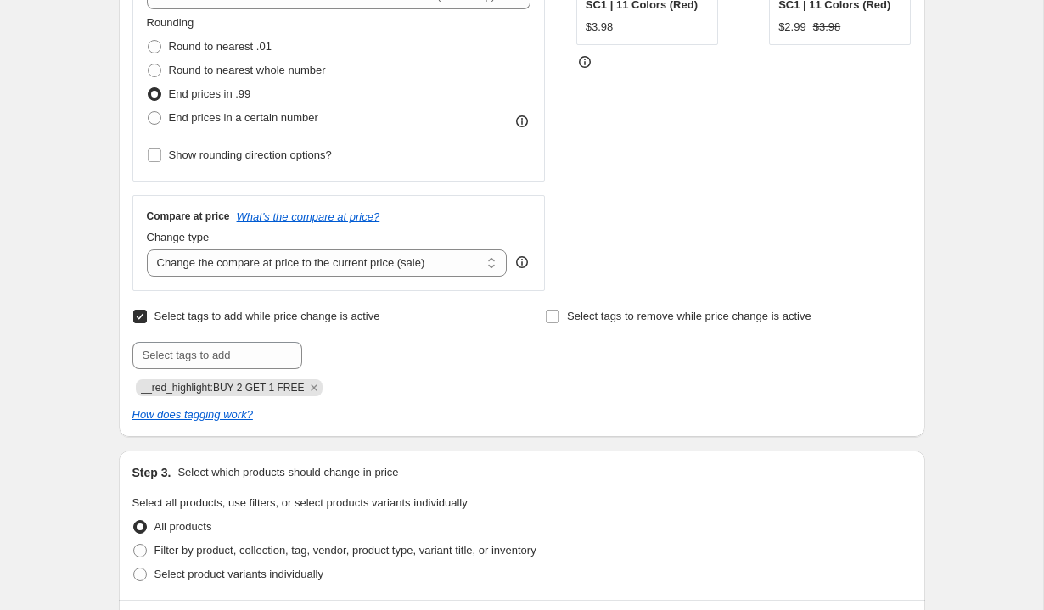
click at [489, 314] on div "Select tags to add while price change is active Submit __red_highlight:BUY 2 GE…" at bounding box center [315, 351] width 366 height 92
click at [588, 367] on div "Select tags to remove while price change is active" at bounding box center [728, 351] width 366 height 92
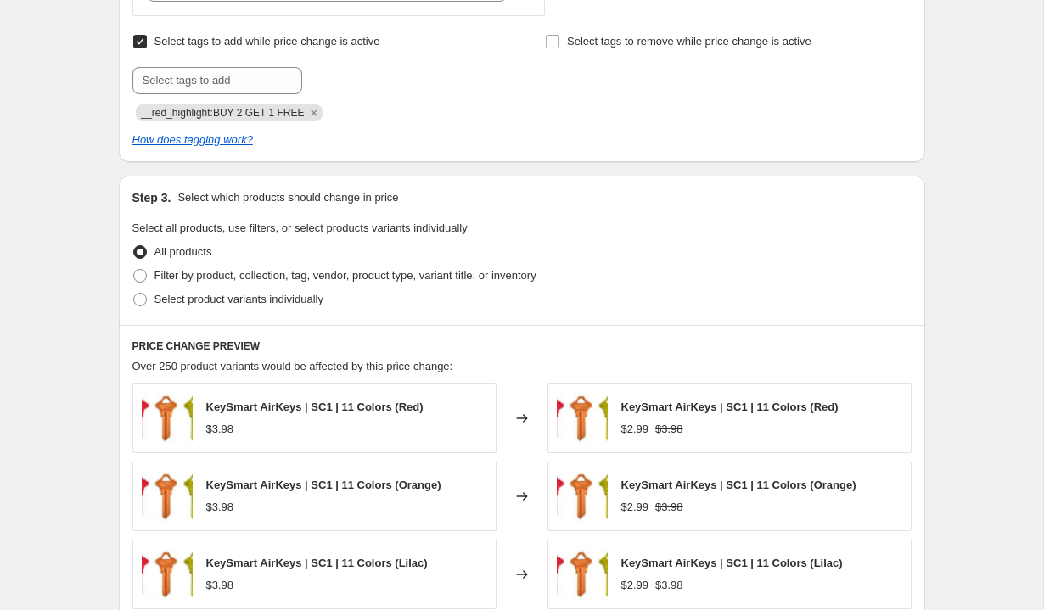
scroll to position [760, 0]
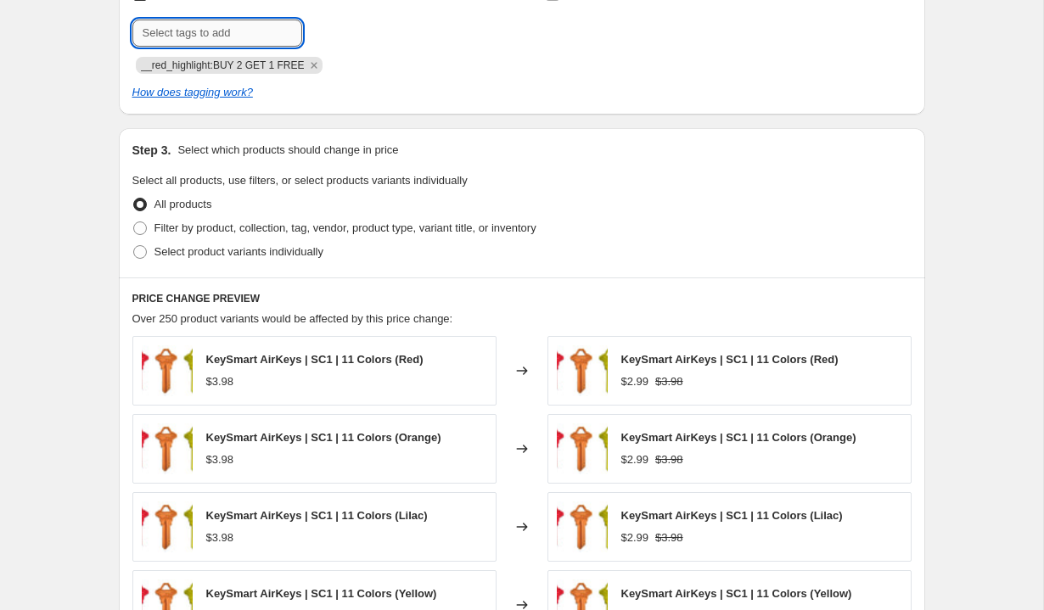
click at [239, 26] on input "text" at bounding box center [217, 33] width 170 height 27
paste input "SpecialQtySelectors"
type input "SpecialQtySelectors"
click at [338, 31] on span "Add SpecialQtySe..." at bounding box center [365, 32] width 96 height 14
click at [244, 36] on input "text" at bounding box center [217, 33] width 170 height 27
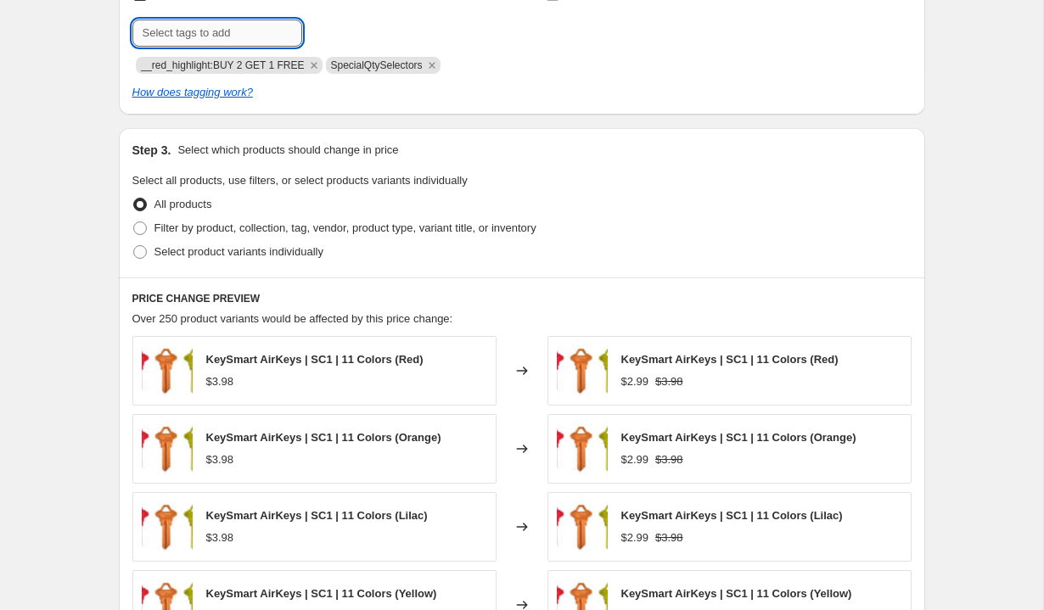
paste input "SpecialQtySelectors-prime"
type input "SpecialQtySelectors-prime"
click at [368, 36] on span "SpecialQtySe..." at bounding box center [376, 31] width 74 height 12
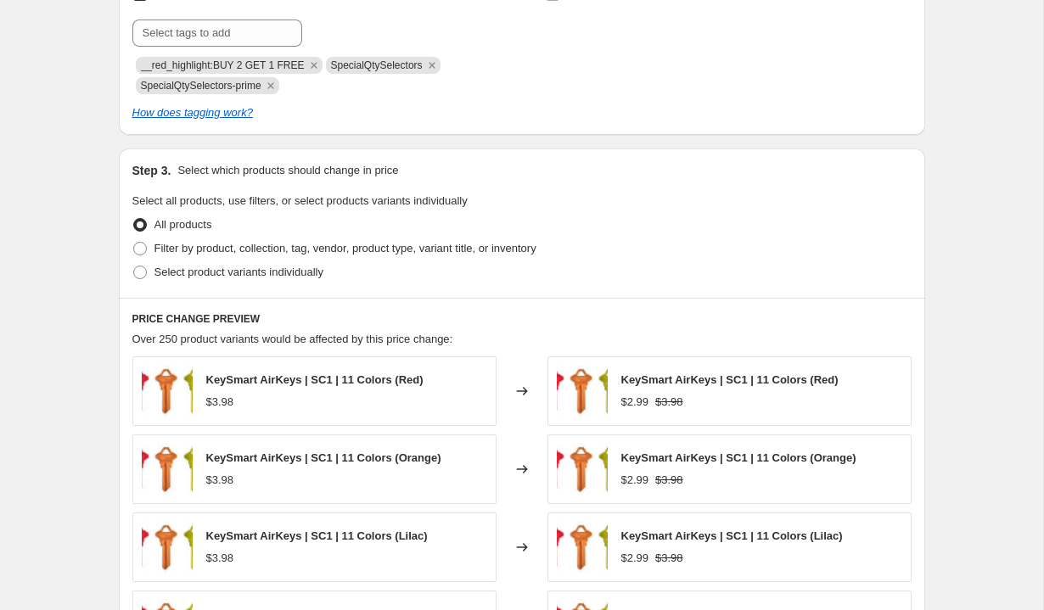
click at [459, 135] on div "Step 1. Optionally give your price change job a title (eg "March 30% off sale o…" at bounding box center [515, 120] width 820 height 1658
click at [227, 37] on input "text" at bounding box center [217, 33] width 170 height 27
paste input "disable_multipack_selector"
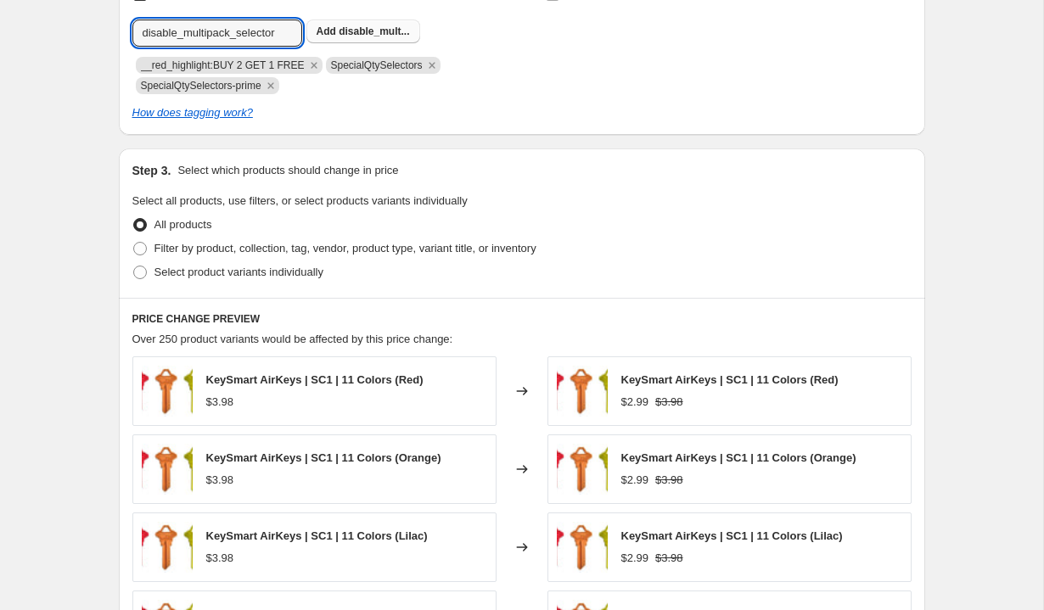
type input "disable_multipack_selector"
click at [323, 30] on b "Add" at bounding box center [327, 31] width 20 height 12
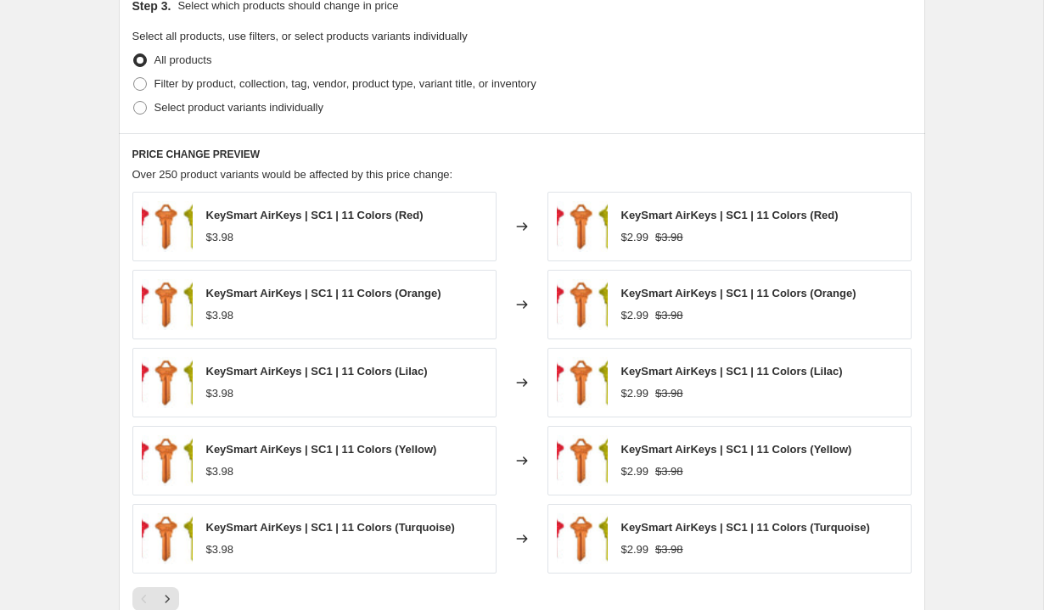
scroll to position [902, 0]
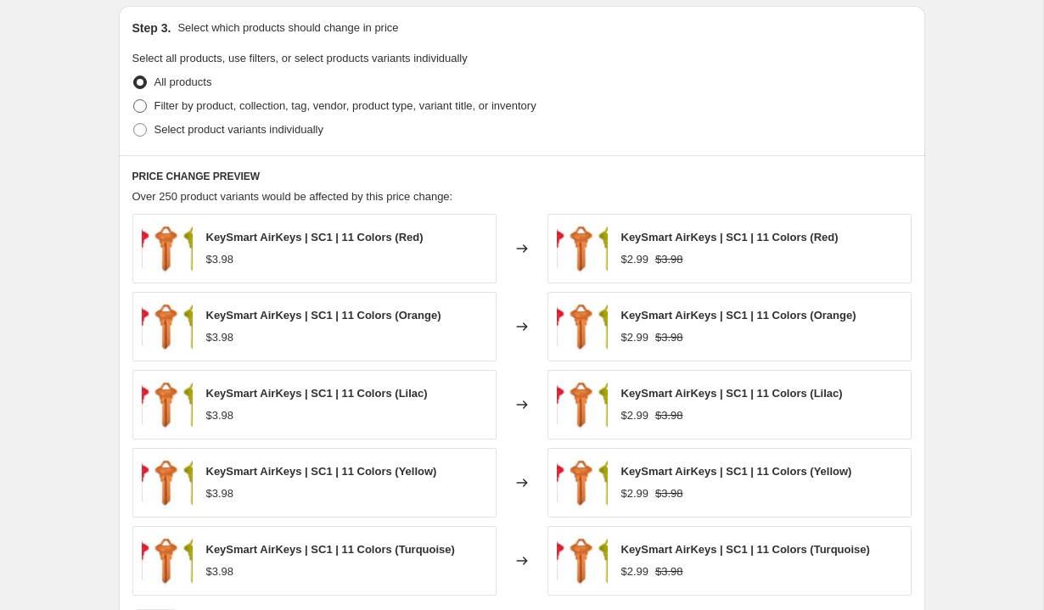
click at [258, 107] on span "Filter by product, collection, tag, vendor, product type, variant title, or inv…" at bounding box center [345, 105] width 382 height 13
click at [134, 100] on input "Filter by product, collection, tag, vendor, product type, variant title, or inv…" at bounding box center [133, 99] width 1 height 1
radio input "true"
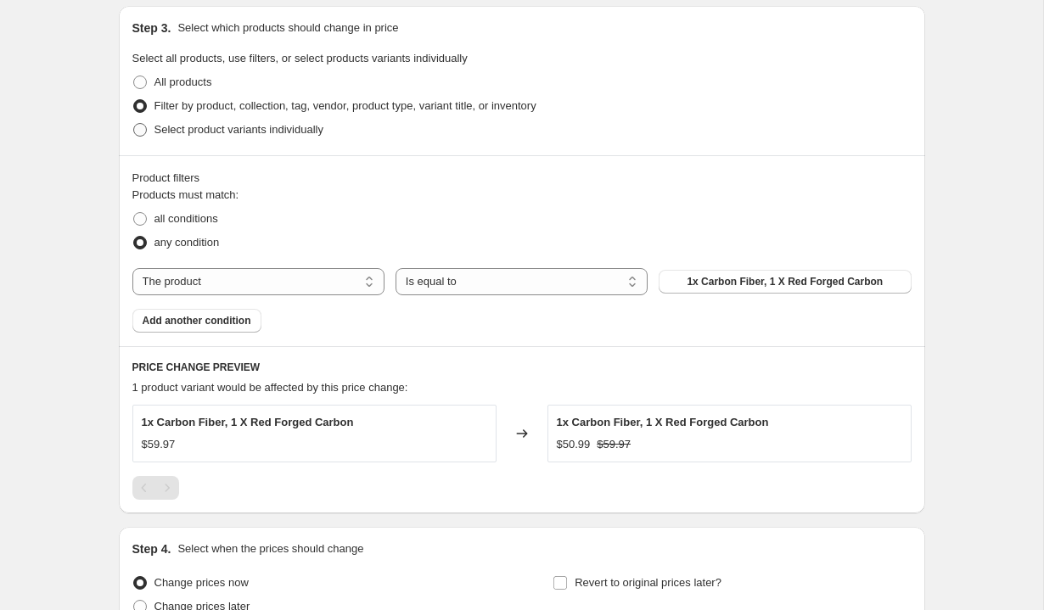
click at [240, 129] on span "Select product variants individually" at bounding box center [238, 129] width 169 height 13
click at [134, 124] on input "Select product variants individually" at bounding box center [133, 123] width 1 height 1
radio input "true"
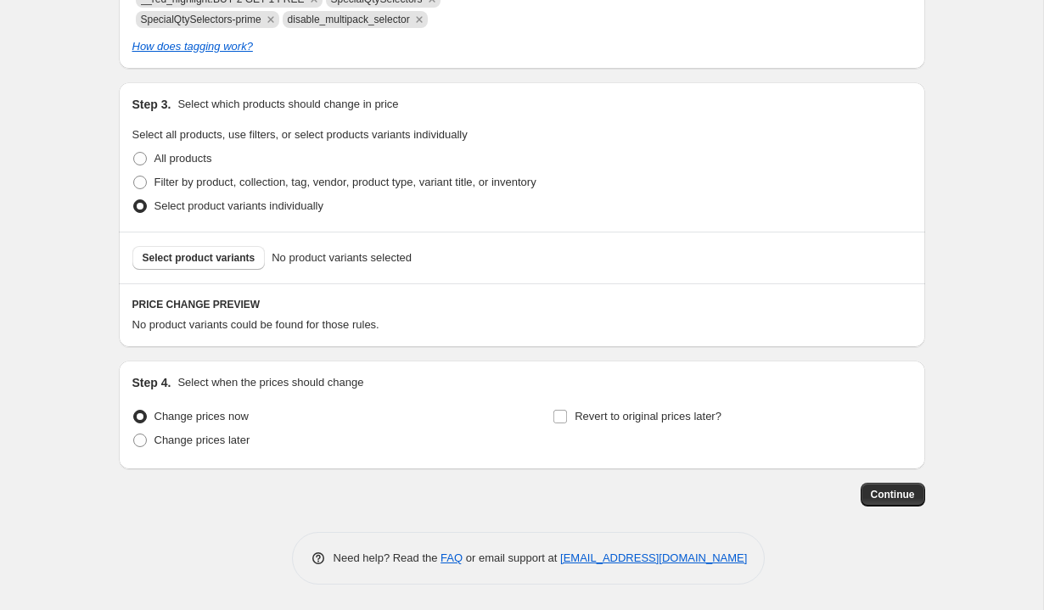
scroll to position [826, 0]
click at [211, 256] on span "Select product variants" at bounding box center [199, 258] width 113 height 14
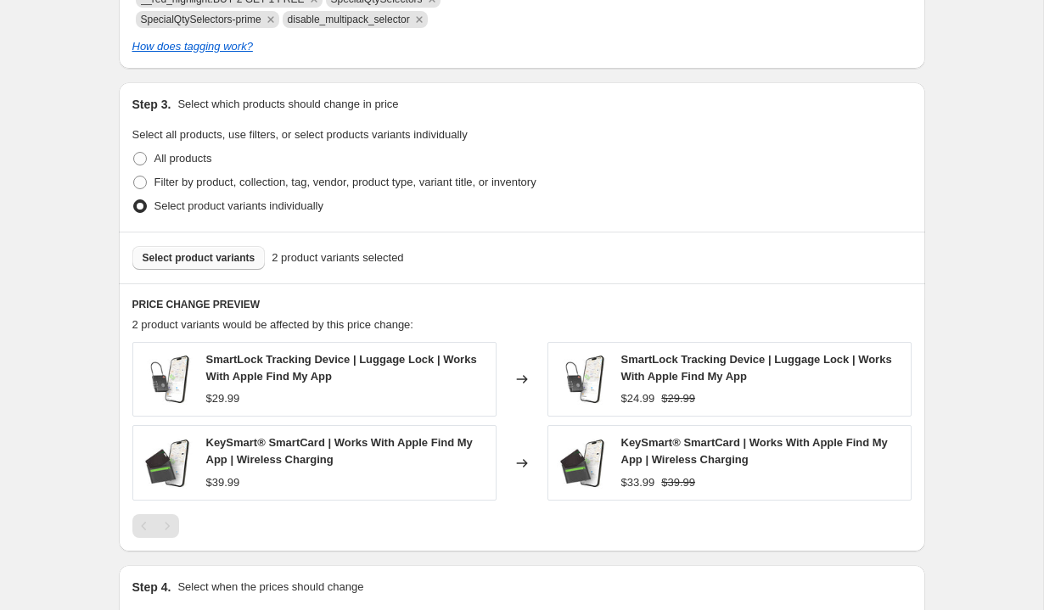
click at [206, 257] on span "Select product variants" at bounding box center [199, 258] width 113 height 14
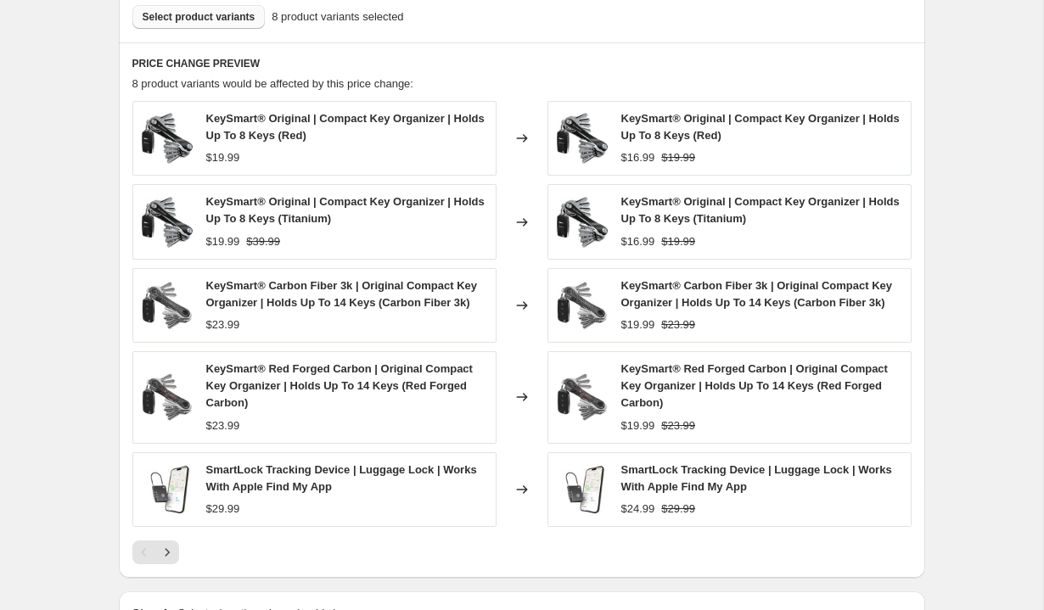
scroll to position [1071, 0]
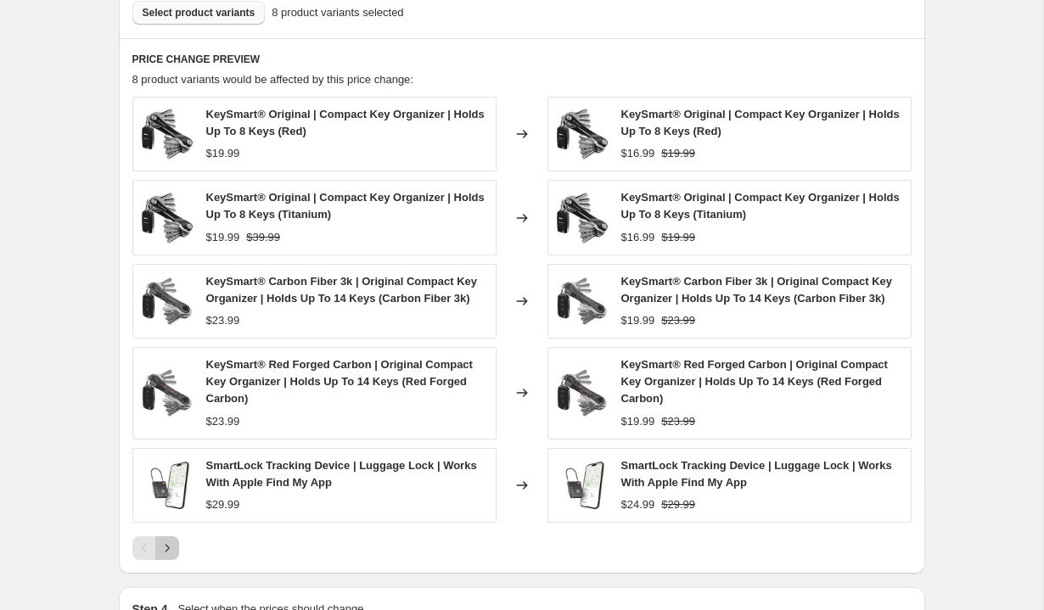
click at [172, 544] on icon "Next" at bounding box center [167, 548] width 17 height 17
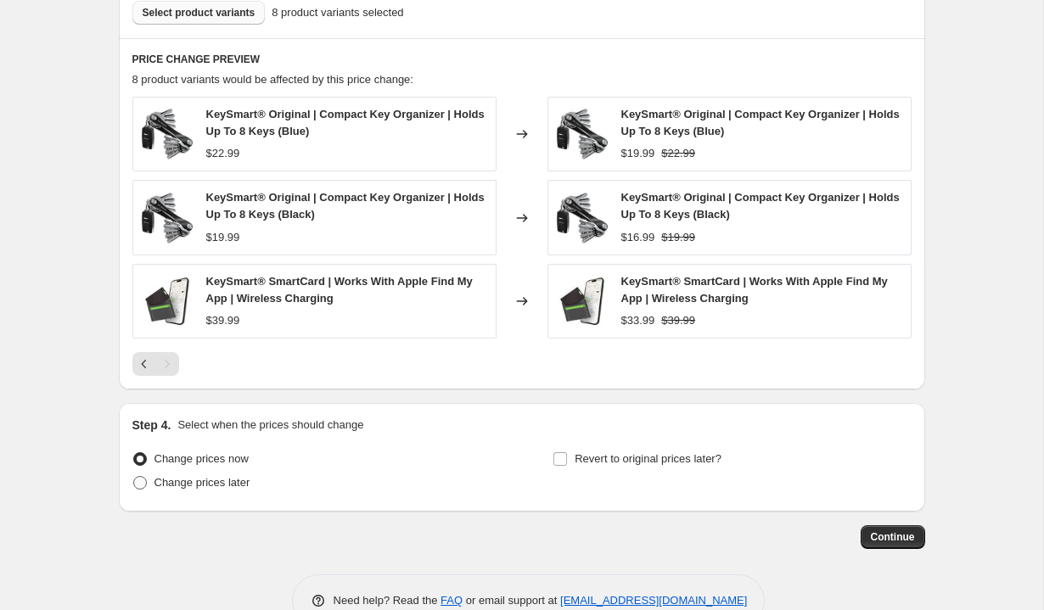
click at [200, 483] on span "Change prices later" at bounding box center [202, 482] width 96 height 13
click at [134, 477] on input "Change prices later" at bounding box center [133, 476] width 1 height 1
radio input "true"
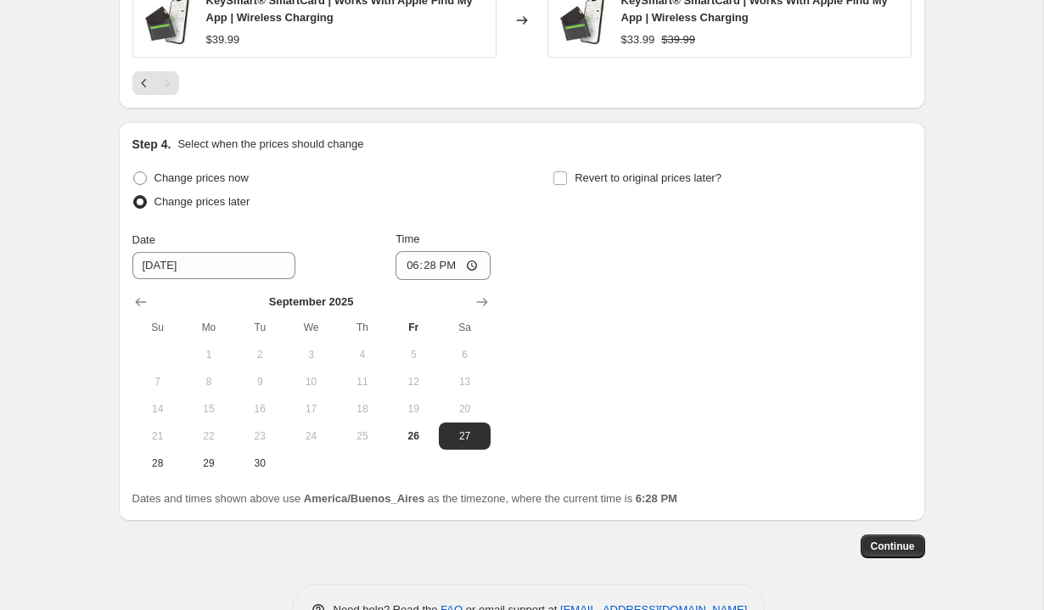
scroll to position [1364, 0]
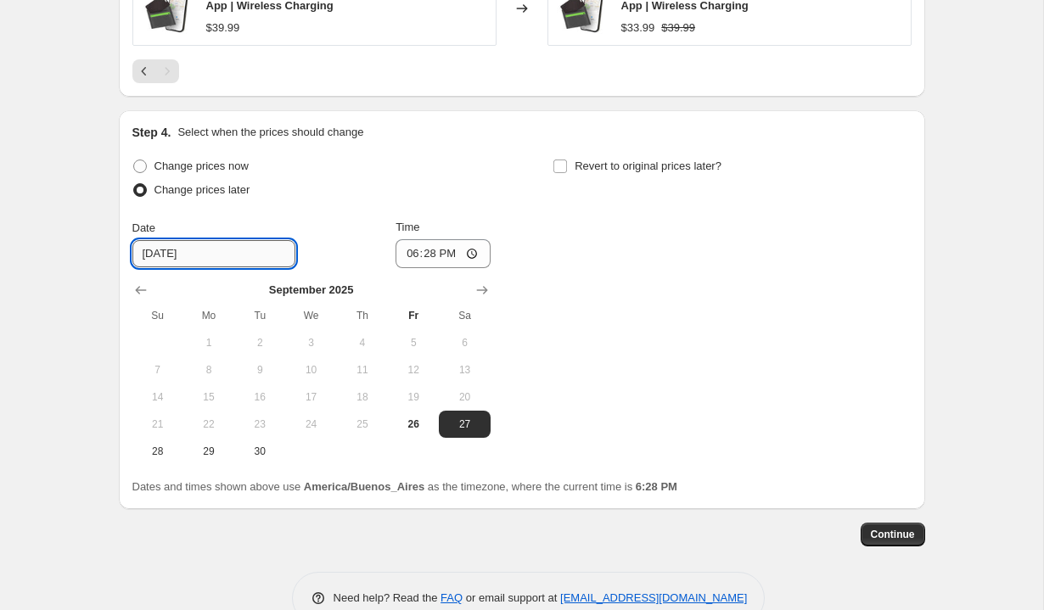
click at [165, 250] on input "9/27/2025" at bounding box center [213, 253] width 163 height 27
click at [488, 290] on icon "Show next month, October 2025" at bounding box center [482, 290] width 17 height 17
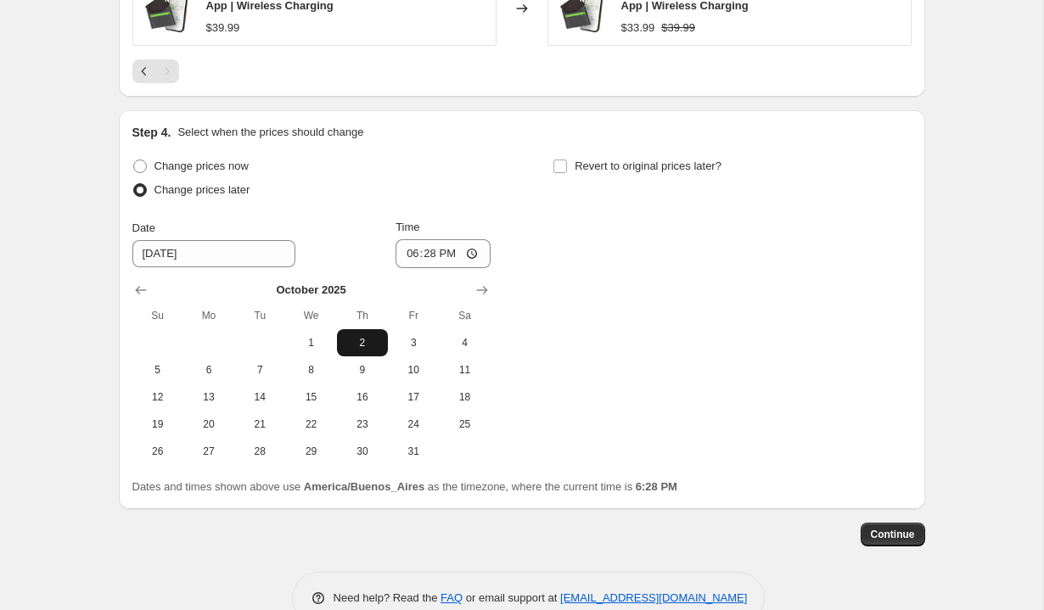
click at [358, 343] on span "2" at bounding box center [362, 343] width 37 height 14
type input "10/2/2025"
click at [358, 343] on span "2" at bounding box center [362, 343] width 37 height 14
click at [409, 250] on input "18:28" at bounding box center [443, 253] width 95 height 29
type input "02:15"
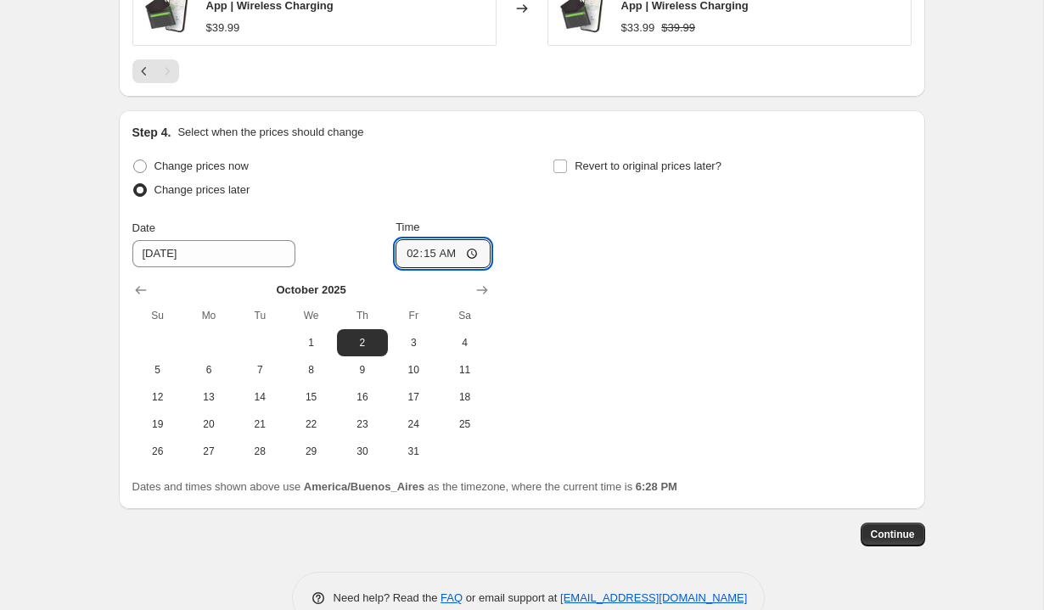
click at [474, 220] on div "Time" at bounding box center [443, 227] width 95 height 17
click at [587, 168] on span "Revert to original prices later?" at bounding box center [648, 166] width 147 height 13
click at [567, 168] on input "Revert to original prices later?" at bounding box center [560, 167] width 14 height 14
checkbox input "true"
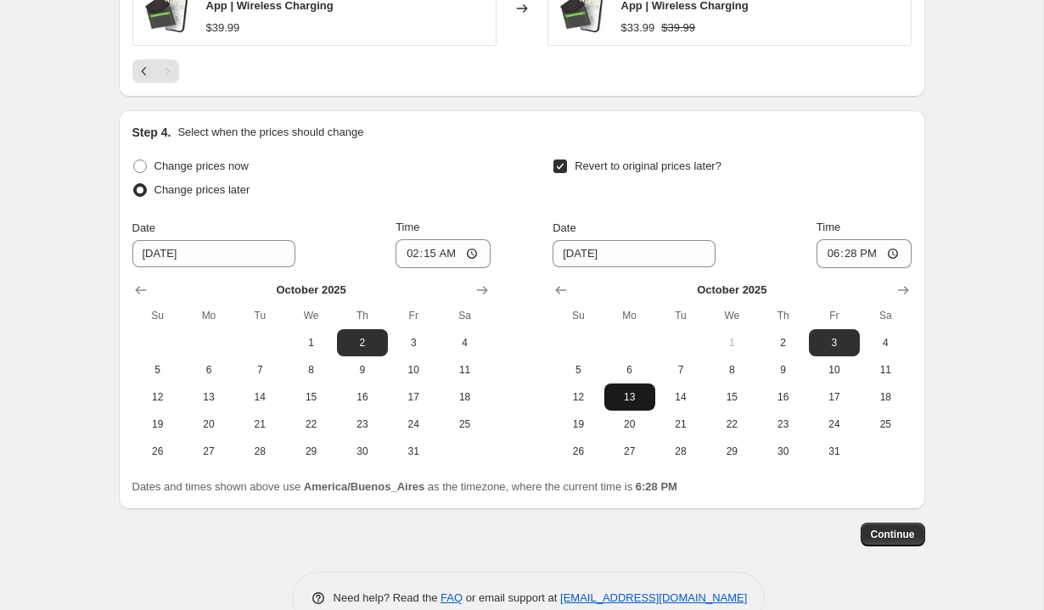
click at [640, 394] on span "13" at bounding box center [629, 397] width 37 height 14
type input "10/13/2025"
click at [832, 253] on input "18:28" at bounding box center [864, 253] width 95 height 29
click at [849, 254] on input "13:28" at bounding box center [864, 253] width 95 height 29
type input "13:50"
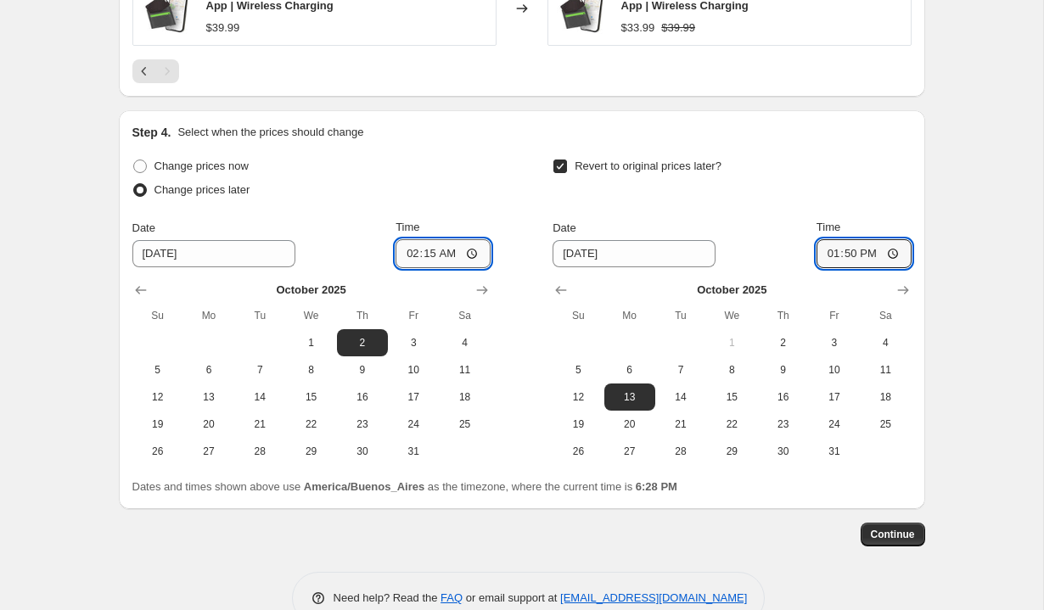
click at [427, 253] on input "02:15" at bounding box center [443, 253] width 95 height 29
type input "02:10"
click at [822, 207] on div "Revert to original prices later? Date 10/13/2025 Time 13:50 October 2025 Su Mo …" at bounding box center [732, 309] width 358 height 311
click at [865, 254] on input "13:50" at bounding box center [864, 253] width 95 height 29
type input "01:50"
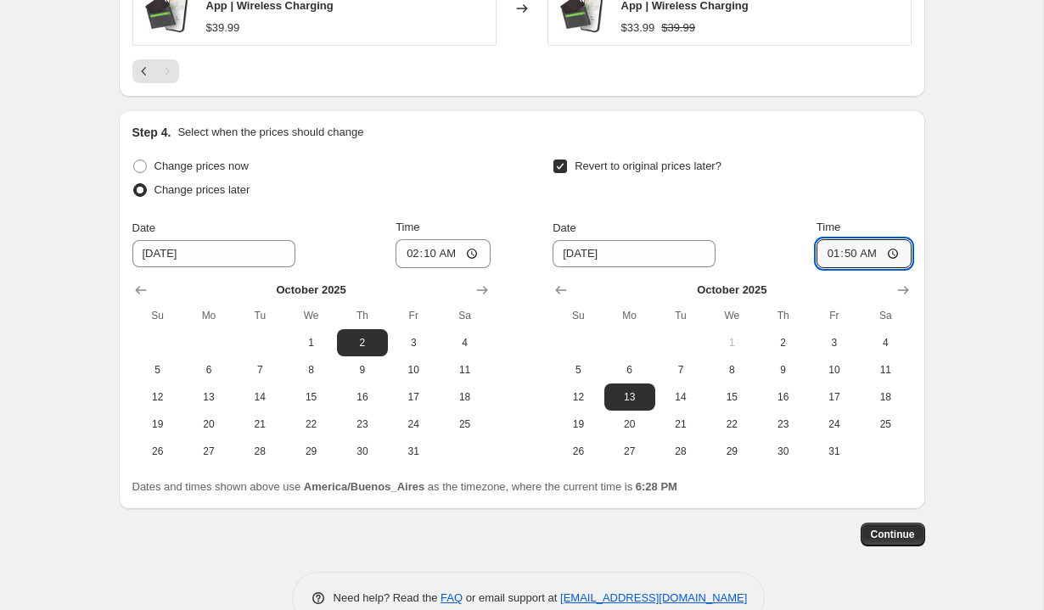
click at [886, 219] on div "Time" at bounding box center [864, 227] width 95 height 17
click at [883, 540] on span "Continue" at bounding box center [893, 535] width 44 height 14
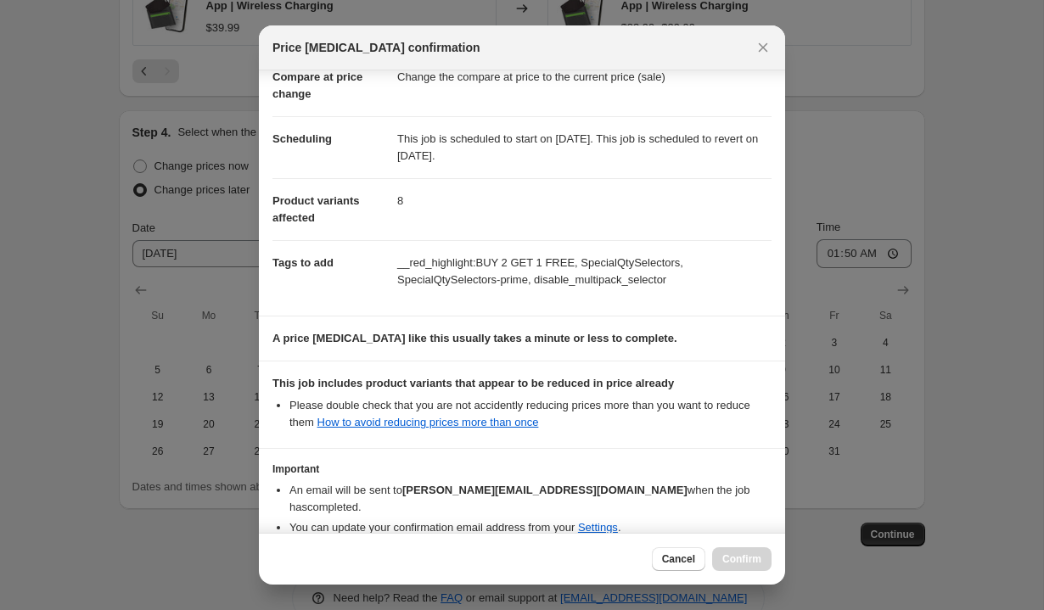
scroll to position [0, 0]
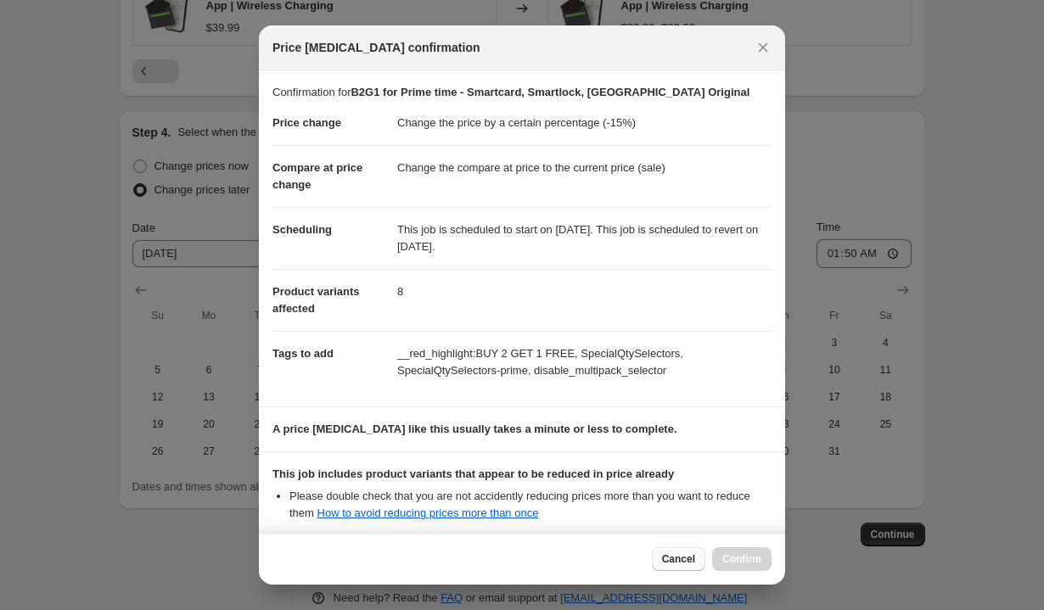
click at [679, 556] on span "Cancel" at bounding box center [678, 560] width 33 height 14
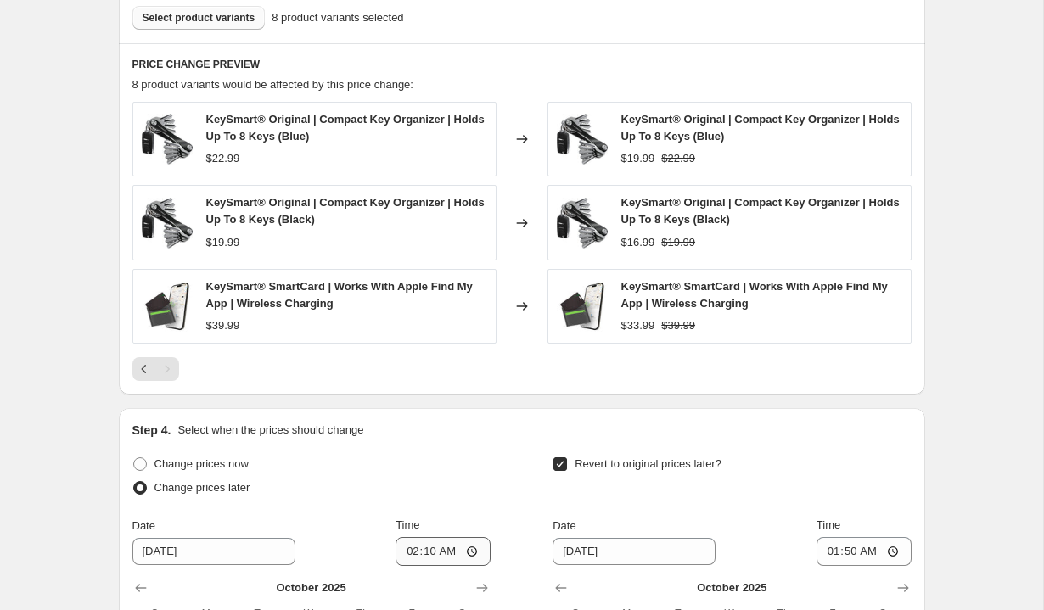
scroll to position [1056, 0]
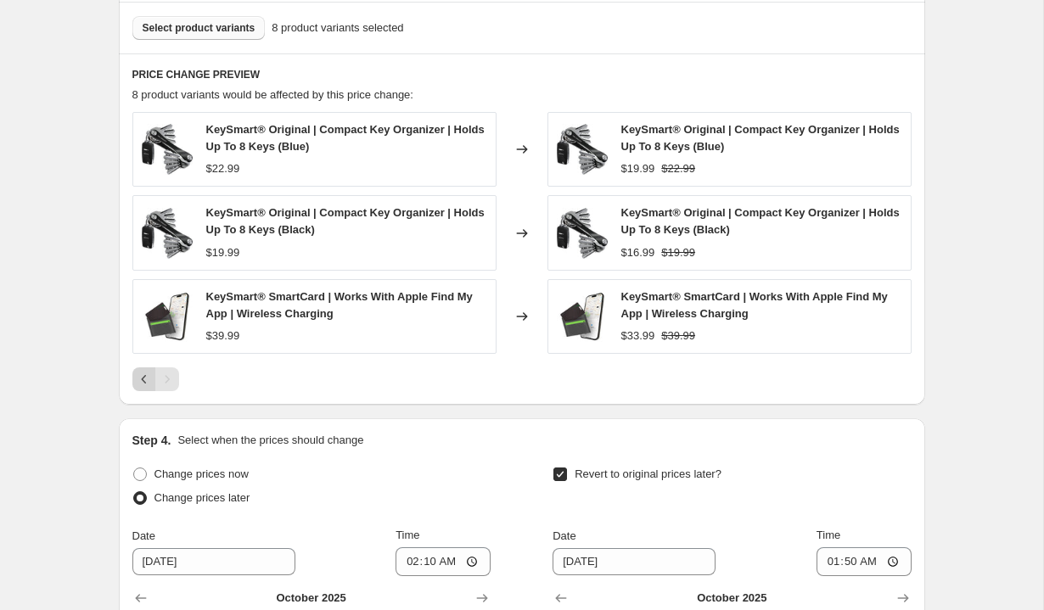
click at [139, 382] on icon "Previous" at bounding box center [144, 379] width 17 height 17
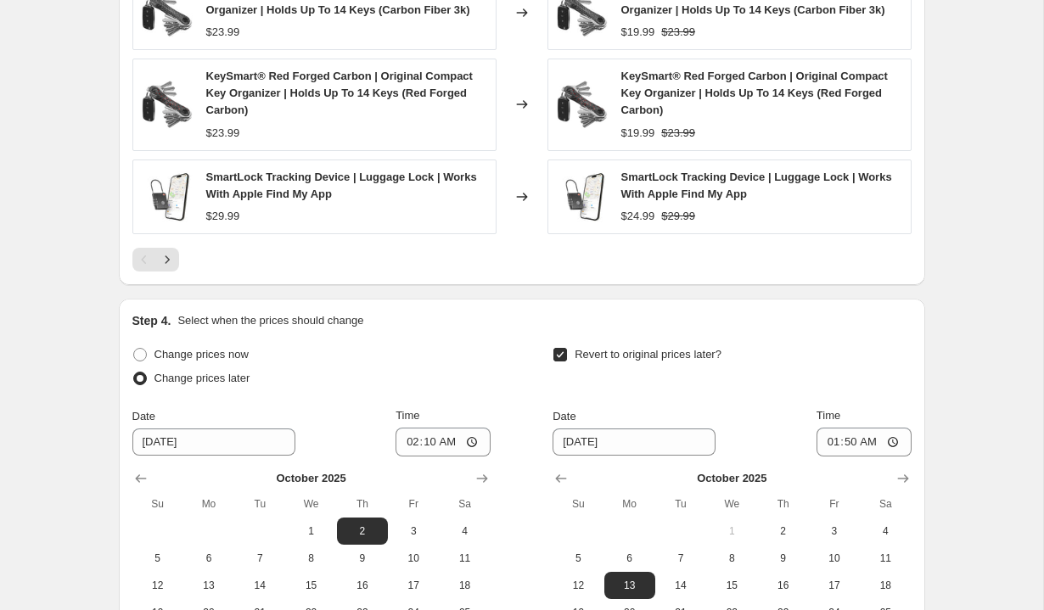
scroll to position [1588, 0]
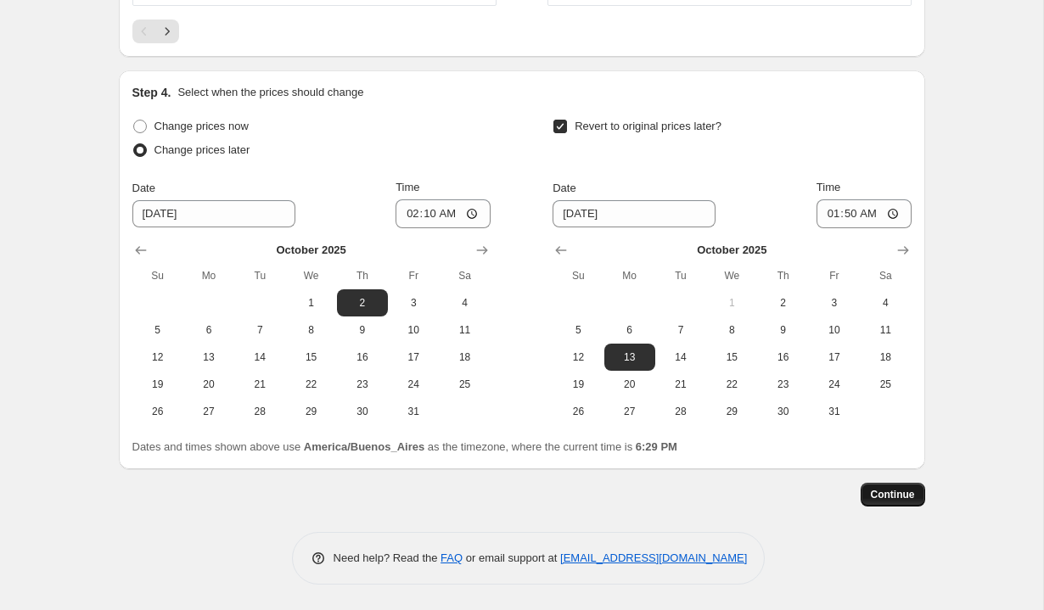
click at [888, 501] on span "Continue" at bounding box center [893, 495] width 44 height 14
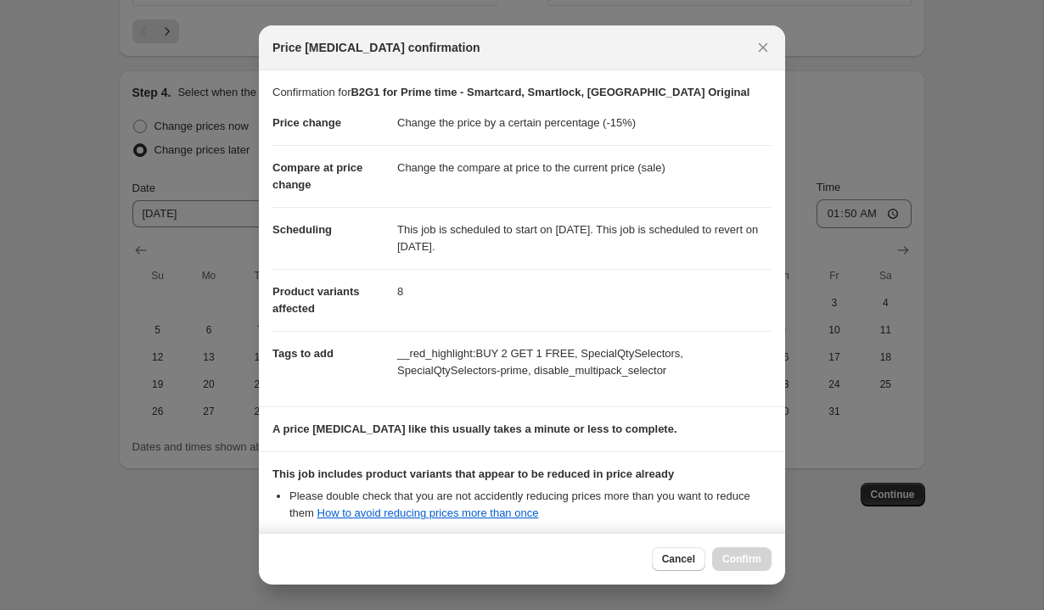
scroll to position [163, 0]
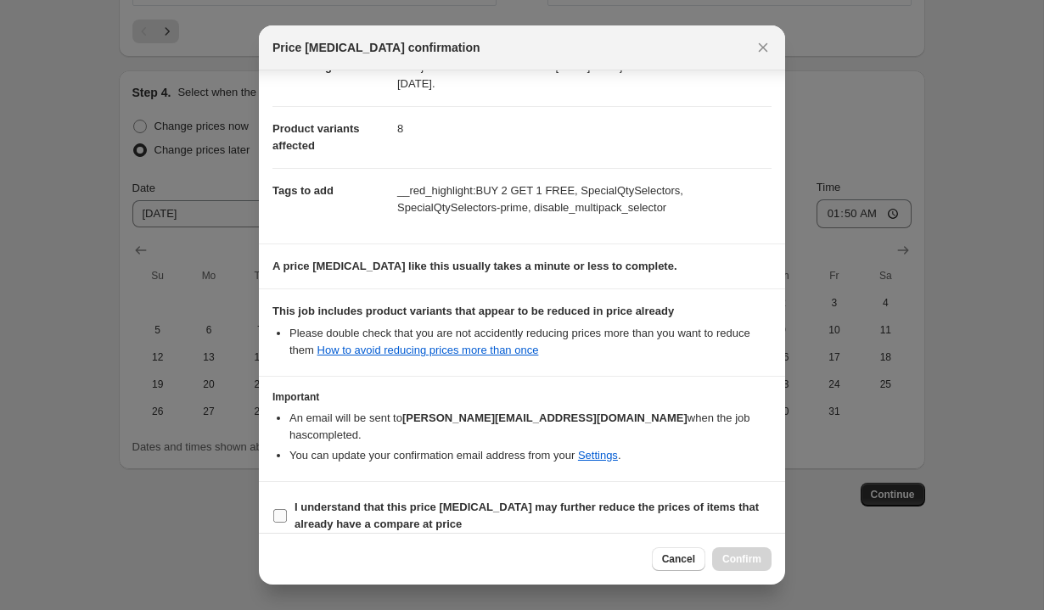
click at [296, 499] on span "I understand that this price change job may further reduce the prices of items …" at bounding box center [533, 516] width 477 height 34
click at [287, 509] on input "I understand that this price change job may further reduce the prices of items …" at bounding box center [280, 516] width 14 height 14
checkbox input "true"
click at [745, 553] on span "Confirm" at bounding box center [741, 560] width 39 height 14
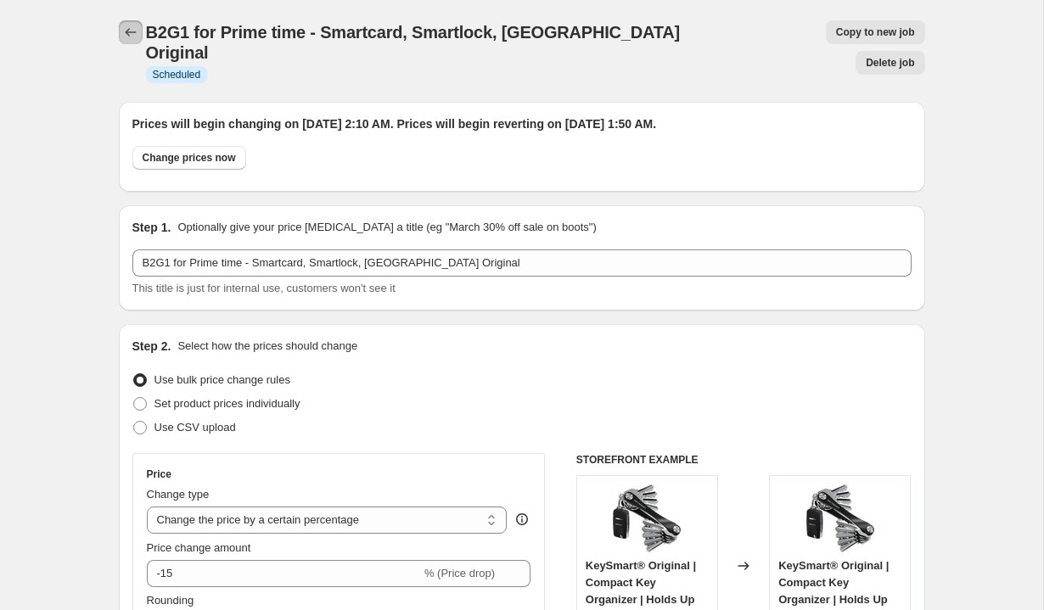
click at [130, 29] on icon "Price change jobs" at bounding box center [130, 32] width 17 height 17
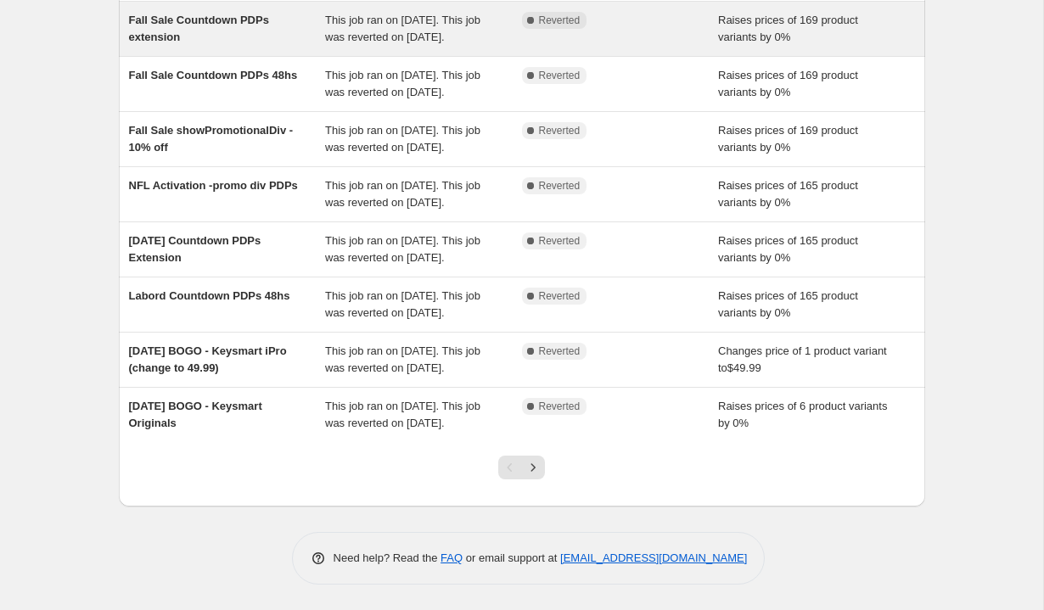
scroll to position [468, 0]
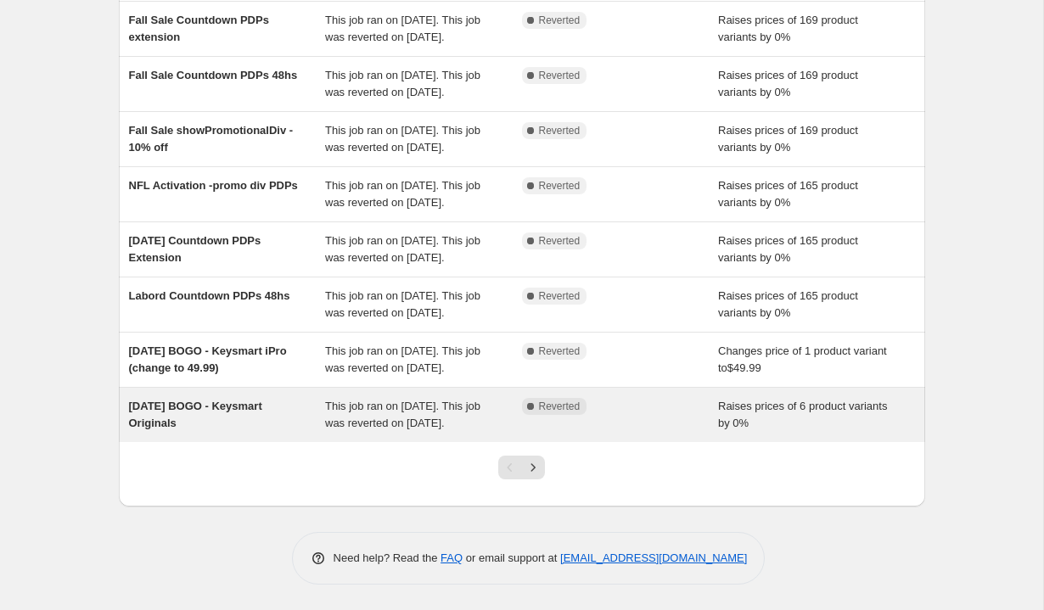
click at [248, 398] on div "Labor day BOGO - Keysmart Originals" at bounding box center [227, 415] width 197 height 34
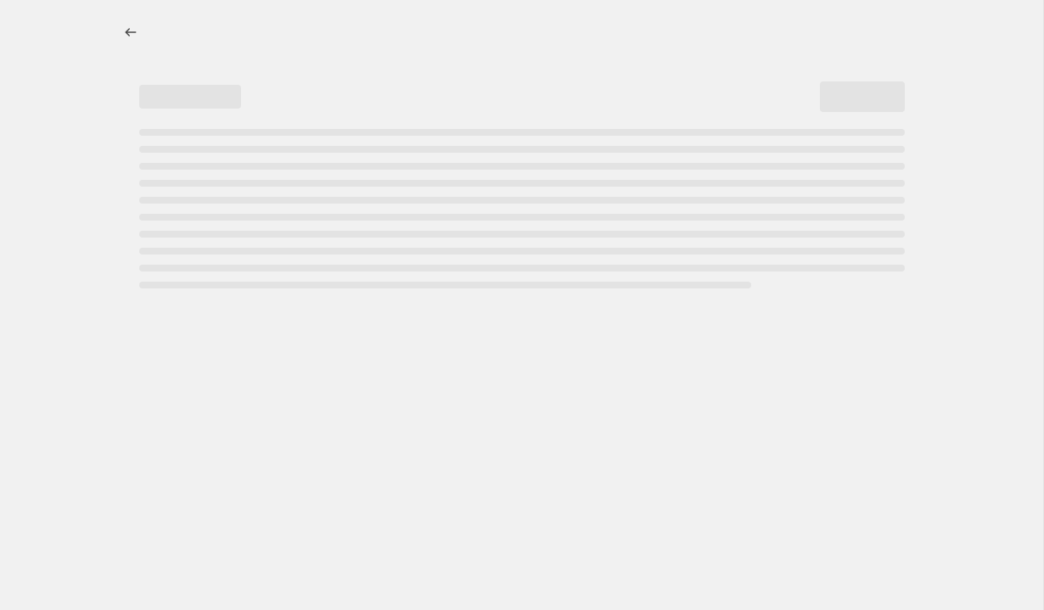
select select "percentage"
select select "no_change"
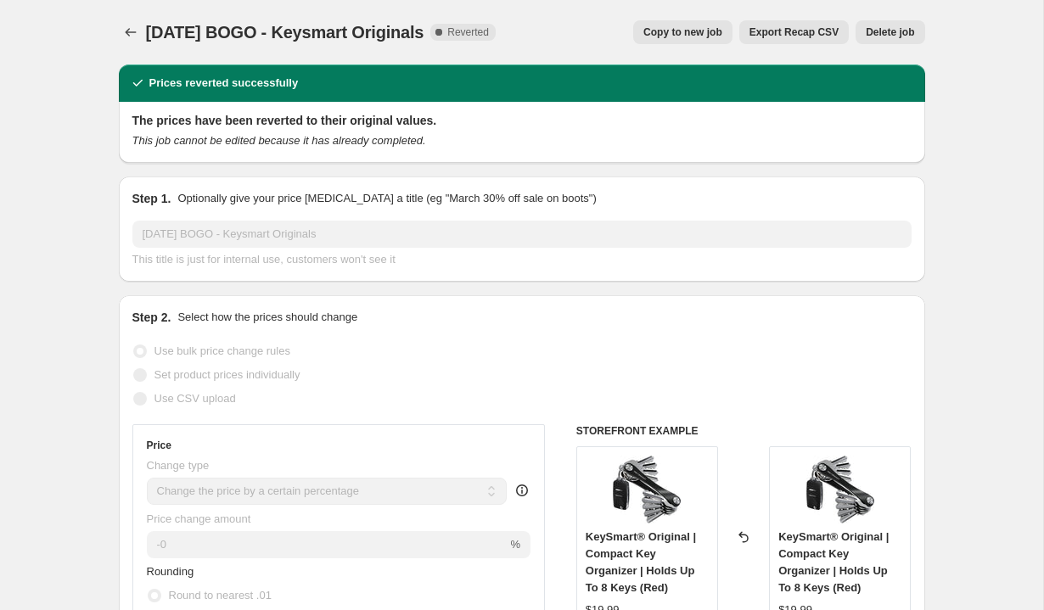
click at [693, 30] on span "Copy to new job" at bounding box center [682, 32] width 79 height 14
select select "percentage"
select select "no_change"
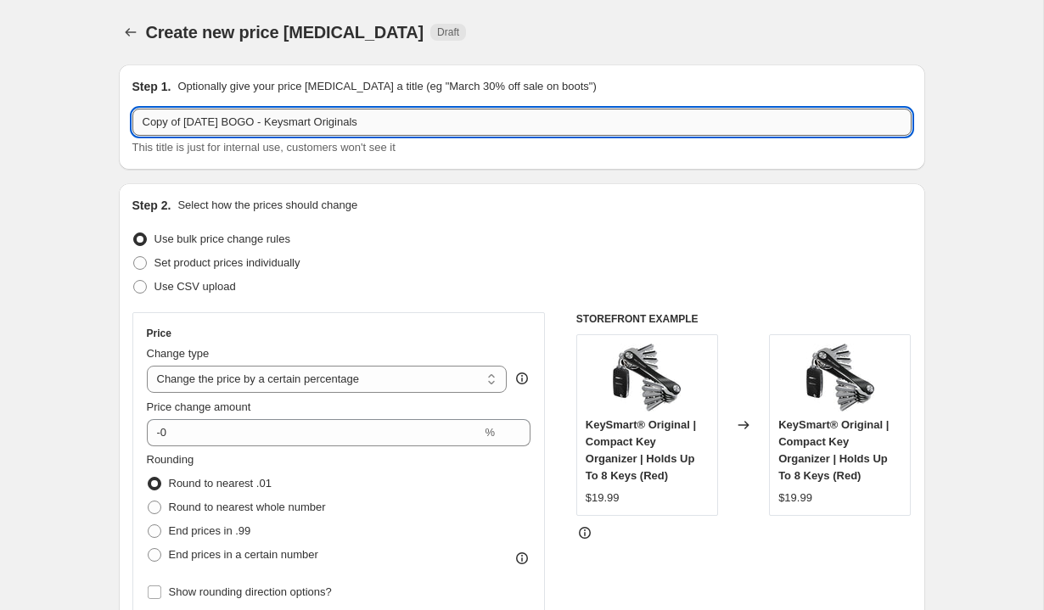
click at [279, 119] on input "Copy of Labor day BOGO - Keysmart Originals" at bounding box center [521, 122] width 779 height 27
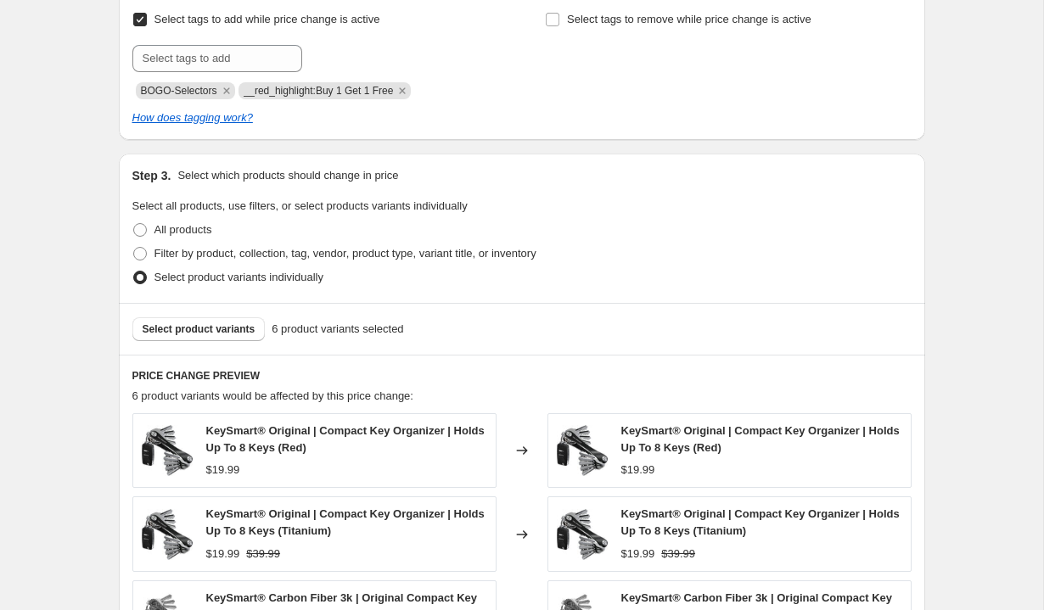
scroll to position [732, 0]
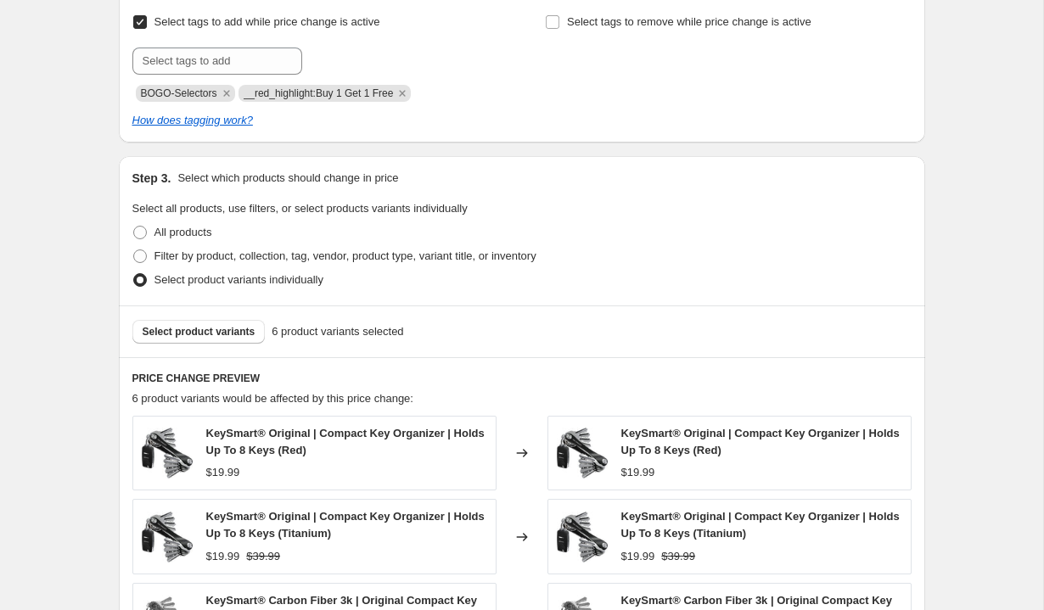
type input "Prime Time BOGO - Hexcharge"
click at [312, 93] on span "__red_highlight:Buy 1 Get 1 Free" at bounding box center [319, 93] width 150 height 12
copy span "__red_highlight:Buy 1 Get 1 Free"
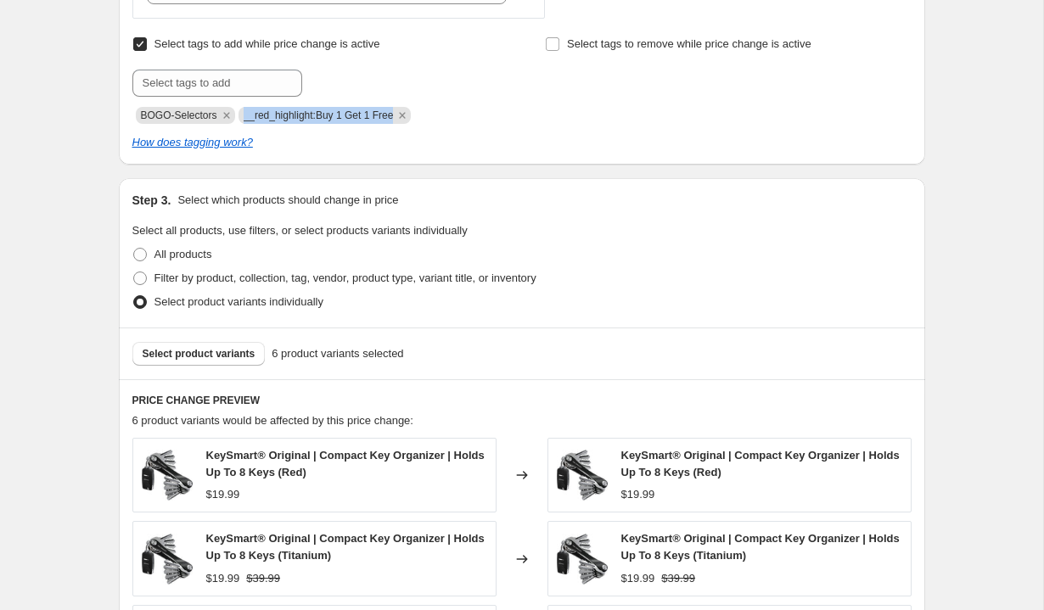
scroll to position [715, 0]
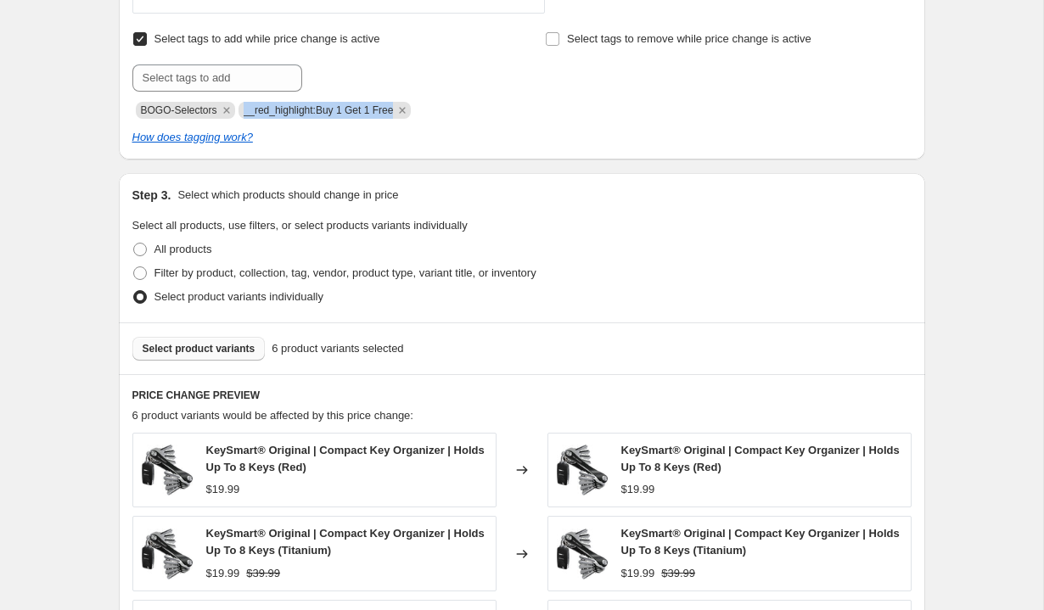
click at [217, 341] on button "Select product variants" at bounding box center [198, 349] width 133 height 24
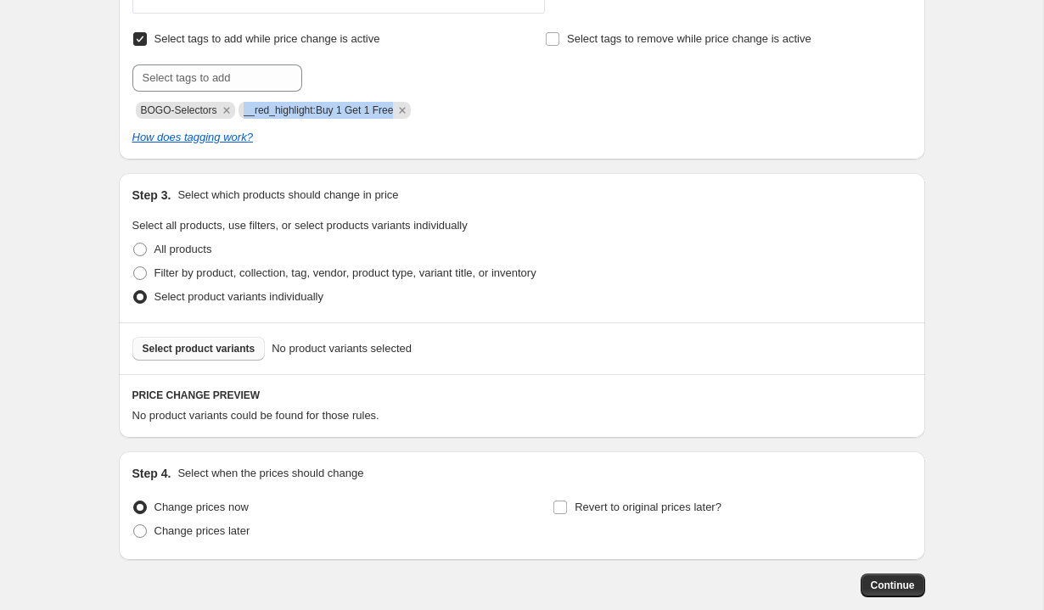
click at [157, 355] on span "Select product variants" at bounding box center [199, 349] width 113 height 14
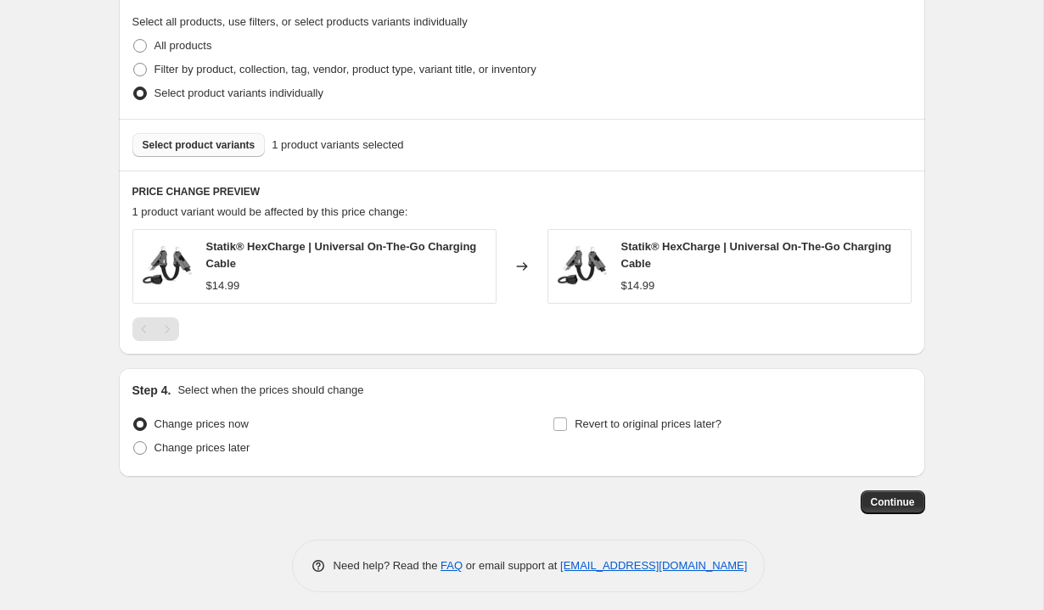
scroll to position [926, 0]
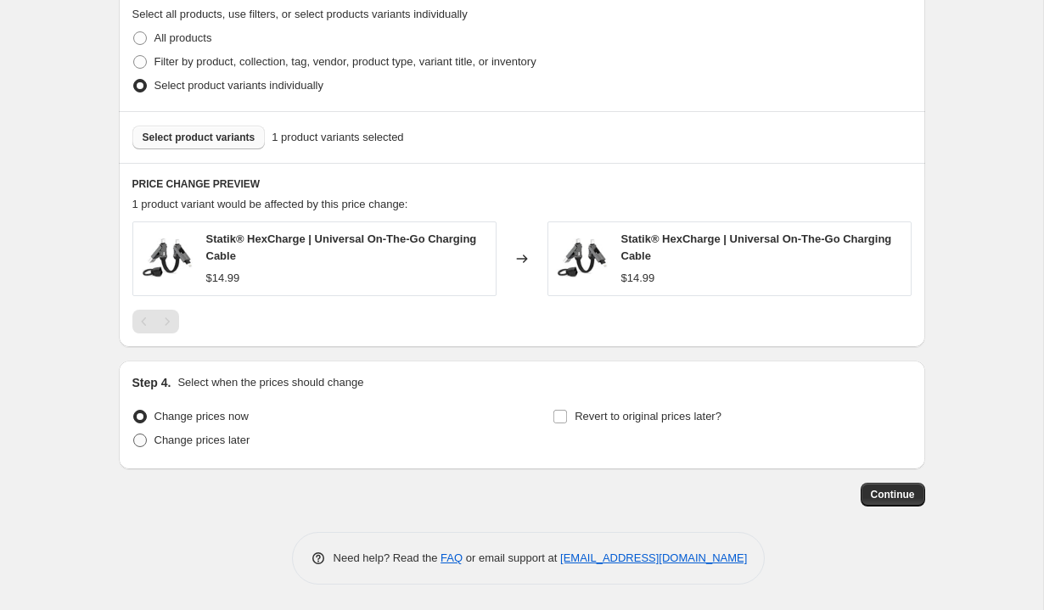
click at [181, 442] on span "Change prices later" at bounding box center [202, 440] width 96 height 13
click at [134, 435] on input "Change prices later" at bounding box center [133, 434] width 1 height 1
radio input "true"
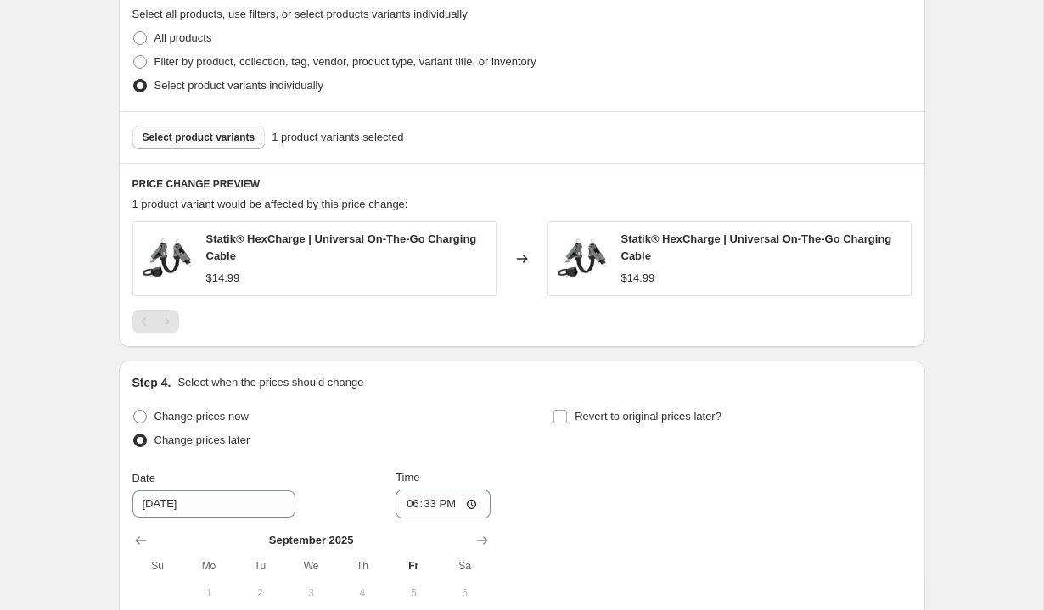
scroll to position [1204, 0]
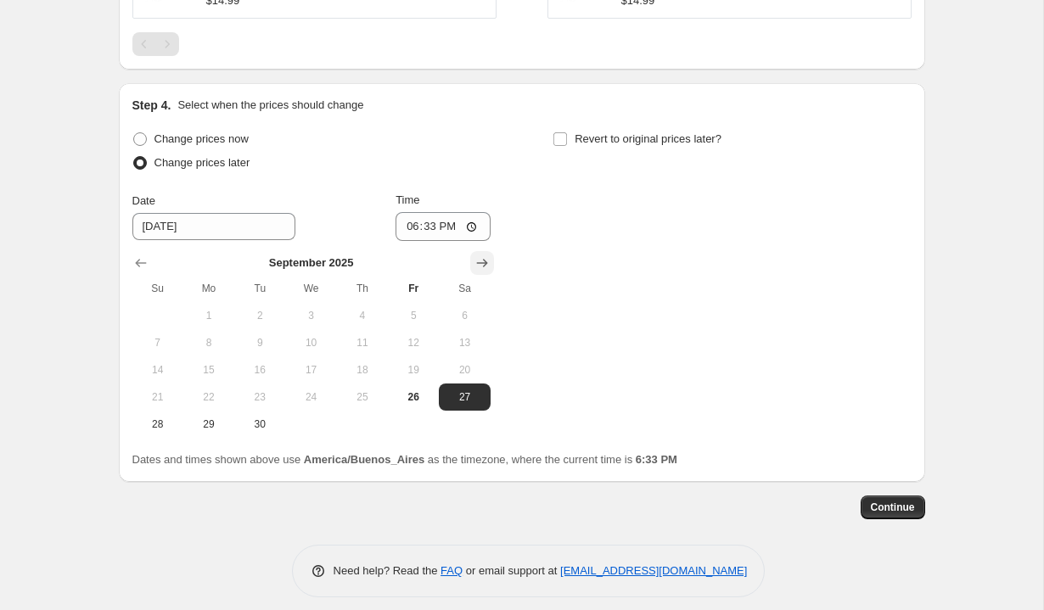
click at [478, 265] on icon "Show next month, October 2025" at bounding box center [482, 263] width 17 height 17
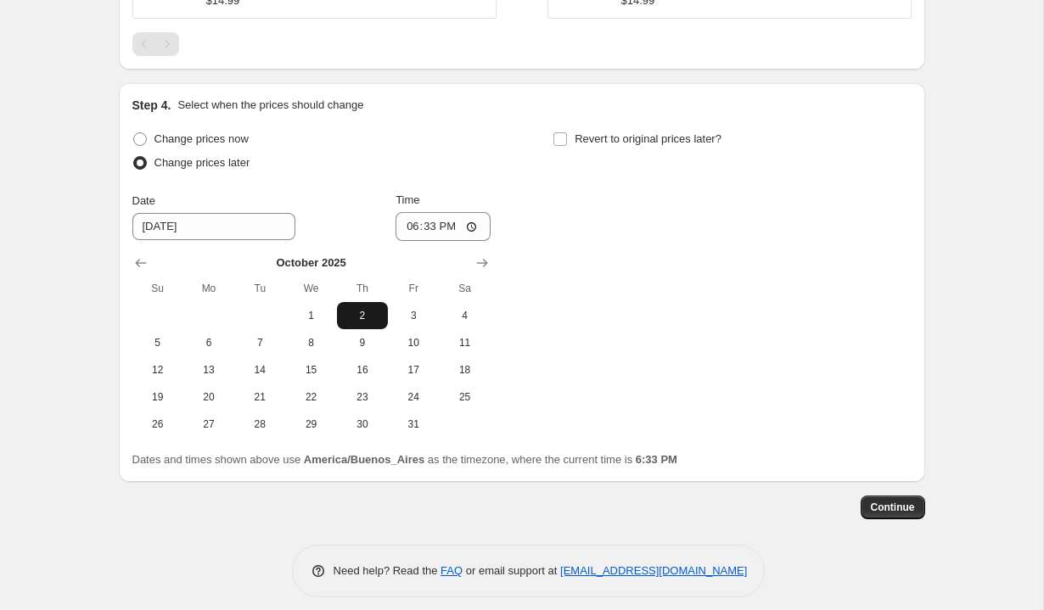
click at [357, 318] on span "2" at bounding box center [362, 316] width 37 height 14
type input "10/2/2025"
click at [407, 228] on input "18:33" at bounding box center [443, 226] width 95 height 29
type input "02:15"
click at [477, 187] on div "Change prices now Change prices later Date 10/2/2025 Time 02:15 October 2025 Su…" at bounding box center [311, 282] width 358 height 311
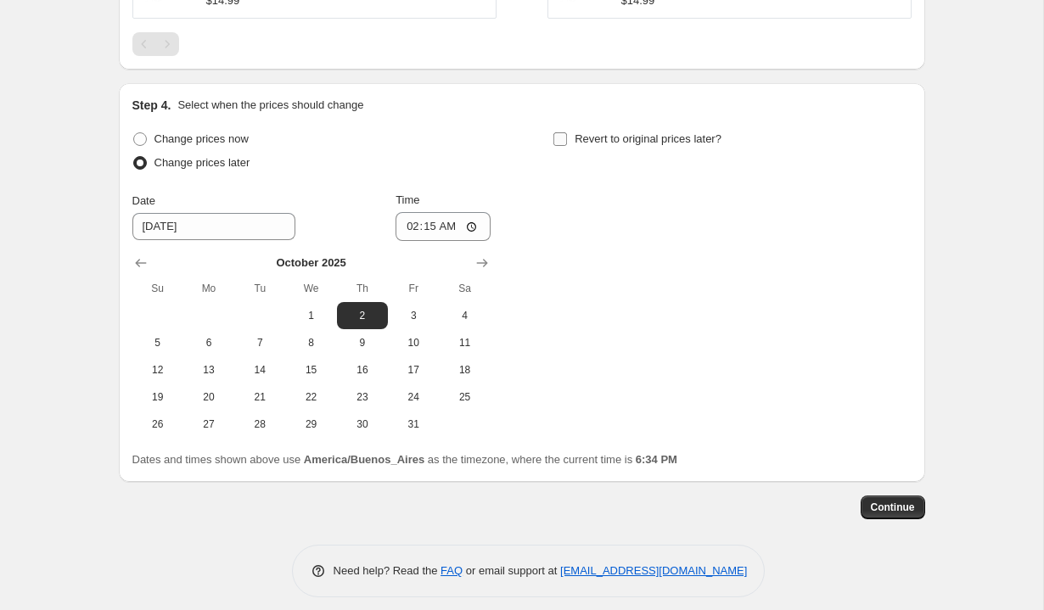
click at [597, 143] on span "Revert to original prices later?" at bounding box center [648, 138] width 147 height 13
click at [567, 143] on input "Revert to original prices later?" at bounding box center [560, 139] width 14 height 14
checkbox input "true"
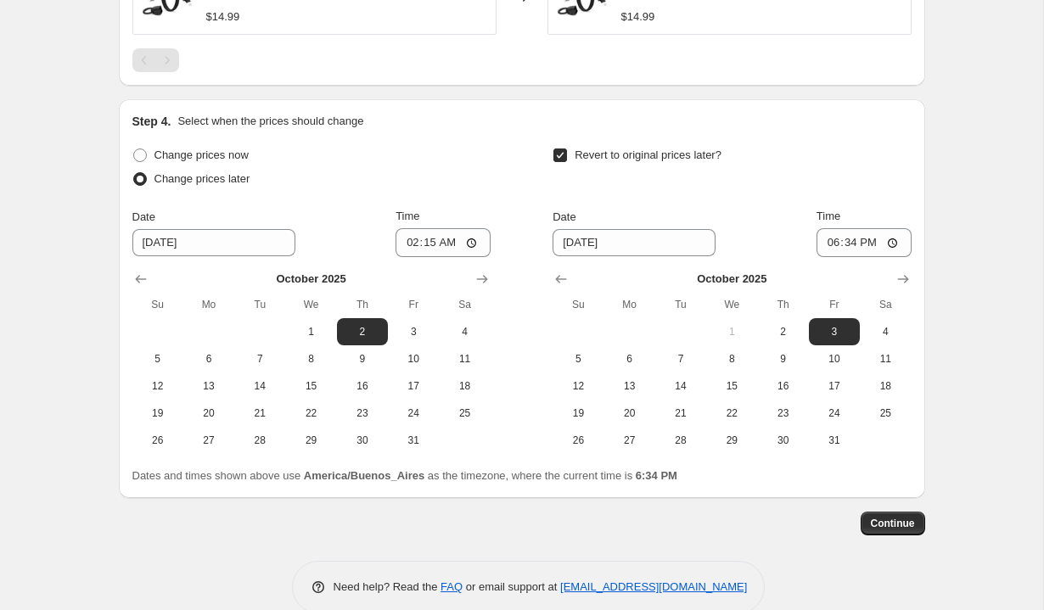
scroll to position [1189, 0]
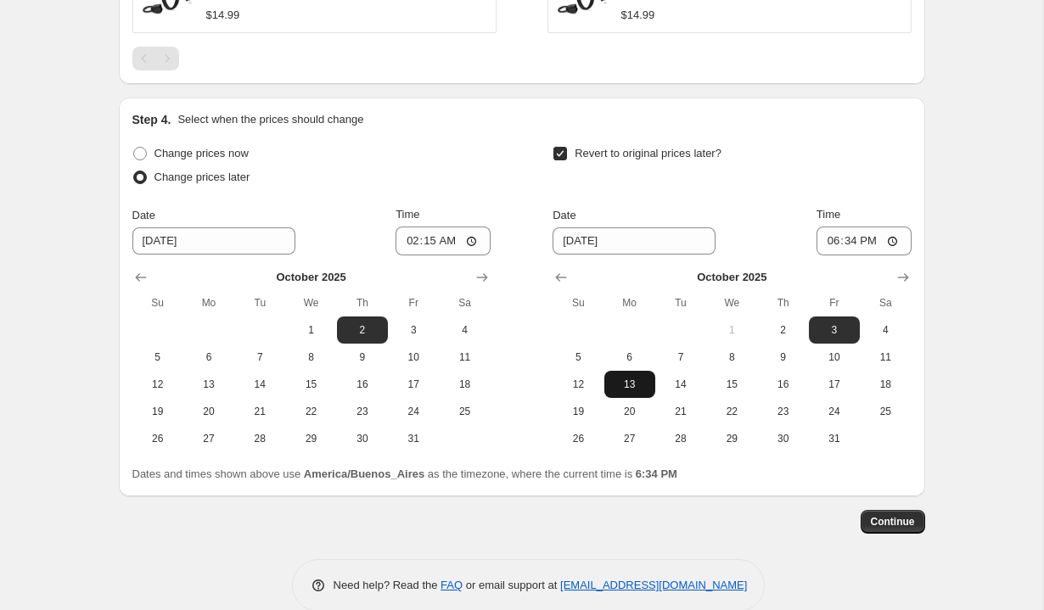
click at [635, 394] on button "13" at bounding box center [629, 384] width 51 height 27
type input "10/13/2025"
click at [828, 238] on input "18:34" at bounding box center [864, 241] width 95 height 29
click at [828, 241] on input "14:34" at bounding box center [864, 241] width 95 height 29
click at [848, 239] on input "13:34" at bounding box center [864, 241] width 95 height 29
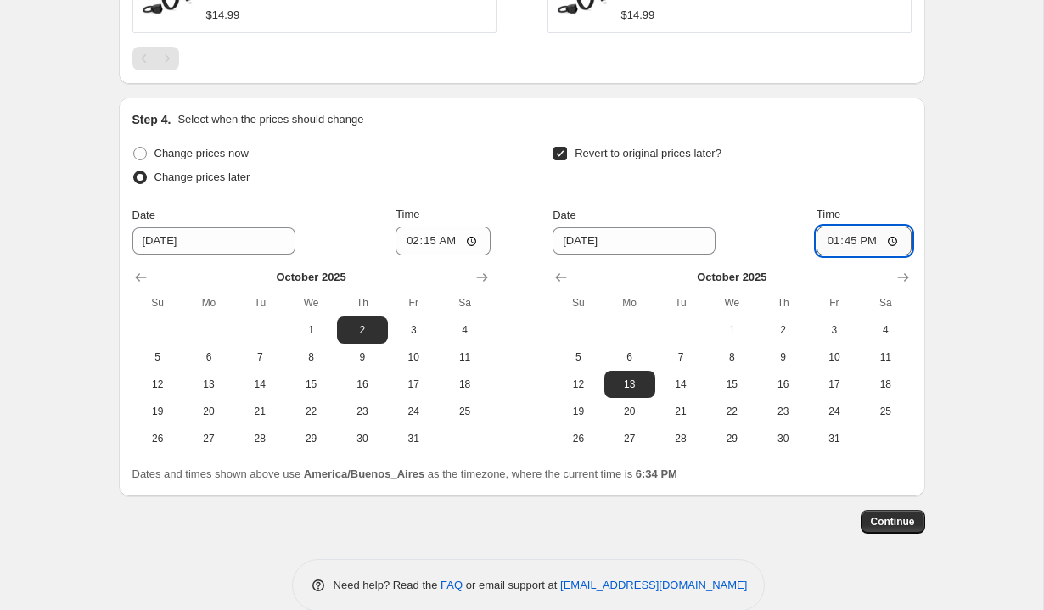
type input "01:45"
click at [879, 199] on div "Revert to original prices later? Date 10/13/2025 Time 01:45 October 2025 Su Mo …" at bounding box center [732, 297] width 358 height 311
click at [896, 515] on button "Continue" at bounding box center [893, 522] width 65 height 24
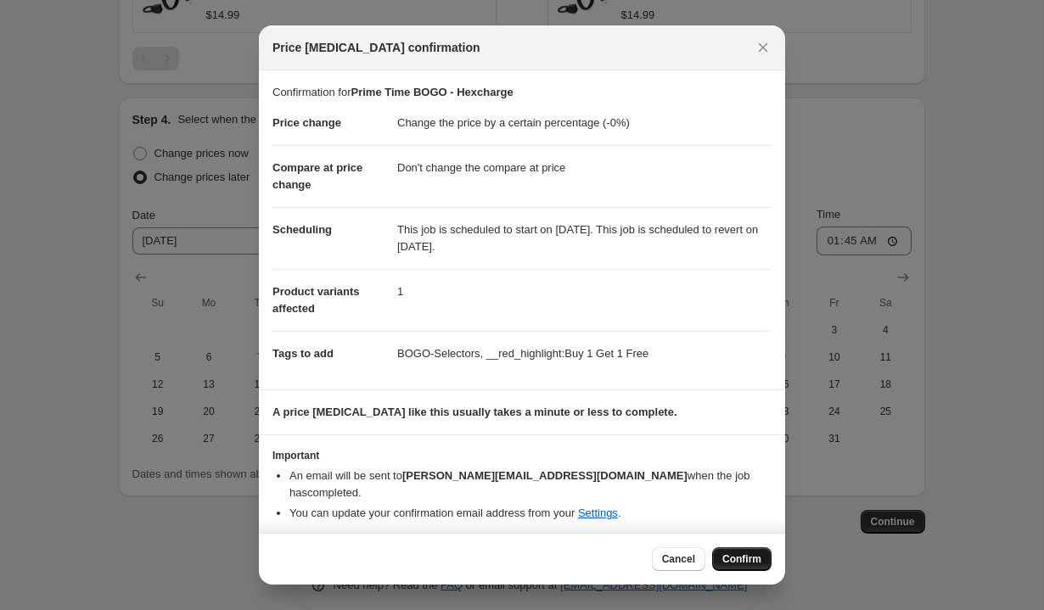
click at [743, 553] on span "Confirm" at bounding box center [741, 560] width 39 height 14
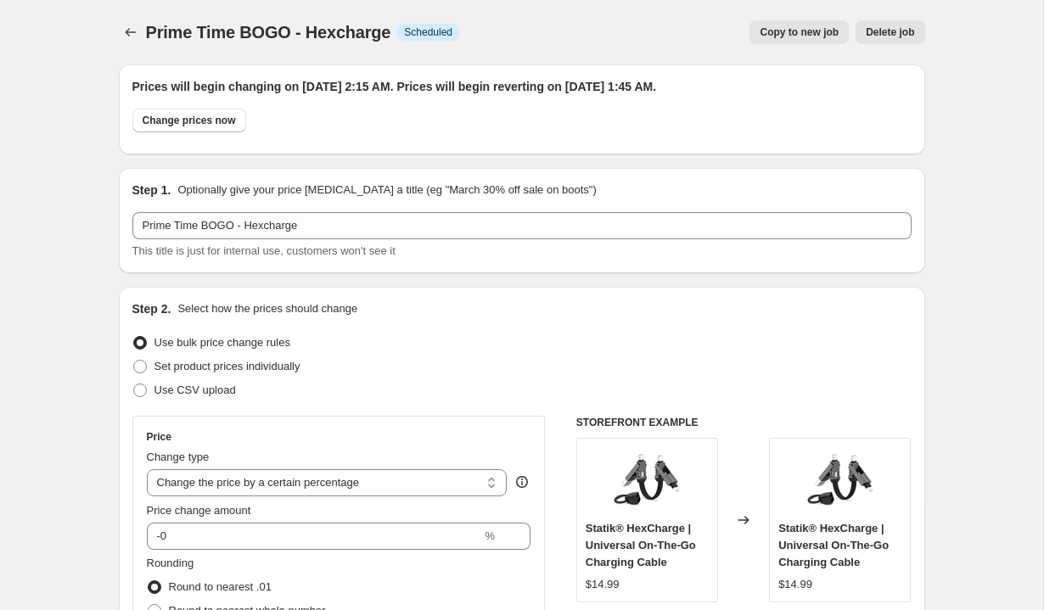
scroll to position [1189, 0]
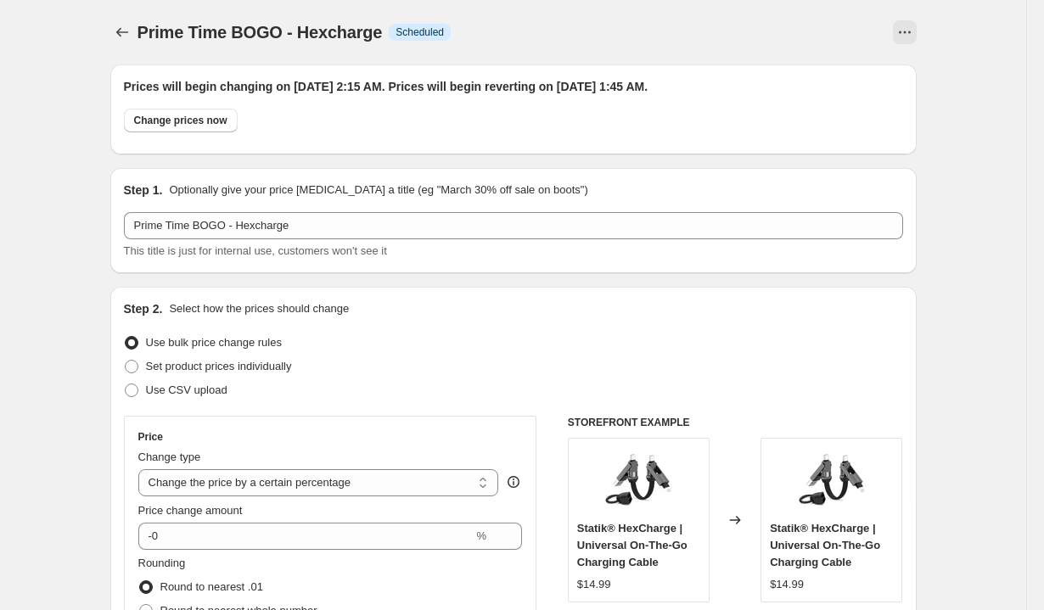
select select "percentage"
select select "no_change"
